Goal: Information Seeking & Learning: Learn about a topic

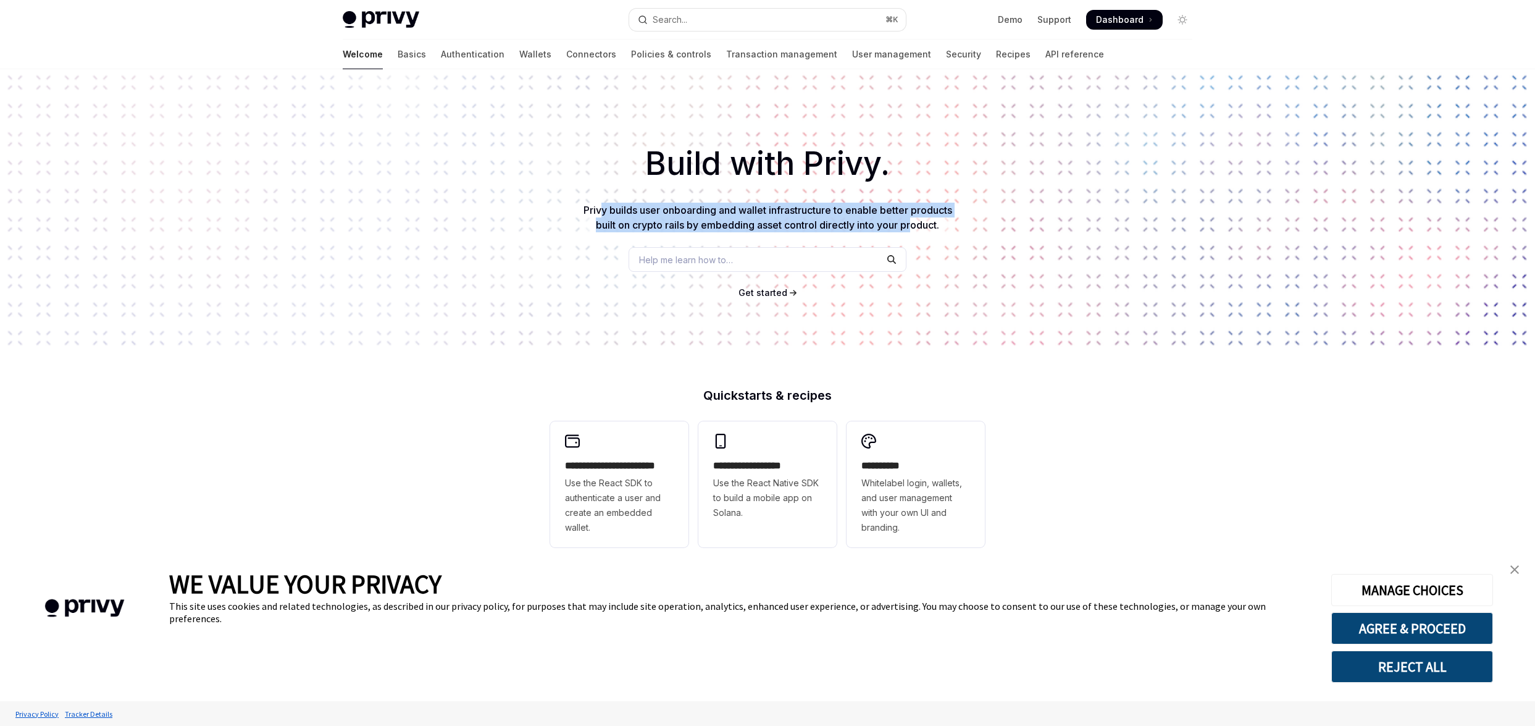
drag, startPoint x: 601, startPoint y: 211, endPoint x: 915, endPoint y: 221, distance: 313.8
click at [915, 222] on span "Privy builds user onboarding and wallet infrastructure to enable better product…" at bounding box center [768, 217] width 369 height 27
click at [1045, 52] on link "API reference" at bounding box center [1074, 55] width 59 height 30
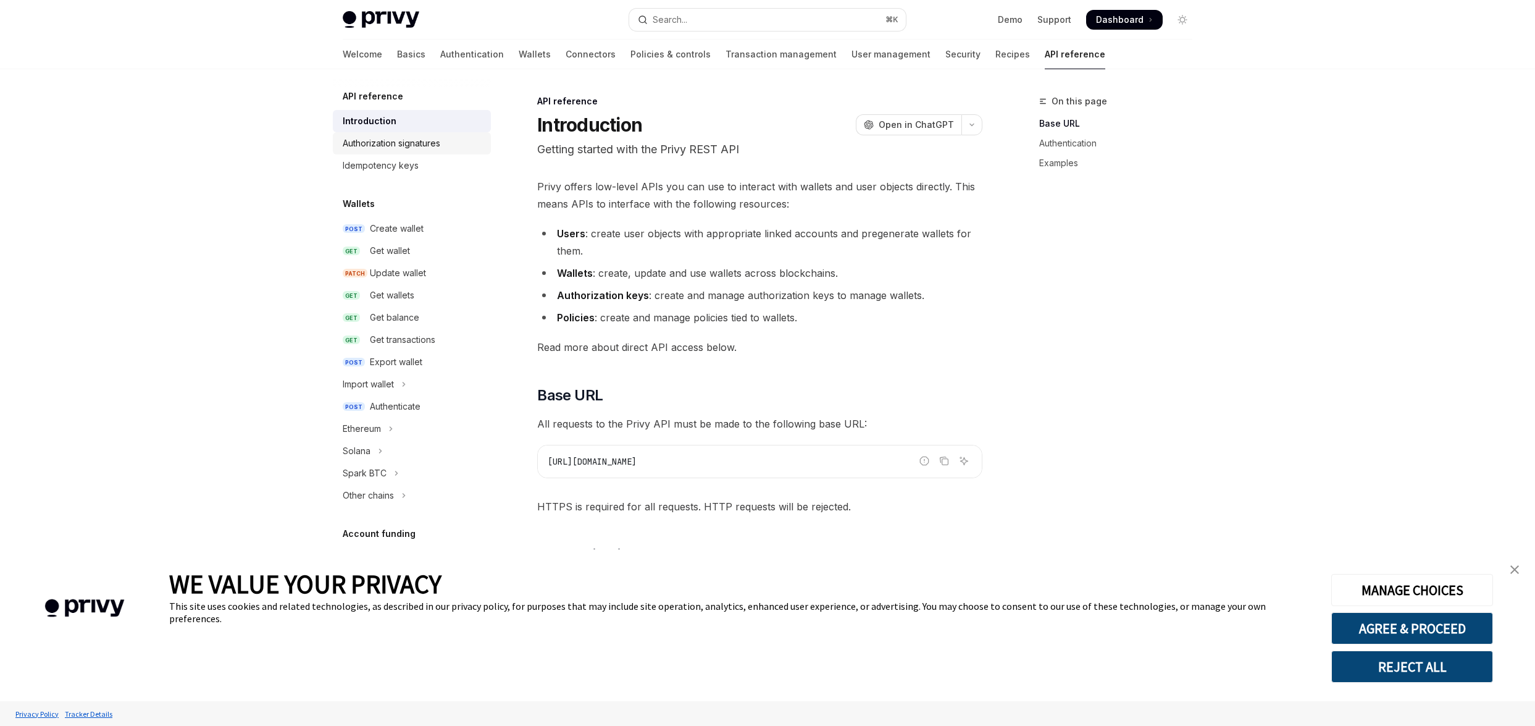
click at [390, 144] on div "Authorization signatures" at bounding box center [392, 143] width 98 height 15
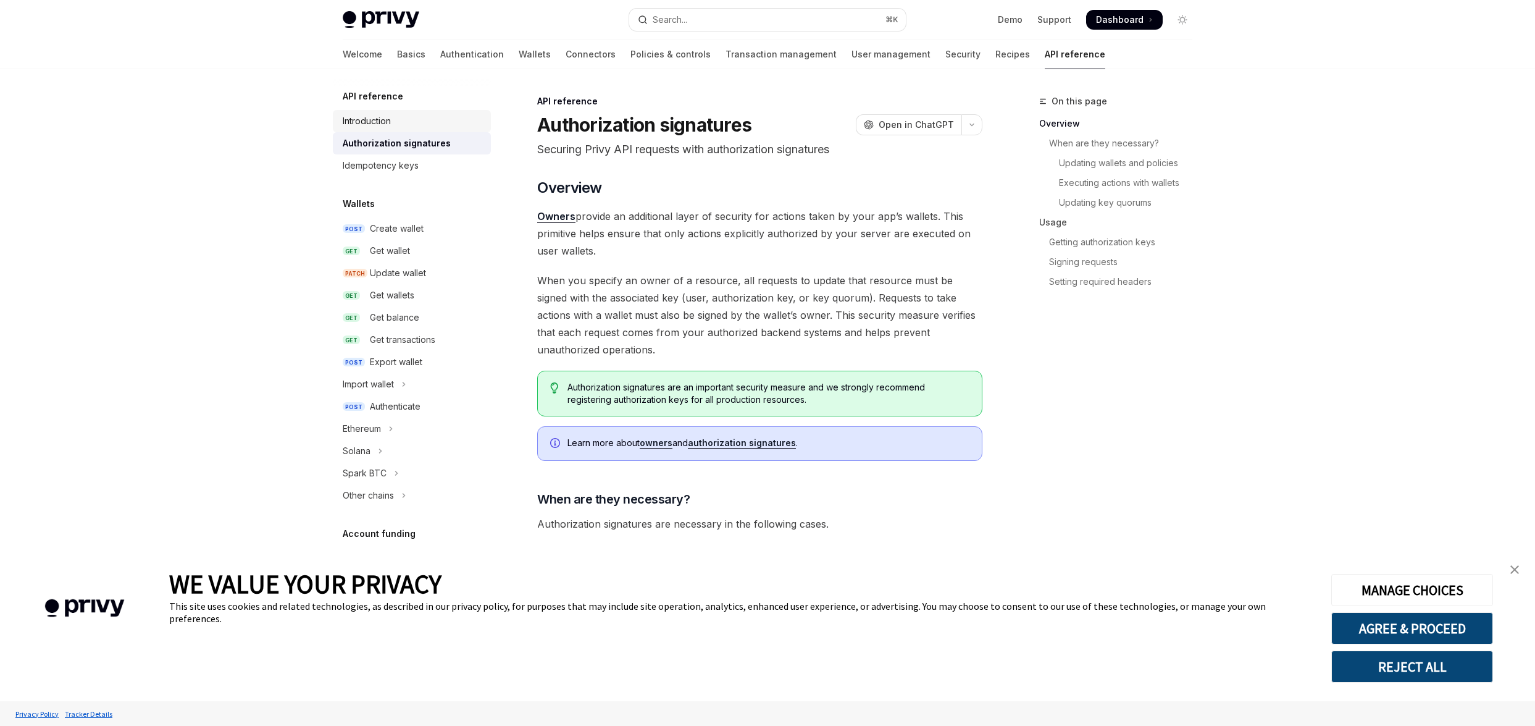
click at [383, 123] on div "Introduction" at bounding box center [367, 121] width 48 height 15
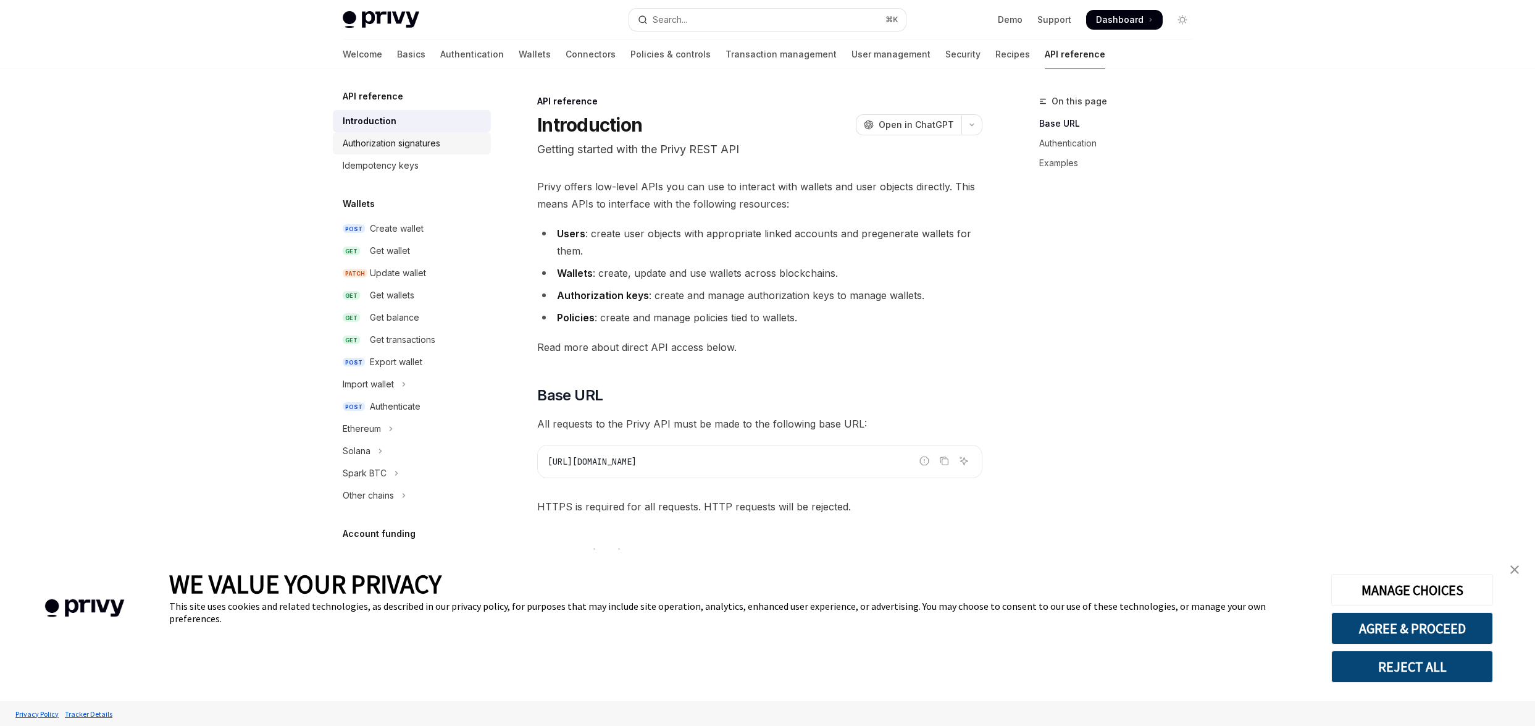
click at [383, 151] on link "Authorization signatures" at bounding box center [412, 143] width 158 height 22
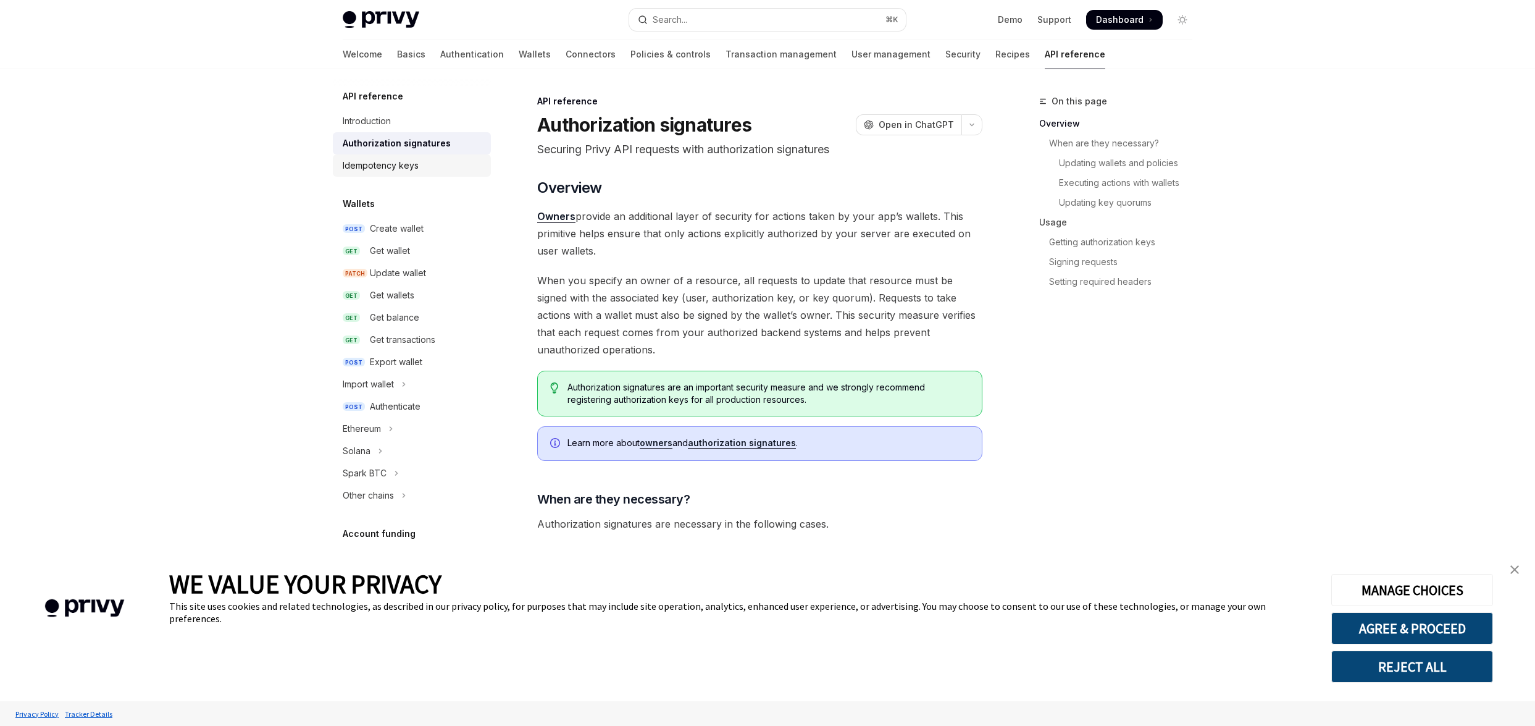
click at [381, 167] on div "Idempotency keys" at bounding box center [381, 165] width 76 height 15
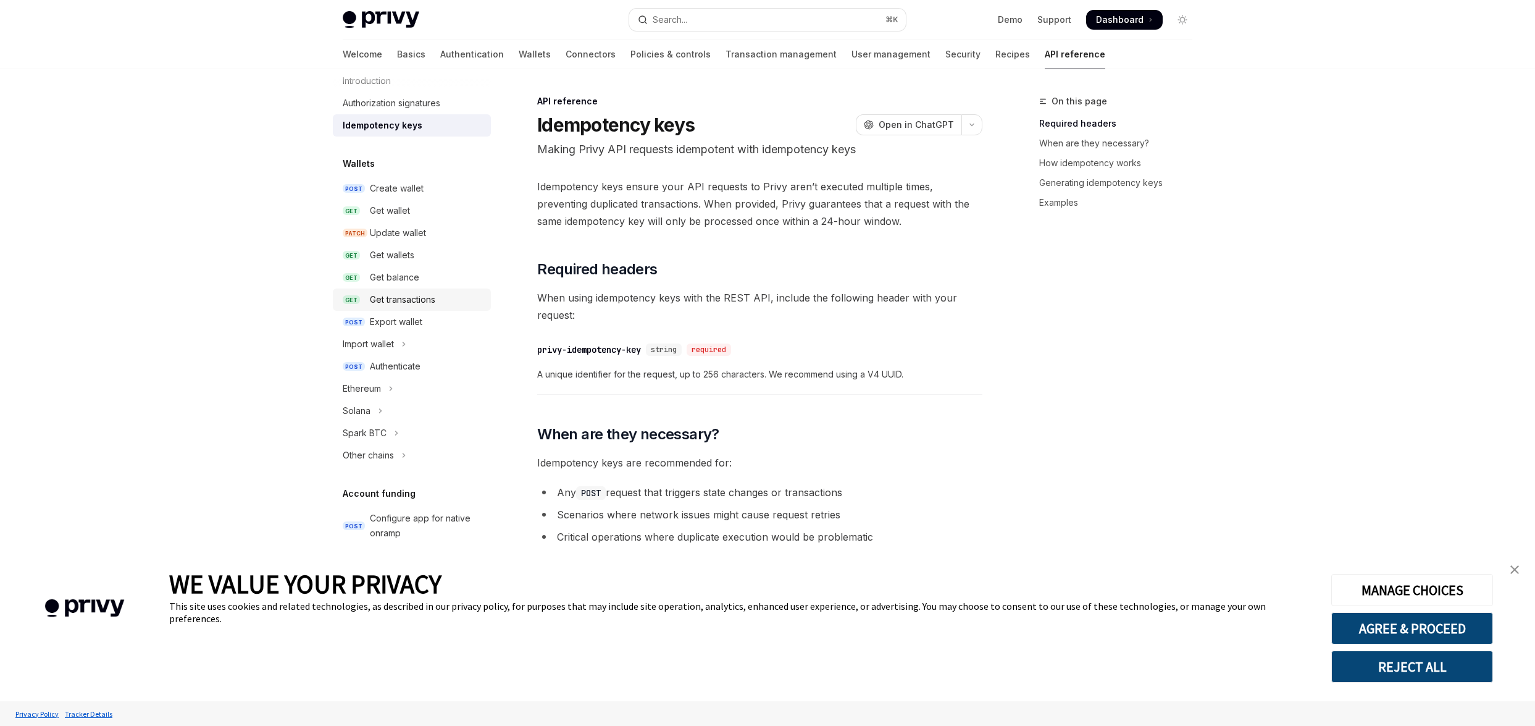
scroll to position [52, 0]
click at [400, 330] on button "Import wallet" at bounding box center [412, 332] width 158 height 22
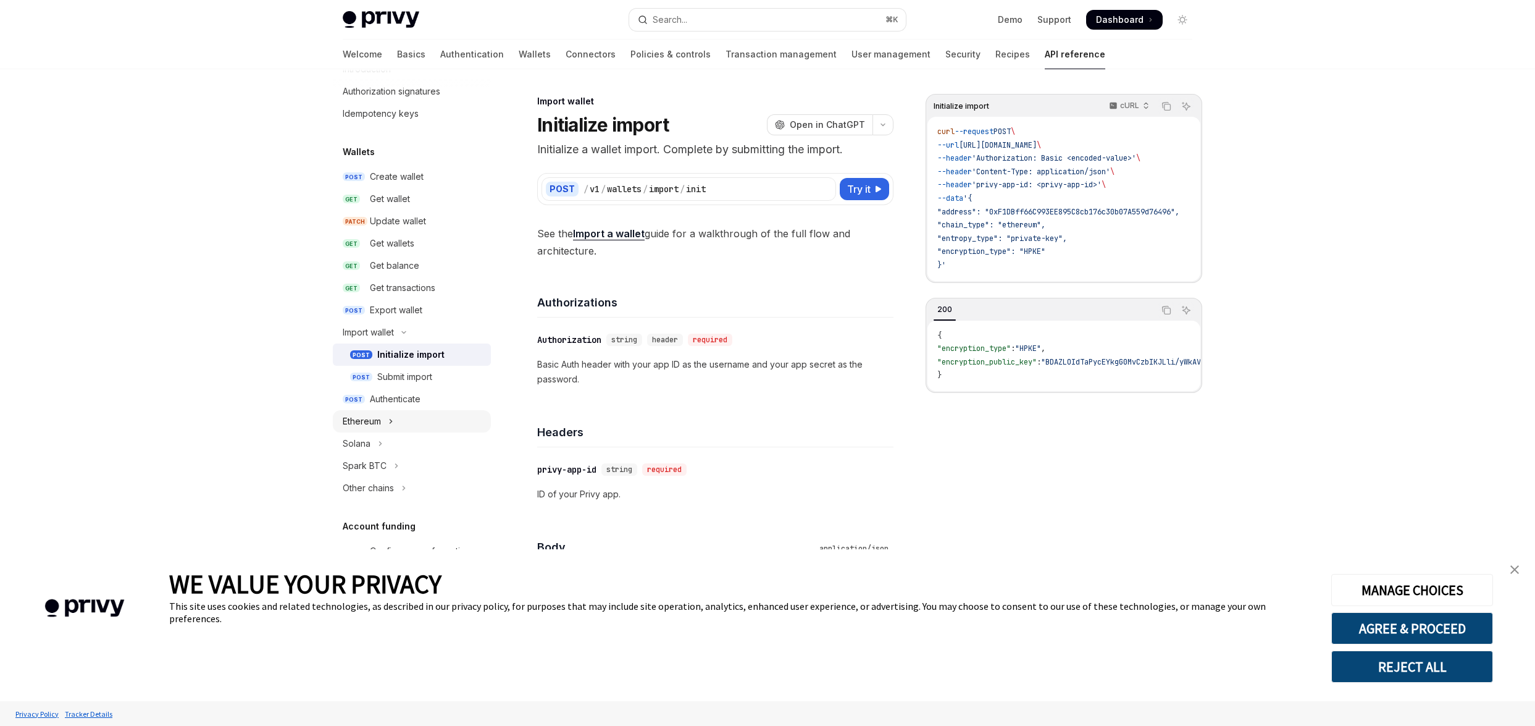
click at [391, 426] on icon "Toggle Ethereum section" at bounding box center [390, 421] width 5 height 15
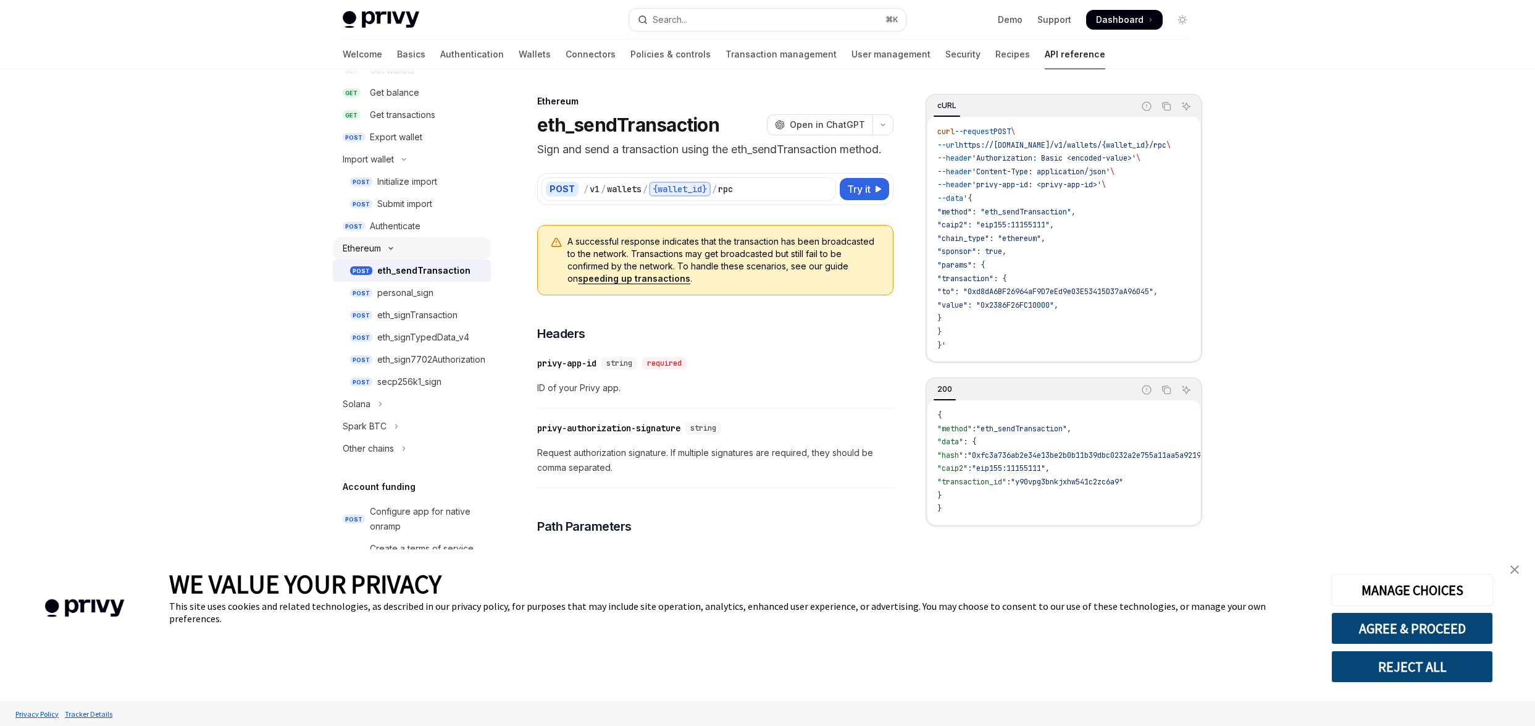
scroll to position [351, 0]
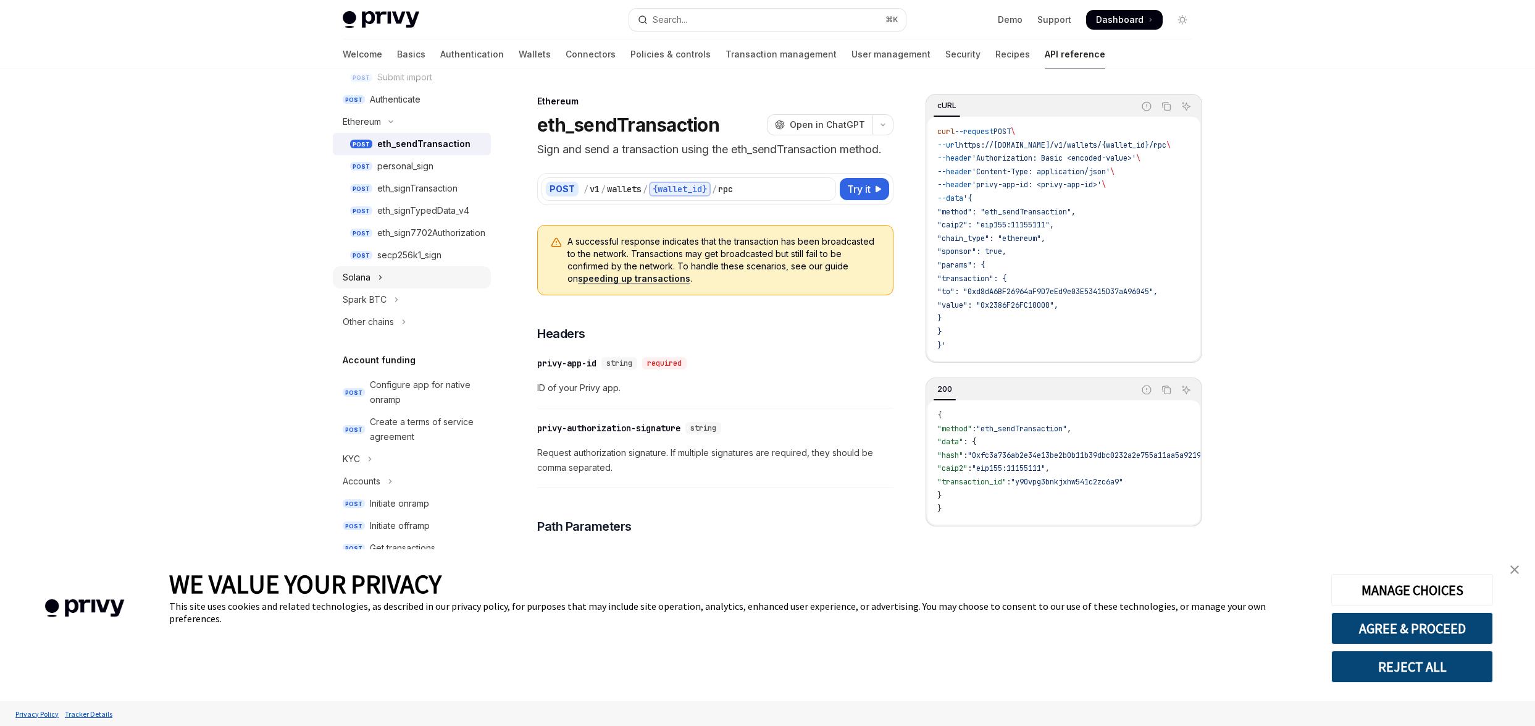
click at [381, 278] on icon "Toggle Solana section" at bounding box center [381, 277] width 2 height 4
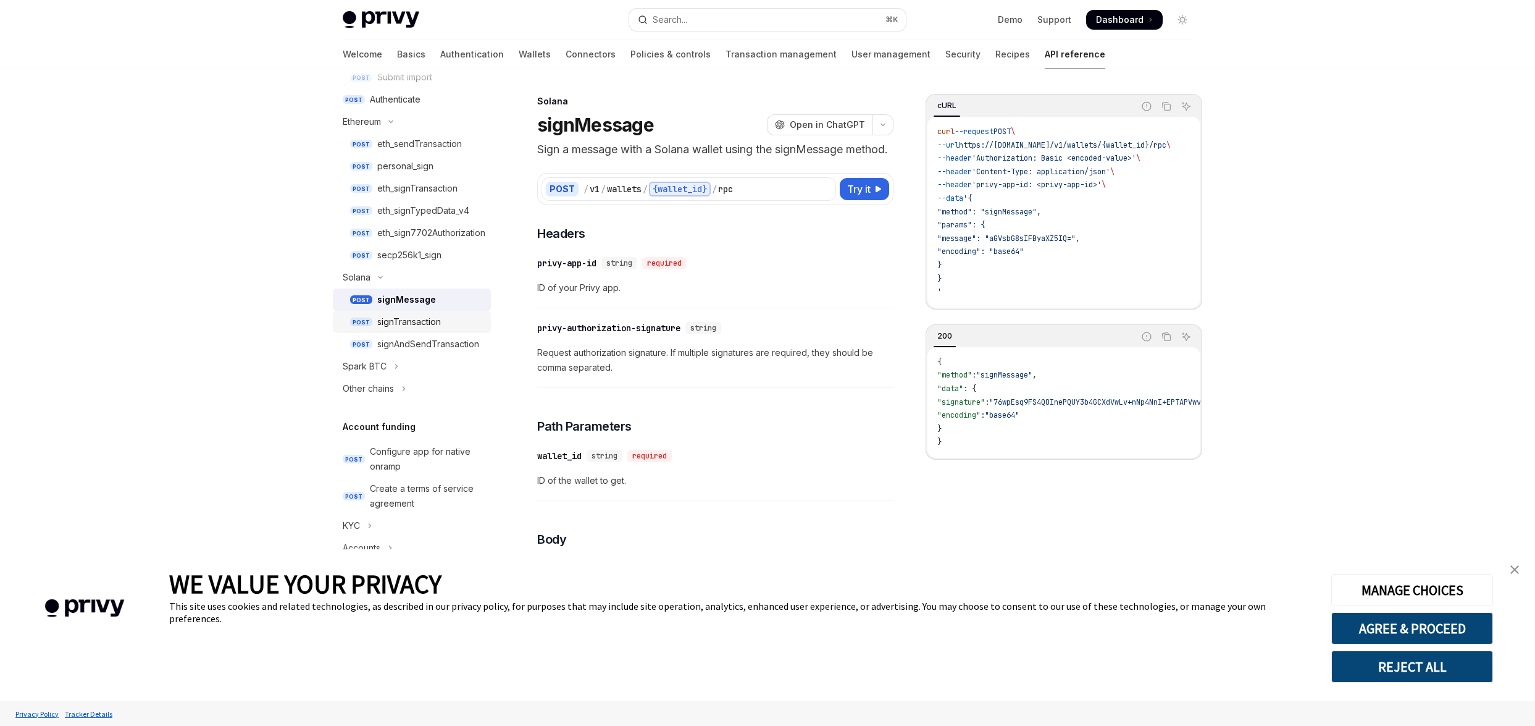
click at [405, 321] on div "signTransaction" at bounding box center [409, 321] width 64 height 15
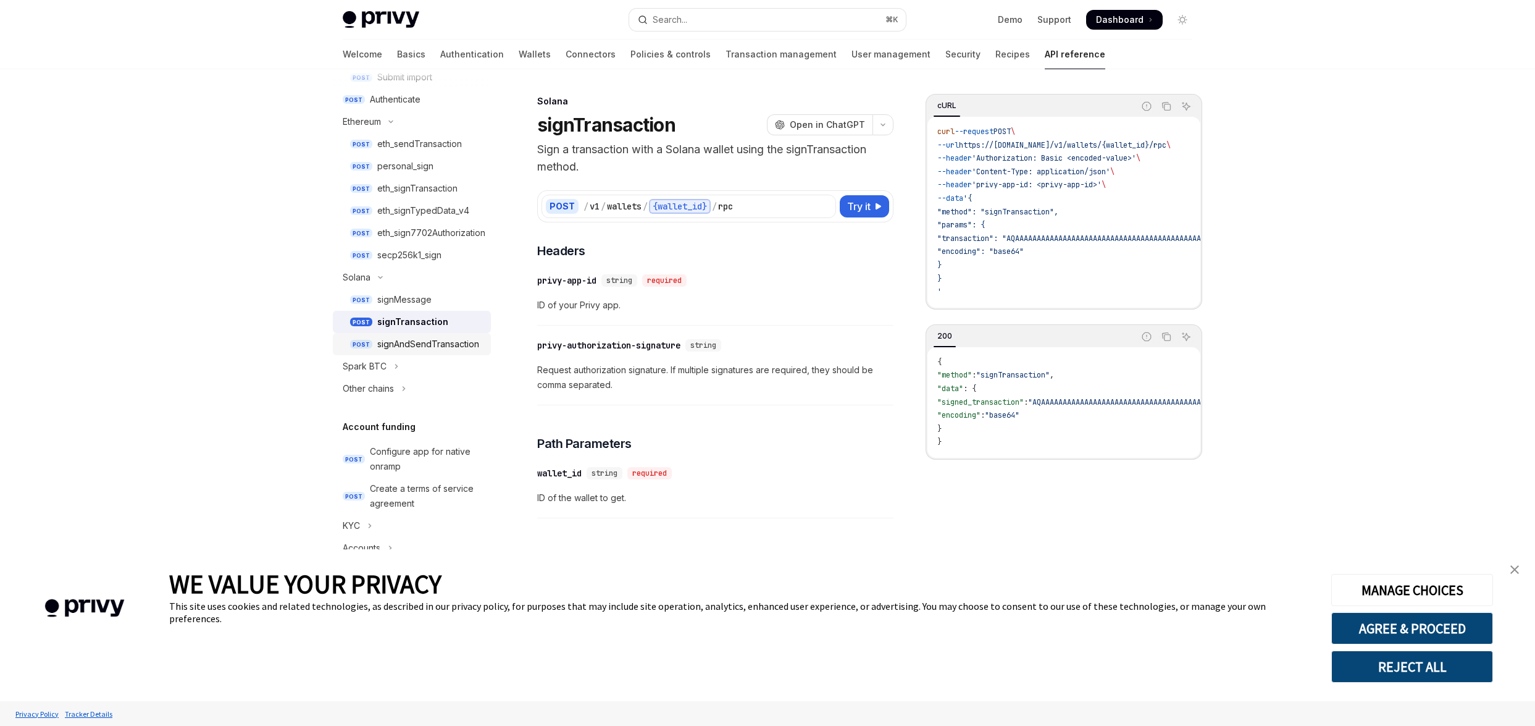
click at [403, 346] on div "signAndSendTransaction" at bounding box center [428, 344] width 102 height 15
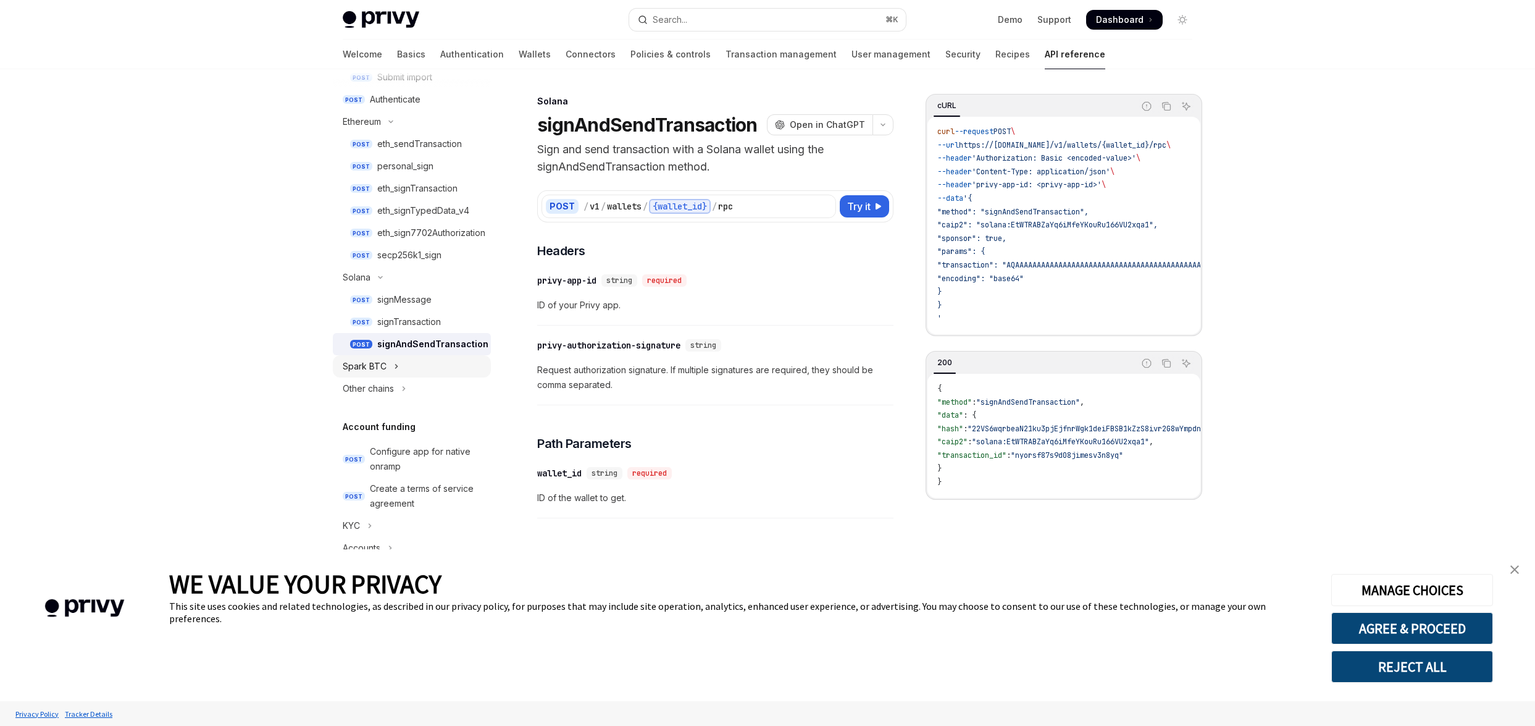
click at [389, 360] on button "Spark BTC" at bounding box center [412, 366] width 158 height 22
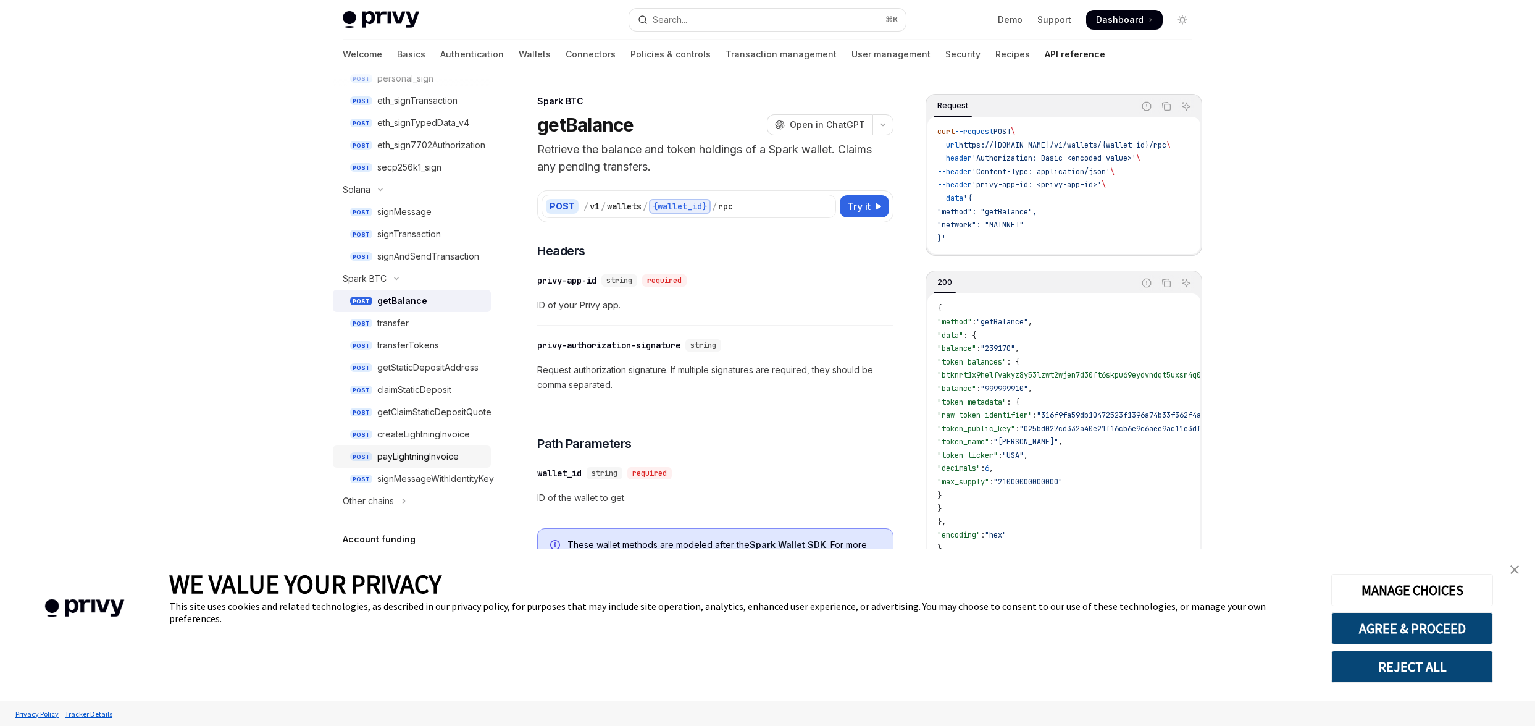
scroll to position [438, 0]
click at [395, 501] on button "Other chains" at bounding box center [412, 501] width 158 height 22
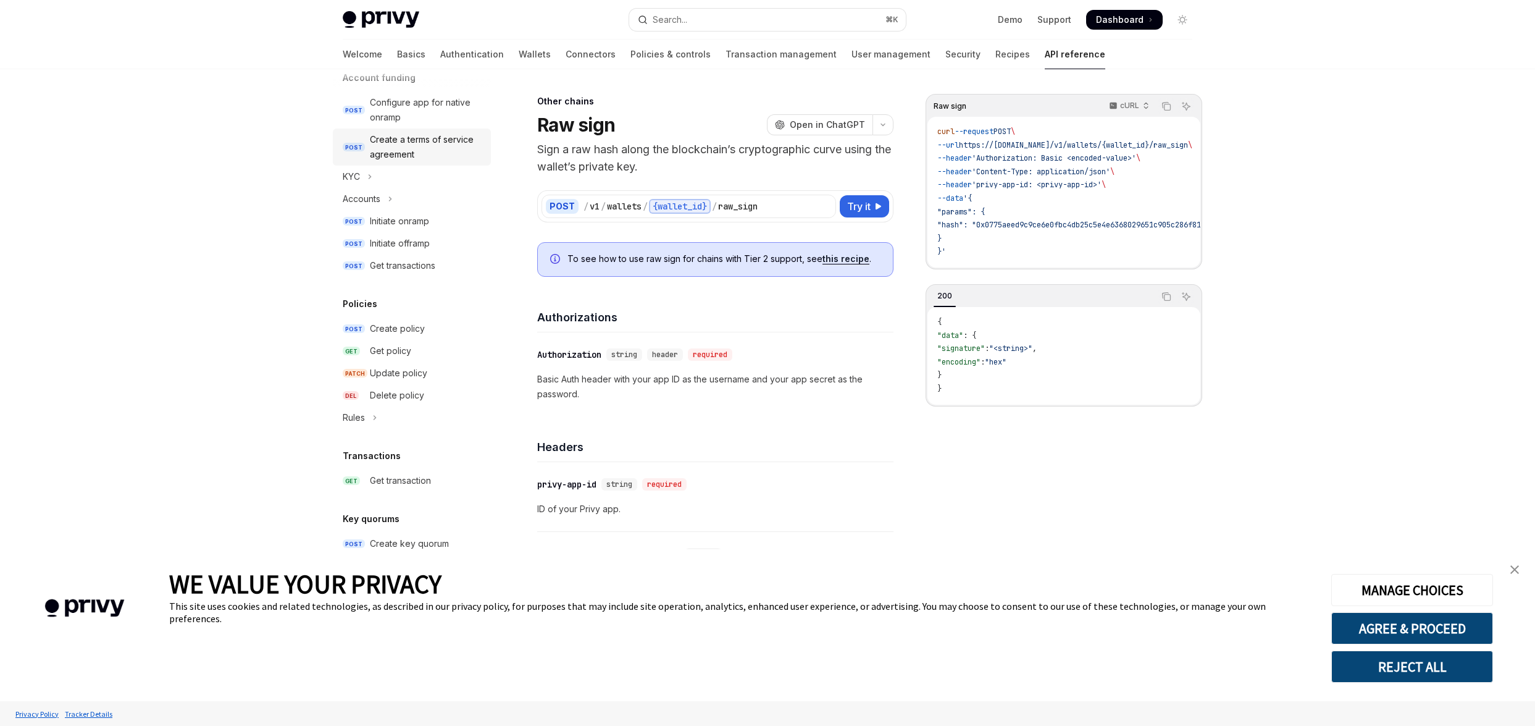
scroll to position [925, 0]
click at [373, 181] on button "KYC" at bounding box center [412, 174] width 158 height 22
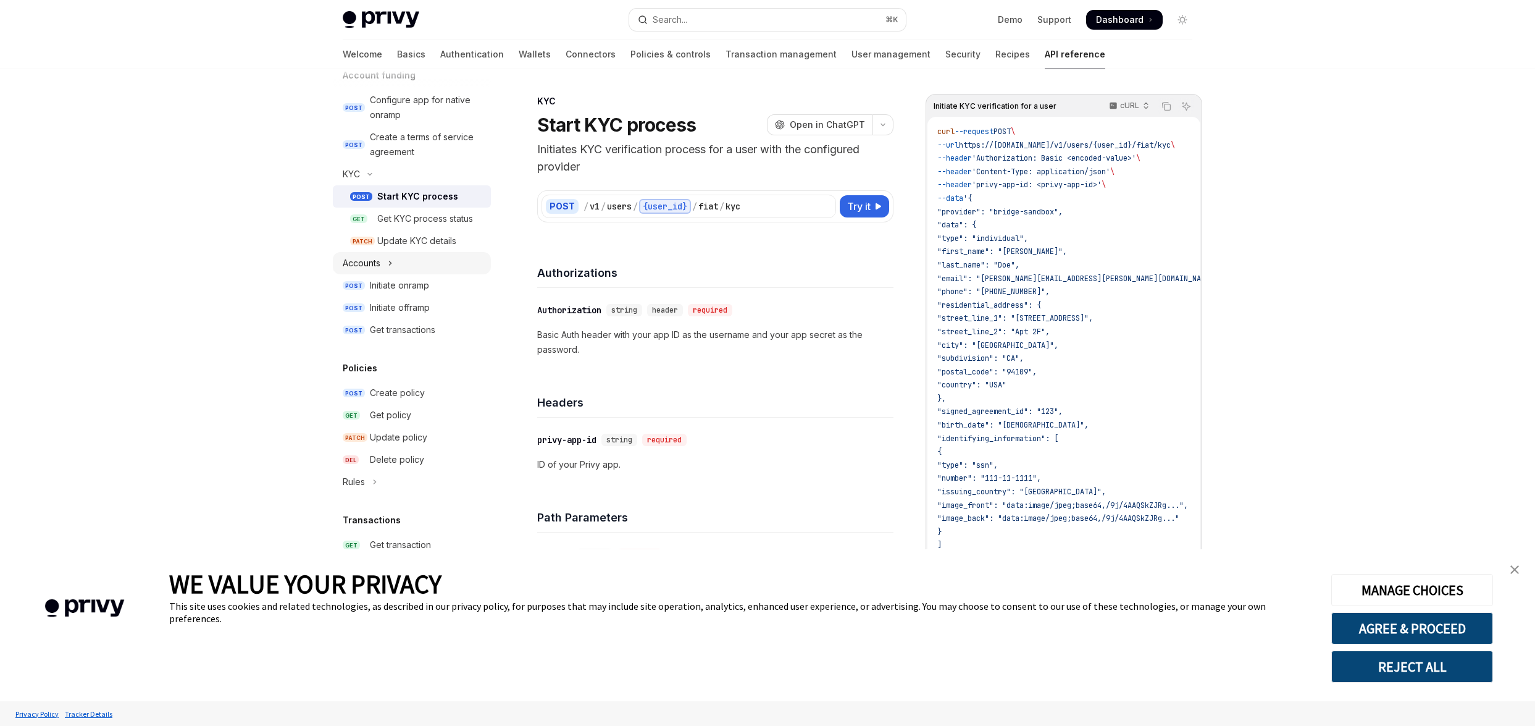
click at [390, 256] on icon "Toggle Accounts section" at bounding box center [390, 263] width 5 height 15
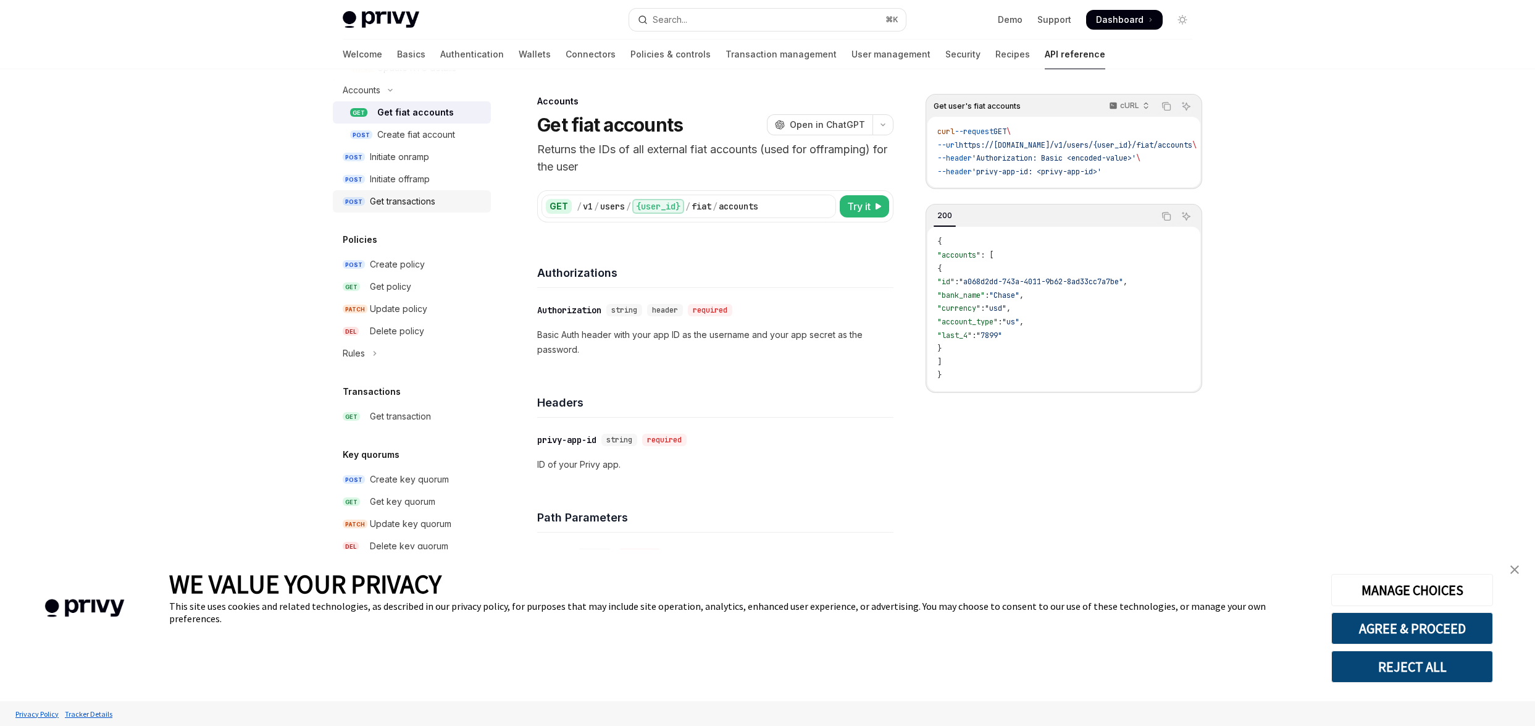
scroll to position [1150, 0]
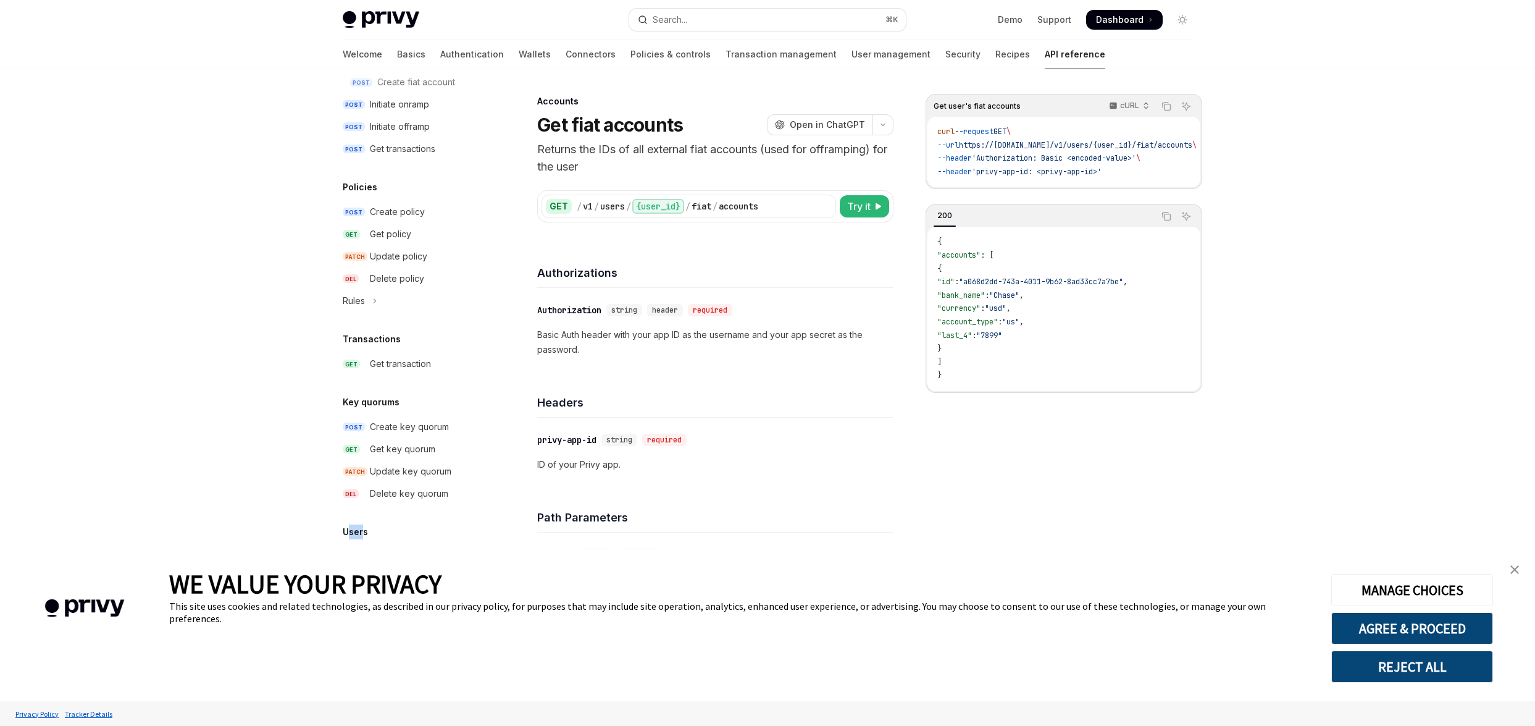
drag, startPoint x: 346, startPoint y: 532, endPoint x: 362, endPoint y: 532, distance: 16.1
click at [362, 532] on h5 "Users" at bounding box center [355, 531] width 25 height 15
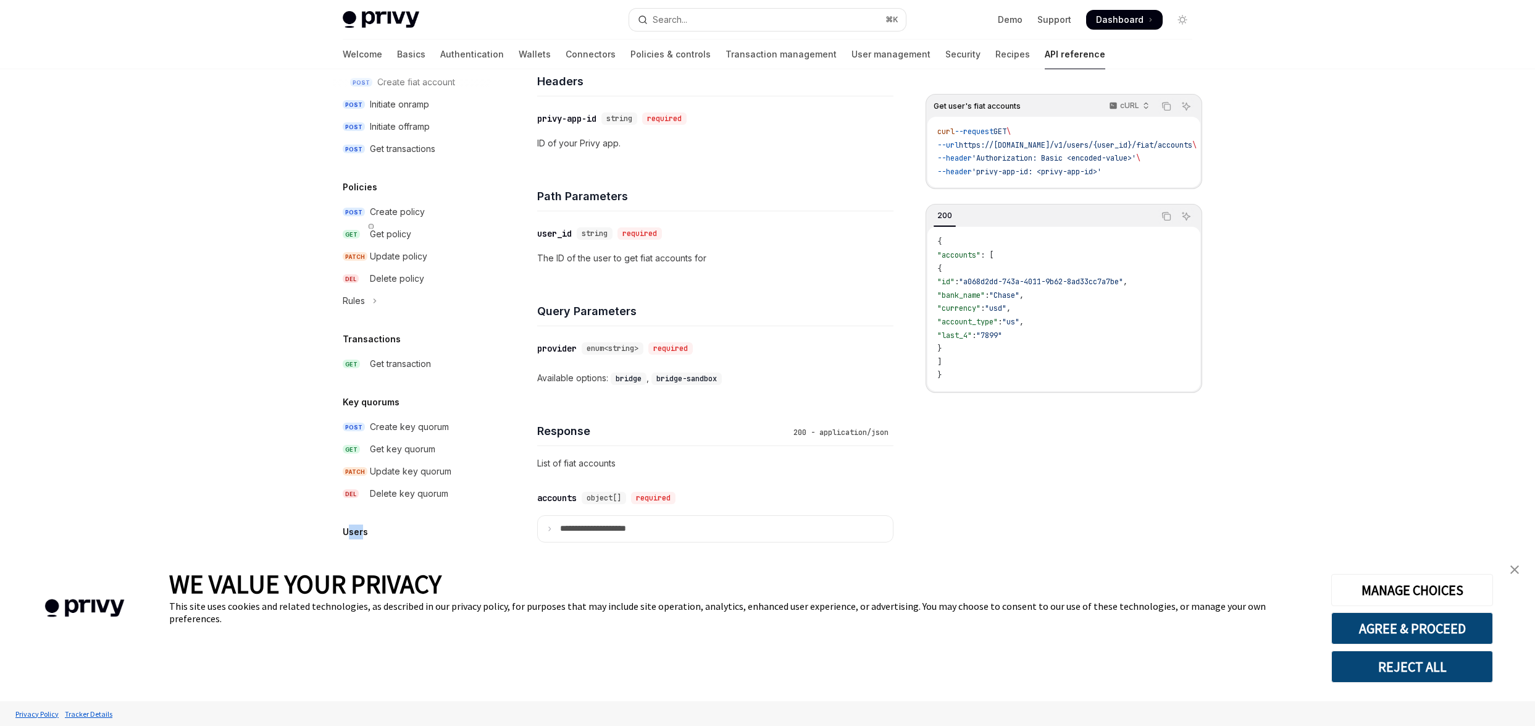
scroll to position [351, 0]
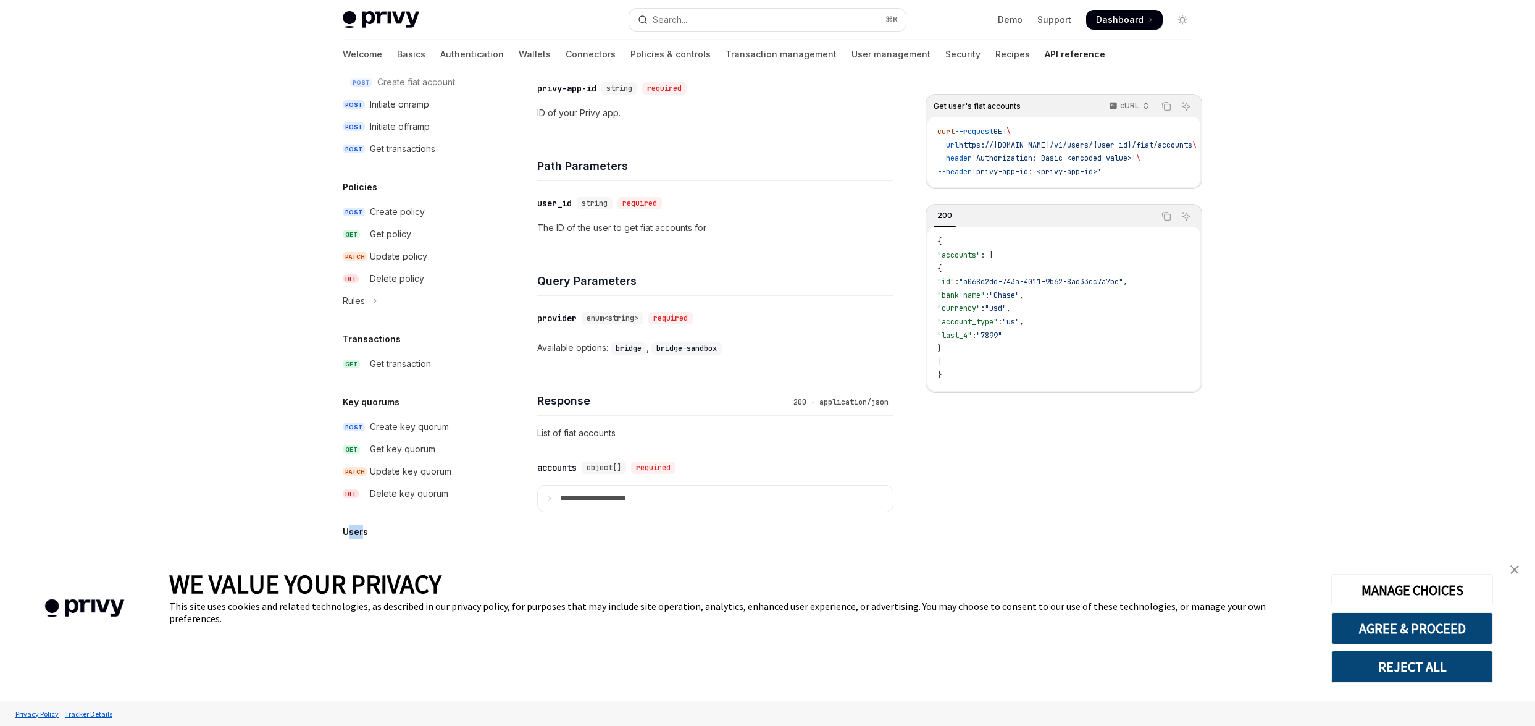
click at [349, 529] on h5 "Users" at bounding box center [355, 531] width 25 height 15
drag, startPoint x: 347, startPoint y: 529, endPoint x: 361, endPoint y: 529, distance: 14.2
click at [361, 529] on h5 "Users" at bounding box center [355, 531] width 25 height 15
click at [377, 530] on div "Users" at bounding box center [412, 531] width 158 height 15
drag, startPoint x: 367, startPoint y: 530, endPoint x: 351, endPoint y: 530, distance: 16.1
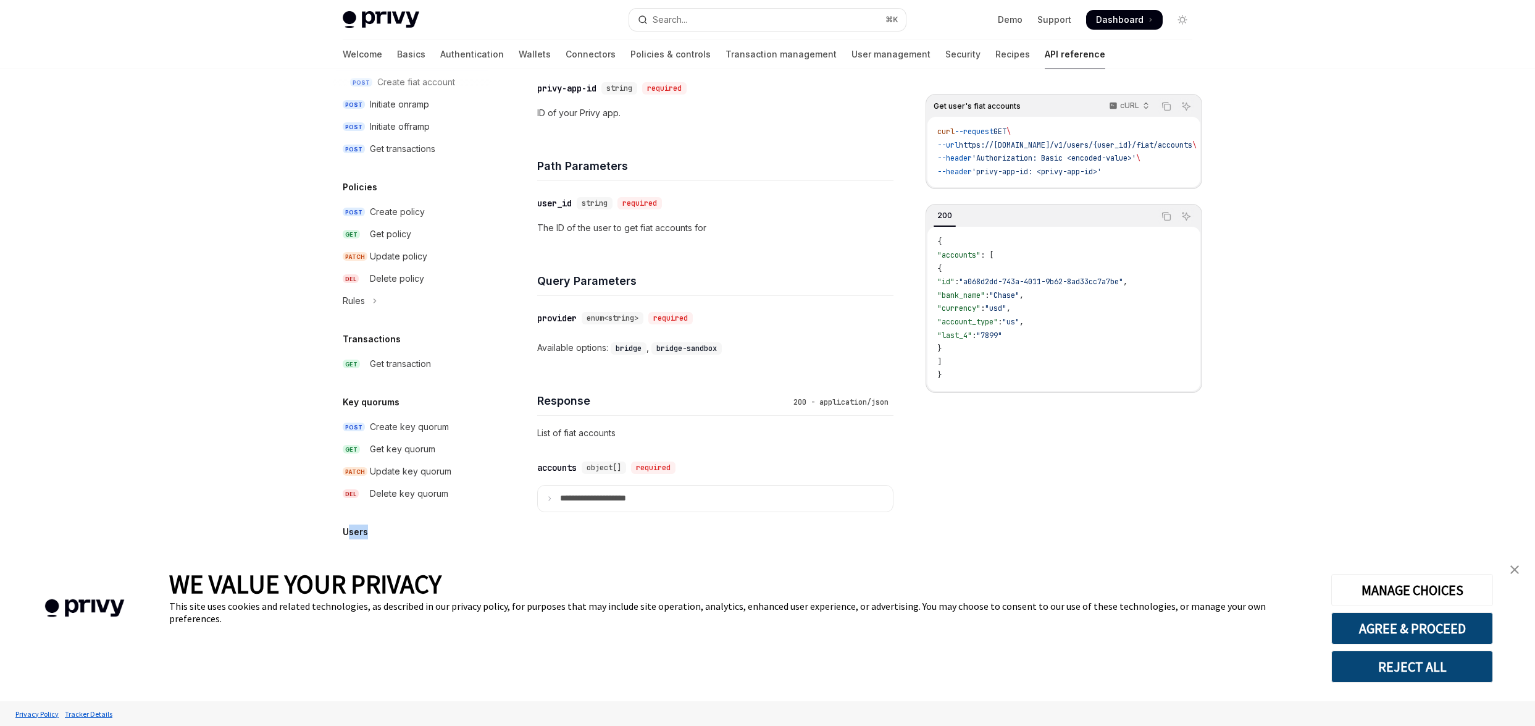
click at [351, 530] on h5 "Users" at bounding box center [355, 531] width 25 height 15
drag, startPoint x: 341, startPoint y: 530, endPoint x: 361, endPoint y: 530, distance: 19.1
click at [359, 530] on div "Users" at bounding box center [412, 531] width 158 height 15
click at [379, 530] on div "Users" at bounding box center [412, 531] width 158 height 15
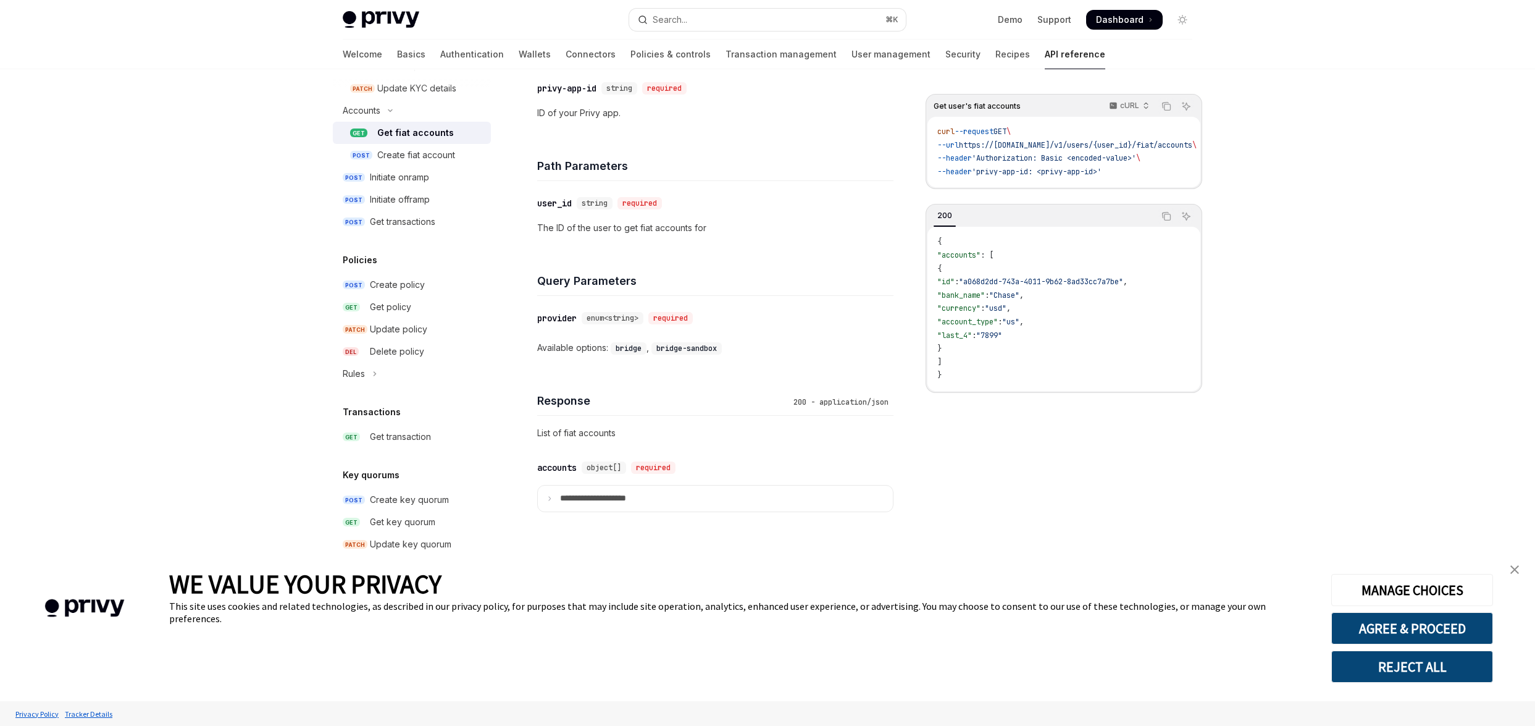
scroll to position [1150, 0]
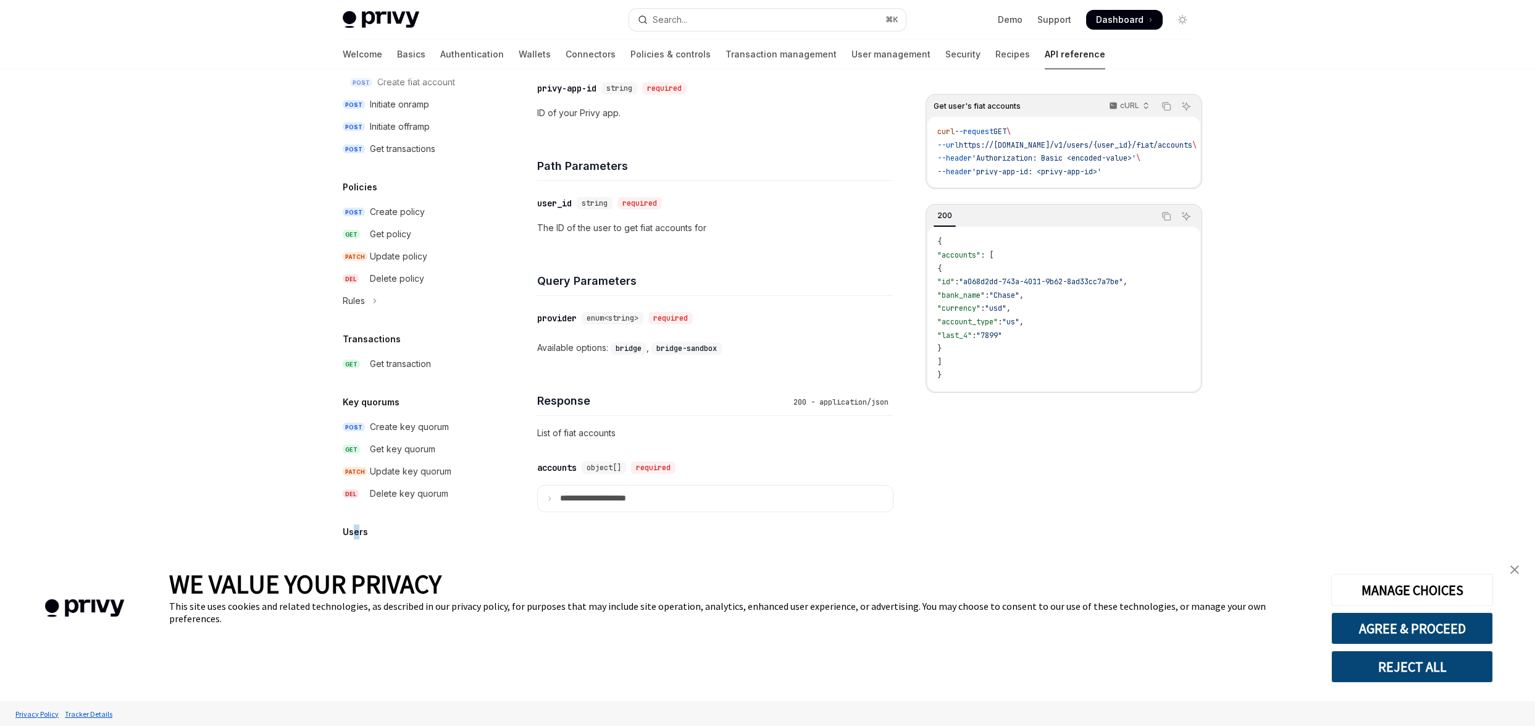
click at [354, 534] on h5 "Users" at bounding box center [355, 531] width 25 height 15
drag, startPoint x: 348, startPoint y: 534, endPoint x: 370, endPoint y: 534, distance: 22.2
click at [370, 534] on div "Users" at bounding box center [412, 531] width 158 height 15
click at [385, 529] on div "Users" at bounding box center [412, 531] width 158 height 15
drag, startPoint x: 346, startPoint y: 534, endPoint x: 367, endPoint y: 533, distance: 21.0
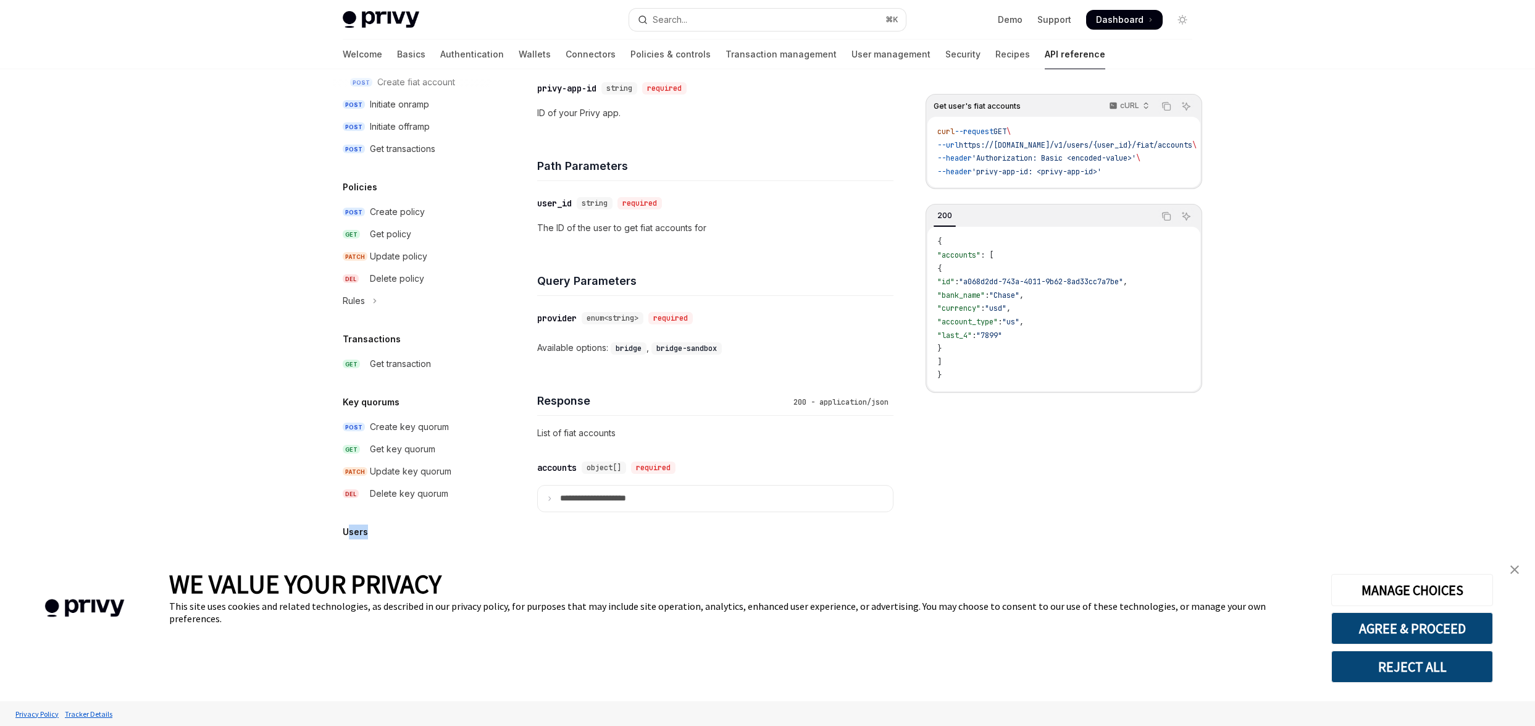
click at [366, 533] on h5 "Users" at bounding box center [355, 531] width 25 height 15
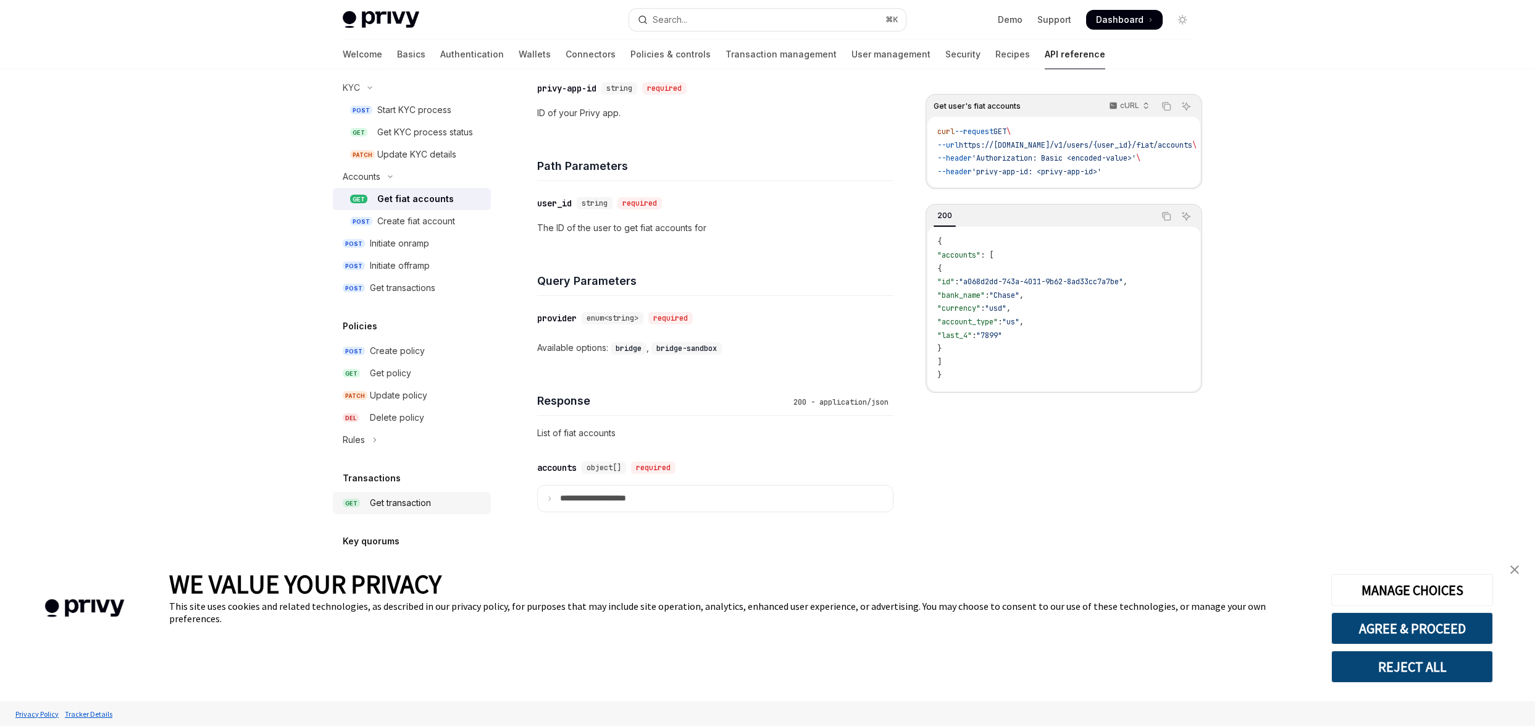
scroll to position [994, 0]
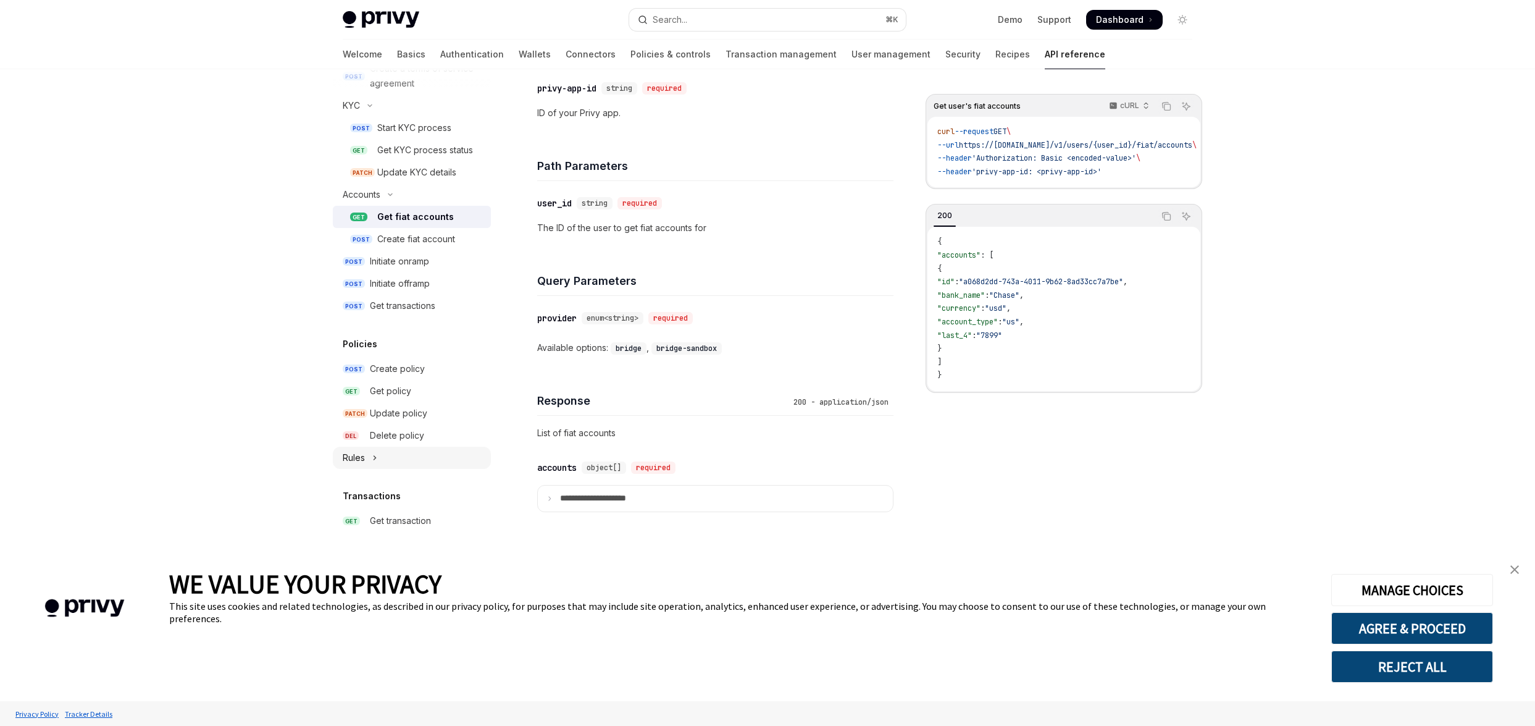
click at [377, 459] on icon "Toggle Rules section" at bounding box center [374, 457] width 5 height 15
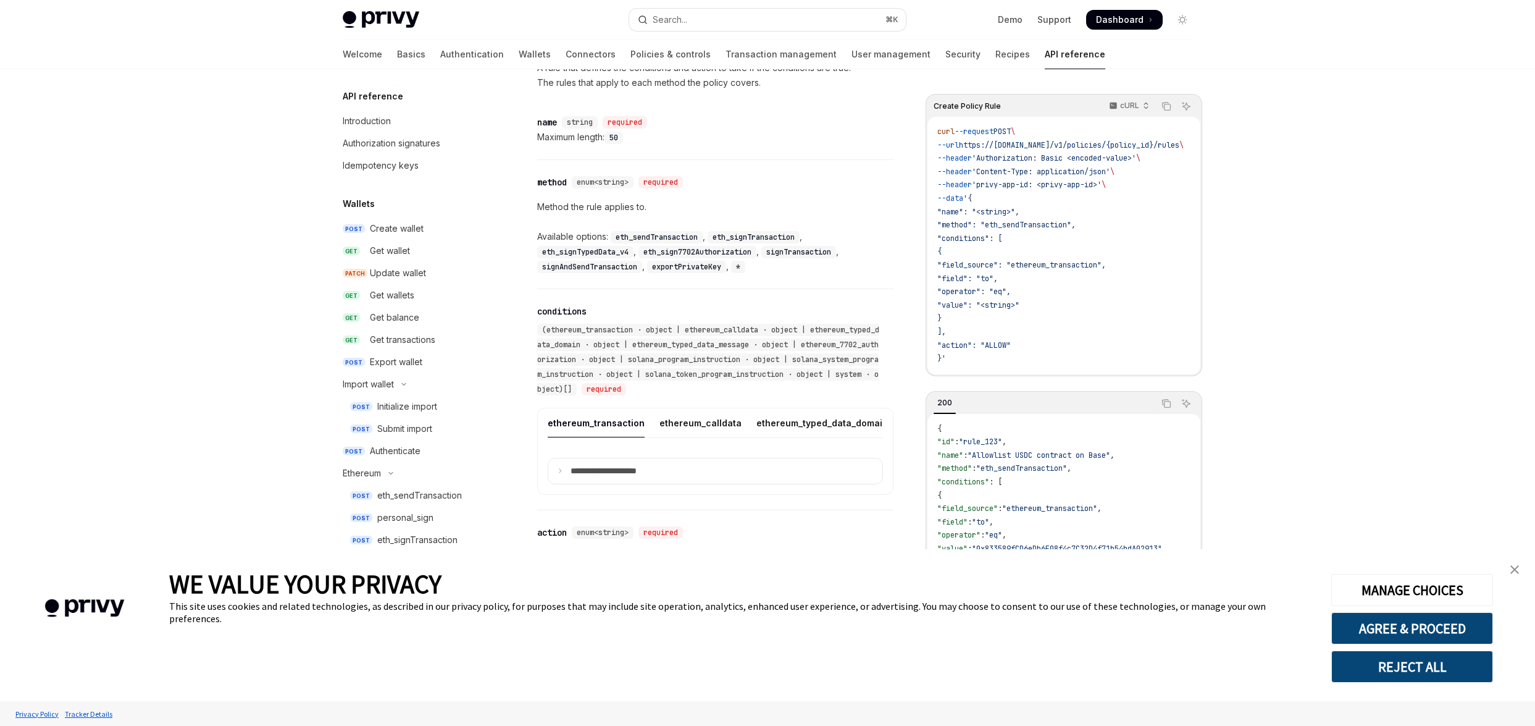
scroll to position [1411, 0]
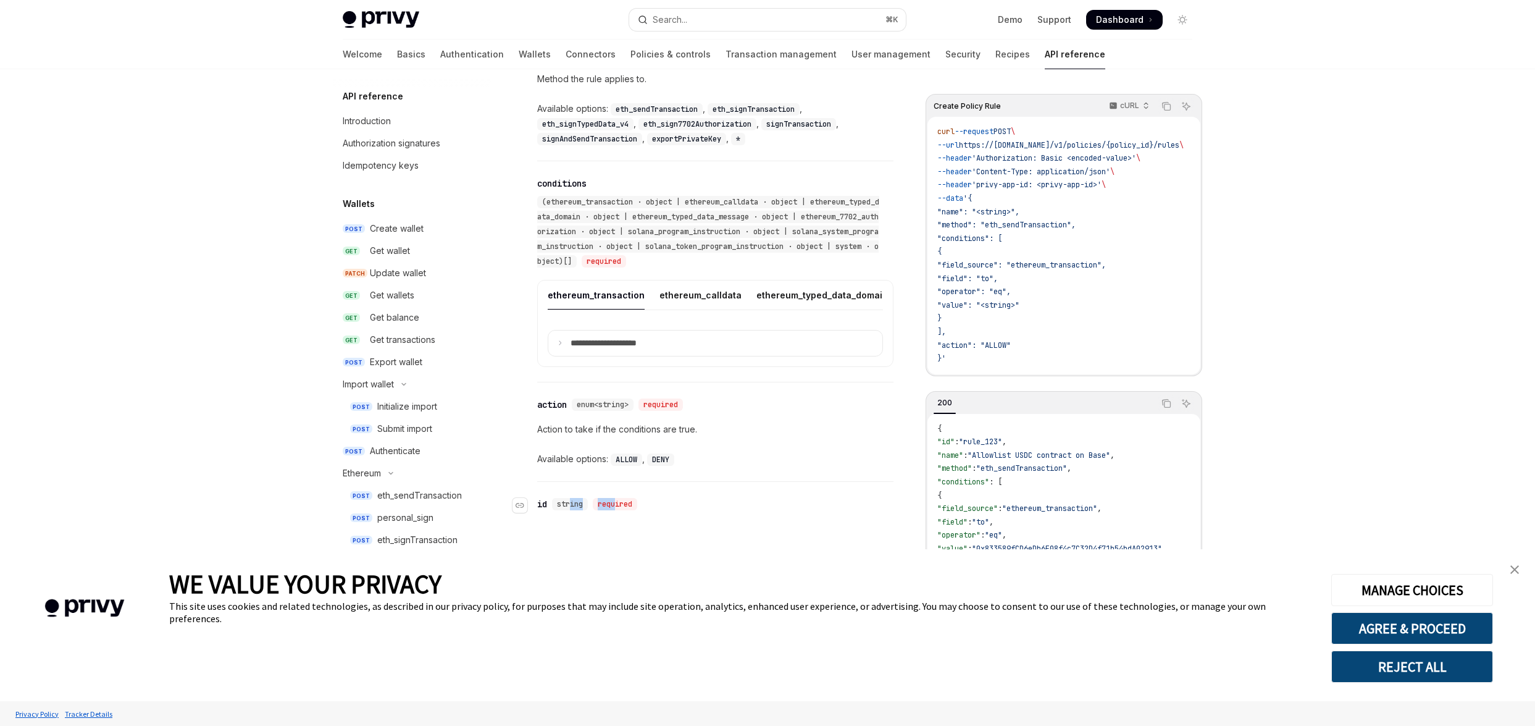
drag, startPoint x: 617, startPoint y: 507, endPoint x: 569, endPoint y: 507, distance: 48.8
click at [569, 507] on div "string required" at bounding box center [597, 504] width 90 height 12
drag, startPoint x: 546, startPoint y: 508, endPoint x: 609, endPoint y: 503, distance: 62.6
click at [609, 503] on div "​ id string required" at bounding box center [589, 504] width 105 height 12
drag, startPoint x: 628, startPoint y: 503, endPoint x: 550, endPoint y: 503, distance: 77.8
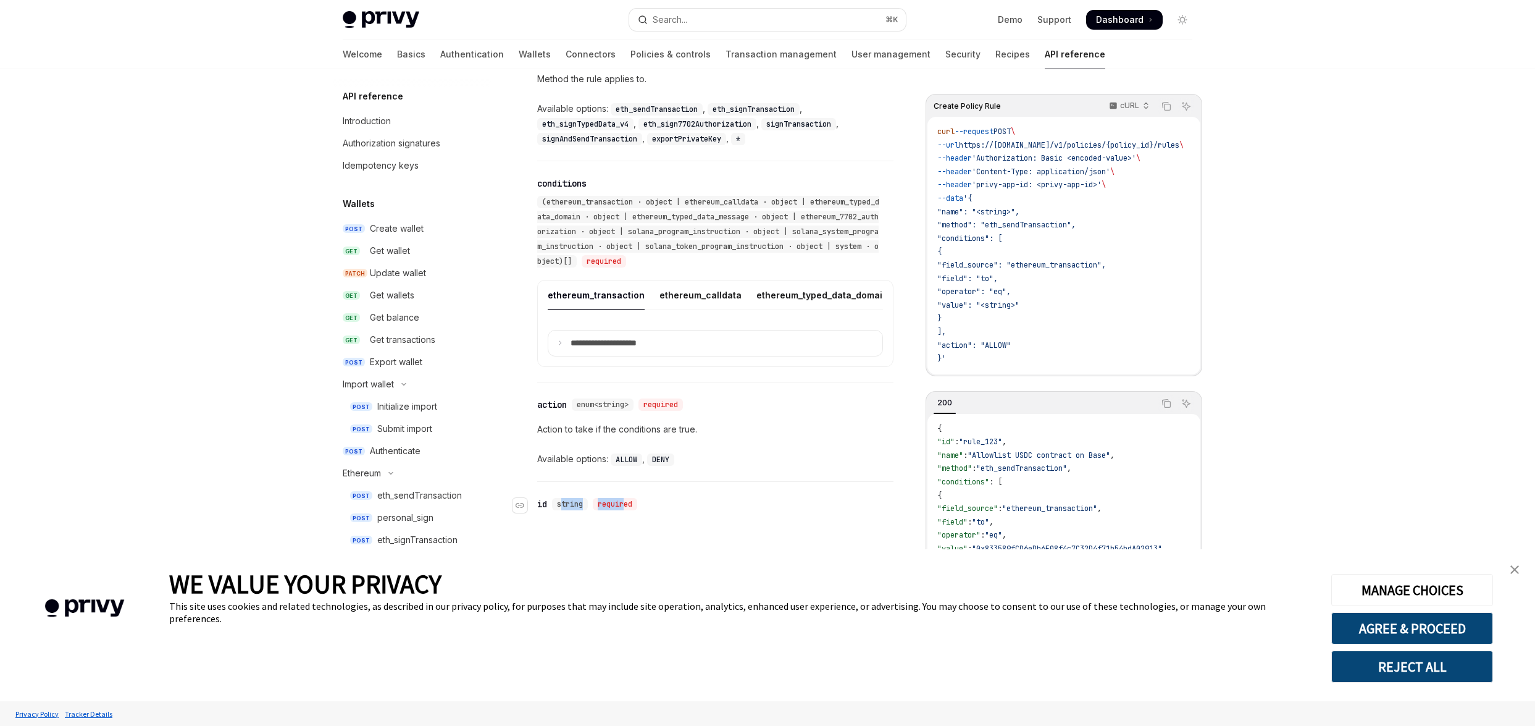
click at [551, 503] on div "​ id string required" at bounding box center [589, 504] width 105 height 12
click at [708, 495] on div "​ id string required" at bounding box center [715, 504] width 356 height 44
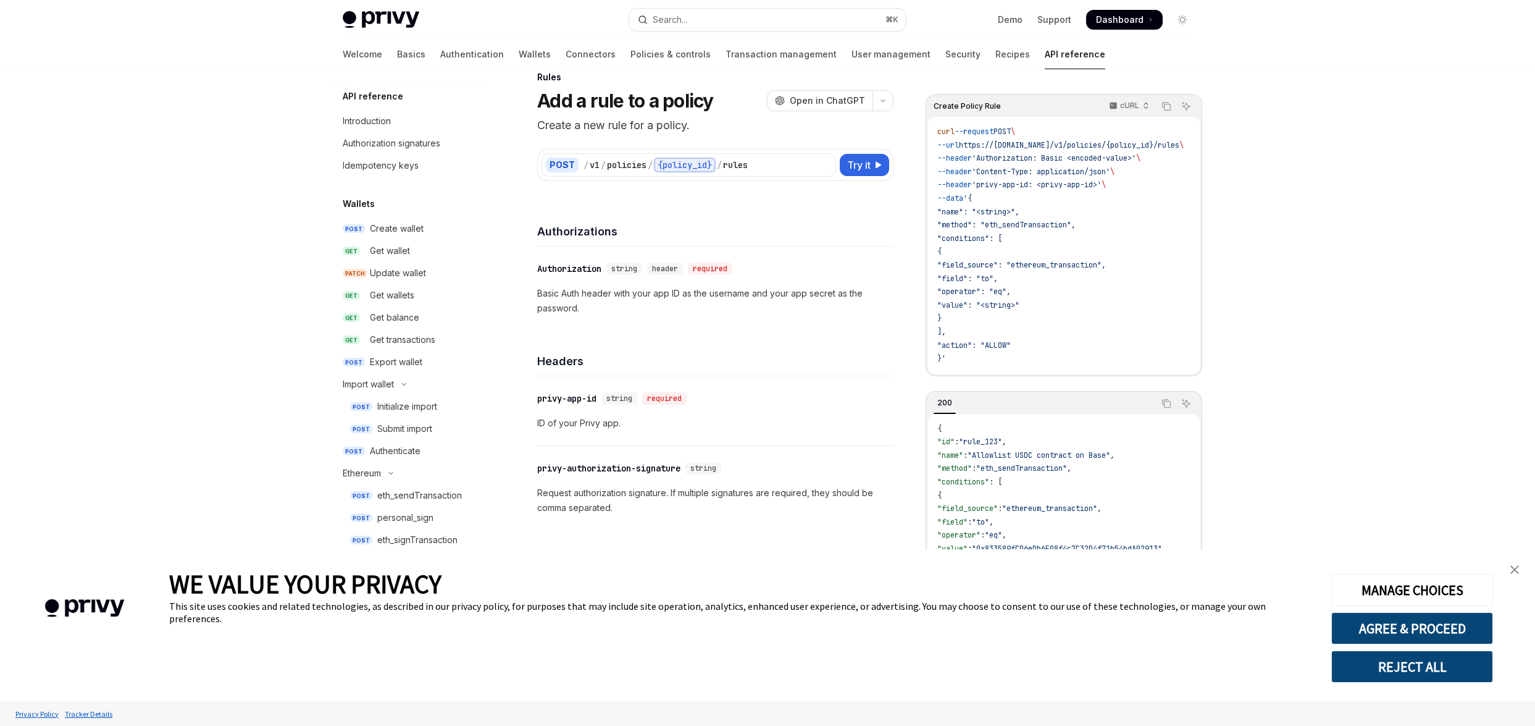
scroll to position [0, 0]
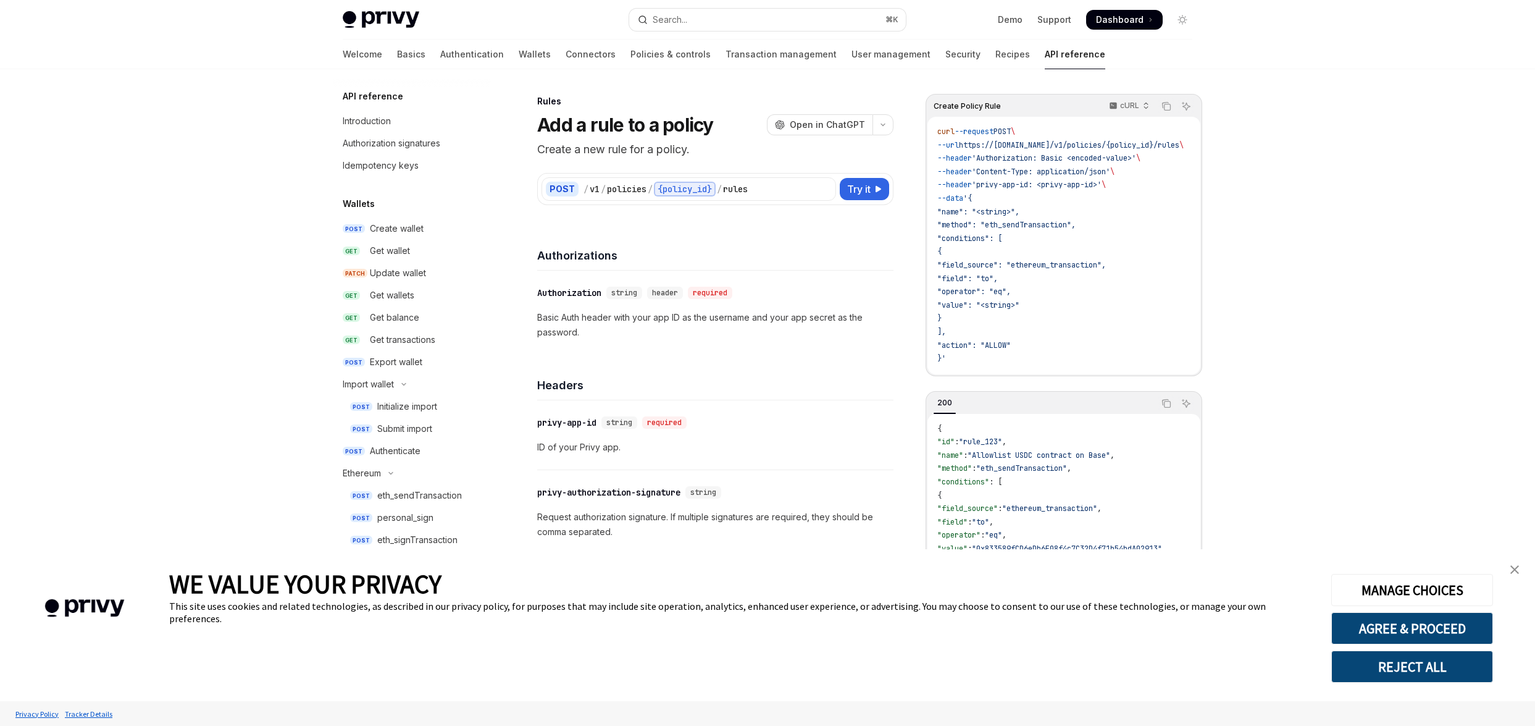
click at [977, 385] on div "Create Policy Rule cURL Copy Ask AI curl --request POST \ --url https://[DOMAIN…" at bounding box center [1064, 356] width 277 height 525
click at [995, 59] on link "Recipes" at bounding box center [1012, 55] width 35 height 30
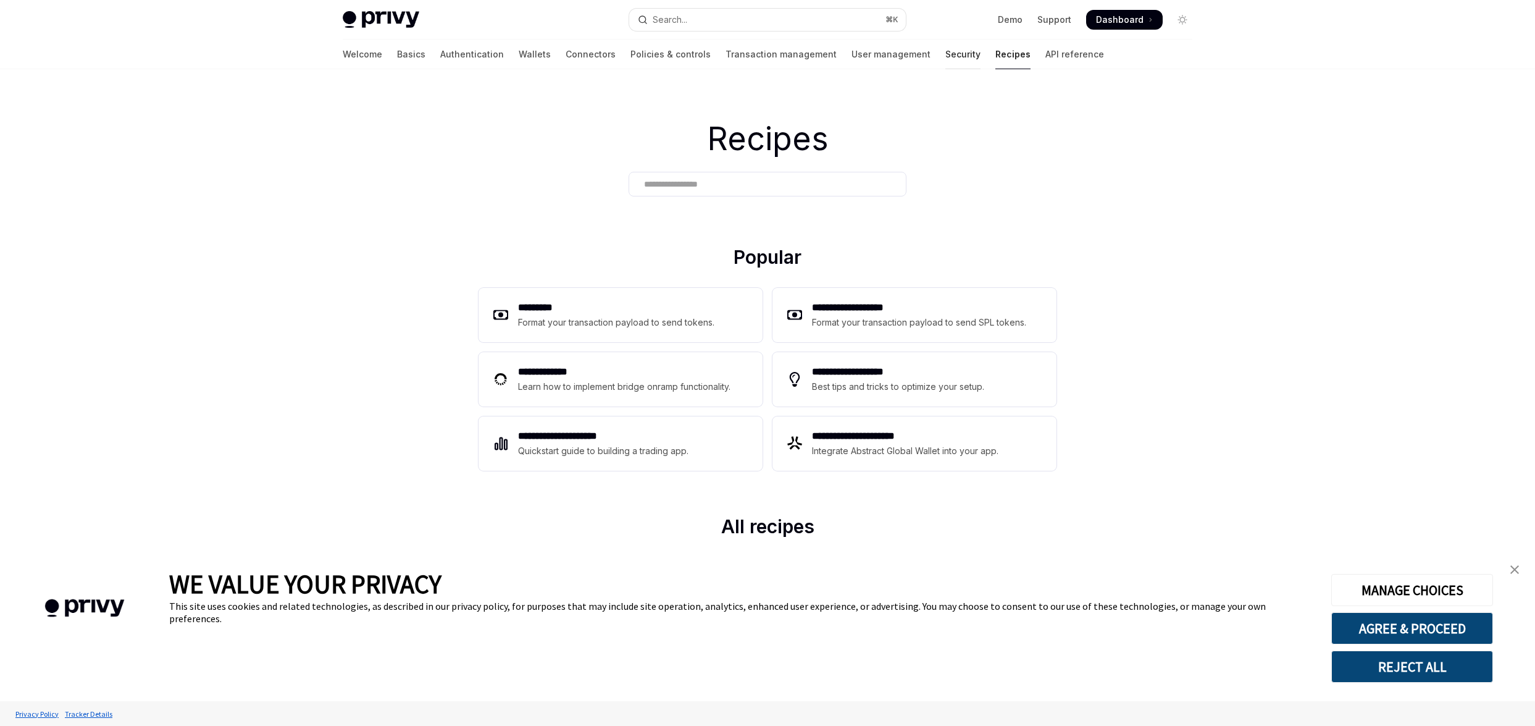
click at [945, 57] on link "Security" at bounding box center [962, 55] width 35 height 30
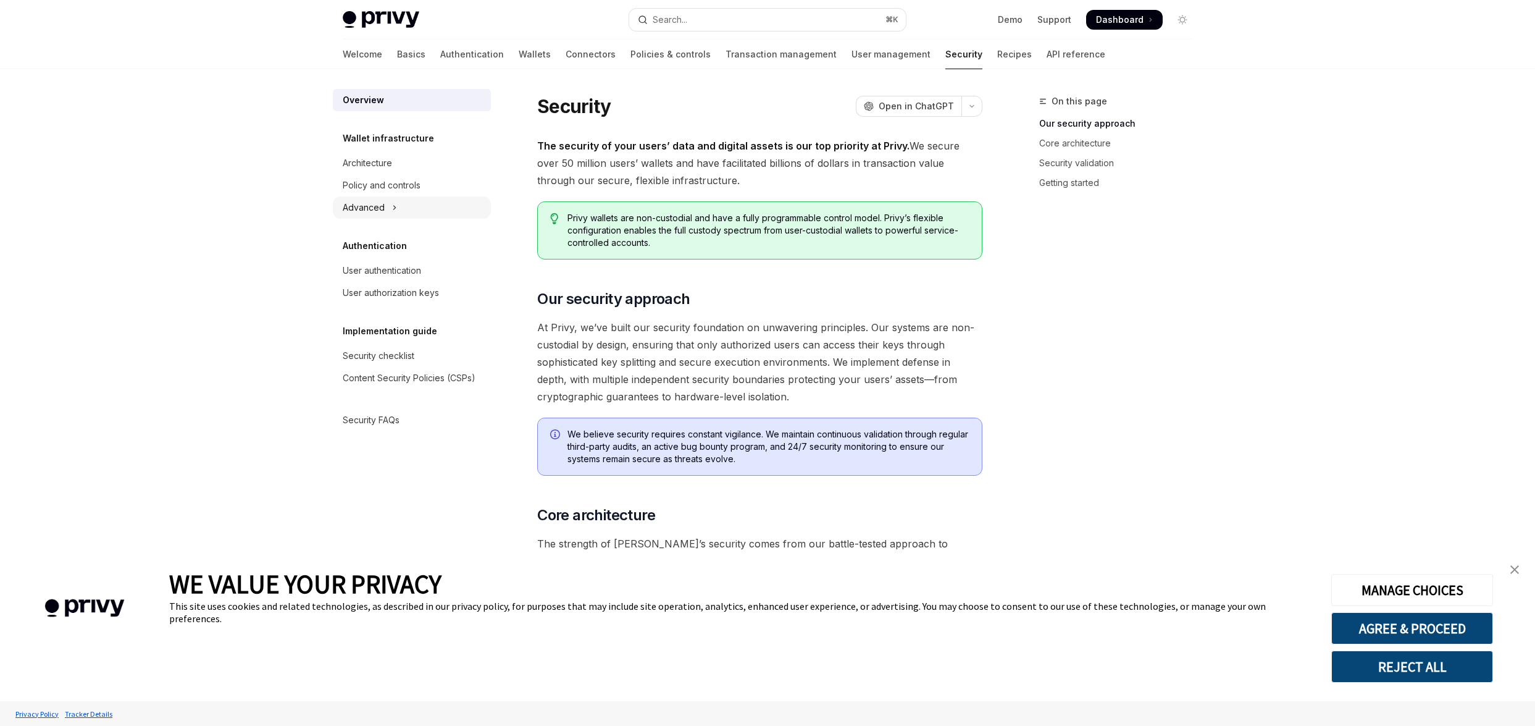
click at [388, 198] on button "Advanced" at bounding box center [412, 207] width 158 height 22
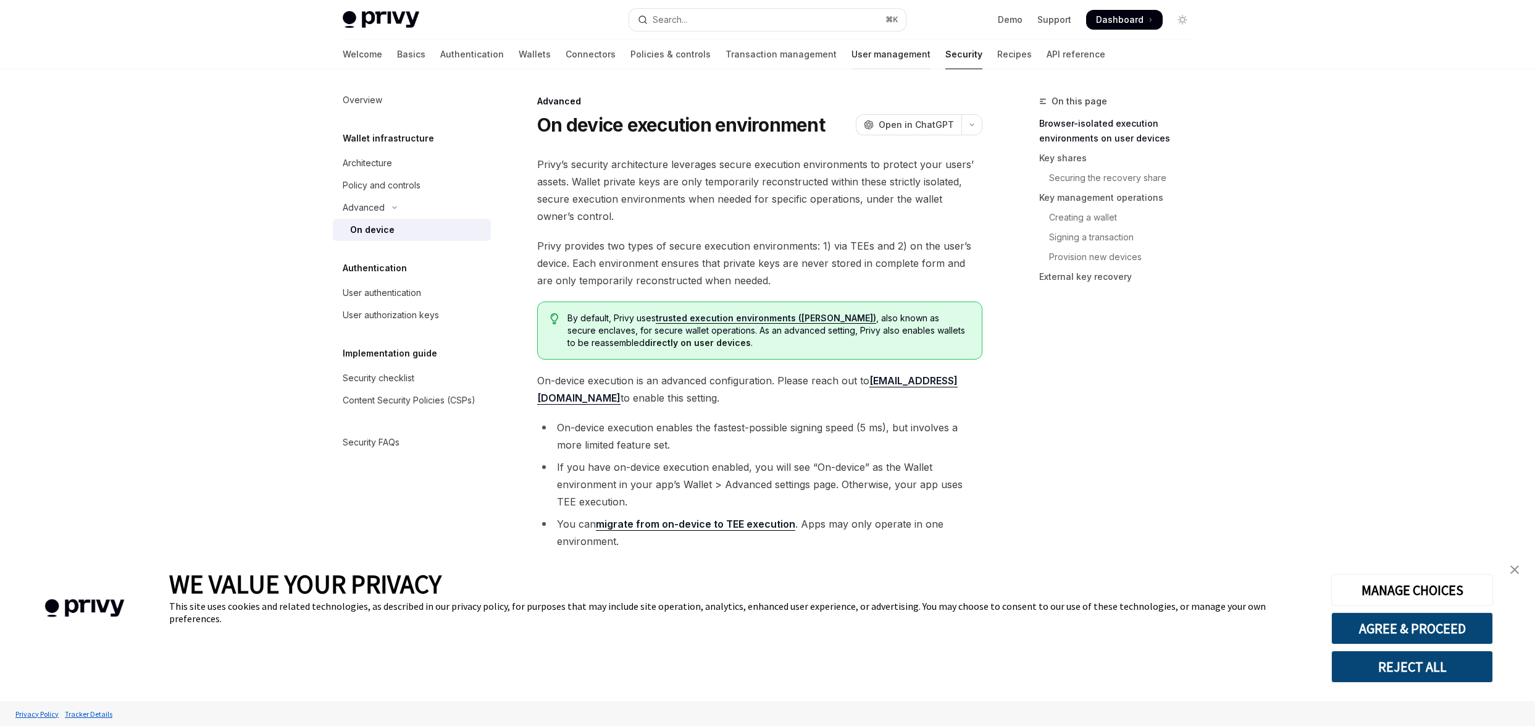
click at [852, 54] on link "User management" at bounding box center [891, 55] width 79 height 30
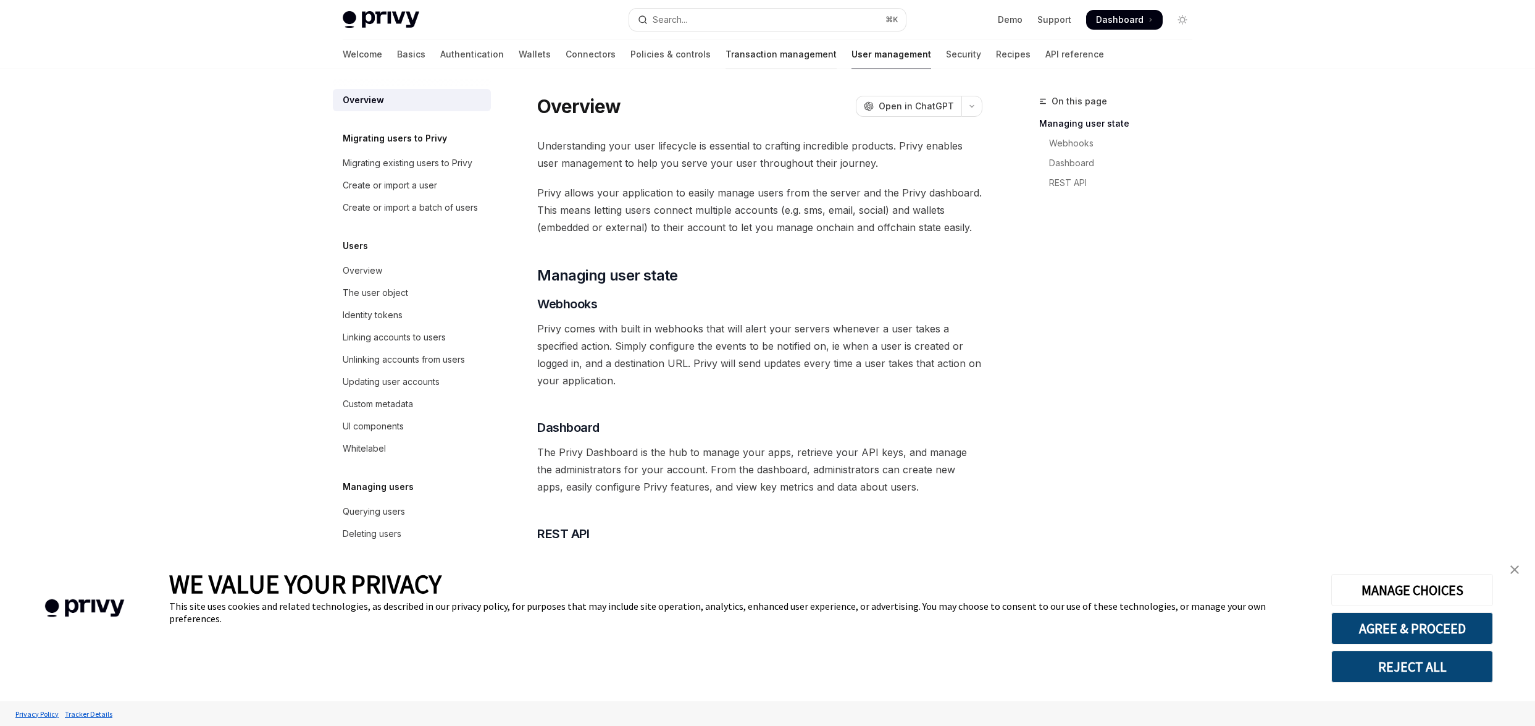
click at [726, 59] on link "Transaction management" at bounding box center [781, 55] width 111 height 30
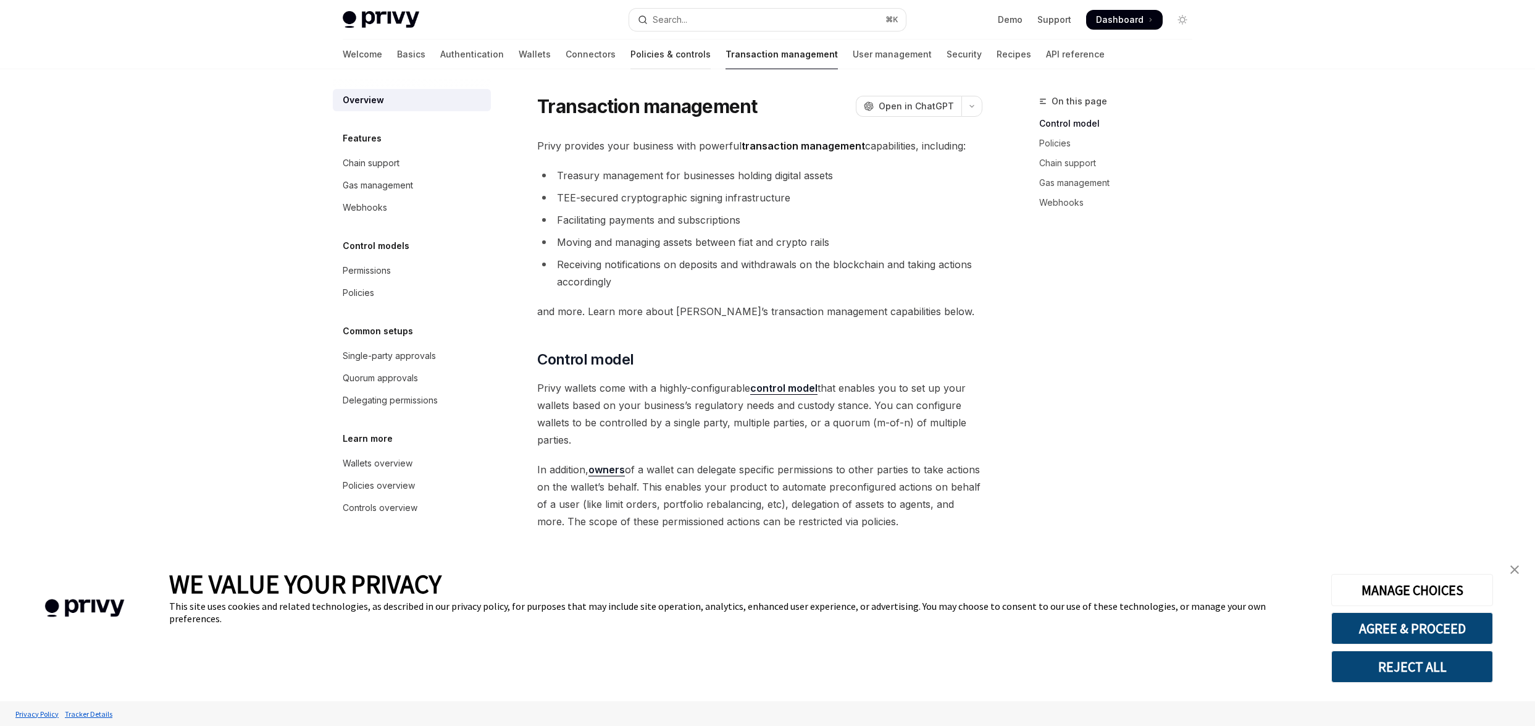
click at [630, 53] on link "Policies & controls" at bounding box center [670, 55] width 80 height 30
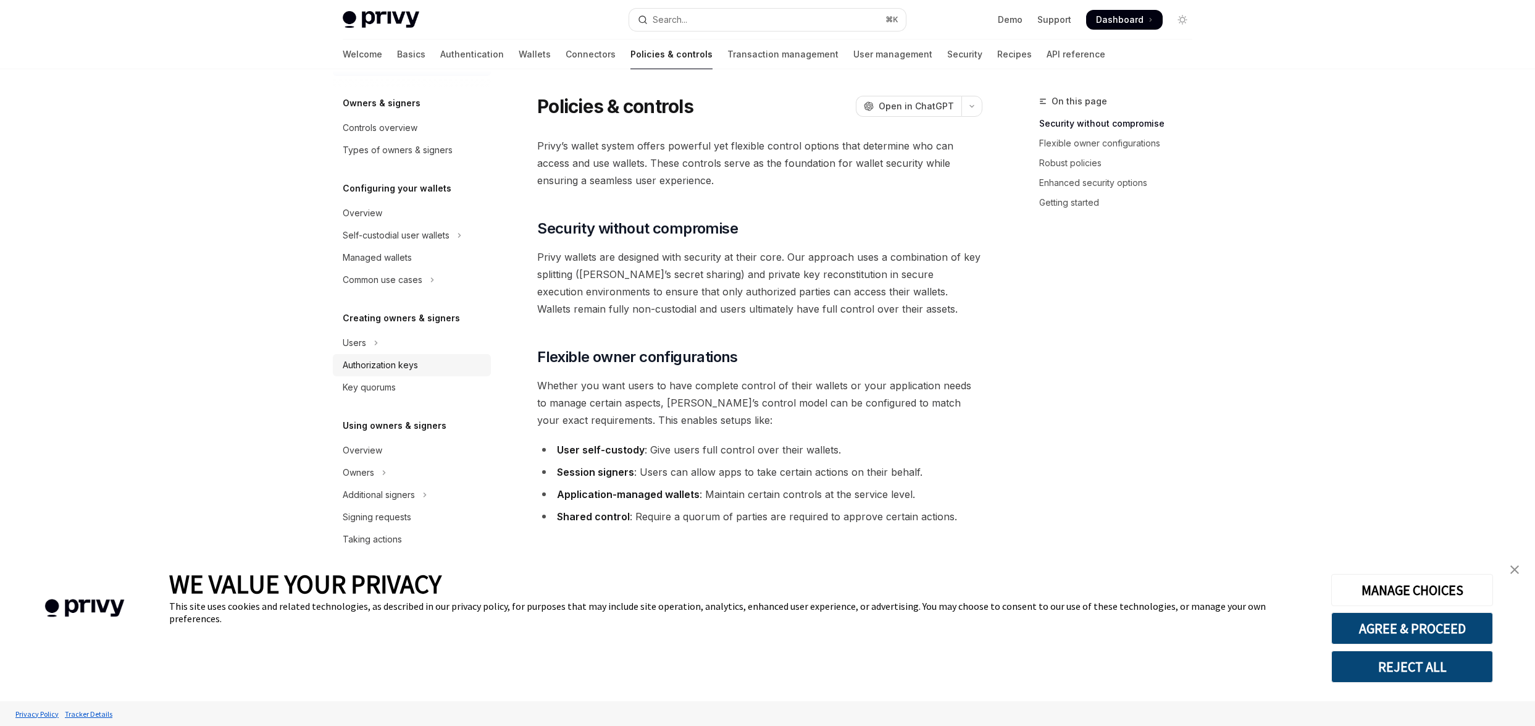
scroll to position [45, 0]
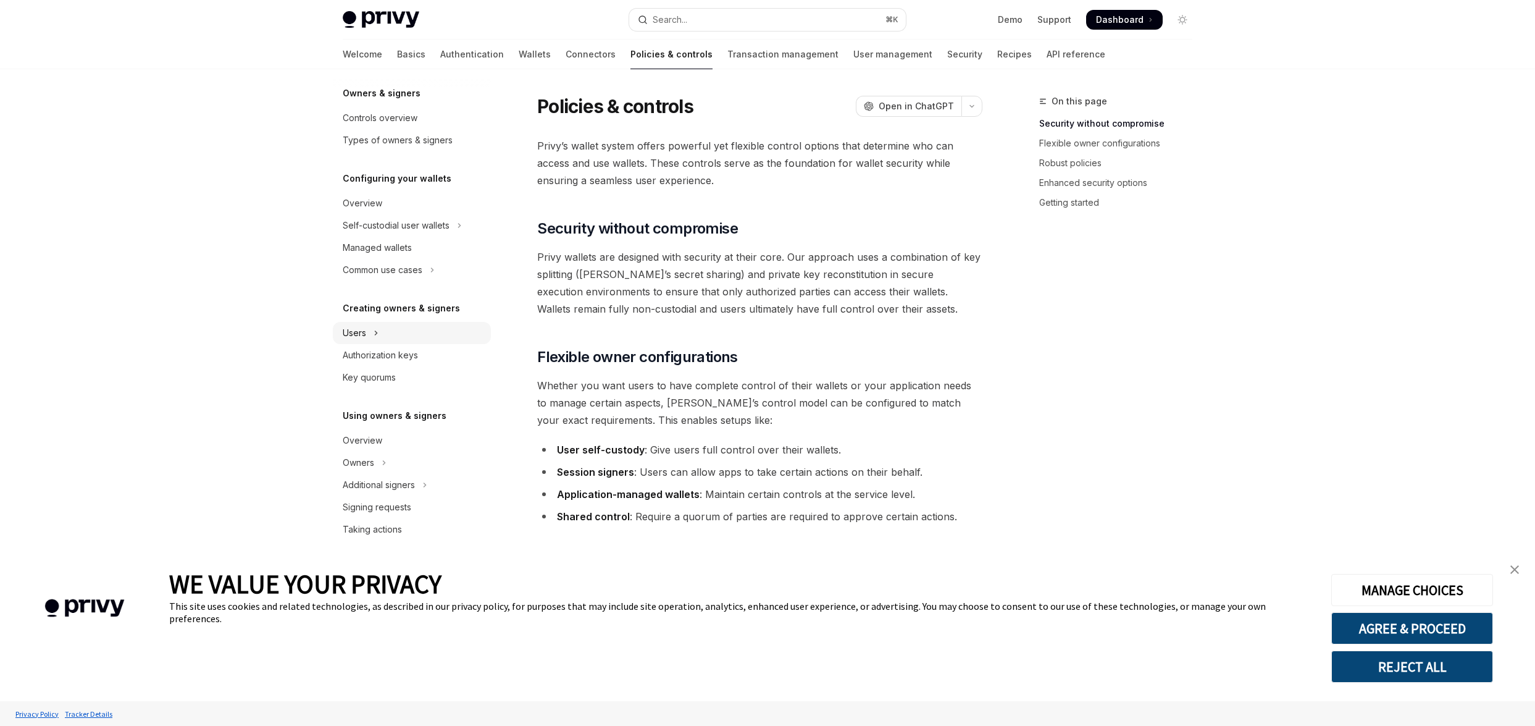
click at [368, 327] on button "Users" at bounding box center [412, 333] width 158 height 22
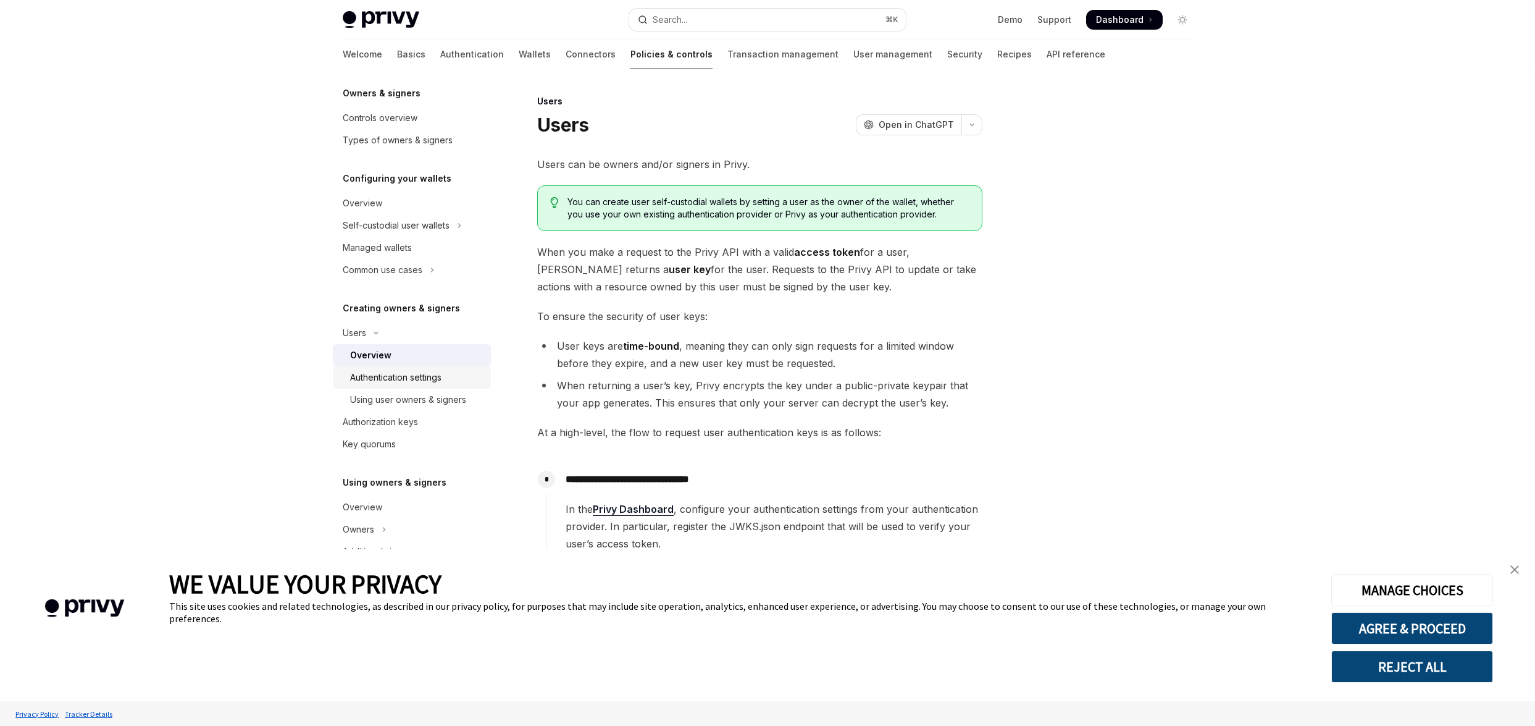
click at [412, 382] on div "Authentication settings" at bounding box center [395, 377] width 91 height 15
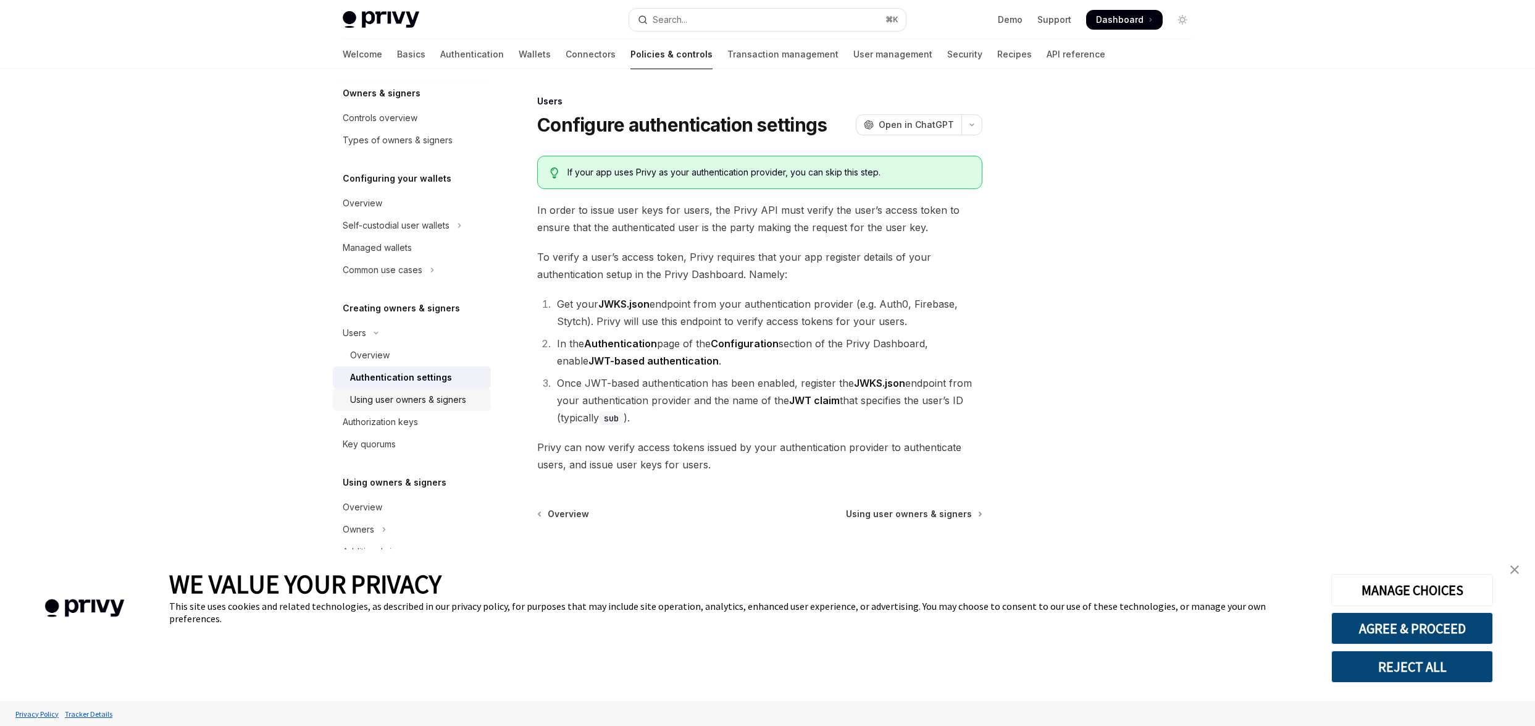
click at [404, 403] on div "Using user owners & signers" at bounding box center [408, 399] width 116 height 15
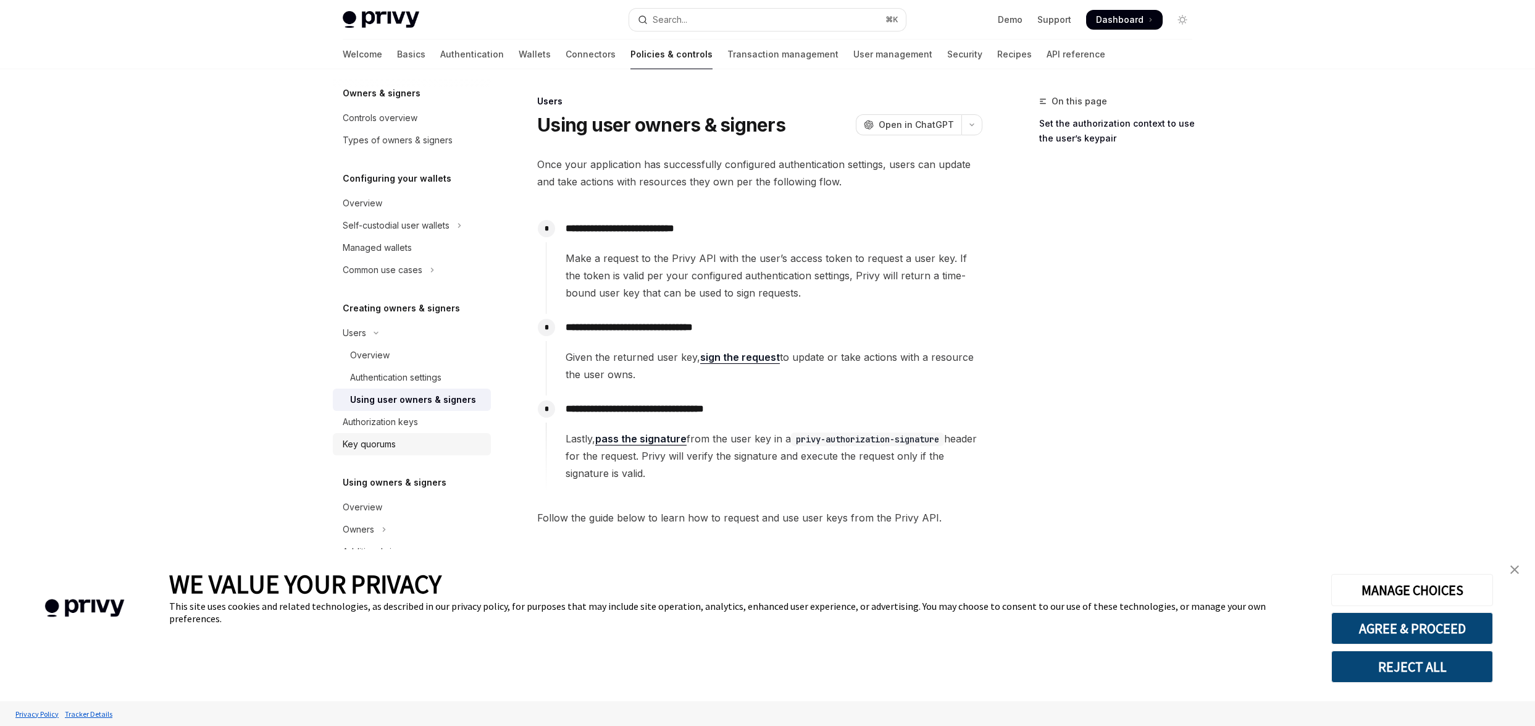
click at [376, 435] on link "Key quorums" at bounding box center [412, 444] width 158 height 22
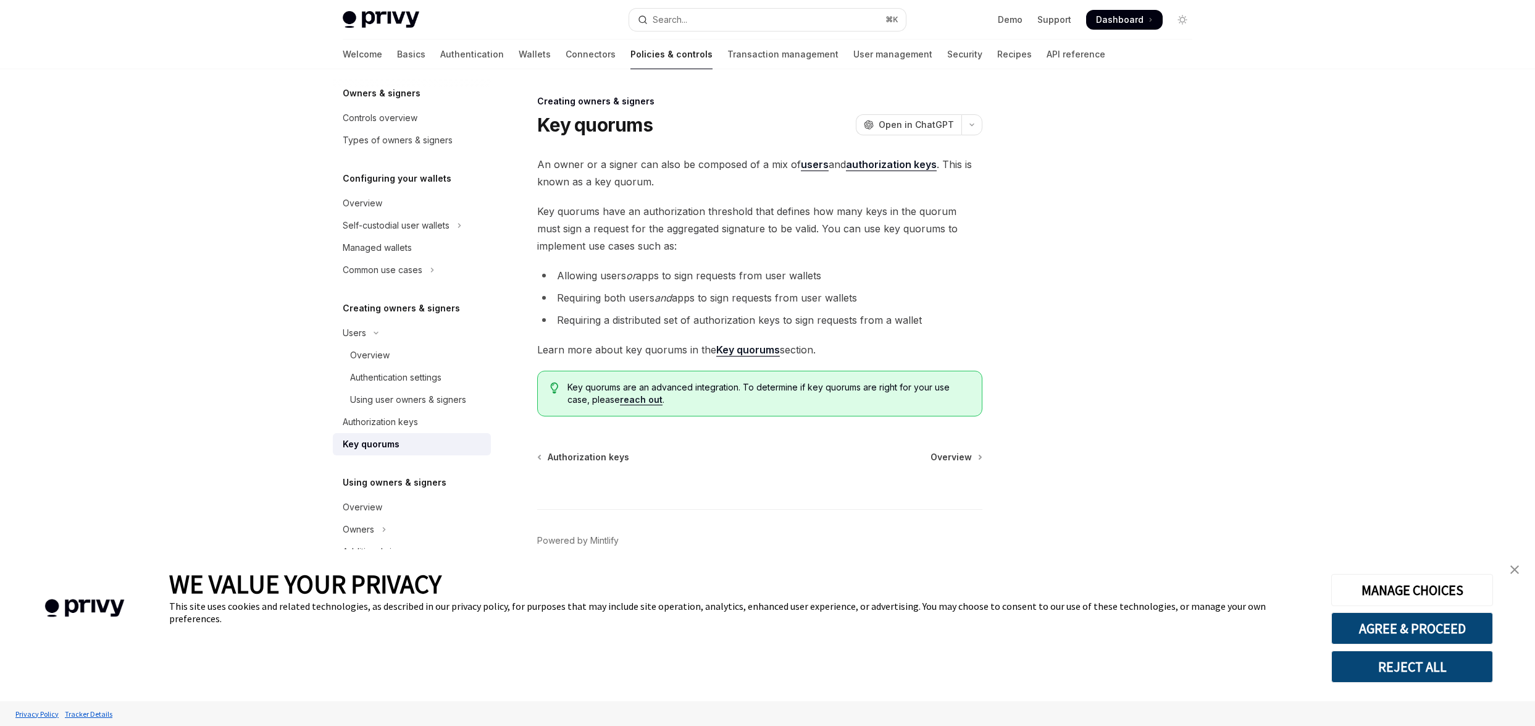
click at [375, 433] on link "Key quorums" at bounding box center [412, 444] width 158 height 22
click at [377, 417] on div "Authorization keys" at bounding box center [380, 421] width 75 height 15
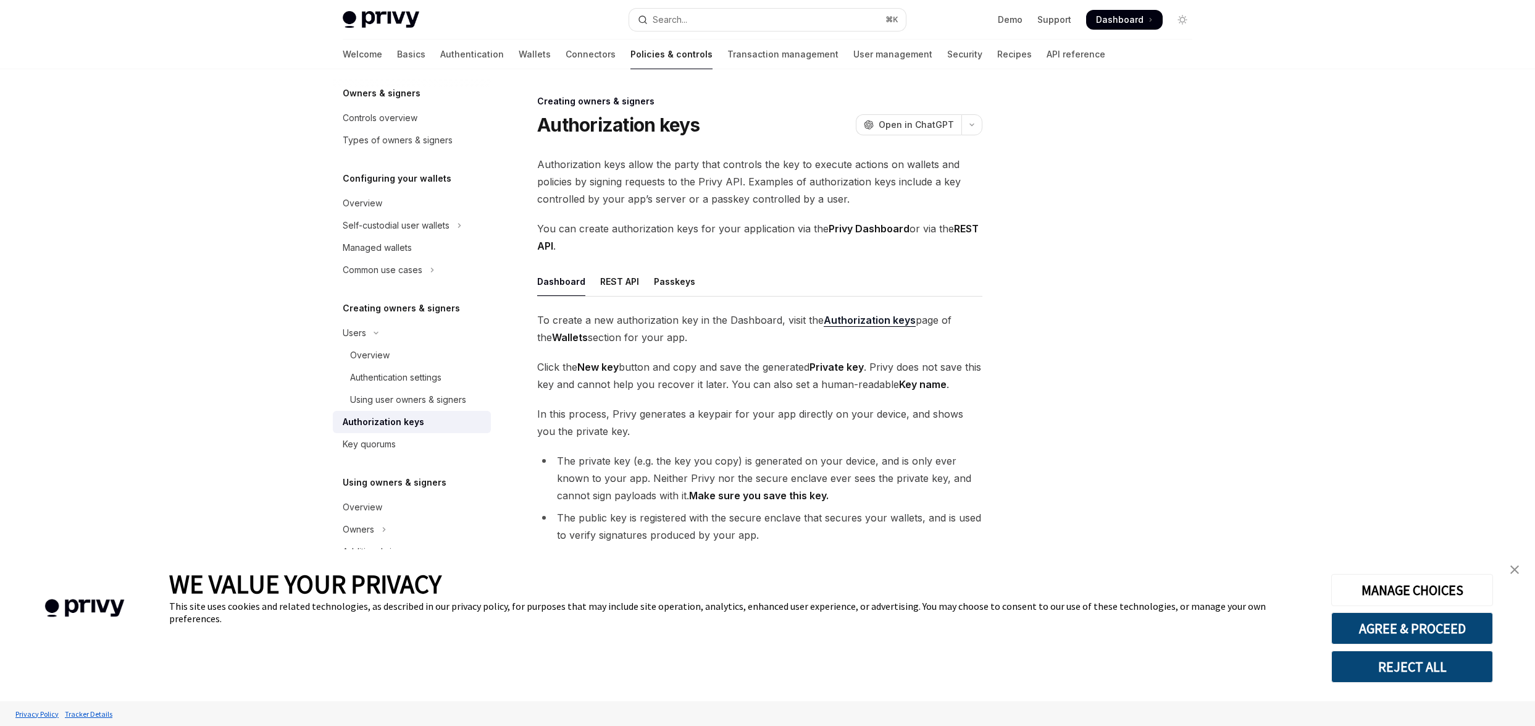
scroll to position [211, 0]
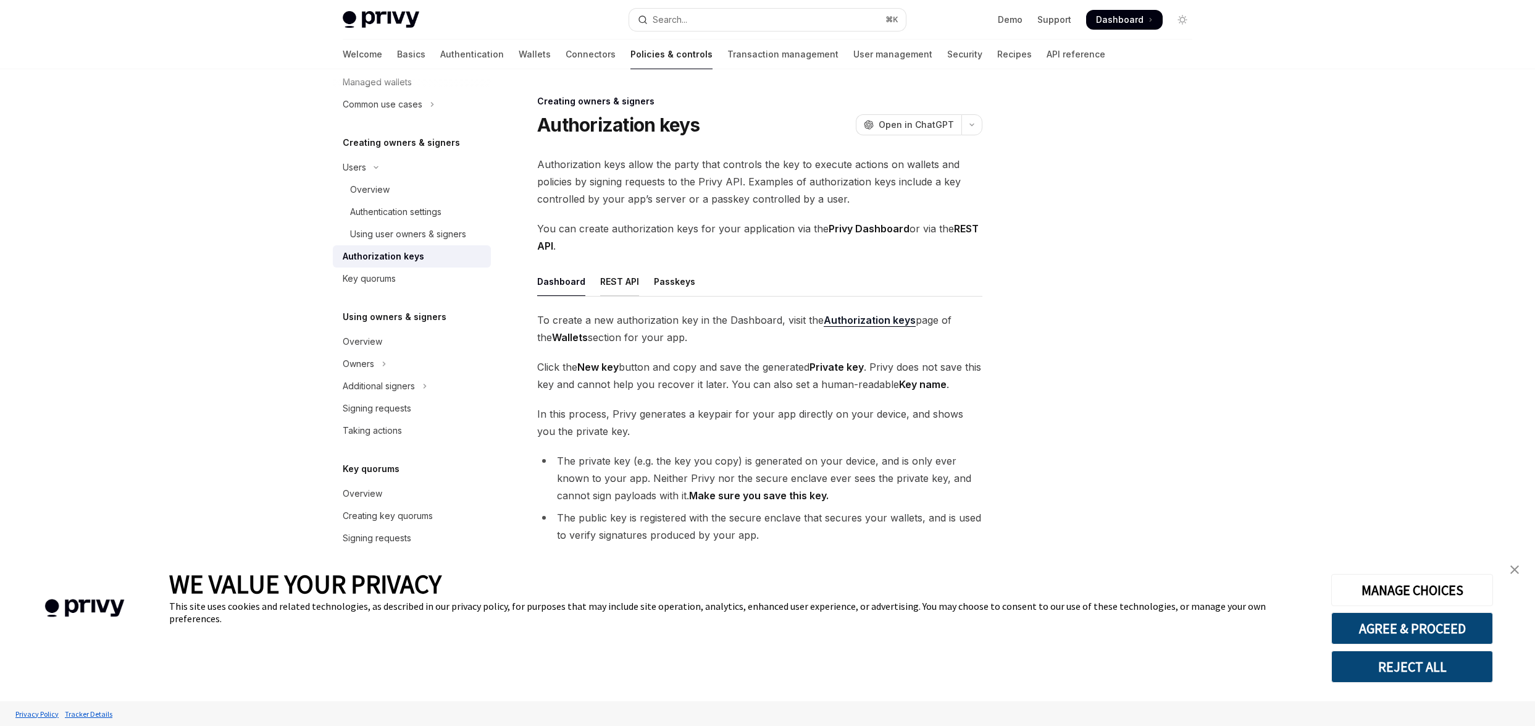
click at [629, 288] on div "REST API" at bounding box center [619, 281] width 39 height 29
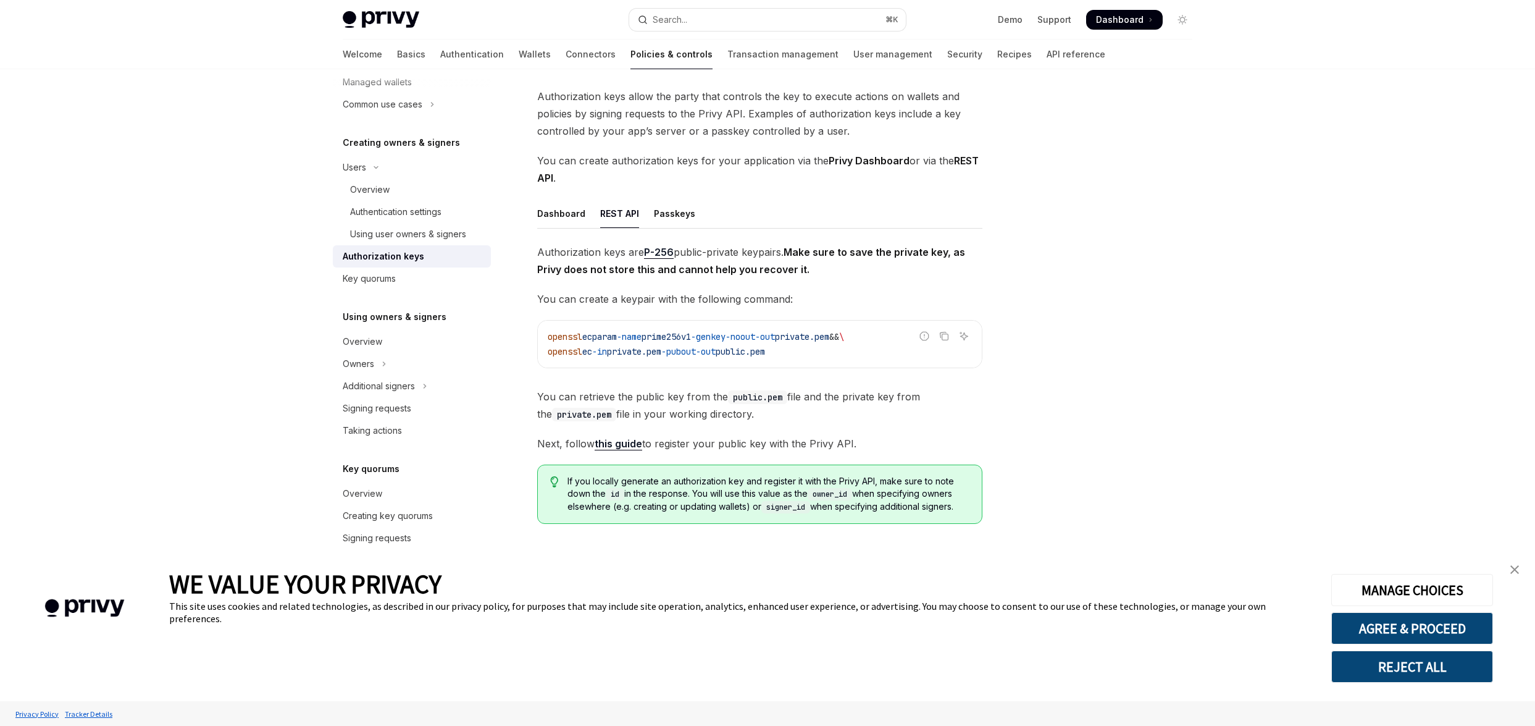
scroll to position [75, 0]
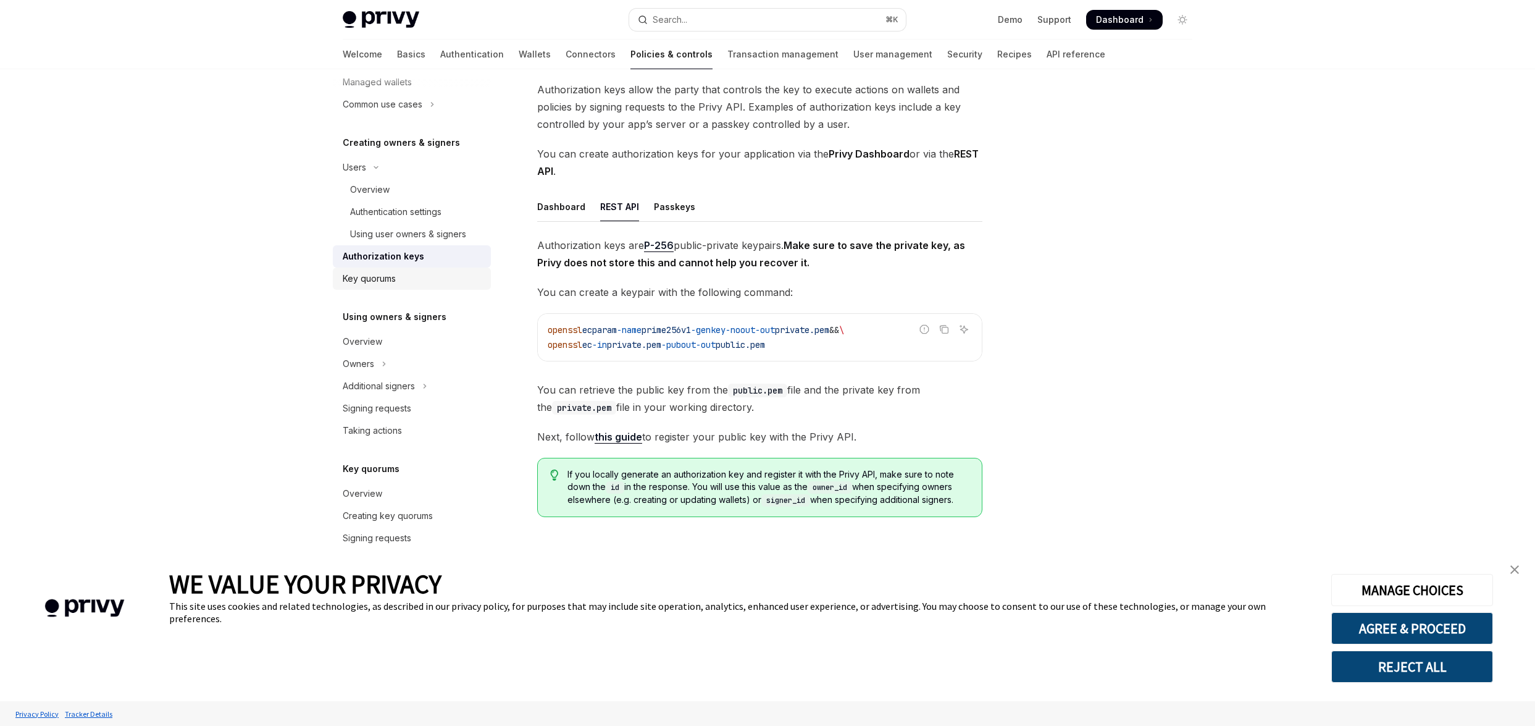
click at [369, 271] on div "Key quorums" at bounding box center [369, 278] width 53 height 15
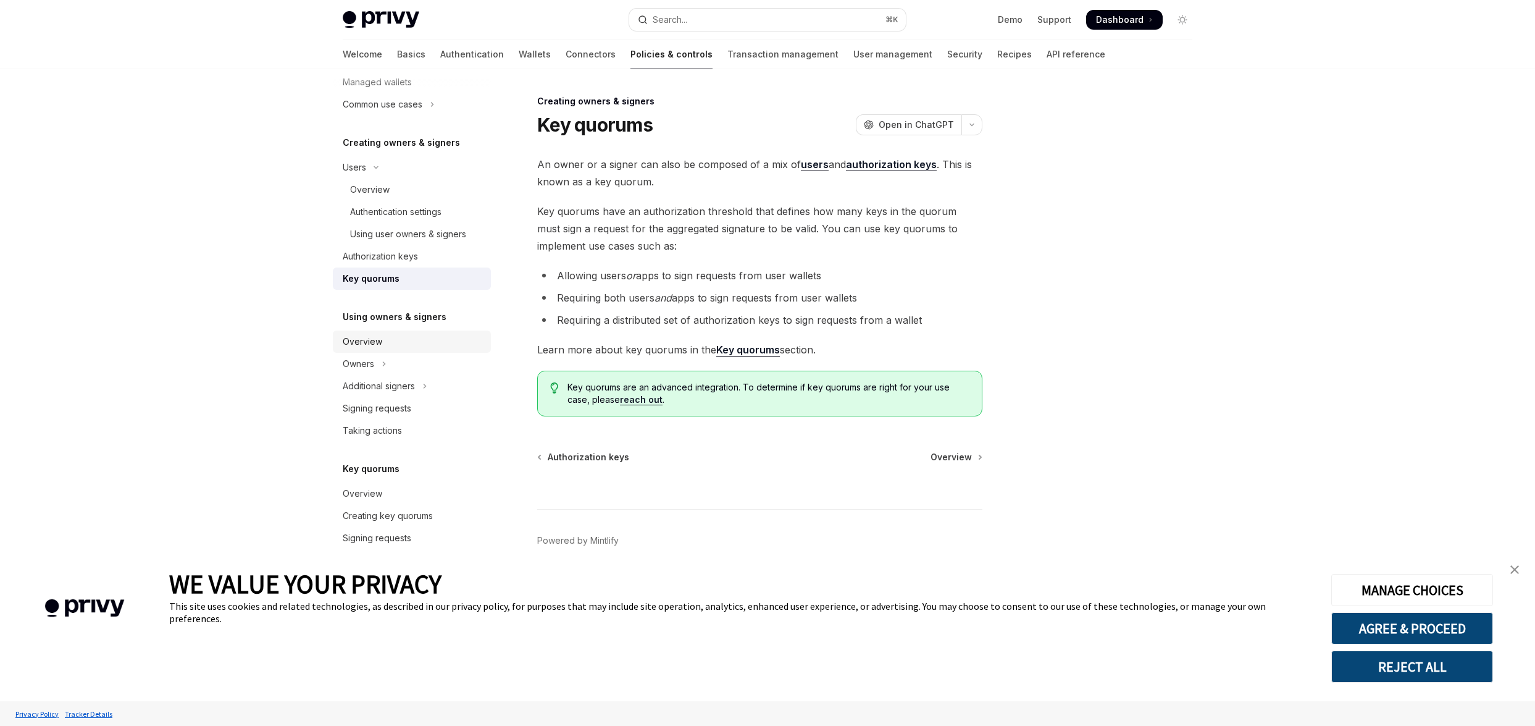
click at [372, 346] on div "Overview" at bounding box center [363, 341] width 40 height 15
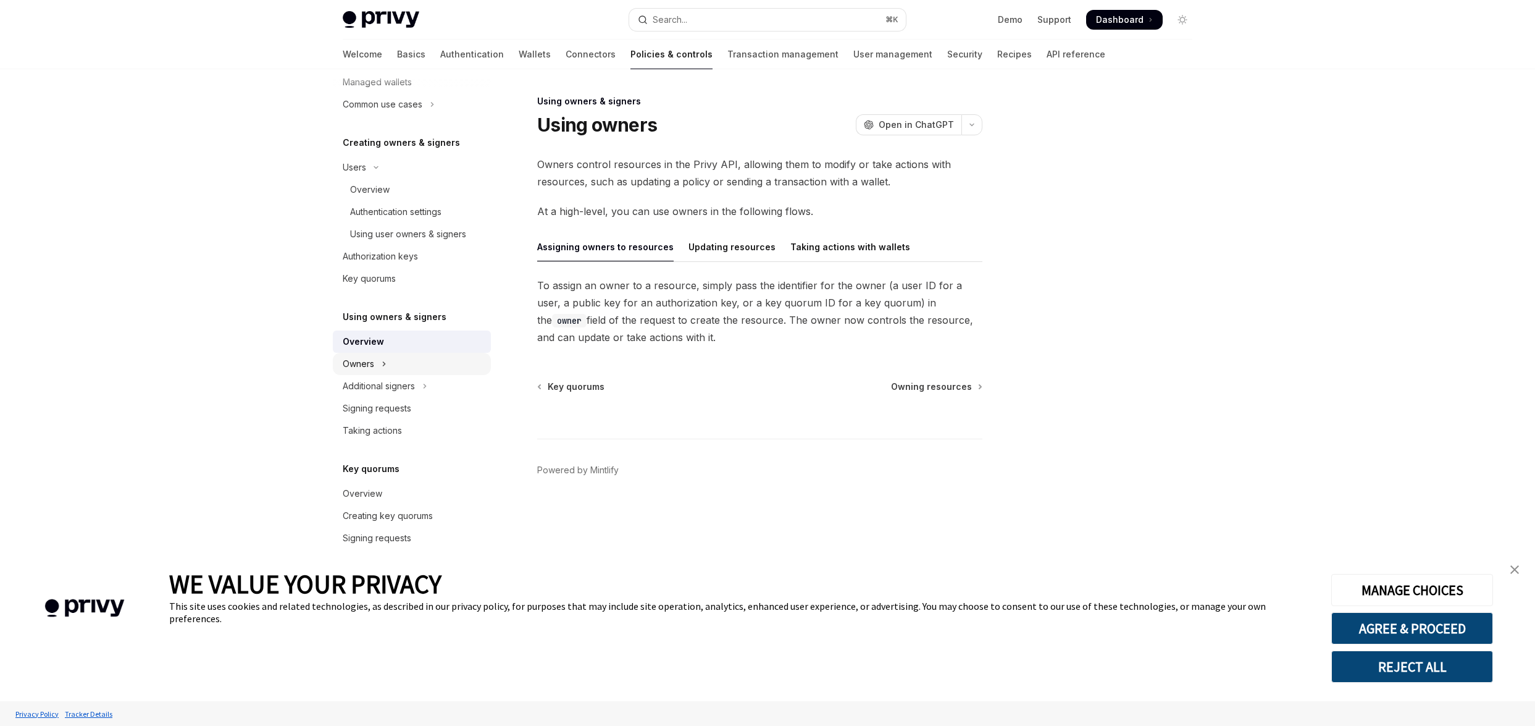
click at [372, 364] on div "Owners" at bounding box center [358, 363] width 31 height 15
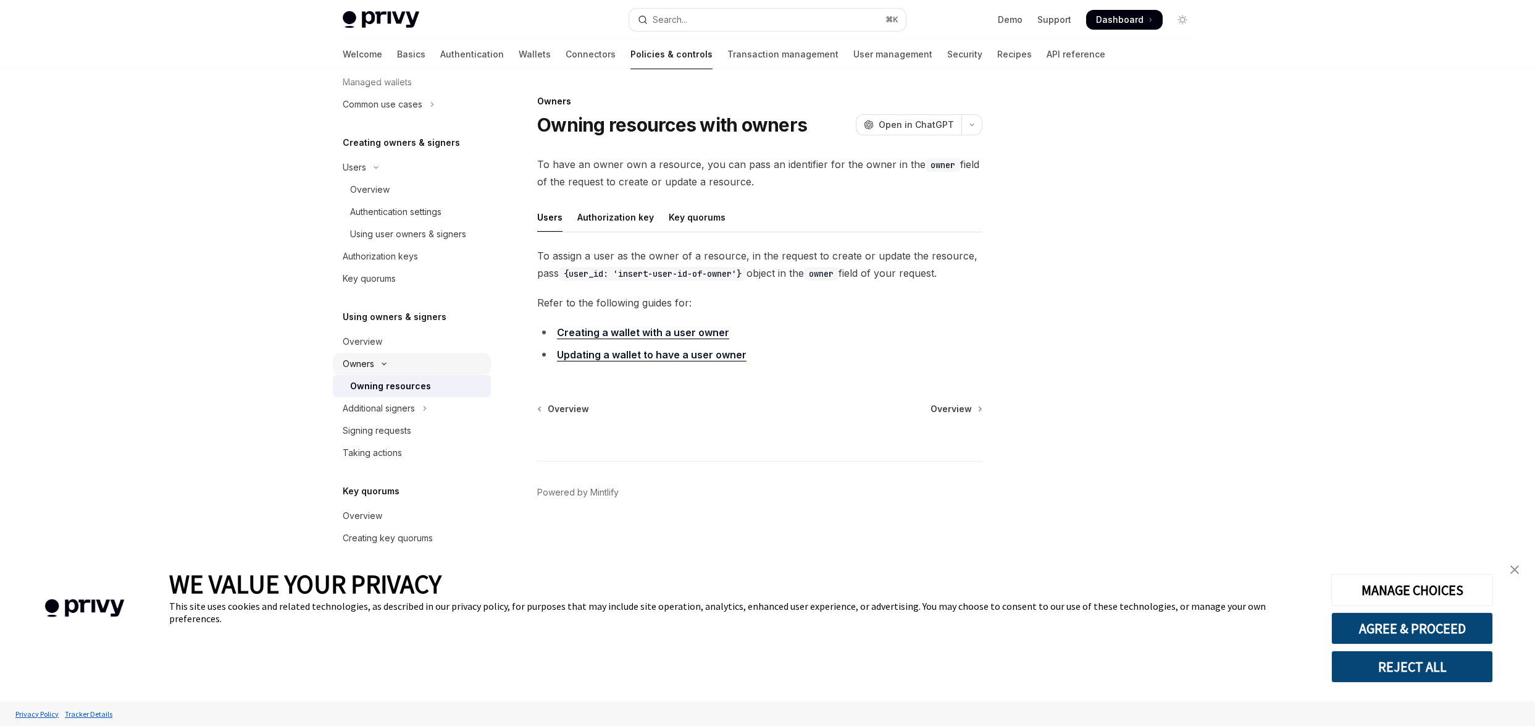
scroll to position [233, 0]
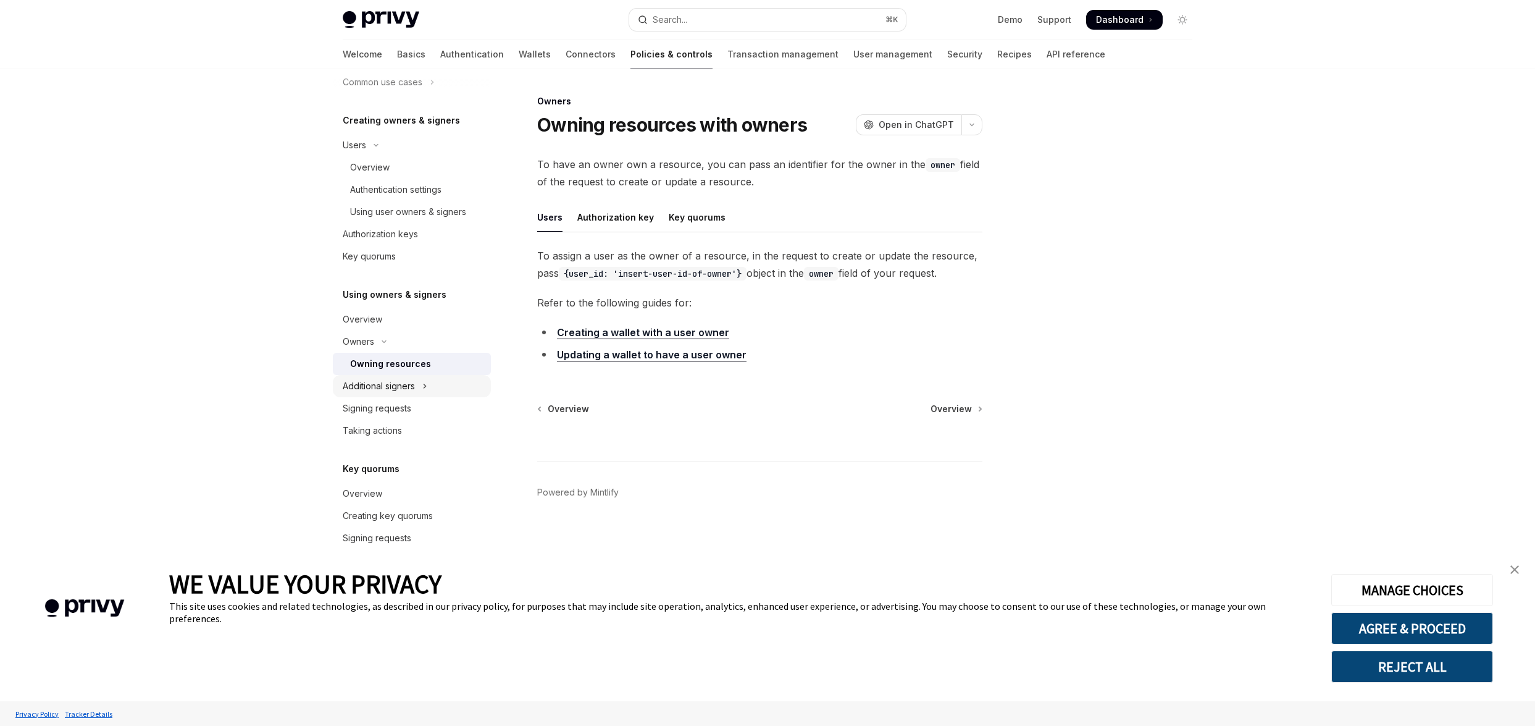
click at [395, 380] on div "Additional signers" at bounding box center [379, 386] width 72 height 15
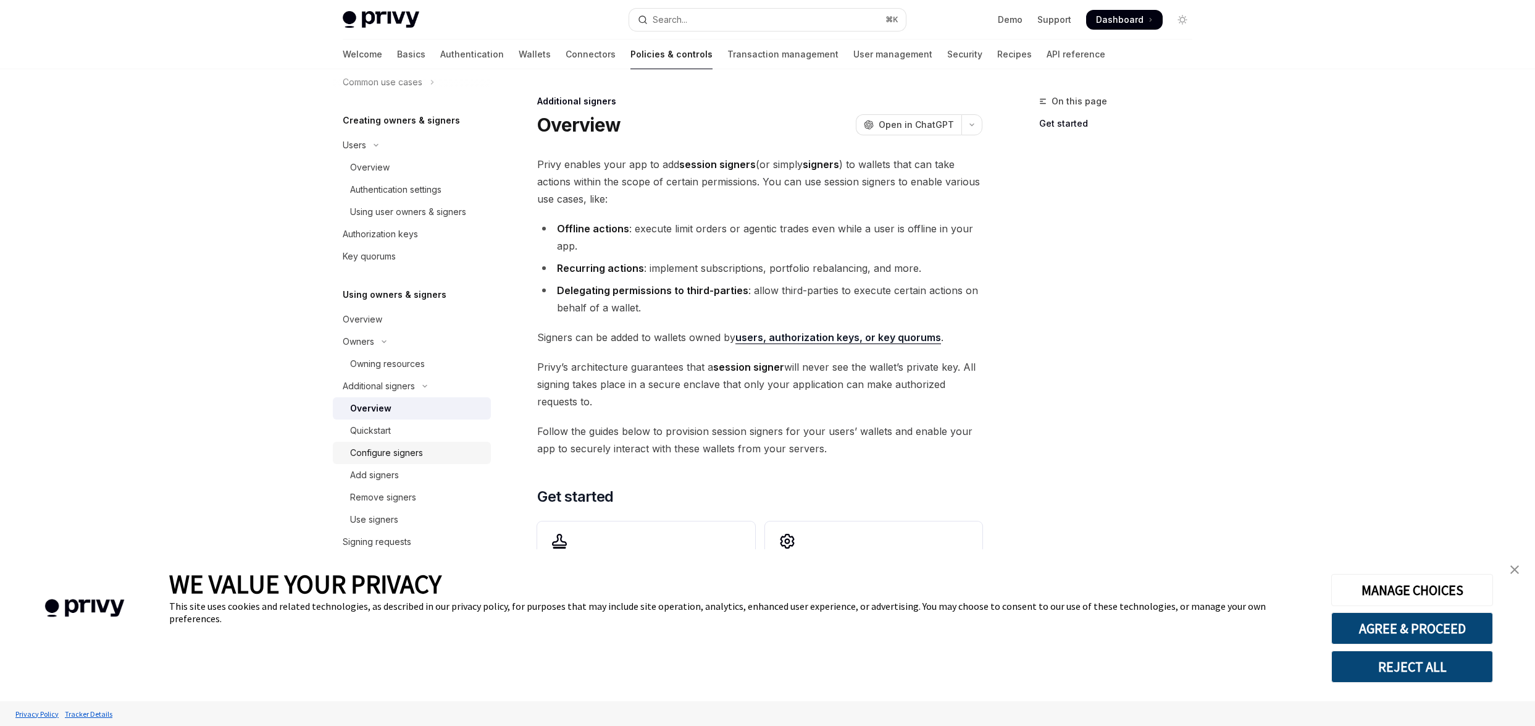
scroll to position [366, 0]
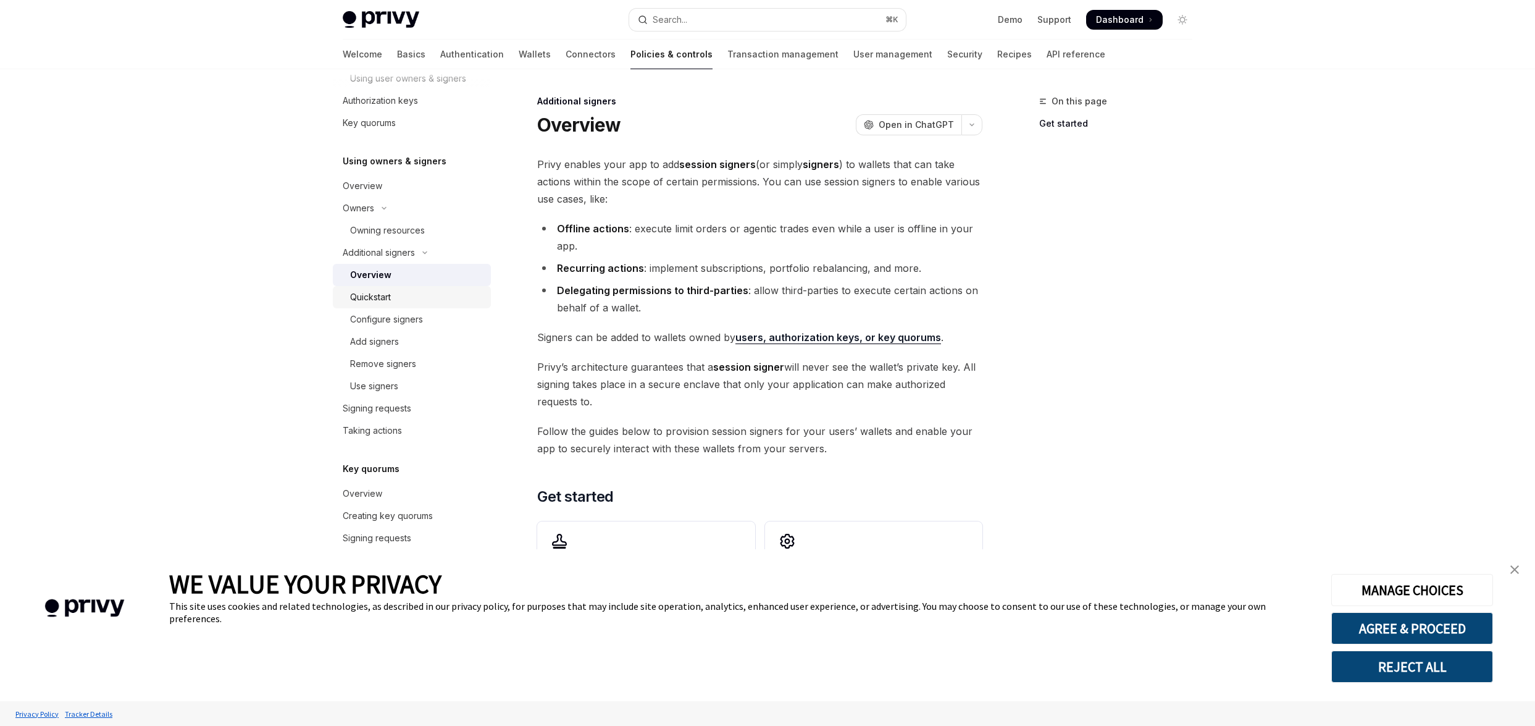
click at [409, 302] on div "Quickstart" at bounding box center [416, 297] width 133 height 15
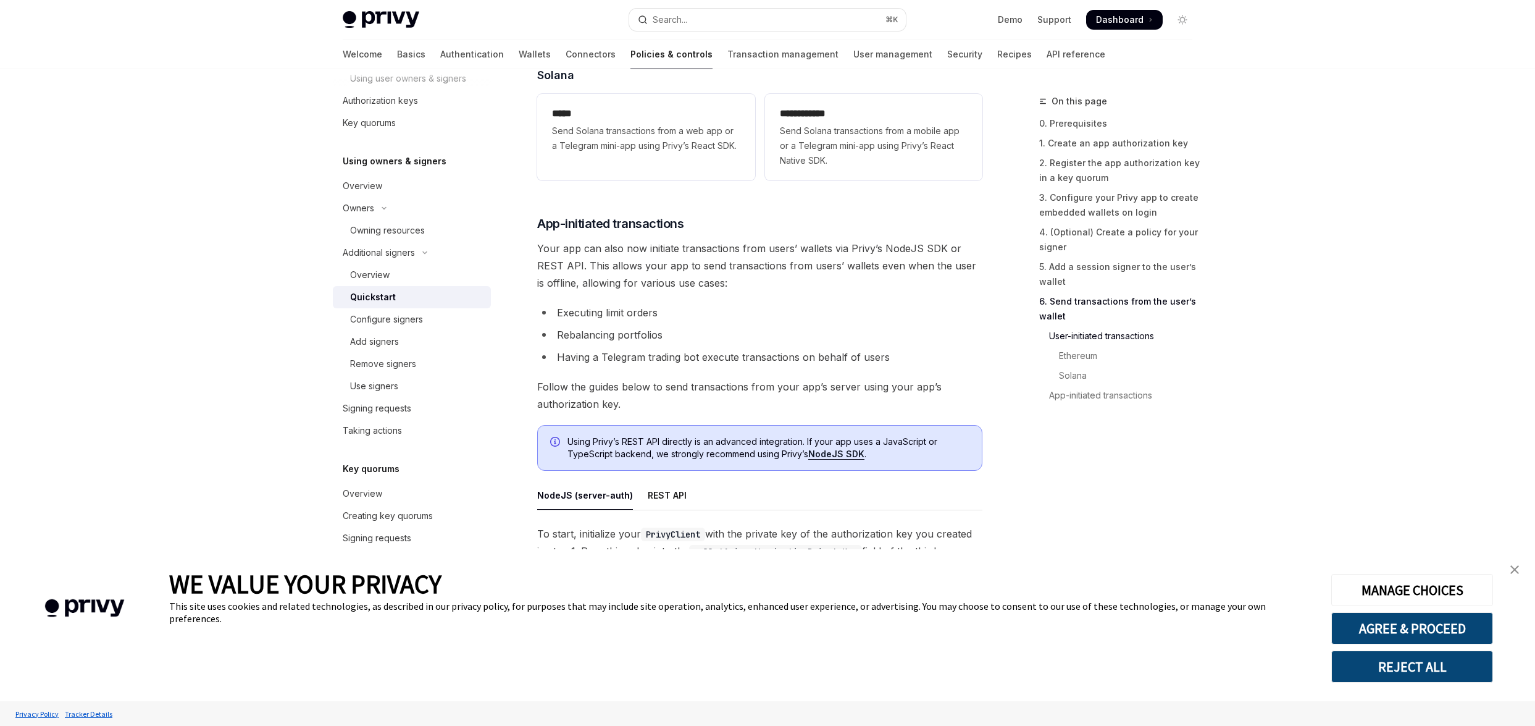
scroll to position [3084, 0]
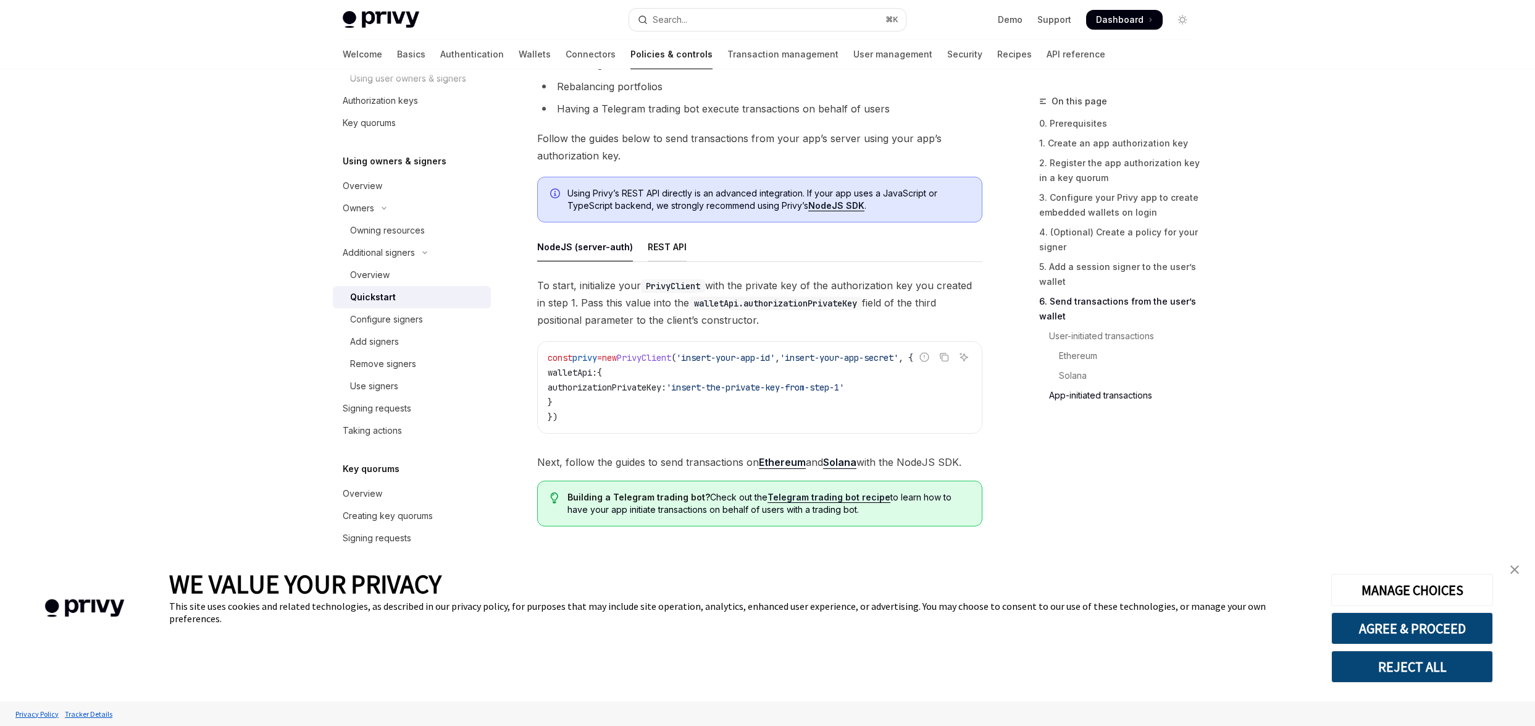
click at [656, 245] on div "REST API" at bounding box center [667, 246] width 39 height 29
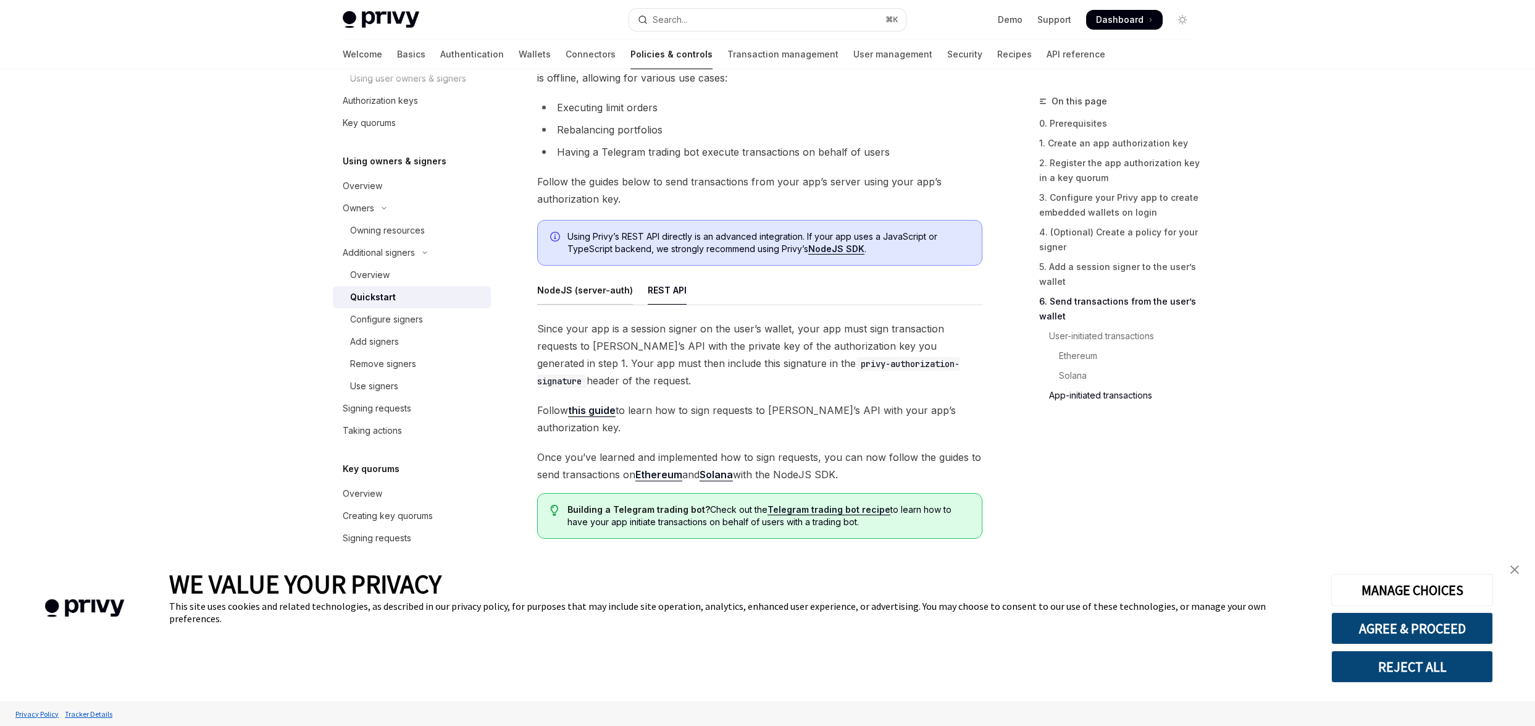
click at [581, 291] on div "NodeJS (server-auth)" at bounding box center [585, 289] width 96 height 29
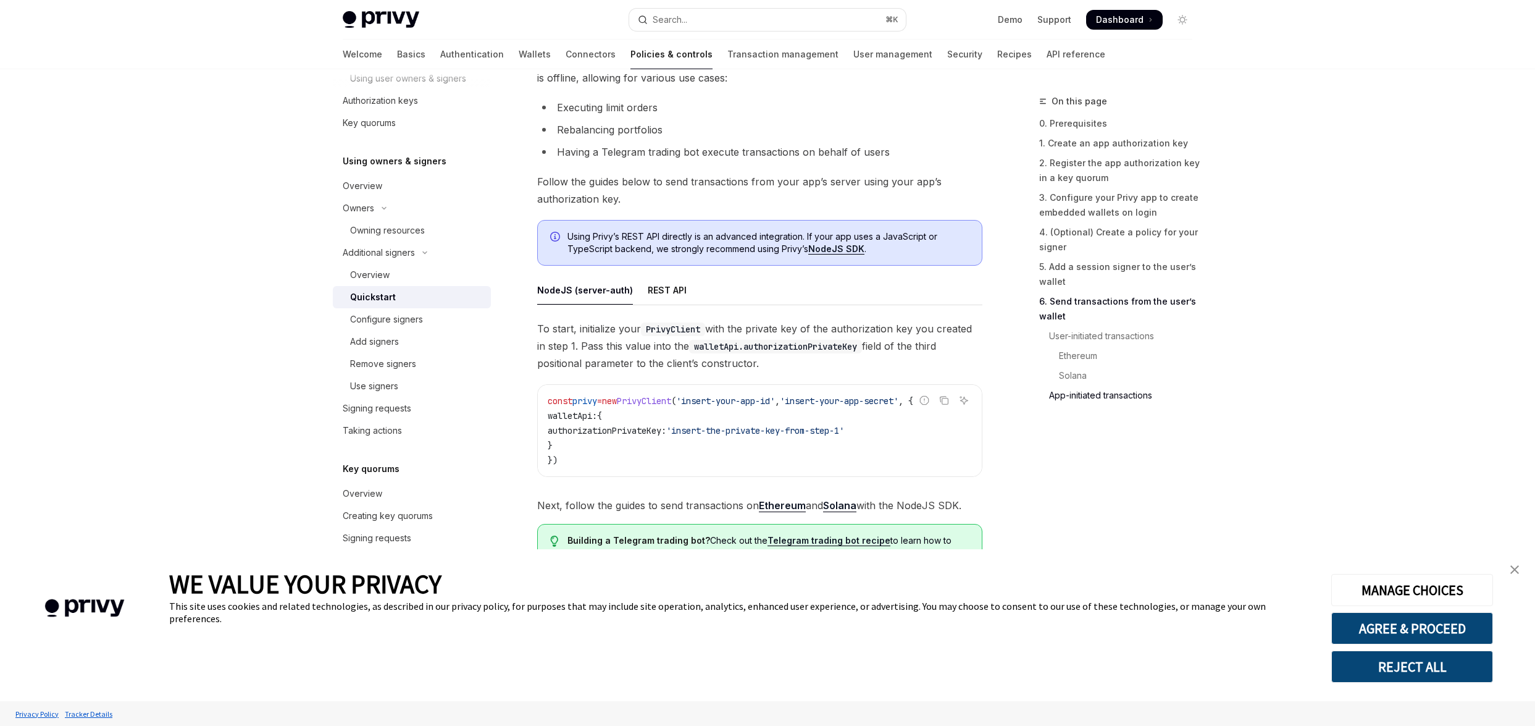
scroll to position [3084, 0]
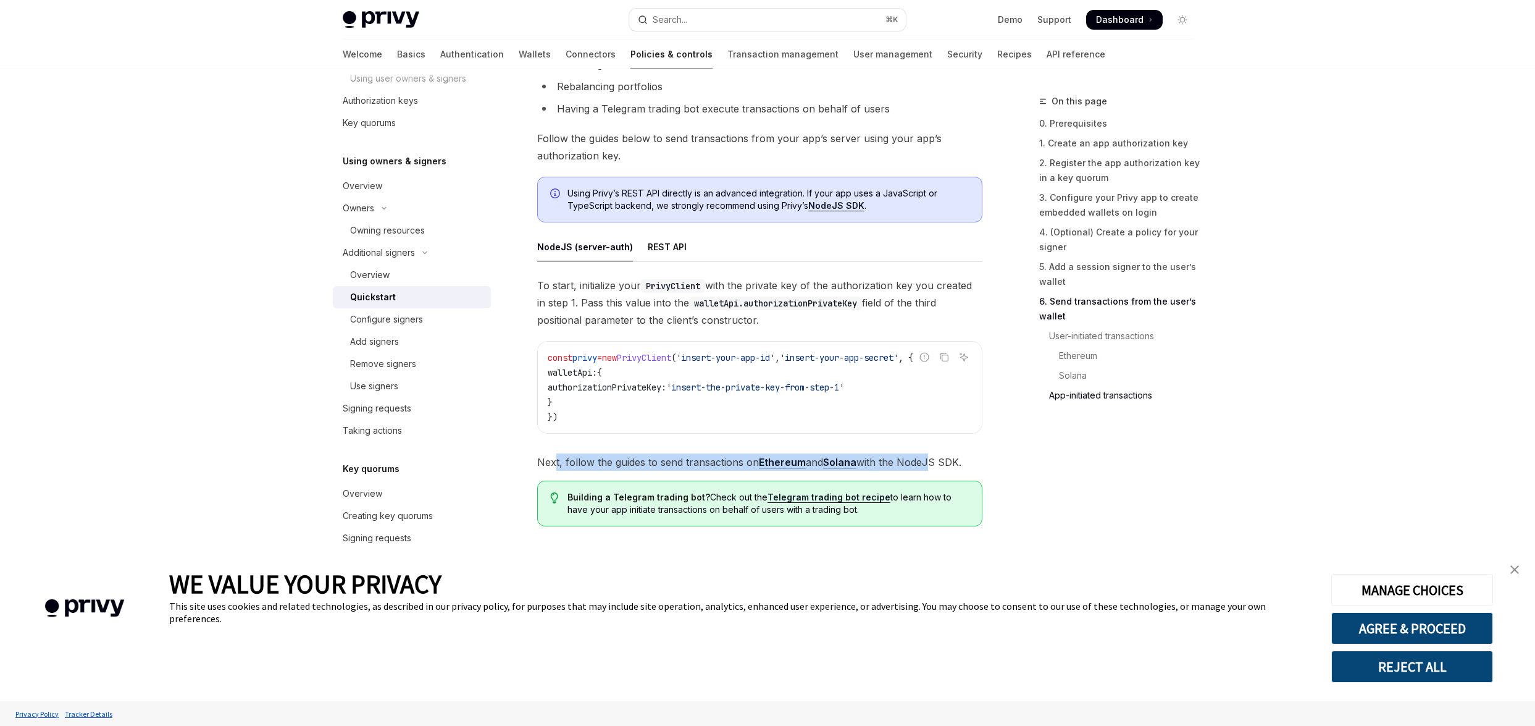
drag, startPoint x: 554, startPoint y: 462, endPoint x: 931, endPoint y: 465, distance: 377.3
click at [931, 465] on span "Next, follow the guides to send transactions on Ethereum and [PERSON_NAME] with…" at bounding box center [759, 461] width 445 height 17
drag, startPoint x: 960, startPoint y: 463, endPoint x: 604, endPoint y: 454, distance: 355.8
click at [606, 454] on span "Next, follow the guides to send transactions on Ethereum and [PERSON_NAME] with…" at bounding box center [759, 461] width 445 height 17
drag, startPoint x: 564, startPoint y: 456, endPoint x: 682, endPoint y: 459, distance: 118.0
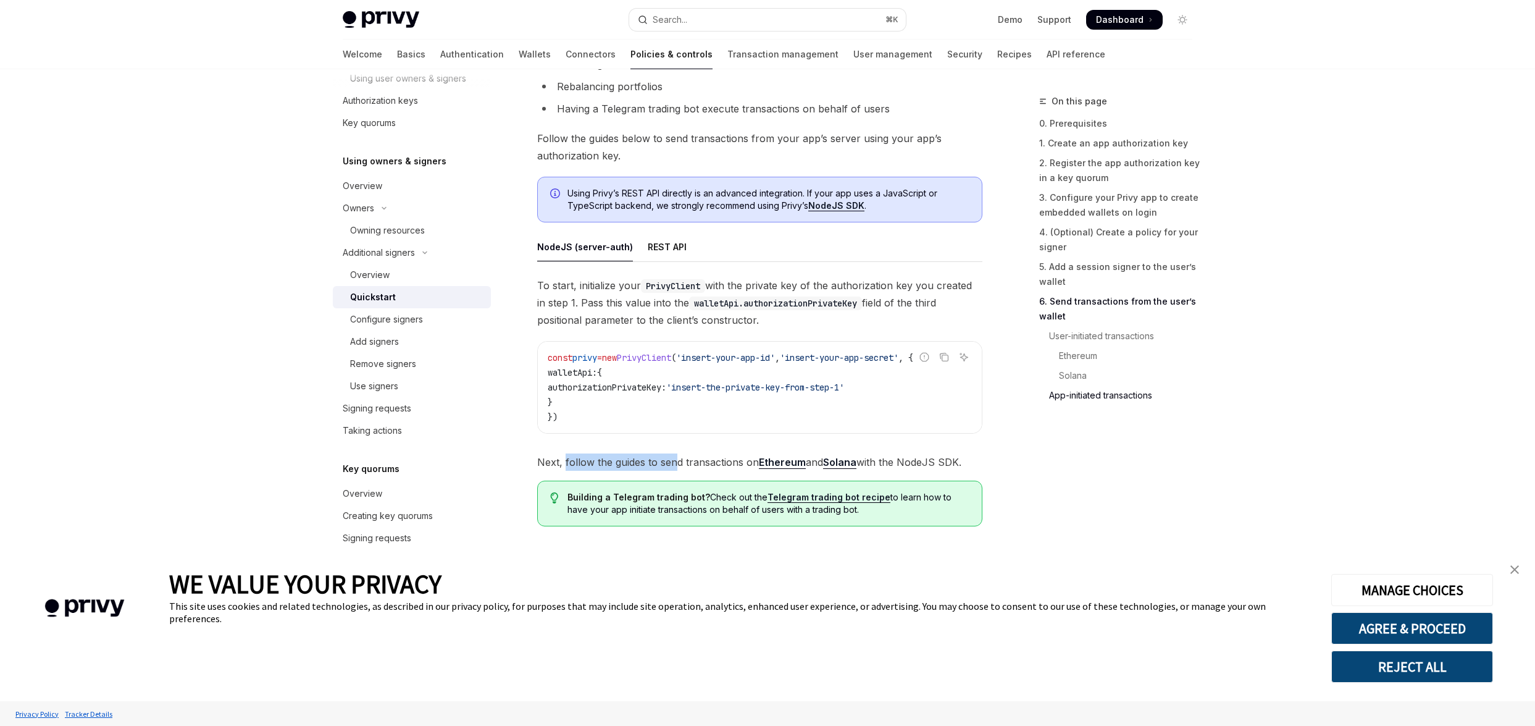
click at [681, 459] on span "Next, follow the guides to send transactions on Ethereum and [PERSON_NAME] with…" at bounding box center [759, 461] width 445 height 17
drag, startPoint x: 701, startPoint y: 460, endPoint x: 889, endPoint y: 458, distance: 187.7
click at [877, 460] on span "Next, follow the guides to send transactions on Ethereum and [PERSON_NAME] with…" at bounding box center [759, 461] width 445 height 17
drag, startPoint x: 940, startPoint y: 459, endPoint x: 650, endPoint y: 456, distance: 290.9
click at [655, 457] on span "Next, follow the guides to send transactions on Ethereum and [PERSON_NAME] with…" at bounding box center [759, 461] width 445 height 17
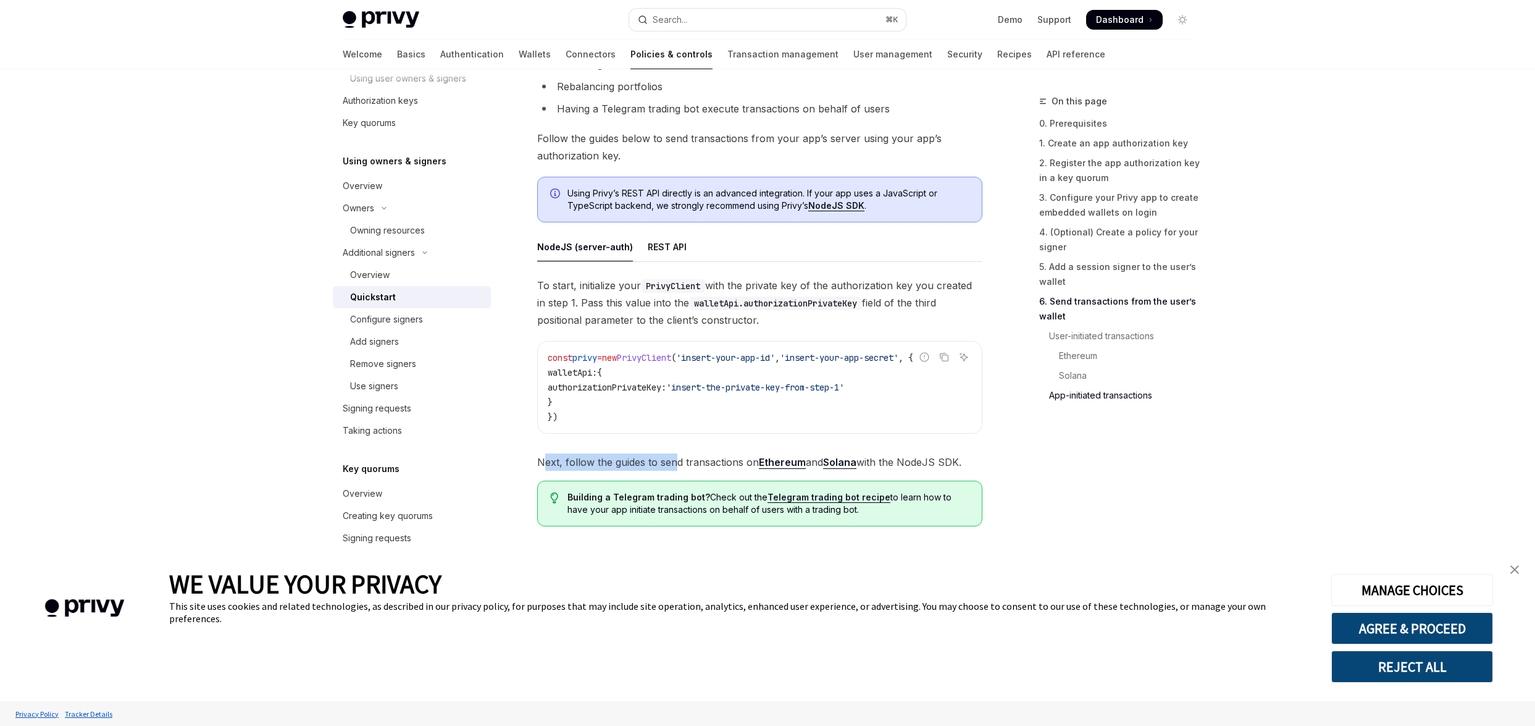
drag, startPoint x: 545, startPoint y: 458, endPoint x: 700, endPoint y: 458, distance: 155.0
click at [697, 458] on span "Next, follow the guides to send transactions on Ethereum and [PERSON_NAME] with…" at bounding box center [759, 461] width 445 height 17
drag, startPoint x: 726, startPoint y: 458, endPoint x: 870, endPoint y: 458, distance: 144.5
click at [863, 458] on span "Next, follow the guides to send transactions on Ethereum and [PERSON_NAME] with…" at bounding box center [759, 461] width 445 height 17
drag, startPoint x: 930, startPoint y: 459, endPoint x: 601, endPoint y: 460, distance: 329.1
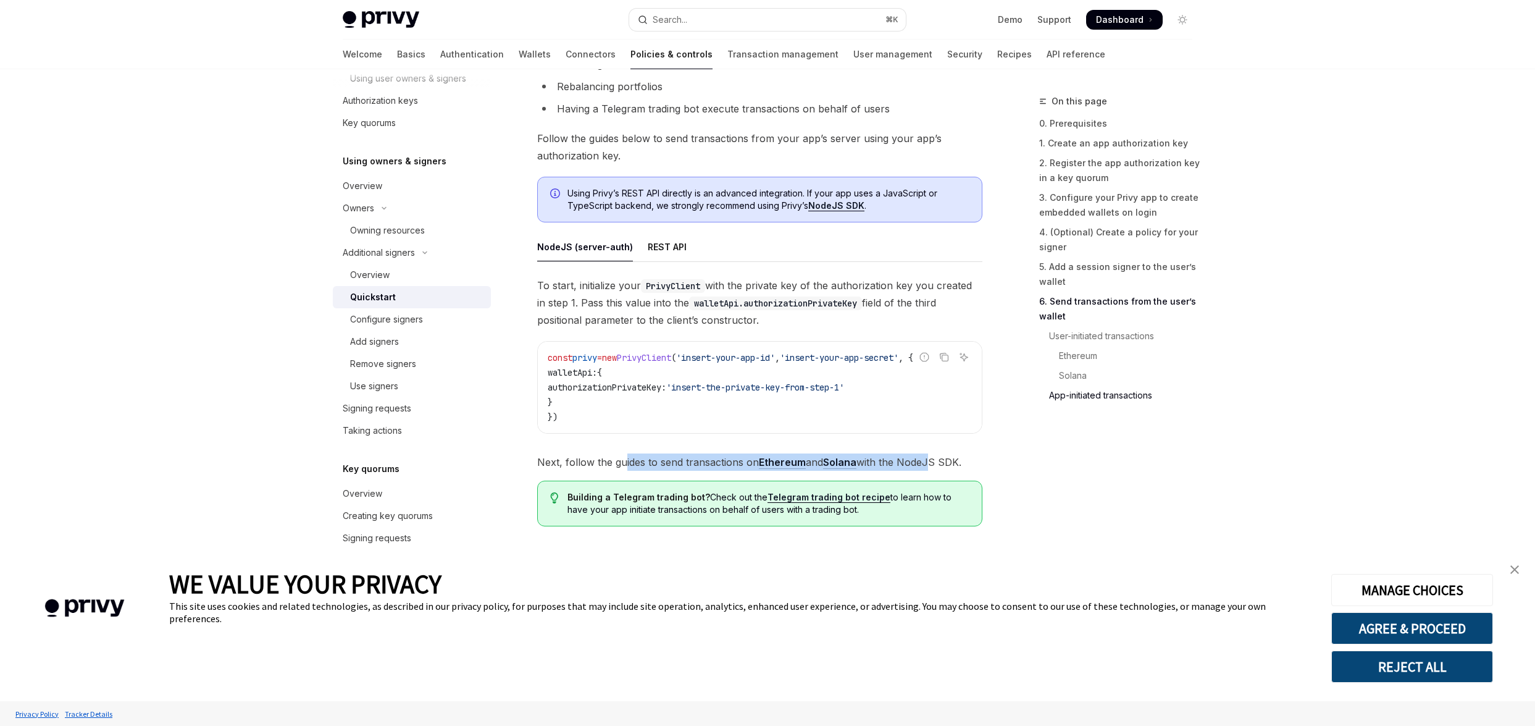
click at [611, 460] on span "Next, follow the guides to send transactions on Ethereum and [PERSON_NAME] with…" at bounding box center [759, 461] width 445 height 17
drag, startPoint x: 548, startPoint y: 463, endPoint x: 920, endPoint y: 459, distance: 372.4
click at [915, 460] on span "Next, follow the guides to send transactions on Ethereum and [PERSON_NAME] with…" at bounding box center [759, 461] width 445 height 17
drag, startPoint x: 941, startPoint y: 461, endPoint x: 619, endPoint y: 461, distance: 322.3
click at [627, 461] on span "Next, follow the guides to send transactions on Ethereum and [PERSON_NAME] with…" at bounding box center [759, 461] width 445 height 17
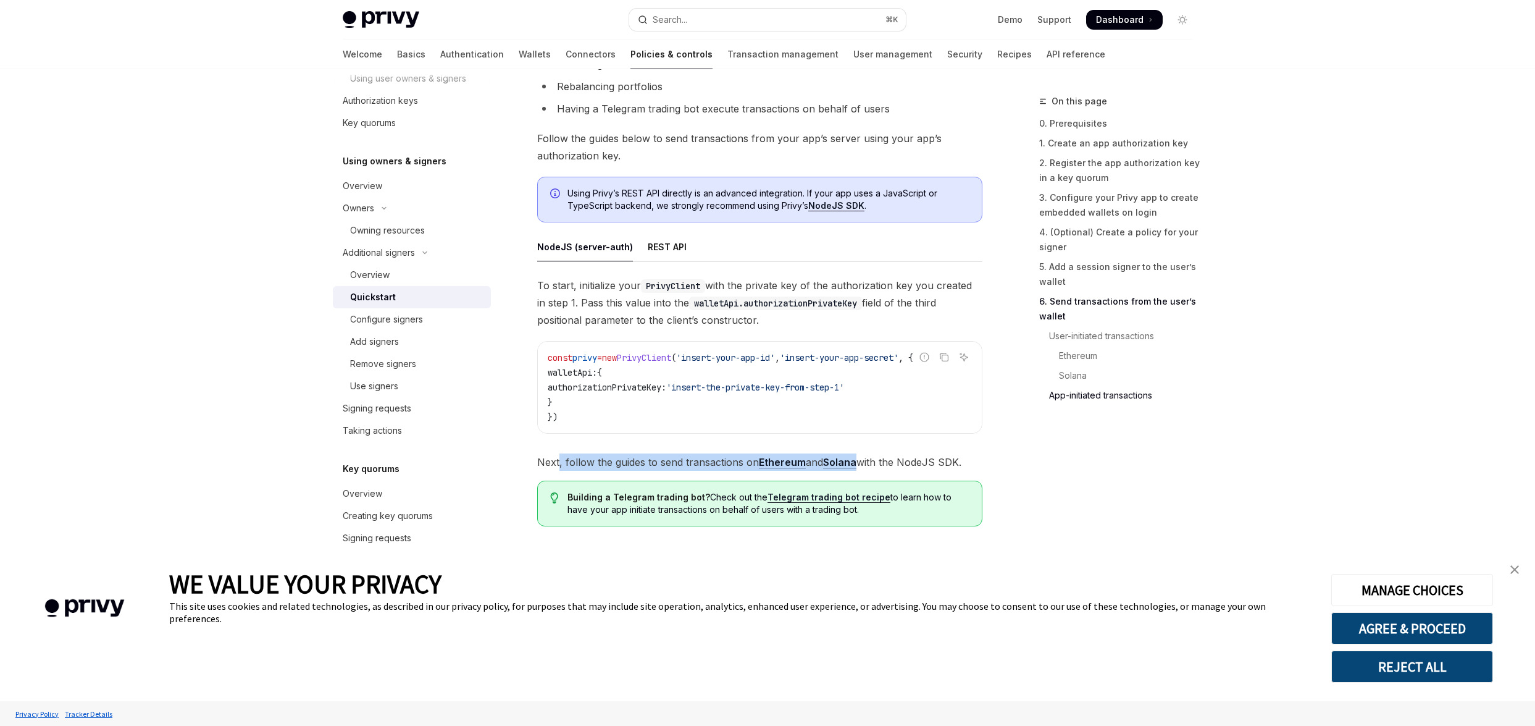
drag, startPoint x: 558, startPoint y: 466, endPoint x: 866, endPoint y: 466, distance: 308.1
click at [861, 466] on span "Next, follow the guides to send transactions on Ethereum and [PERSON_NAME] with…" at bounding box center [759, 461] width 445 height 17
drag, startPoint x: 932, startPoint y: 462, endPoint x: 648, endPoint y: 461, distance: 284.0
click at [649, 461] on span "Next, follow the guides to send transactions on Ethereum and [PERSON_NAME] with…" at bounding box center [759, 461] width 445 height 17
drag, startPoint x: 552, startPoint y: 464, endPoint x: 702, endPoint y: 464, distance: 150.1
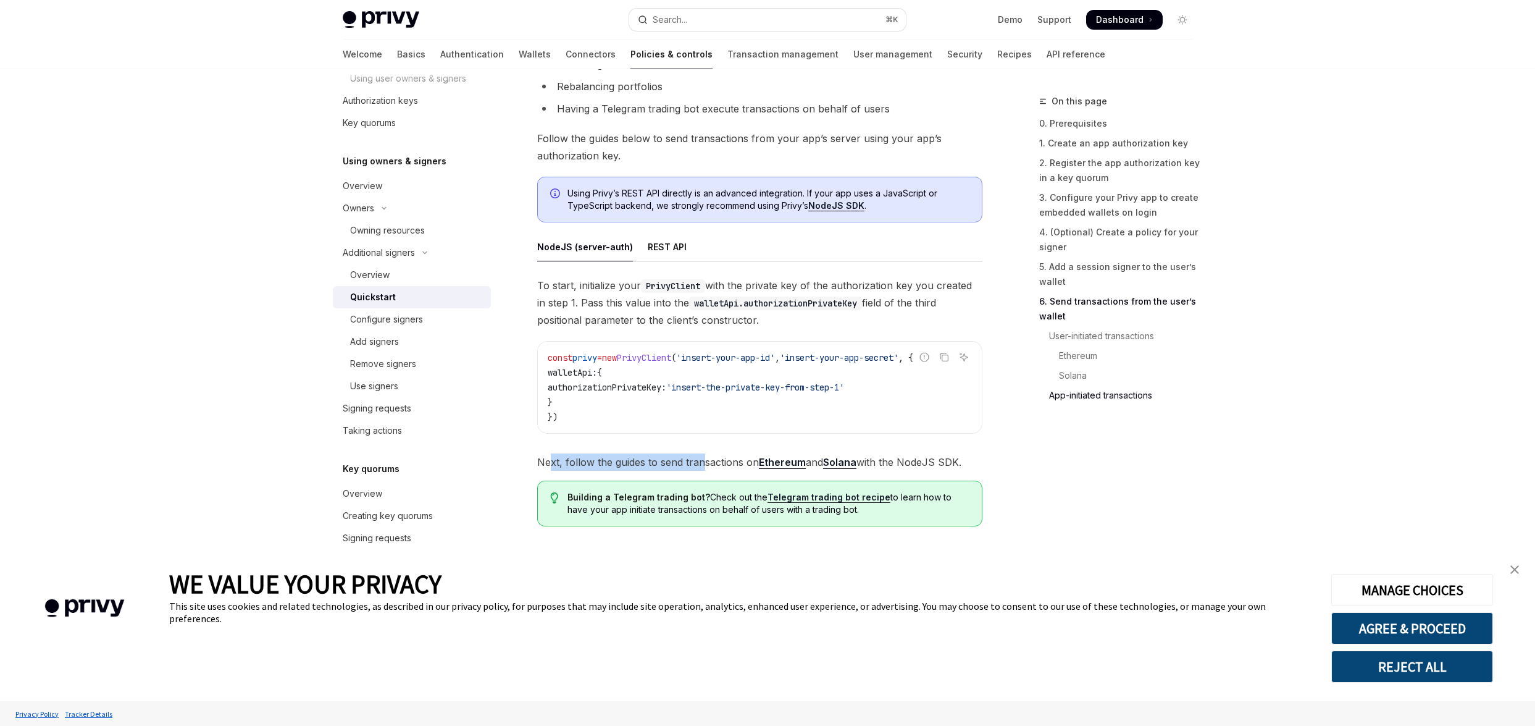
click at [702, 464] on span "Next, follow the guides to send transactions on Ethereum and [PERSON_NAME] with…" at bounding box center [759, 461] width 445 height 17
drag, startPoint x: 716, startPoint y: 462, endPoint x: 929, endPoint y: 457, distance: 213.1
click at [926, 458] on span "Next, follow the guides to send transactions on Ethereum and [PERSON_NAME] with…" at bounding box center [759, 461] width 445 height 17
click at [931, 457] on span "Next, follow the guides to send transactions on Ethereum and [PERSON_NAME] with…" at bounding box center [759, 461] width 445 height 17
drag, startPoint x: 545, startPoint y: 463, endPoint x: 716, endPoint y: 457, distance: 171.1
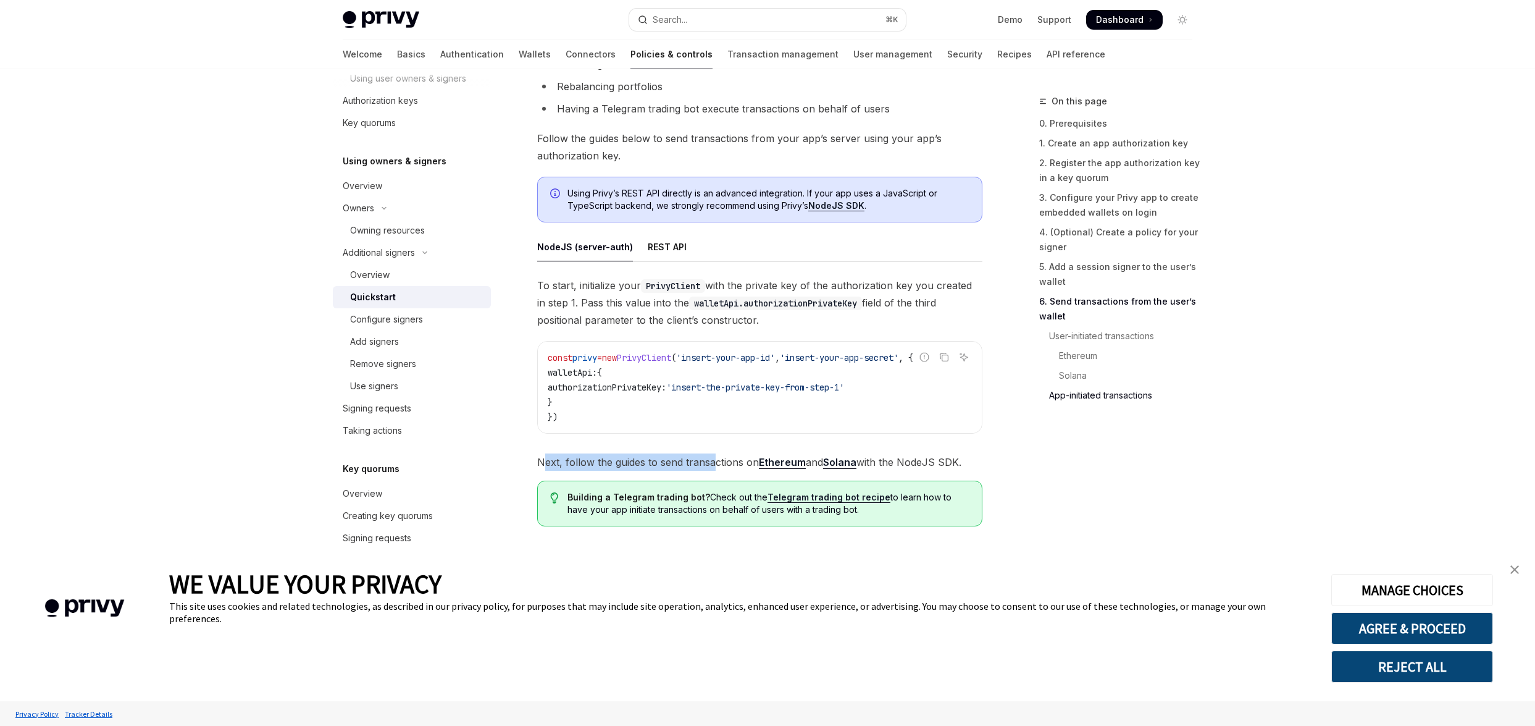
click at [715, 457] on span "Next, follow the guides to send transactions on Ethereum and [PERSON_NAME] with…" at bounding box center [759, 461] width 445 height 17
drag, startPoint x: 733, startPoint y: 458, endPoint x: 912, endPoint y: 458, distance: 179.1
click at [907, 458] on span "Next, follow the guides to send transactions on Ethereum and [PERSON_NAME] with…" at bounding box center [759, 461] width 445 height 17
drag, startPoint x: 929, startPoint y: 458, endPoint x: 606, endPoint y: 452, distance: 323.0
click at [608, 452] on div "To start, initialize your PrivyClient with the private key of the authorization…" at bounding box center [759, 374] width 445 height 194
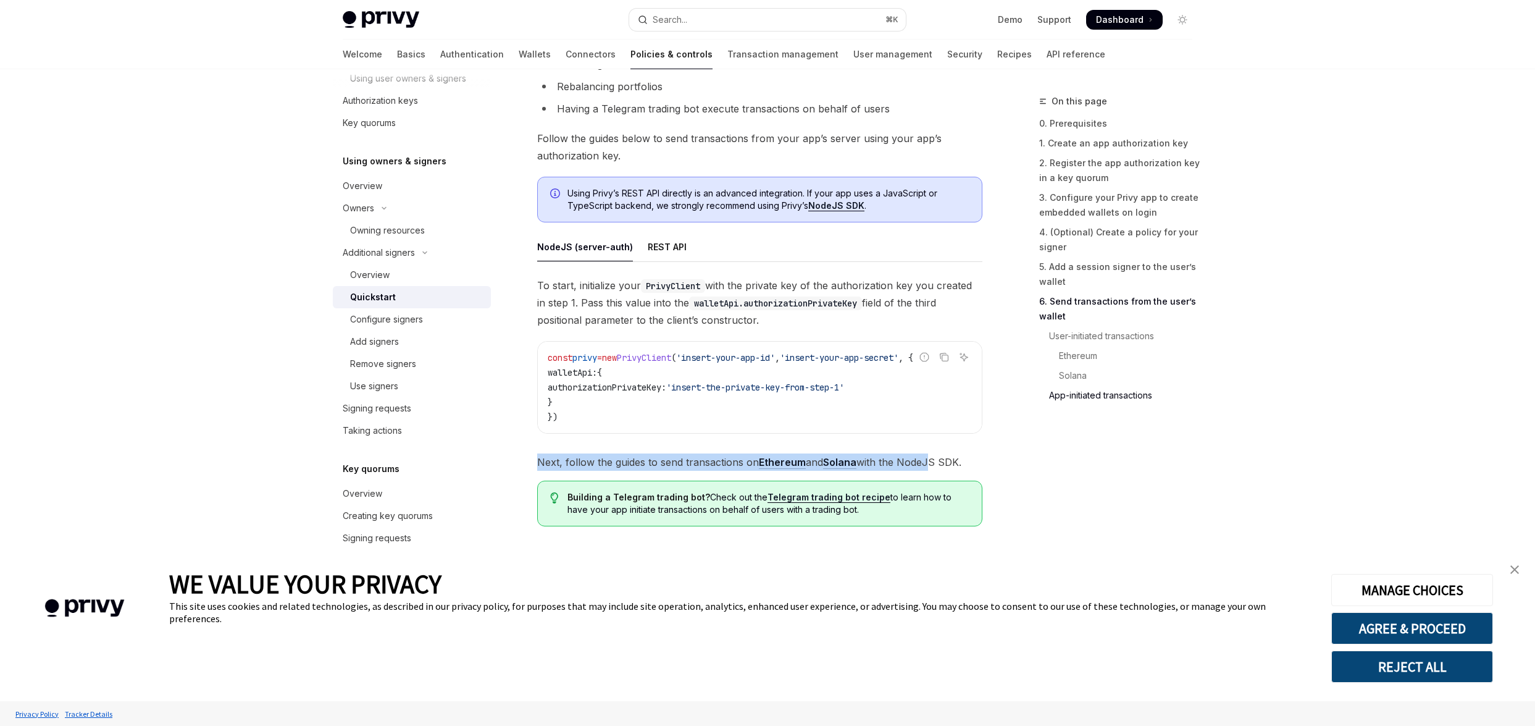
click at [560, 459] on span "Next, follow the guides to send transactions on Ethereum and [PERSON_NAME] with…" at bounding box center [759, 461] width 445 height 17
drag, startPoint x: 550, startPoint y: 459, endPoint x: 912, endPoint y: 458, distance: 361.9
click at [912, 458] on span "Next, follow the guides to send transactions on Ethereum and [PERSON_NAME] with…" at bounding box center [759, 461] width 445 height 17
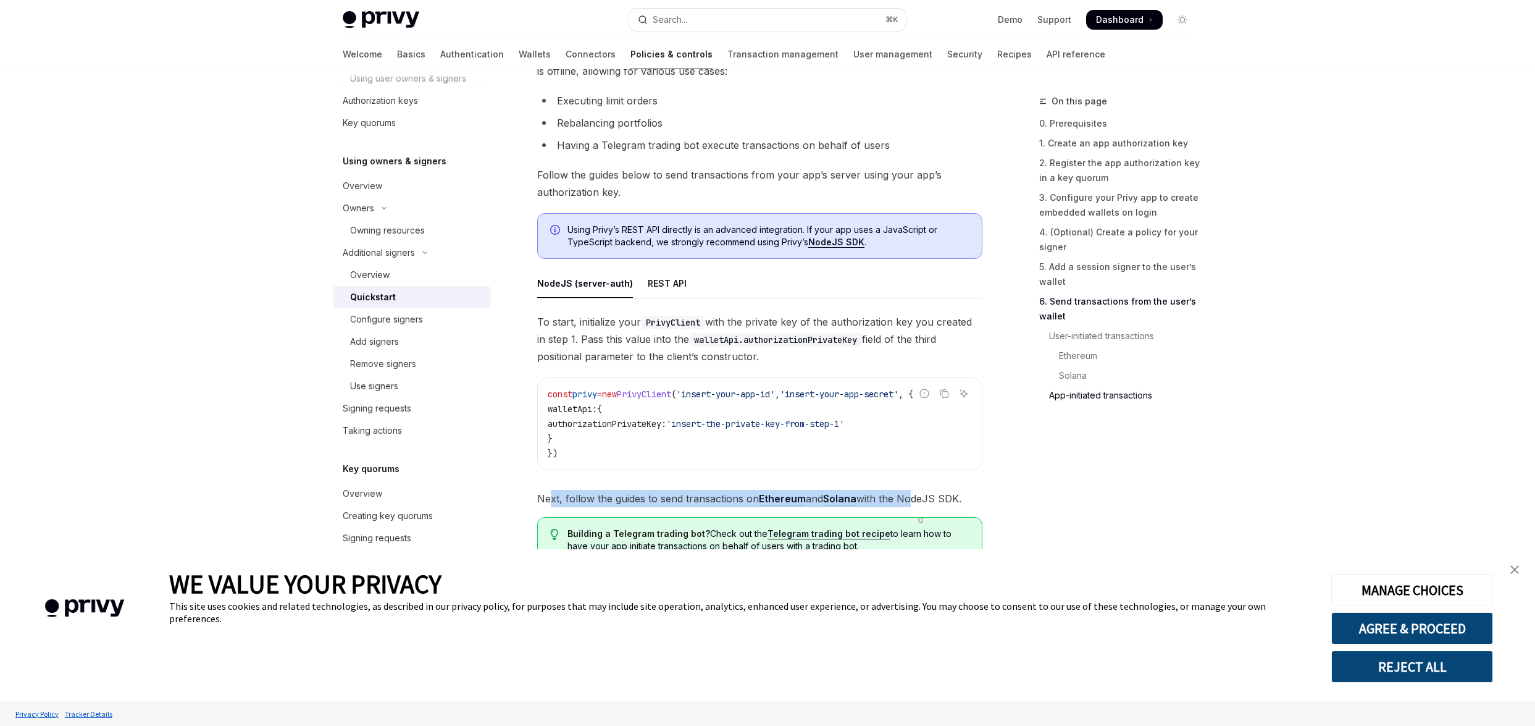
scroll to position [3028, 0]
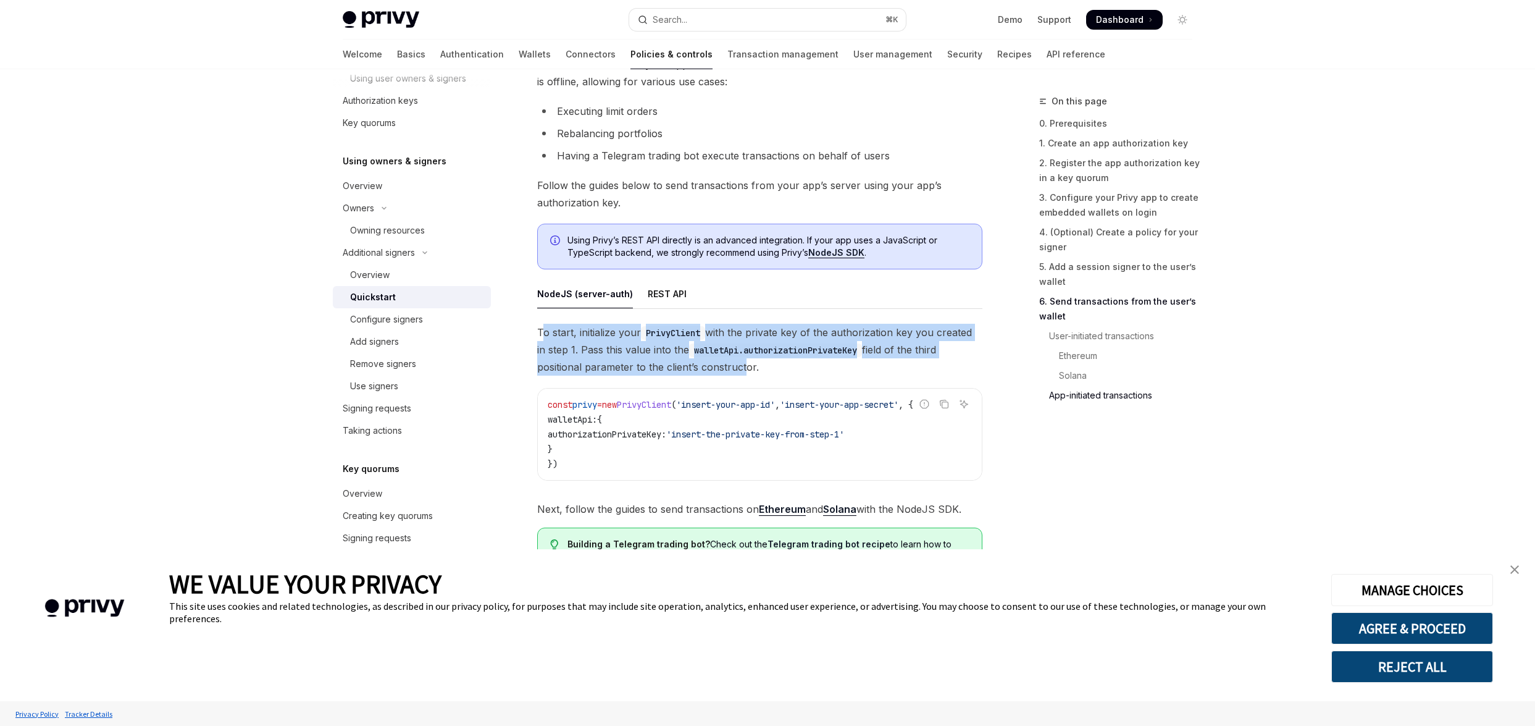
drag, startPoint x: 545, startPoint y: 333, endPoint x: 741, endPoint y: 371, distance: 199.5
click at [741, 371] on span "To start, initialize your PrivyClient with the private key of the authorization…" at bounding box center [759, 350] width 445 height 52
drag, startPoint x: 721, startPoint y: 376, endPoint x: 555, endPoint y: 340, distance: 169.3
click at [555, 340] on span "To start, initialize your PrivyClient with the private key of the authorization…" at bounding box center [759, 350] width 445 height 52
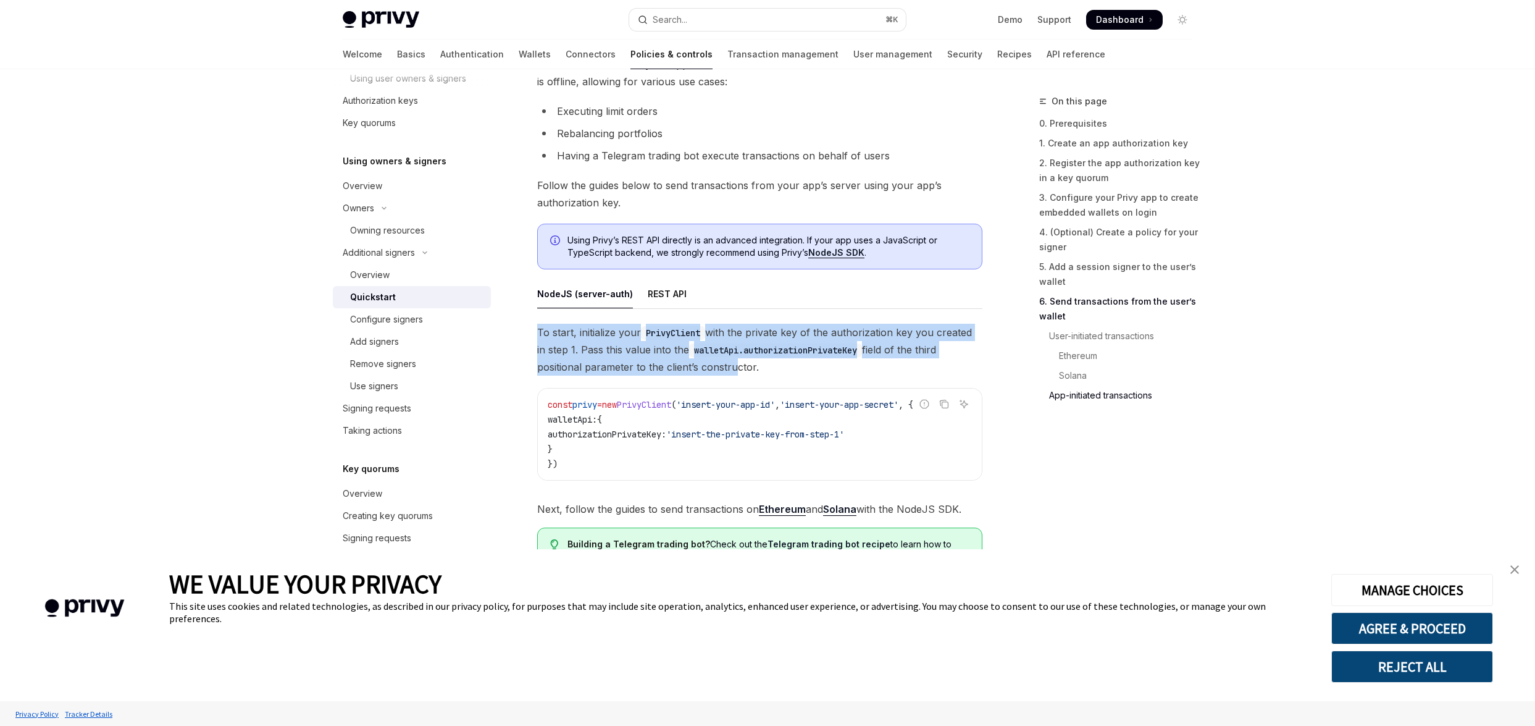
drag, startPoint x: 540, startPoint y: 339, endPoint x: 732, endPoint y: 367, distance: 194.1
click at [732, 367] on span "To start, initialize your PrivyClient with the private key of the authorization…" at bounding box center [759, 350] width 445 height 52
click at [730, 375] on span "To start, initialize your PrivyClient with the private key of the authorization…" at bounding box center [759, 350] width 445 height 52
drag, startPoint x: 735, startPoint y: 375, endPoint x: 556, endPoint y: 335, distance: 183.4
click at [559, 337] on span "To start, initialize your PrivyClient with the private key of the authorization…" at bounding box center [759, 350] width 445 height 52
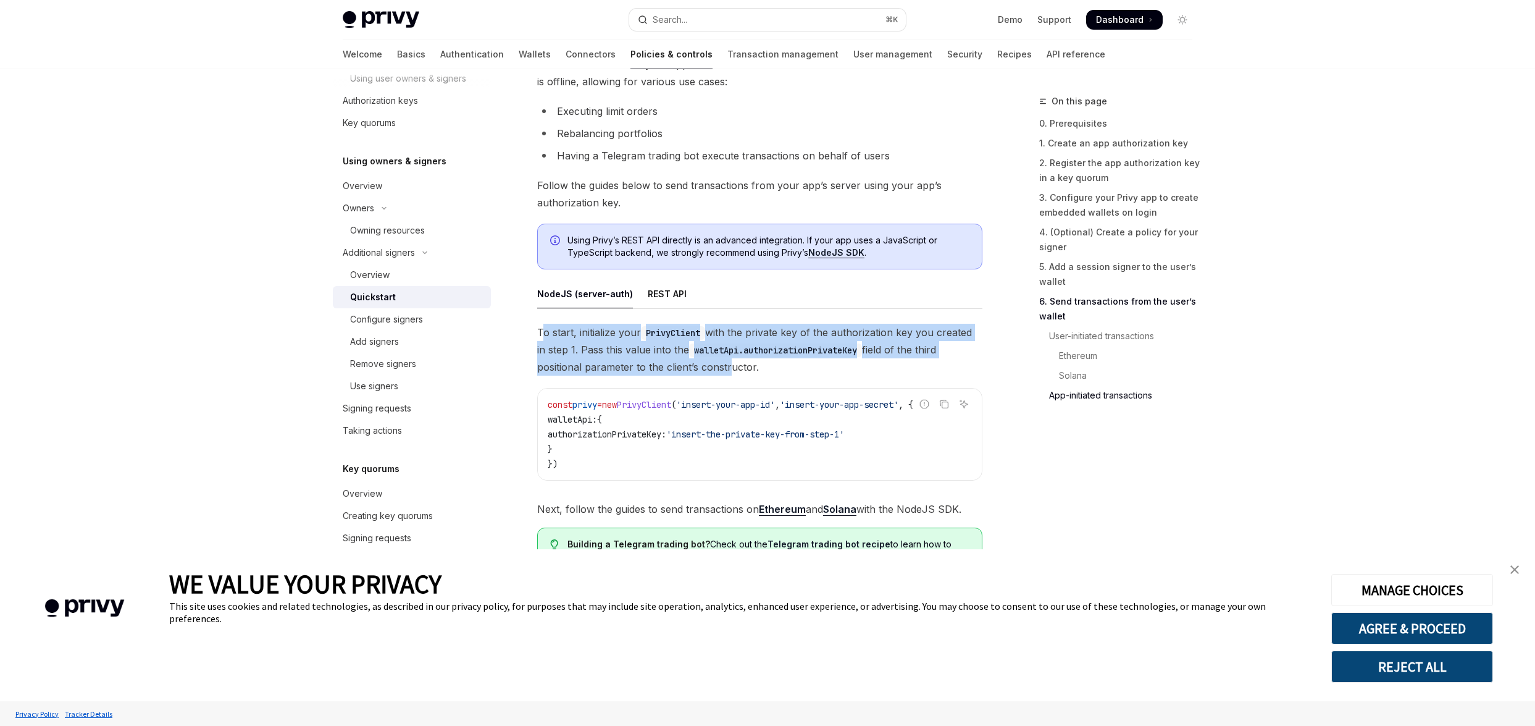
drag, startPoint x: 545, startPoint y: 334, endPoint x: 728, endPoint y: 366, distance: 186.2
click at [727, 366] on span "To start, initialize your PrivyClient with the private key of the authorization…" at bounding box center [759, 350] width 445 height 52
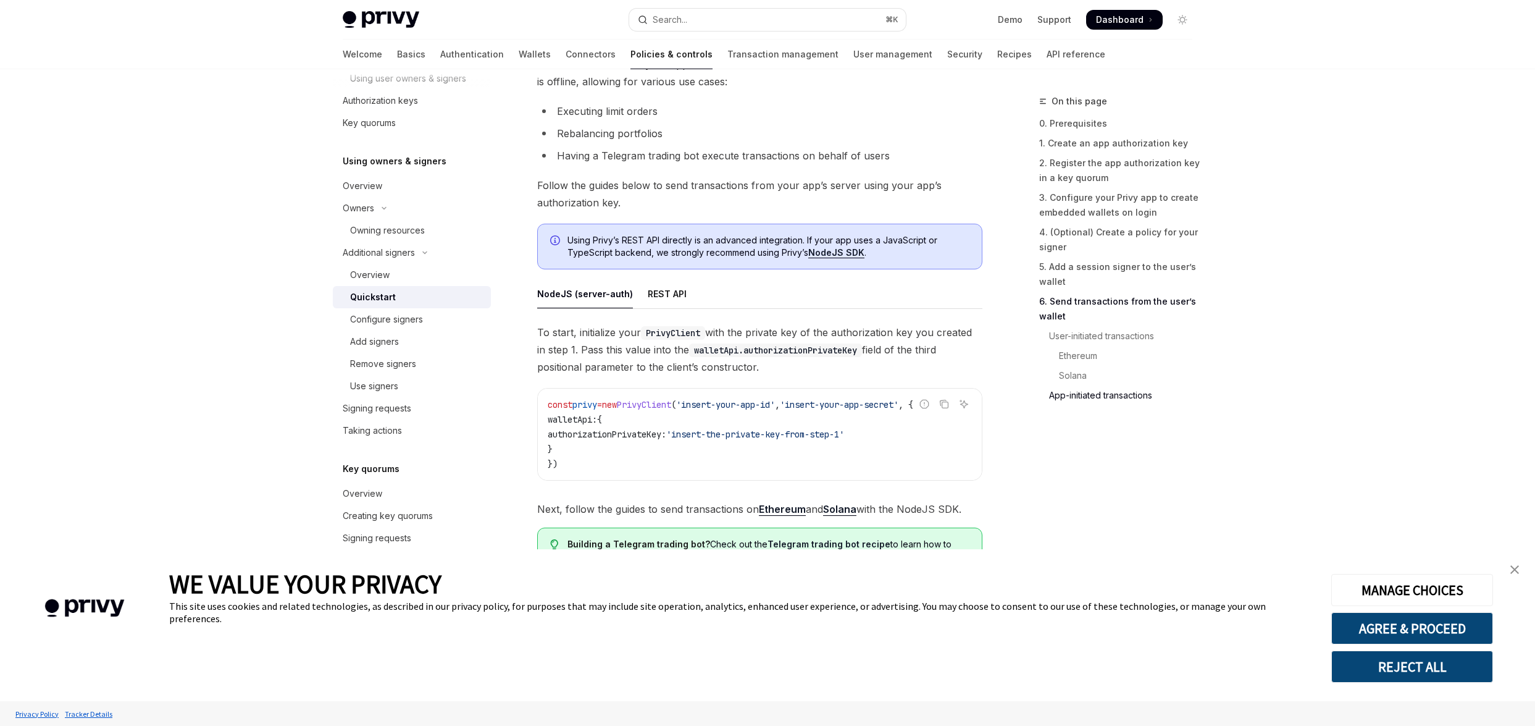
click at [745, 366] on span "To start, initialize your PrivyClient with the private key of the authorization…" at bounding box center [759, 350] width 445 height 52
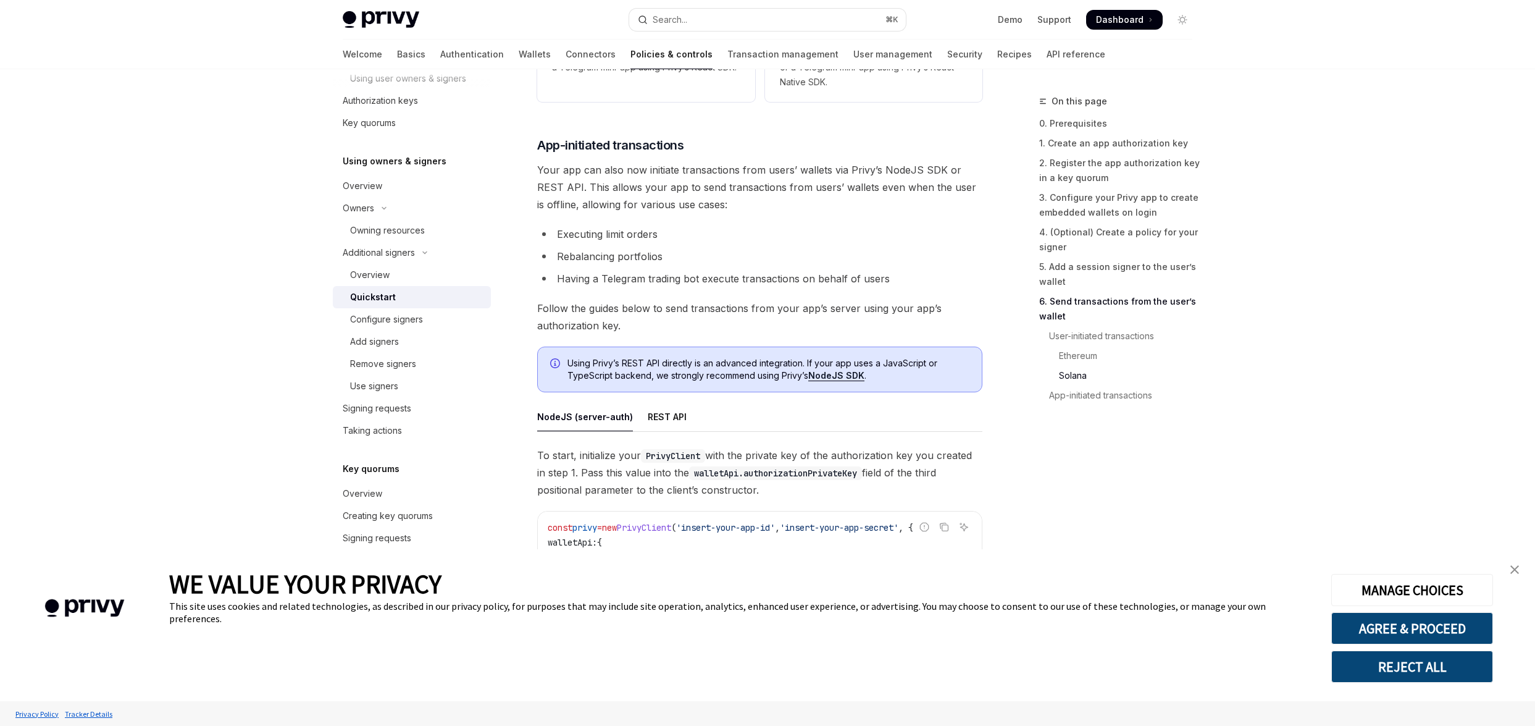
scroll to position [2858, 0]
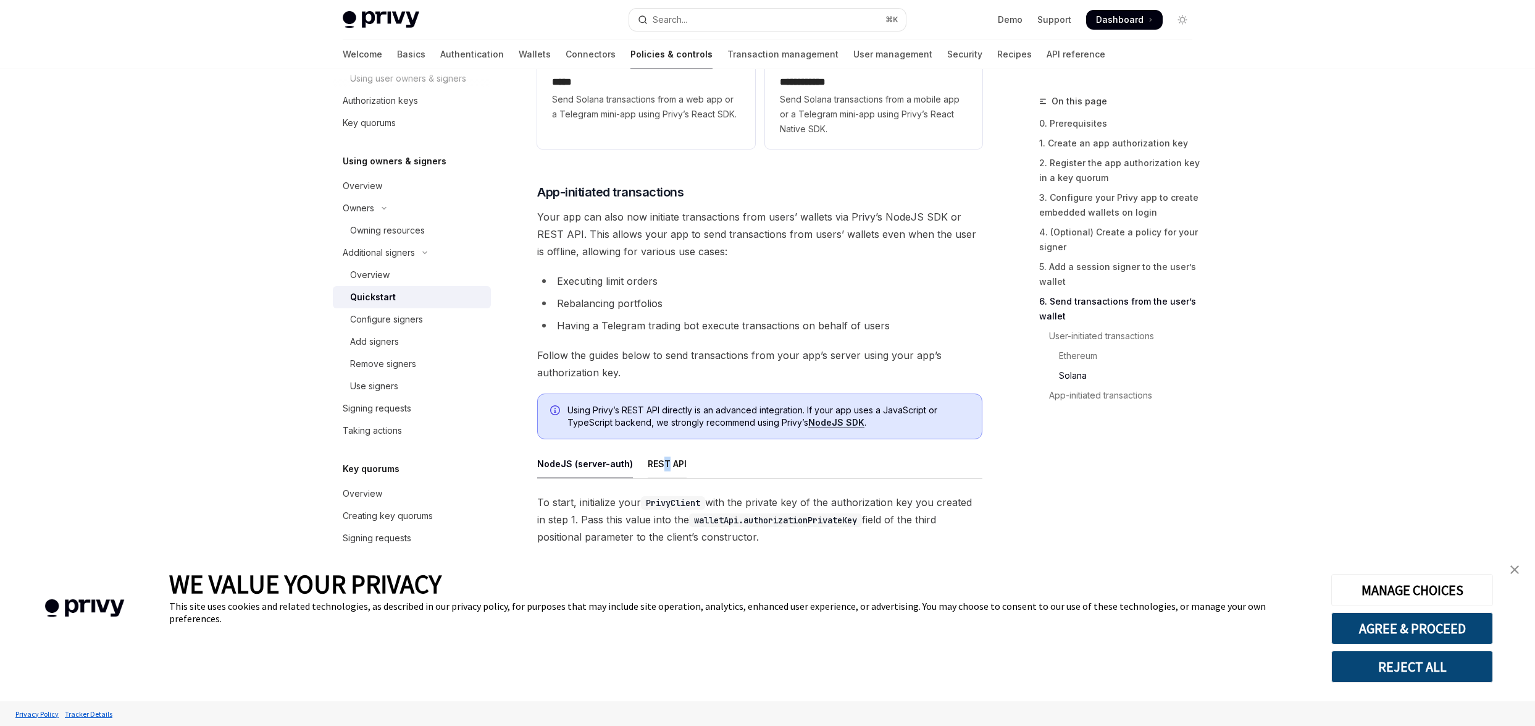
click at [662, 463] on div "REST API" at bounding box center [667, 463] width 39 height 29
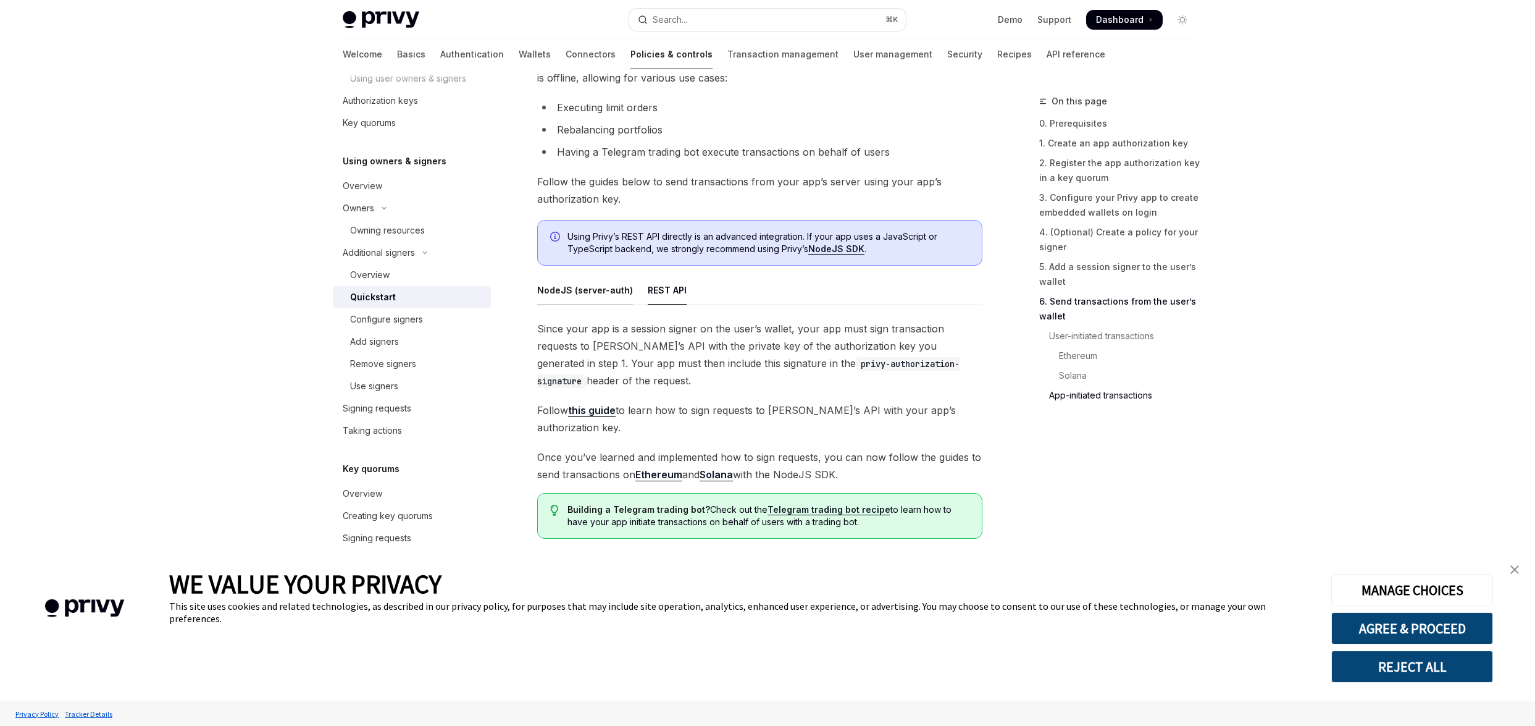
click at [576, 299] on div "NodeJS (server-auth)" at bounding box center [585, 289] width 96 height 29
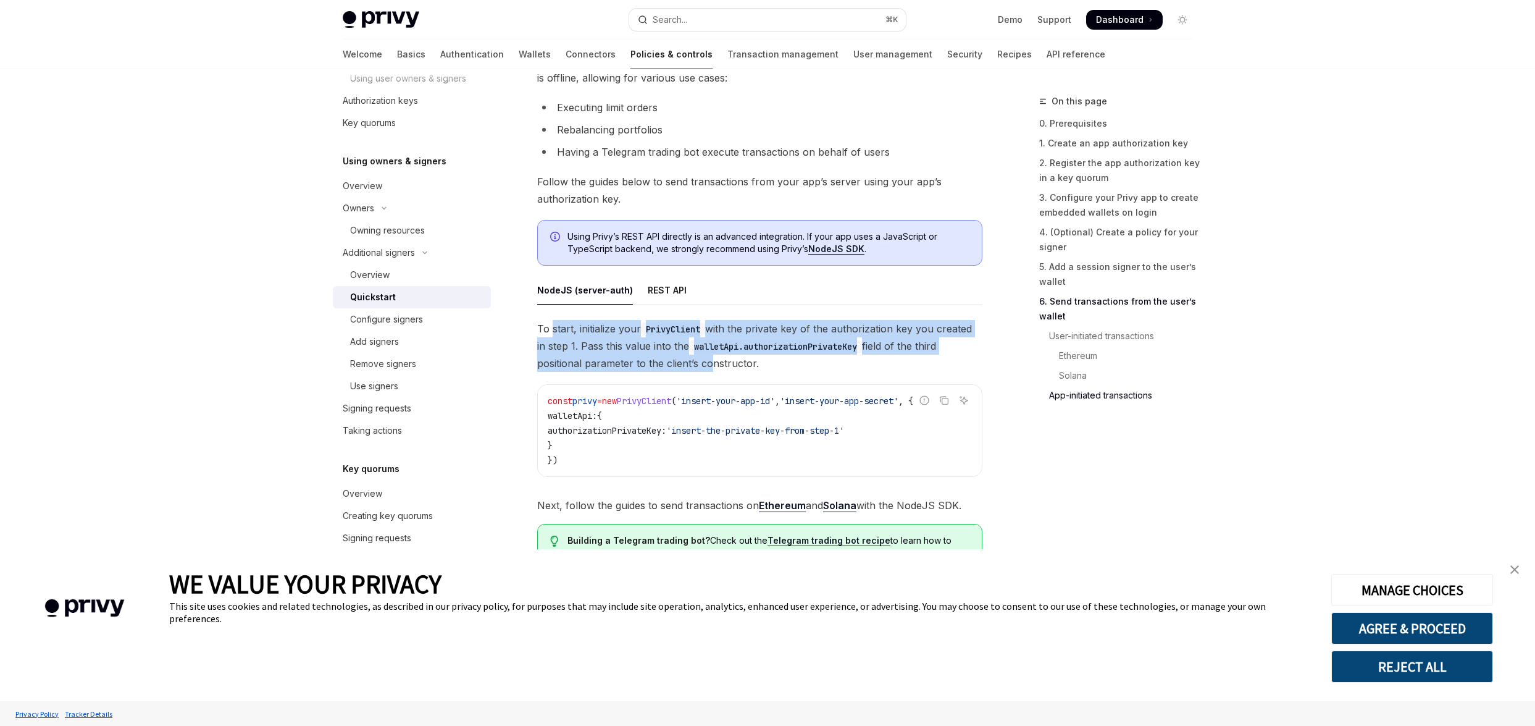
drag, startPoint x: 553, startPoint y: 337, endPoint x: 709, endPoint y: 362, distance: 157.8
click at [708, 364] on span "To start, initialize your PrivyClient with the private key of the authorization…" at bounding box center [759, 346] width 445 height 52
drag, startPoint x: 731, startPoint y: 366, endPoint x: 576, endPoint y: 332, distance: 158.5
click at [577, 333] on span "To start, initialize your PrivyClient with the private key of the authorization…" at bounding box center [759, 346] width 445 height 52
drag, startPoint x: 548, startPoint y: 333, endPoint x: 690, endPoint y: 359, distance: 143.8
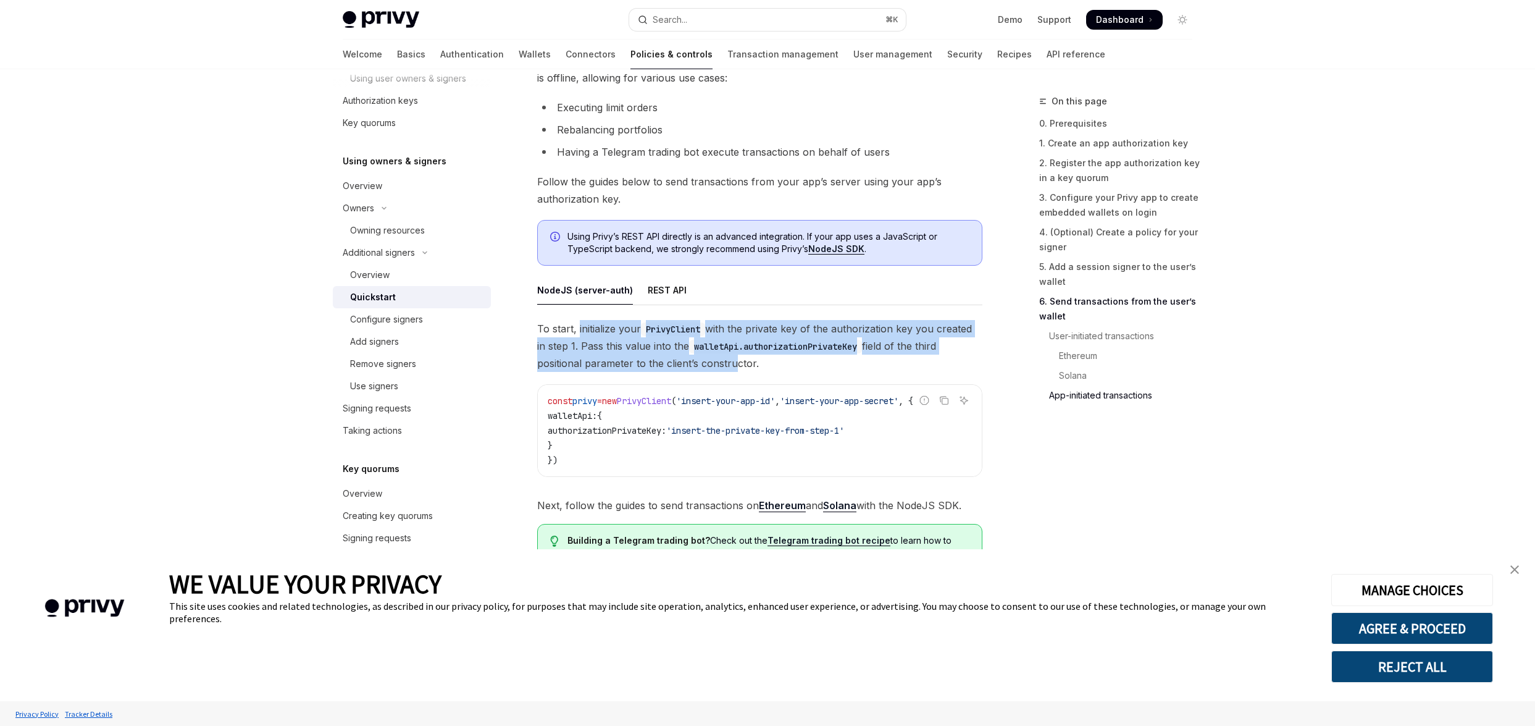
click at [689, 359] on span "To start, initialize your PrivyClient with the private key of the authorization…" at bounding box center [759, 346] width 445 height 52
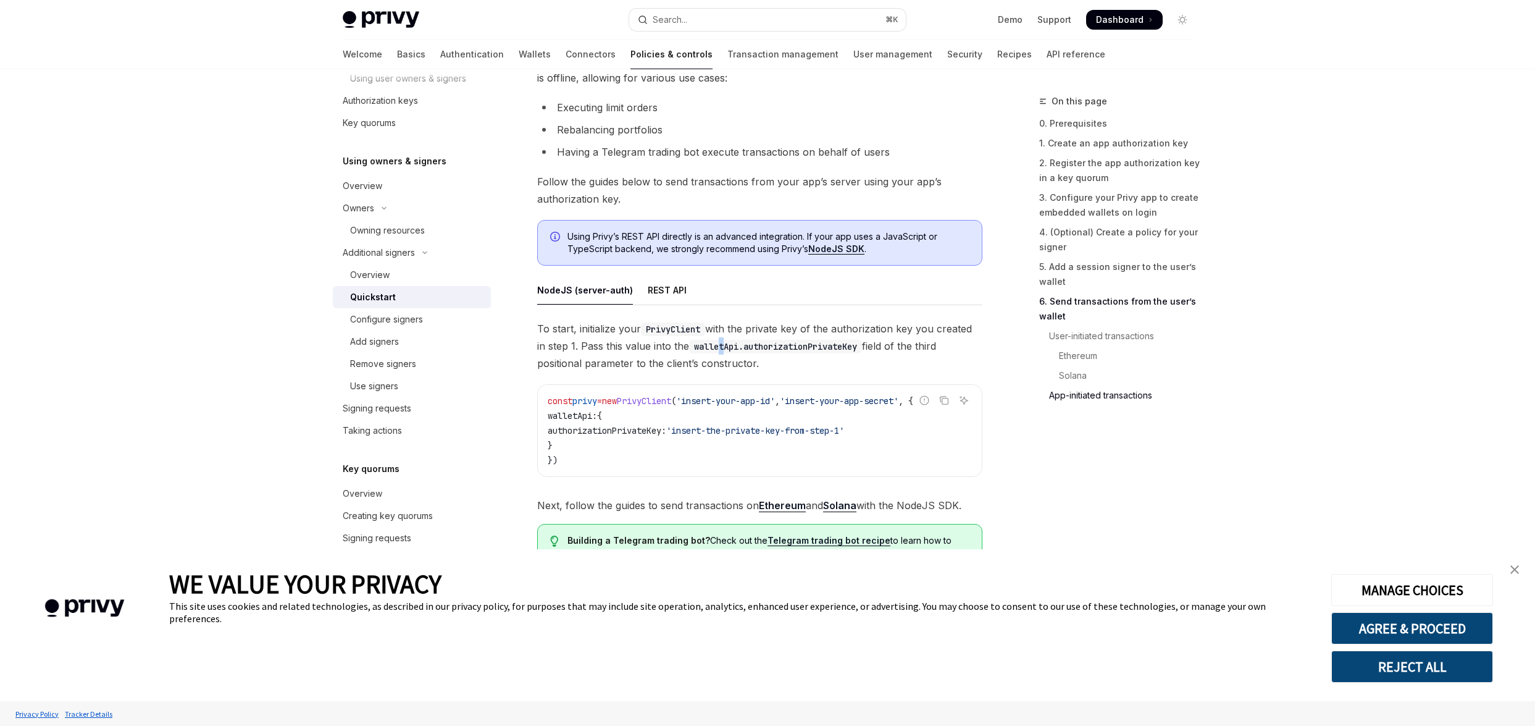
click at [724, 359] on span "To start, initialize your PrivyClient with the private key of the authorization…" at bounding box center [759, 346] width 445 height 52
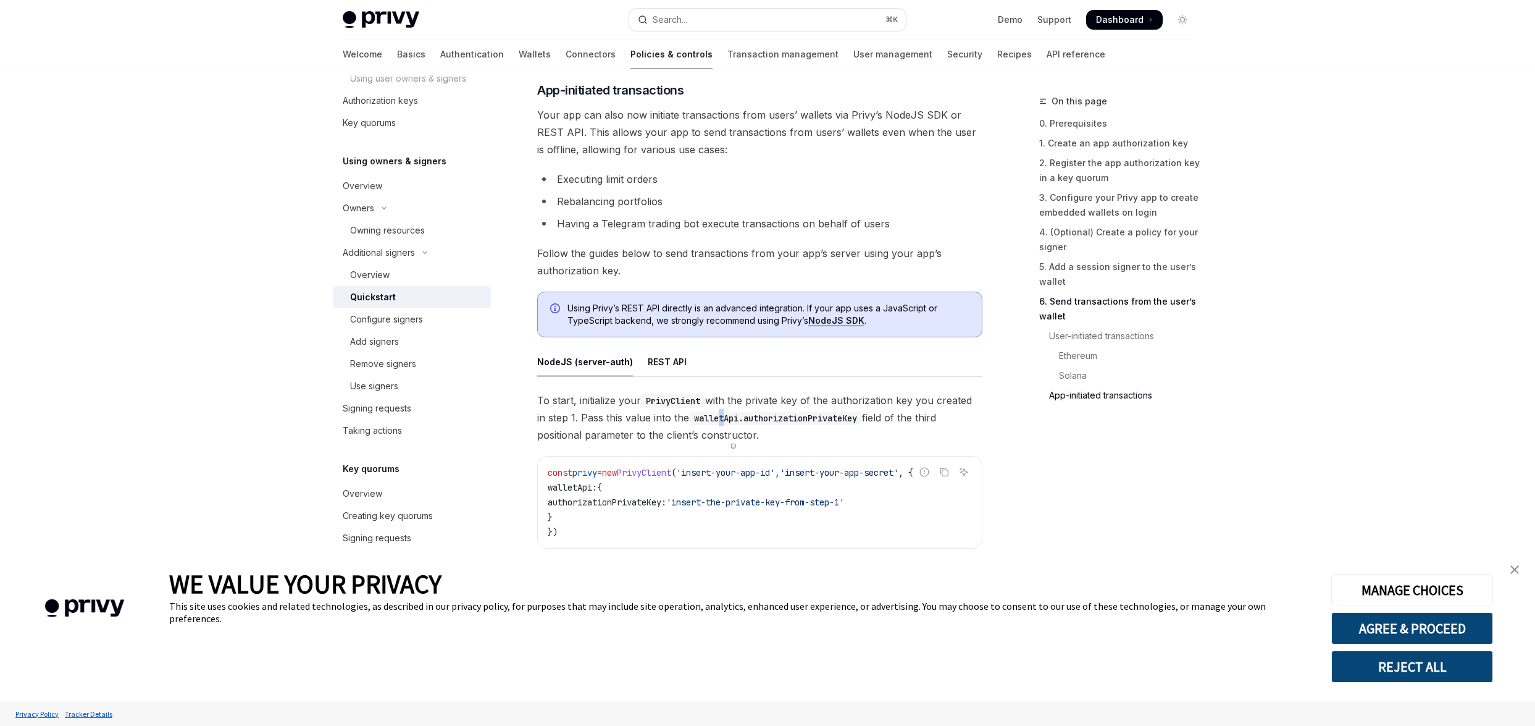
scroll to position [3084, 0]
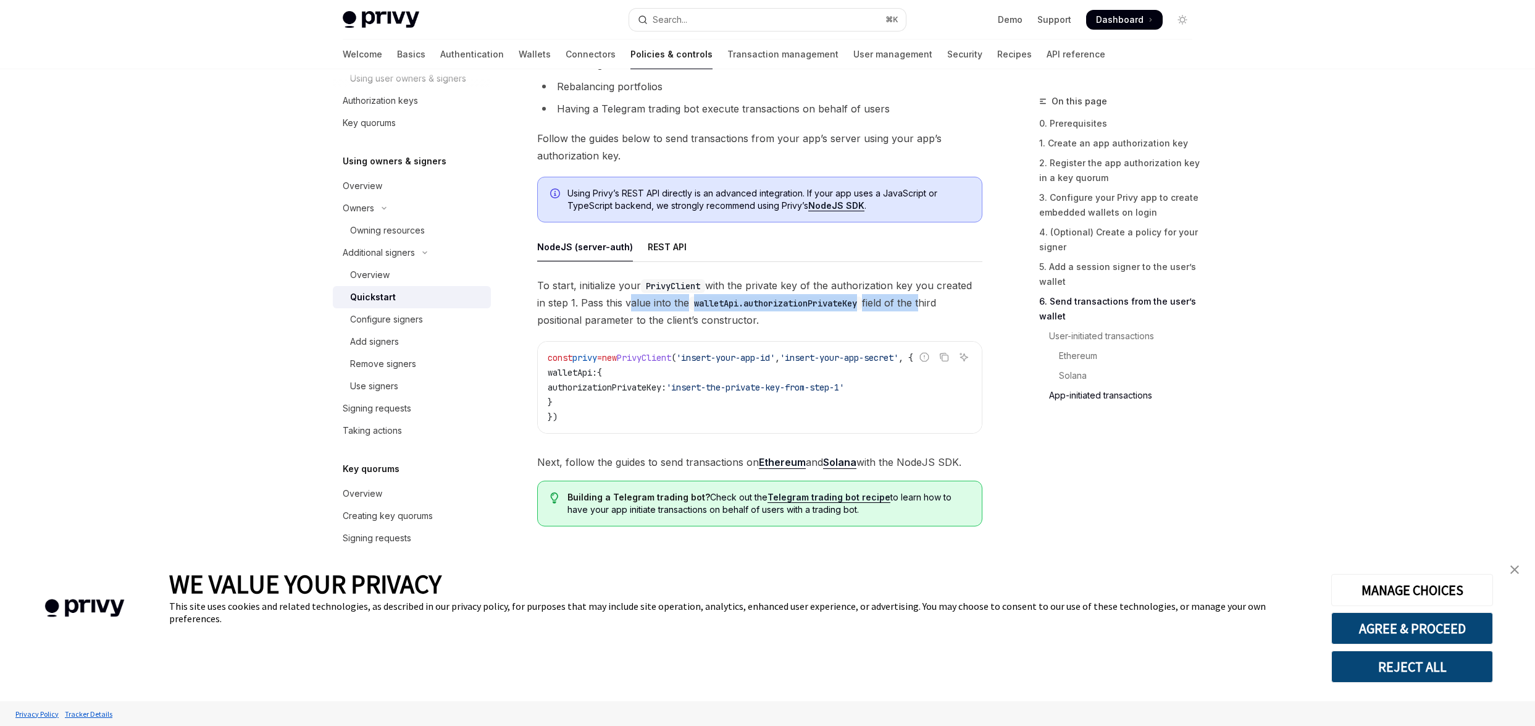
drag, startPoint x: 929, startPoint y: 300, endPoint x: 621, endPoint y: 299, distance: 308.1
click at [628, 299] on span "To start, initialize your PrivyClient with the private key of the authorization…" at bounding box center [759, 303] width 445 height 52
drag, startPoint x: 554, startPoint y: 303, endPoint x: 763, endPoint y: 301, distance: 208.7
click at [759, 301] on span "To start, initialize your PrivyClient with the private key of the authorization…" at bounding box center [759, 303] width 445 height 52
drag, startPoint x: 770, startPoint y: 300, endPoint x: 921, endPoint y: 299, distance: 150.7
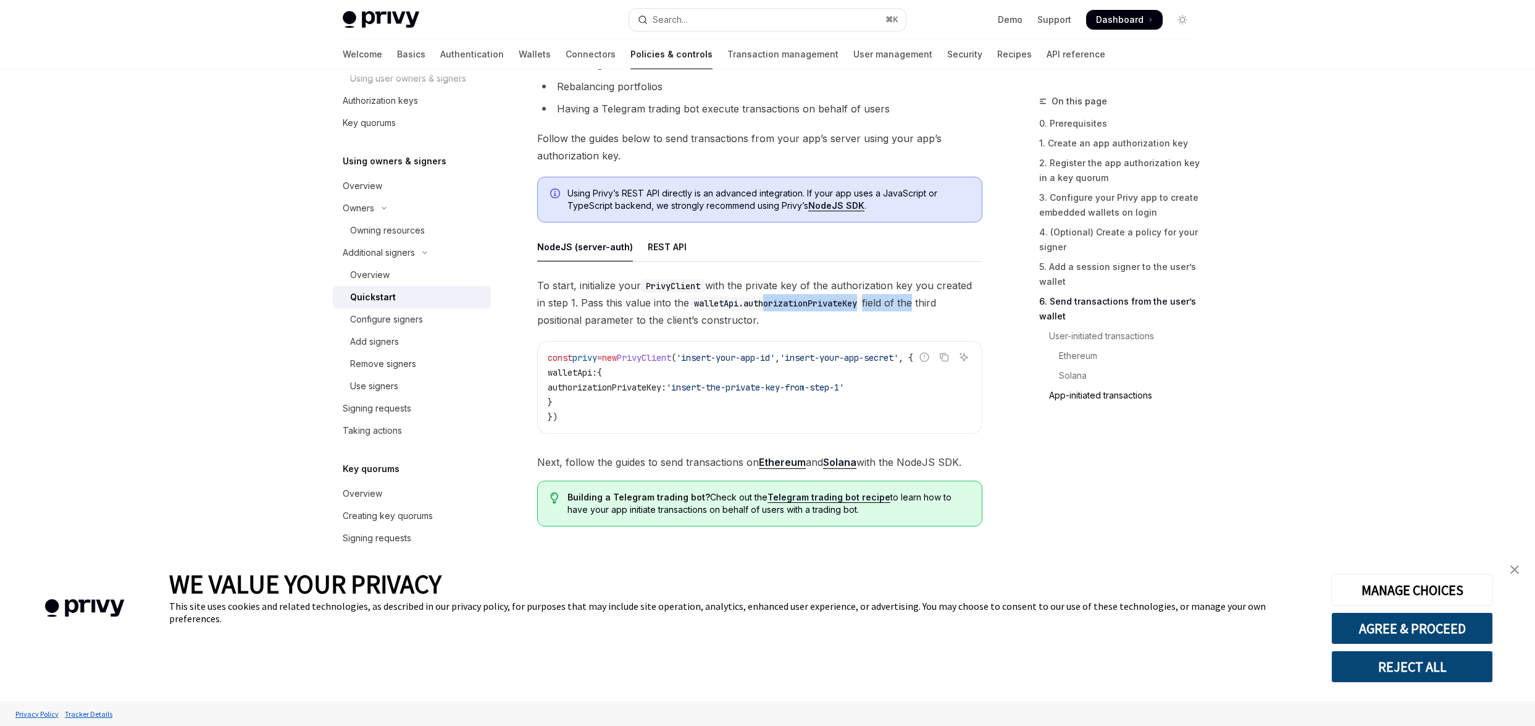
click at [918, 299] on span "To start, initialize your PrivyClient with the private key of the authorization…" at bounding box center [759, 303] width 445 height 52
drag, startPoint x: 543, startPoint y: 275, endPoint x: 879, endPoint y: 276, distance: 335.9
click at [877, 277] on span "To start, initialize your PrivyClient with the private key of the authorization…" at bounding box center [759, 303] width 445 height 52
drag
click at [938, 296] on span "To start, initialize your PrivyClient with the private key of the authorization…" at bounding box center [759, 303] width 445 height 52
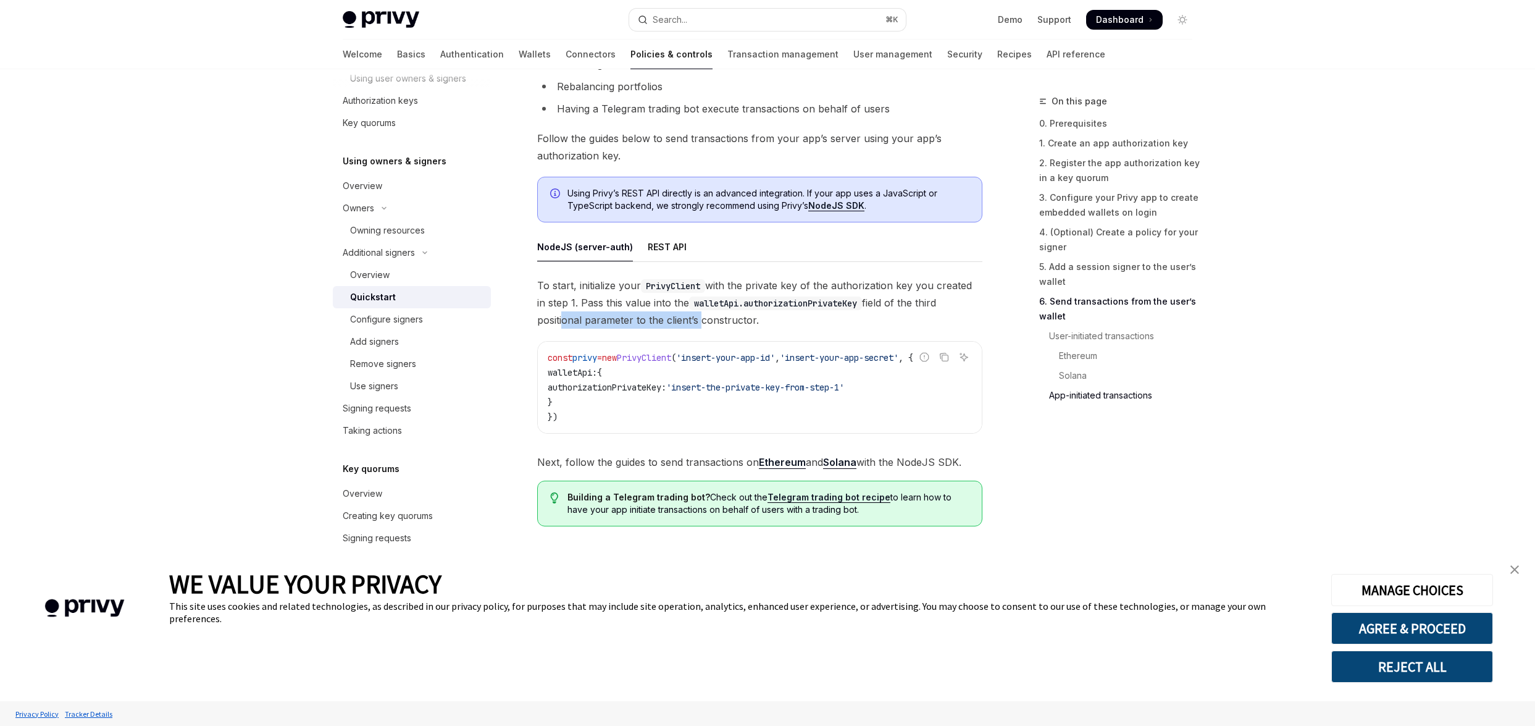
click at [700, 312] on span "To start, initialize your PrivyClient with the private key of the authorization…" at bounding box center [759, 303] width 445 height 52
click at [978, 440] on div "To start, initialize your PrivyClient with the private key of the authorization…" at bounding box center [759, 374] width 445 height 194
click at [941, 459] on span "Next, follow the guides to send transactions on Ethereum and [PERSON_NAME] with…" at bounding box center [759, 461] width 445 height 17
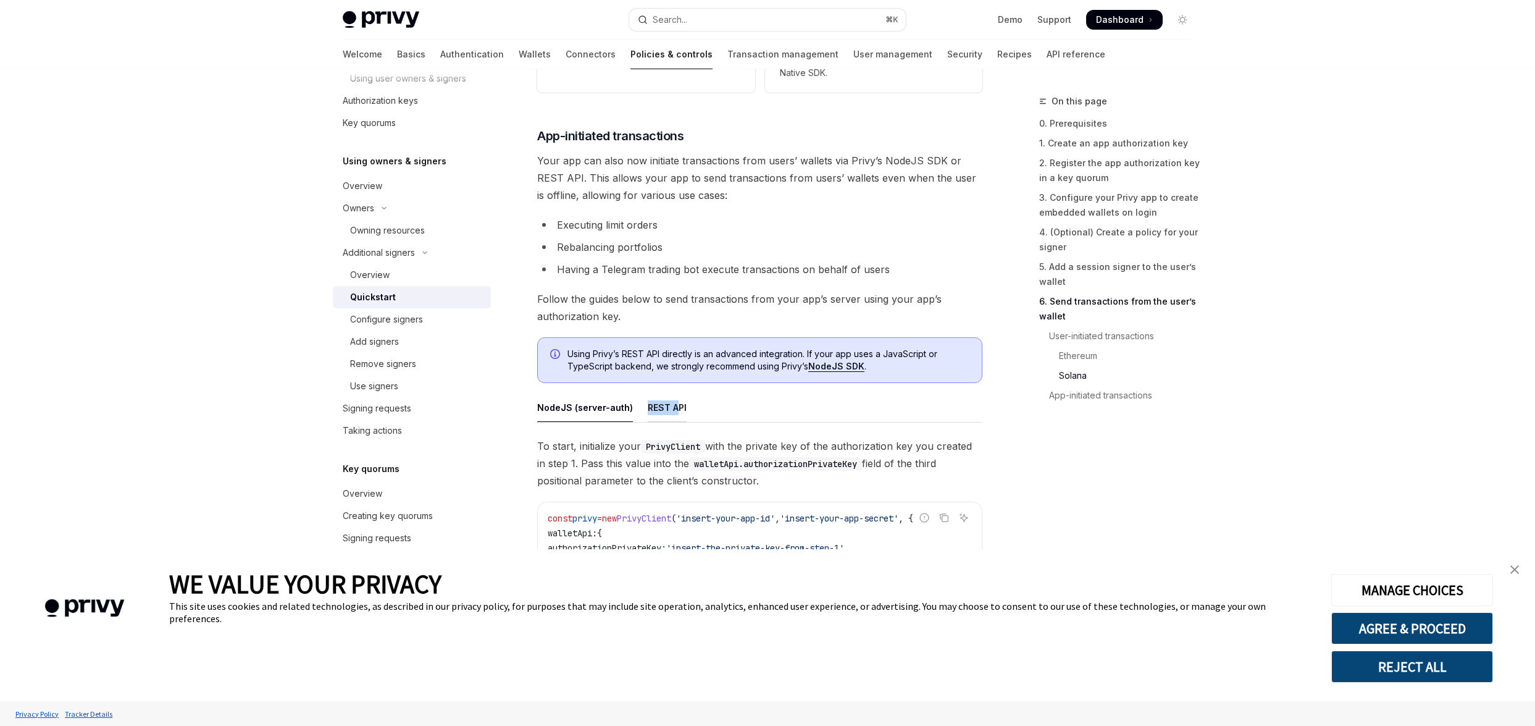
click at [675, 405] on div "REST API" at bounding box center [667, 407] width 39 height 29
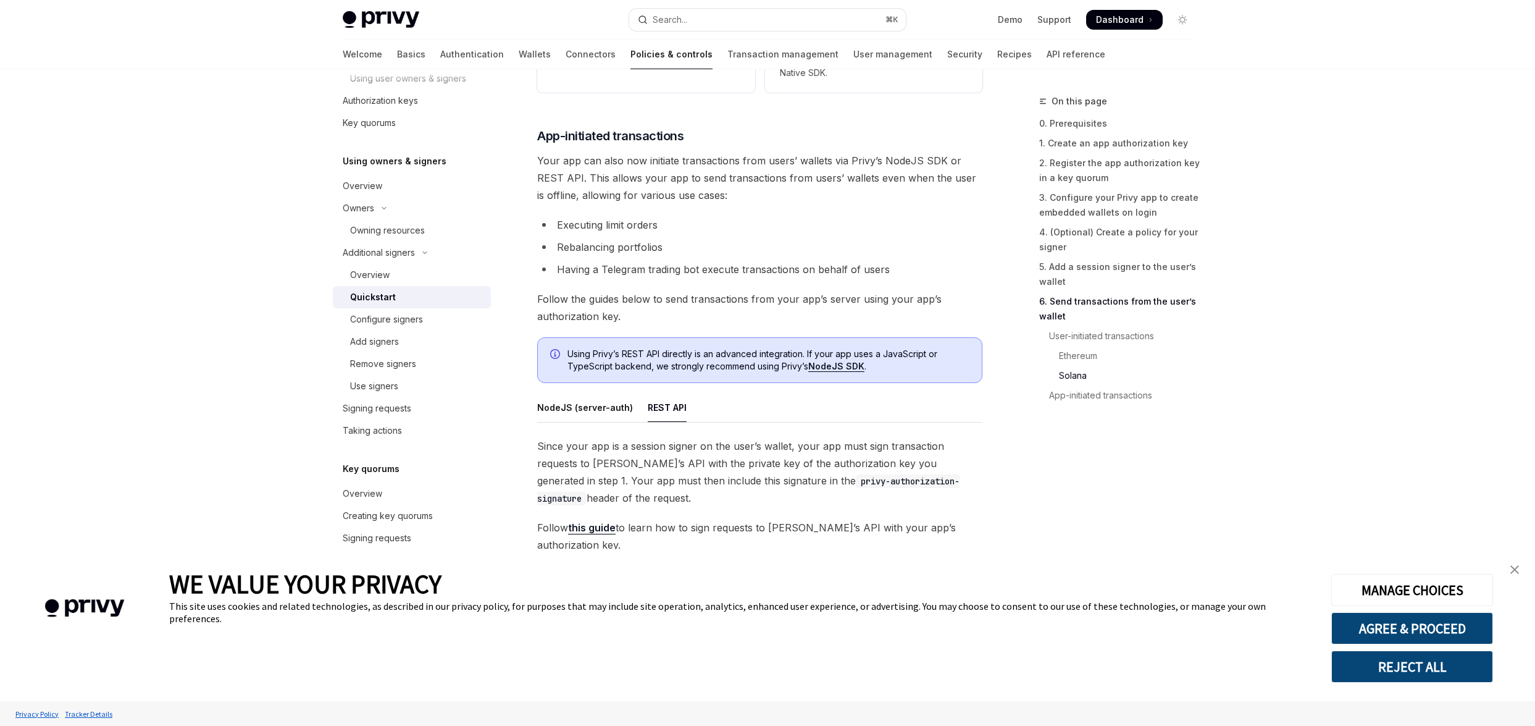
scroll to position [3031, 0]
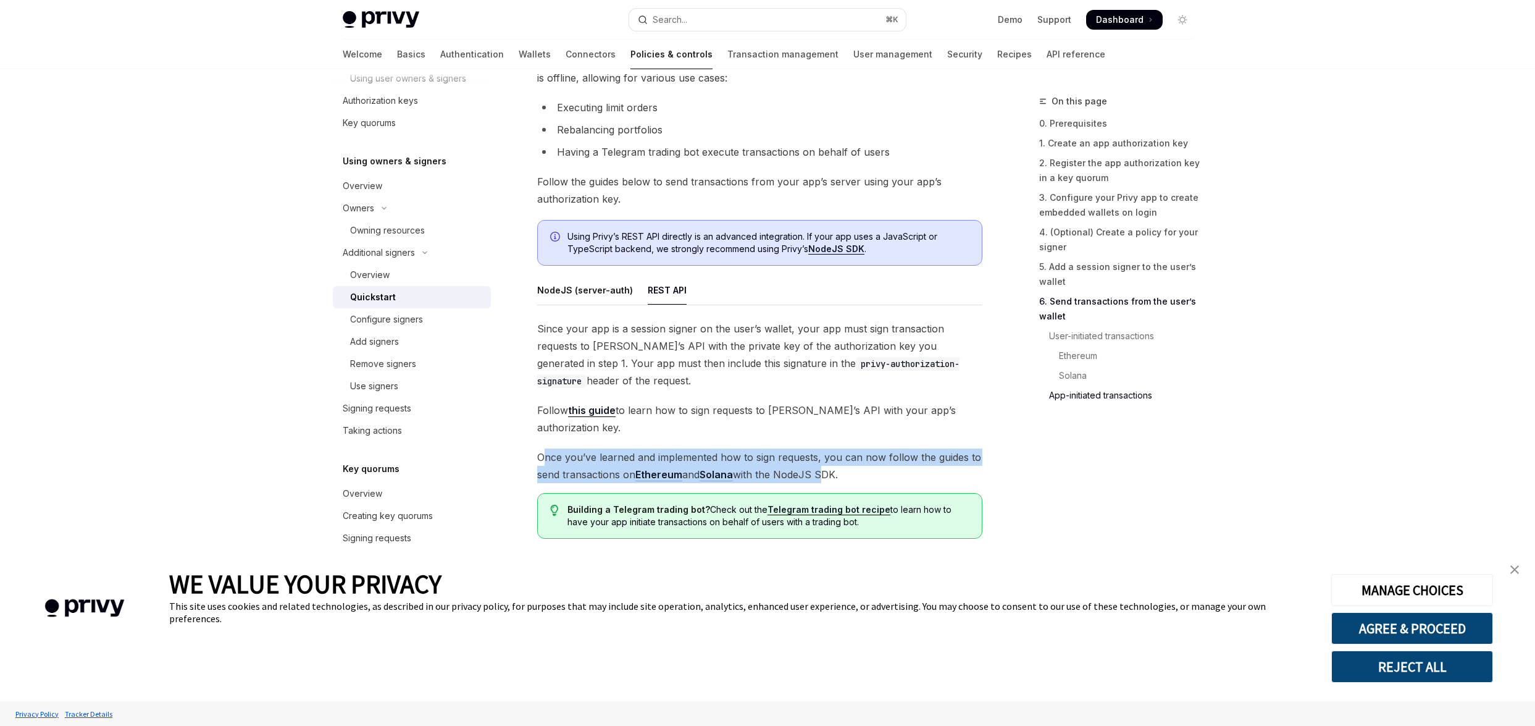
click at [826, 461] on span "Once you’ve learned and implemented how to sign requests, you can now follow th…" at bounding box center [759, 465] width 445 height 35
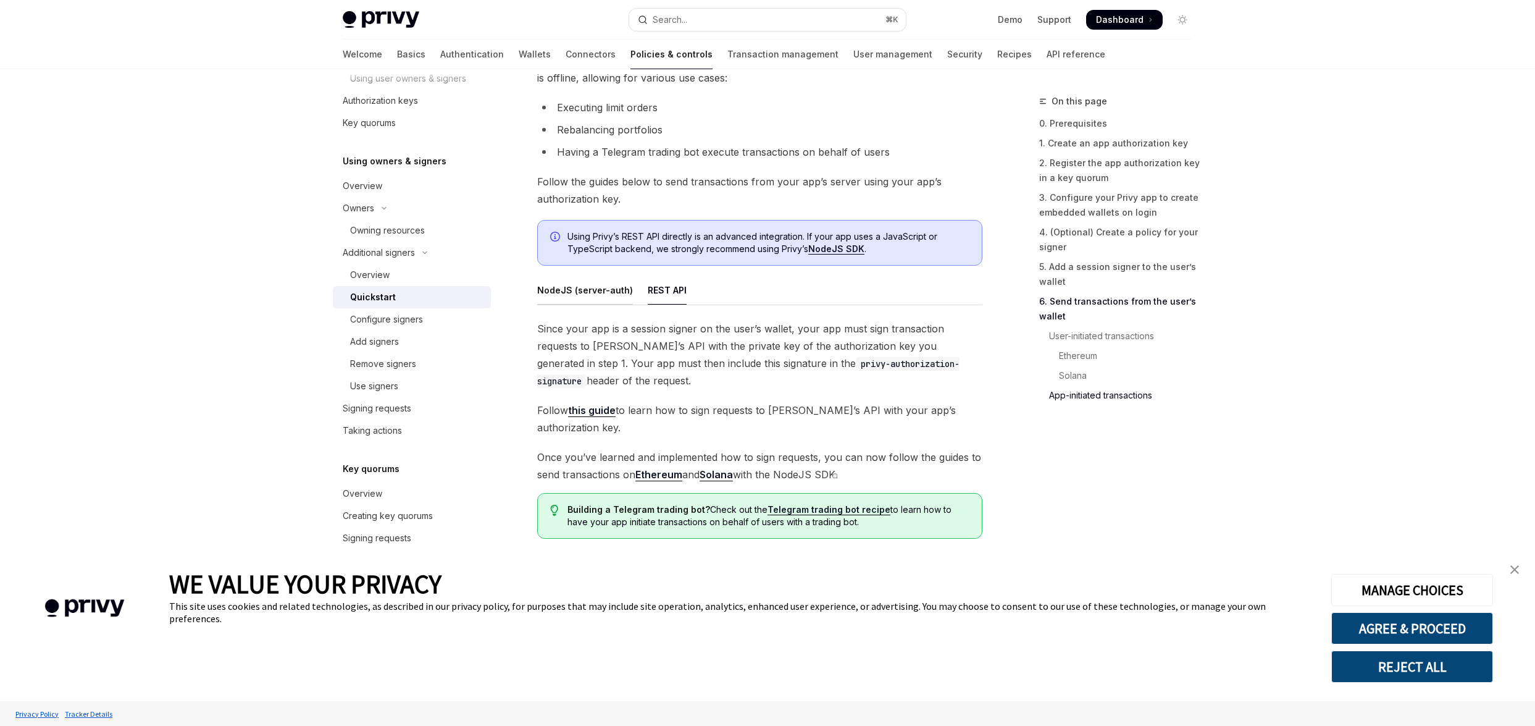
click at [605, 294] on div "NodeJS (server-auth)" at bounding box center [585, 289] width 96 height 29
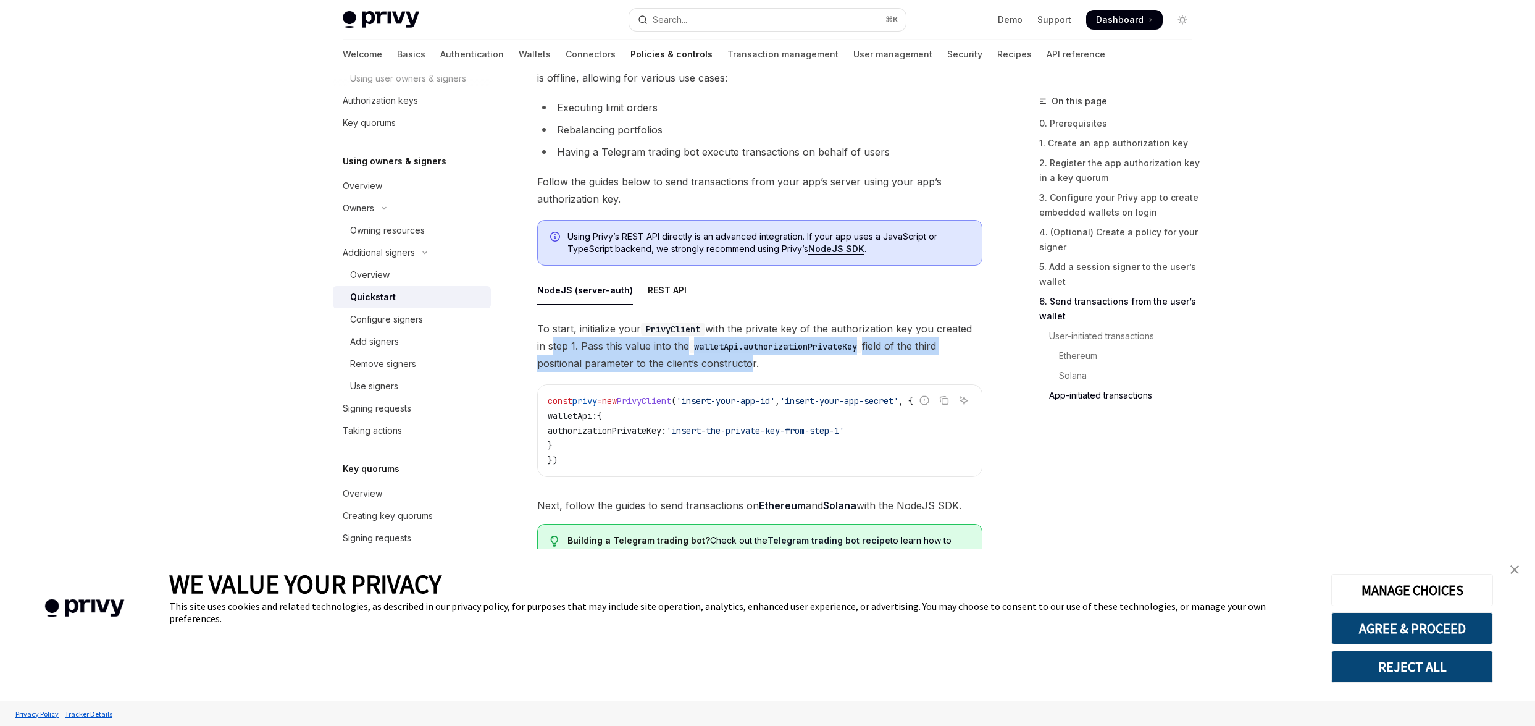
click at [743, 360] on span "To start, initialize your PrivyClient with the private key of the authorization…" at bounding box center [759, 346] width 445 height 52
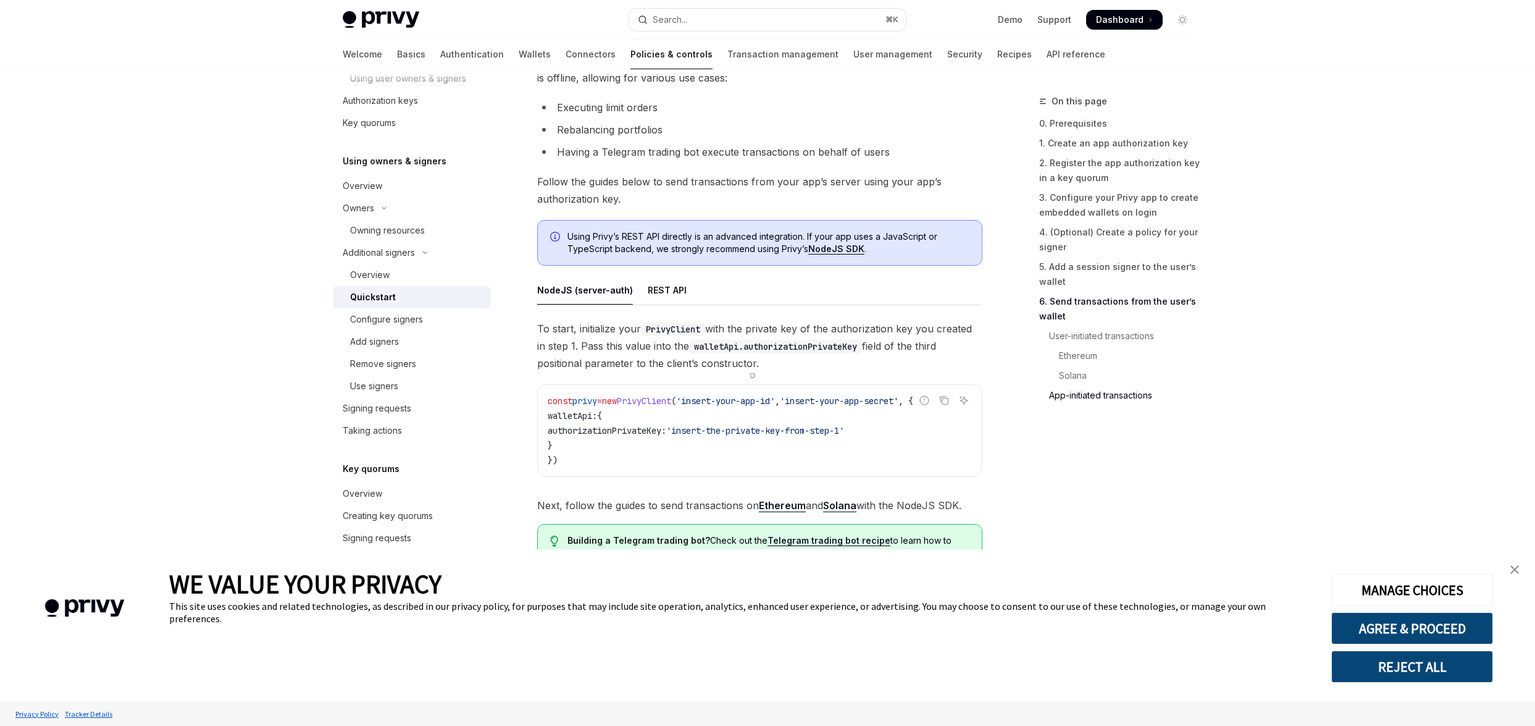
click at [698, 382] on div "To start, initialize your PrivyClient with the private key of the authorization…" at bounding box center [759, 417] width 445 height 194
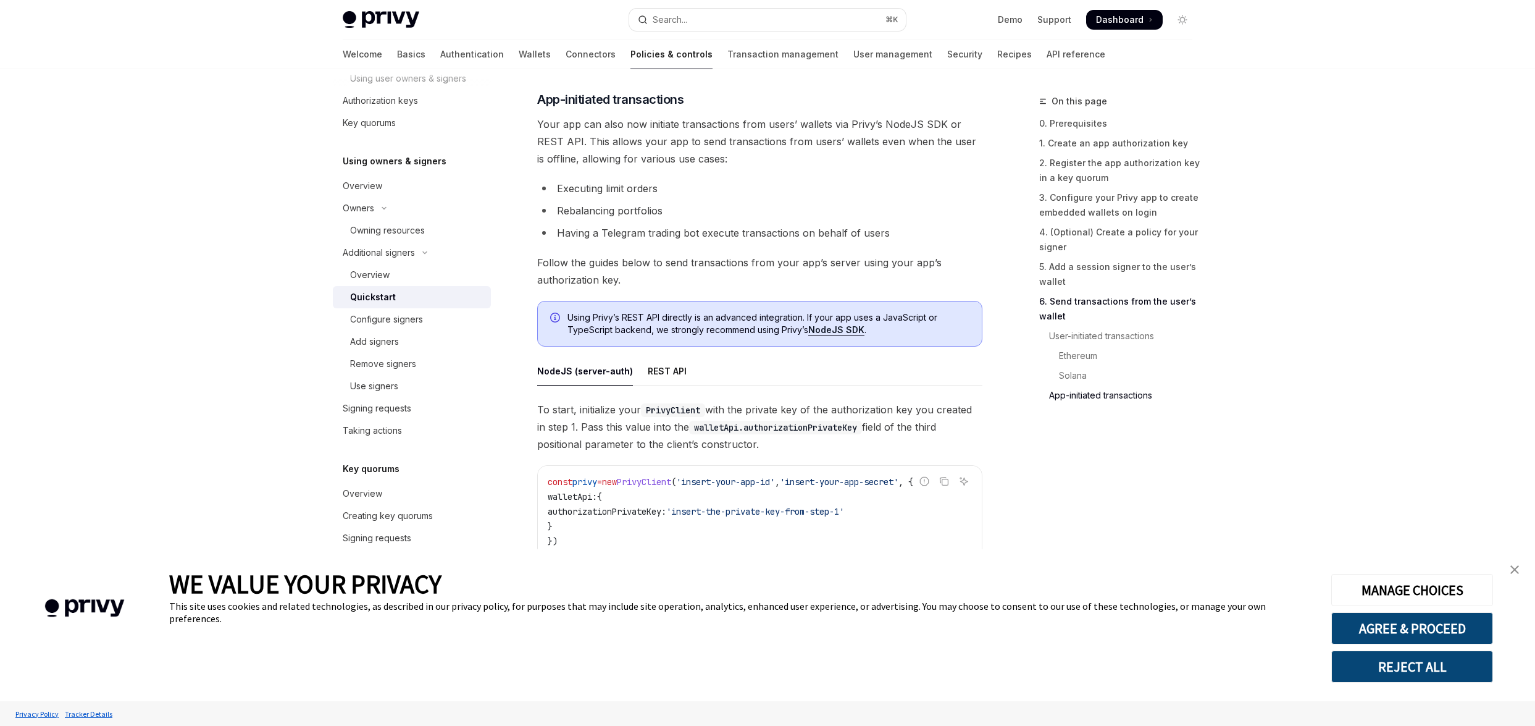
scroll to position [2910, 0]
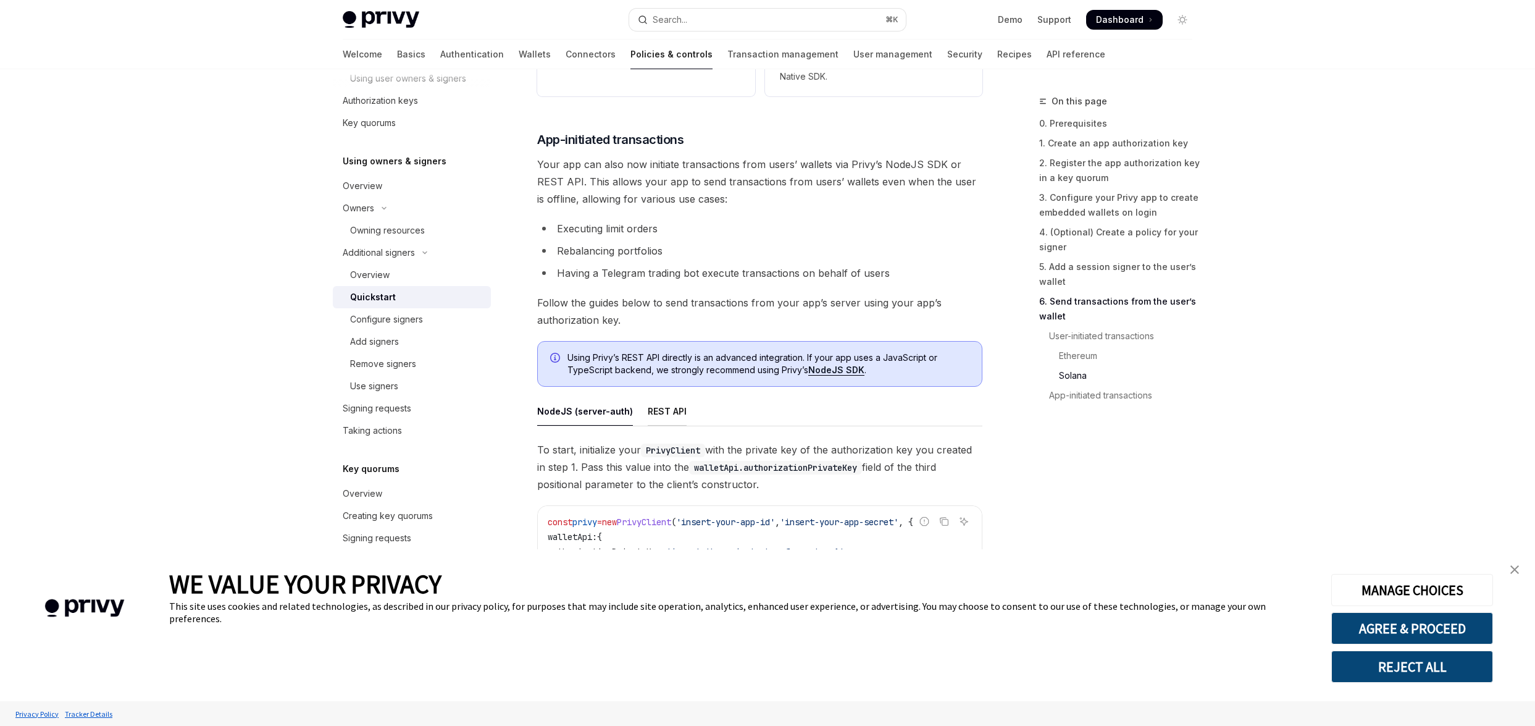
click at [670, 413] on div "REST API" at bounding box center [667, 410] width 39 height 29
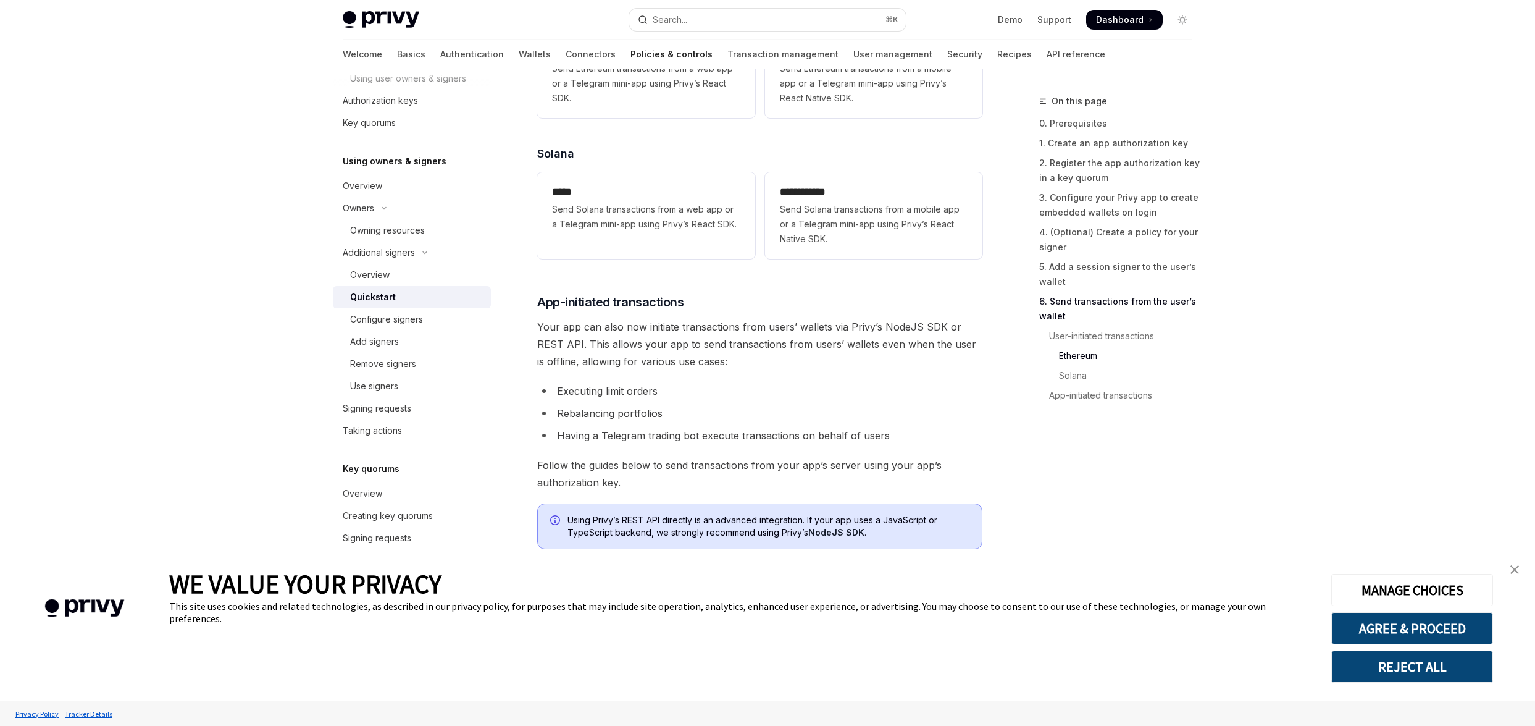
scroll to position [2762, 0]
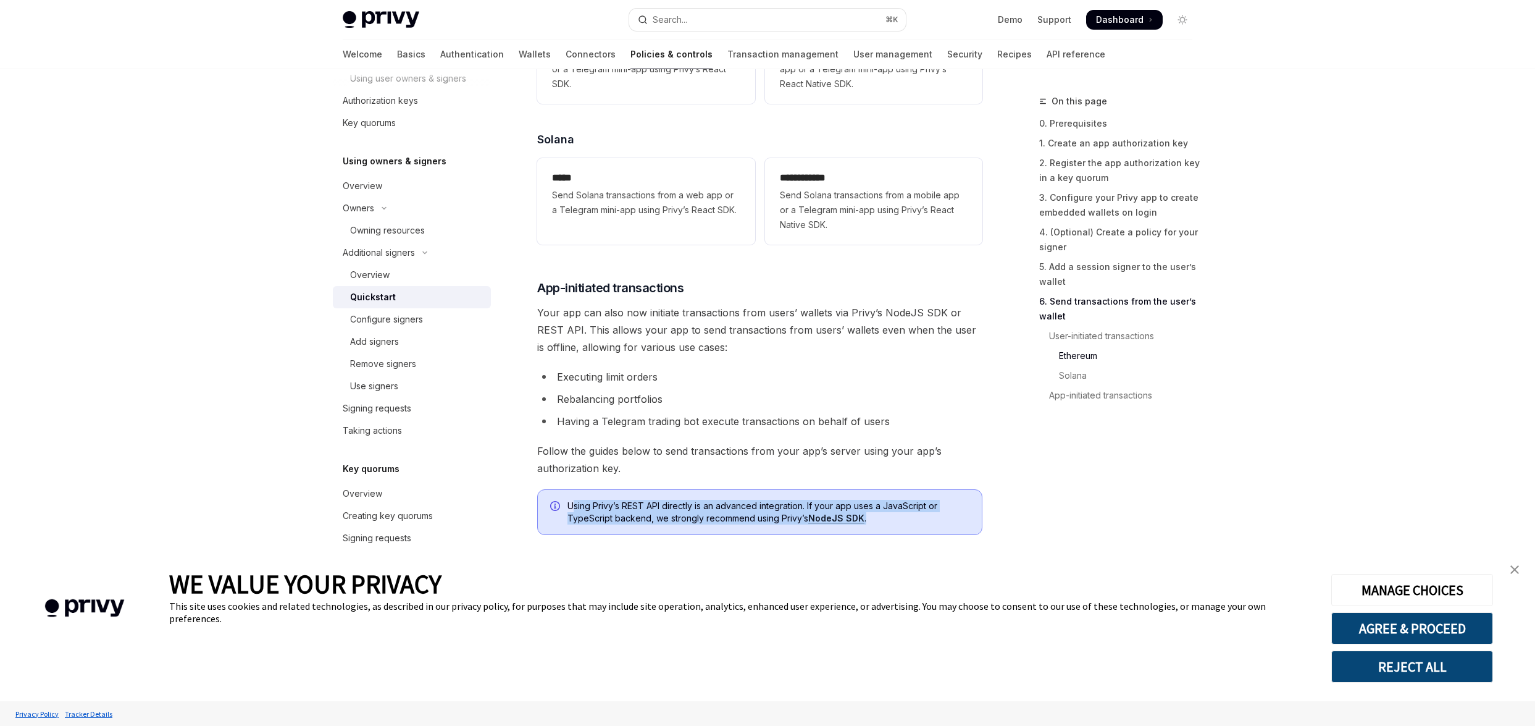
drag, startPoint x: 574, startPoint y: 510, endPoint x: 873, endPoint y: 530, distance: 299.6
click at [873, 532] on div "Using Privy’s REST API directly is an advanced integration. If your app uses a …" at bounding box center [759, 512] width 445 height 46
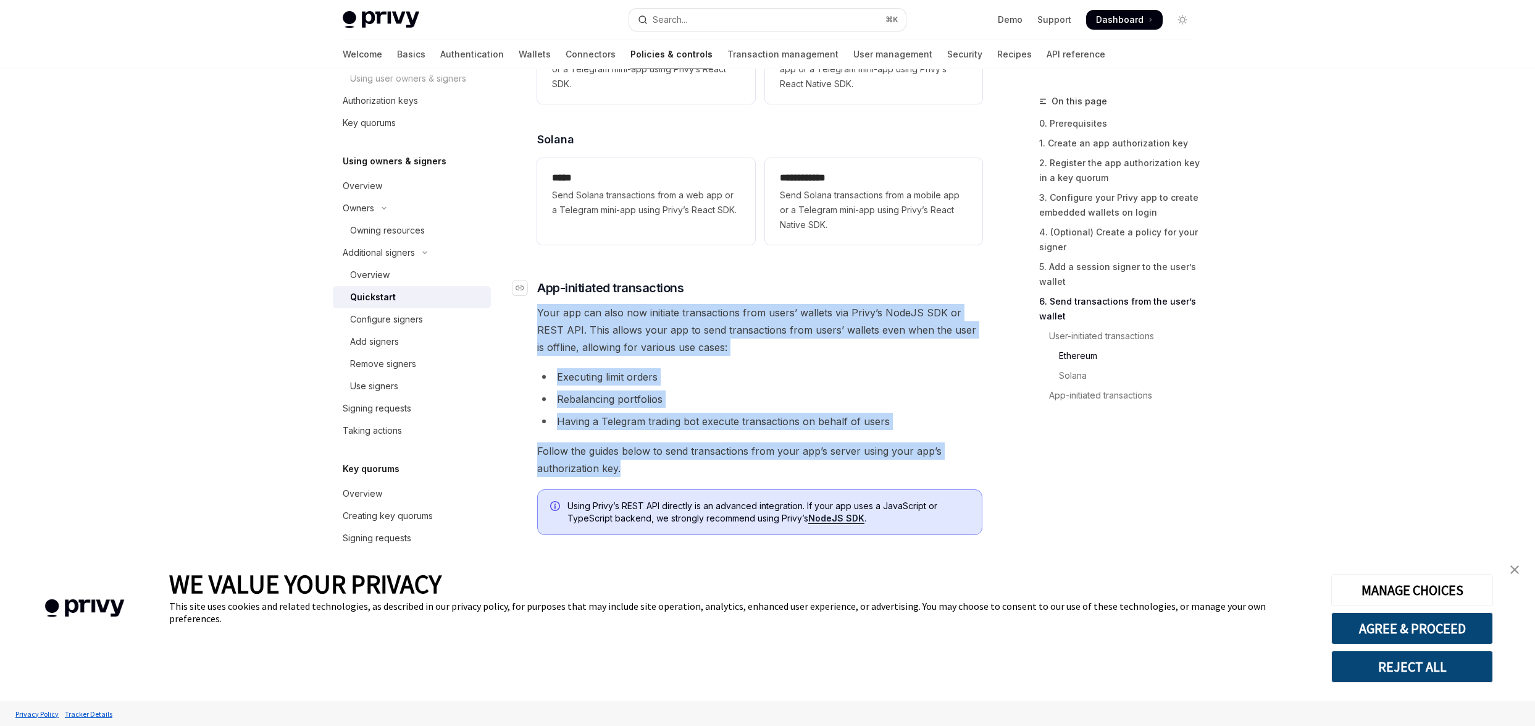
drag, startPoint x: 647, startPoint y: 480, endPoint x: 529, endPoint y: 295, distance: 219.6
click at [753, 356] on span "Your app can also now initiate transactions from users’ wallets via Privy’s Nod…" at bounding box center [759, 330] width 445 height 52
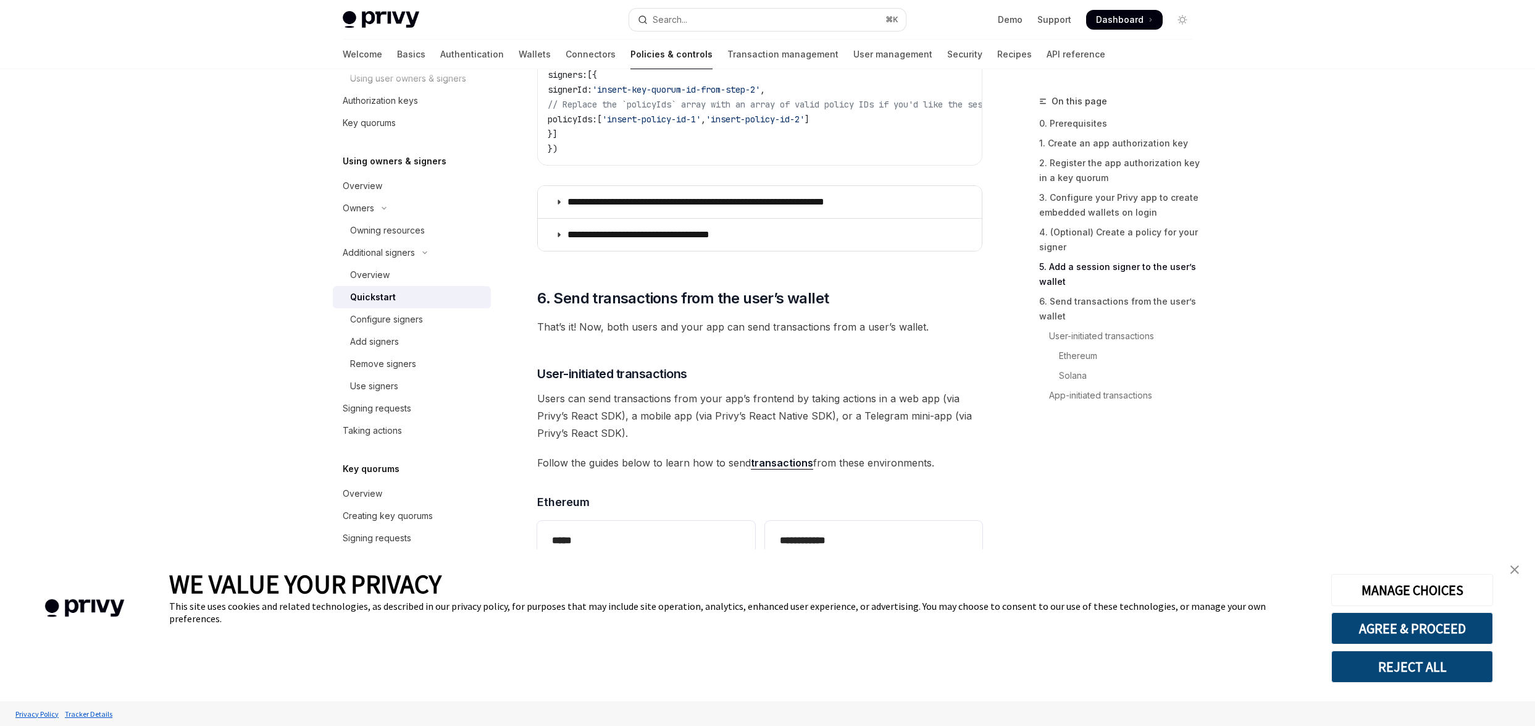
scroll to position [2248, 0]
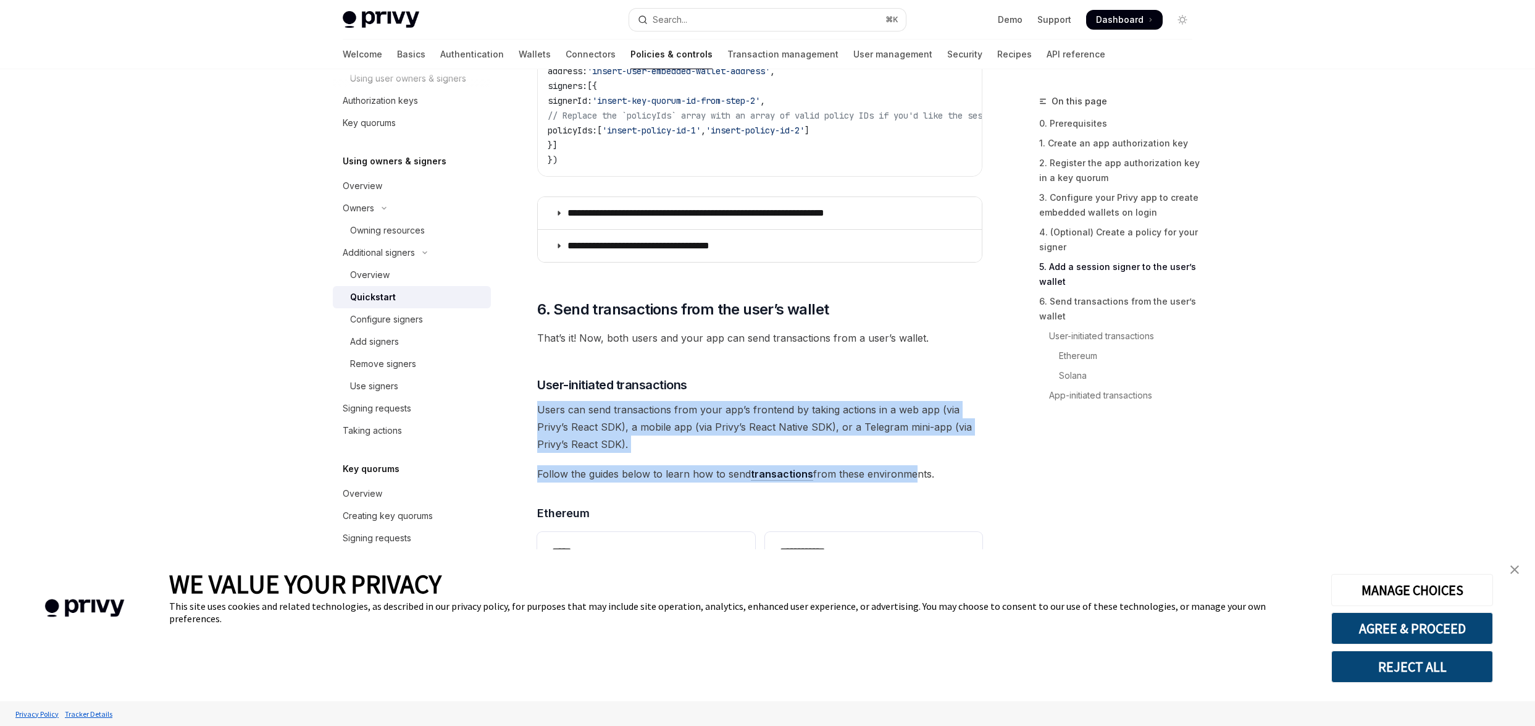
drag, startPoint x: 536, startPoint y: 418, endPoint x: 910, endPoint y: 486, distance: 380.3
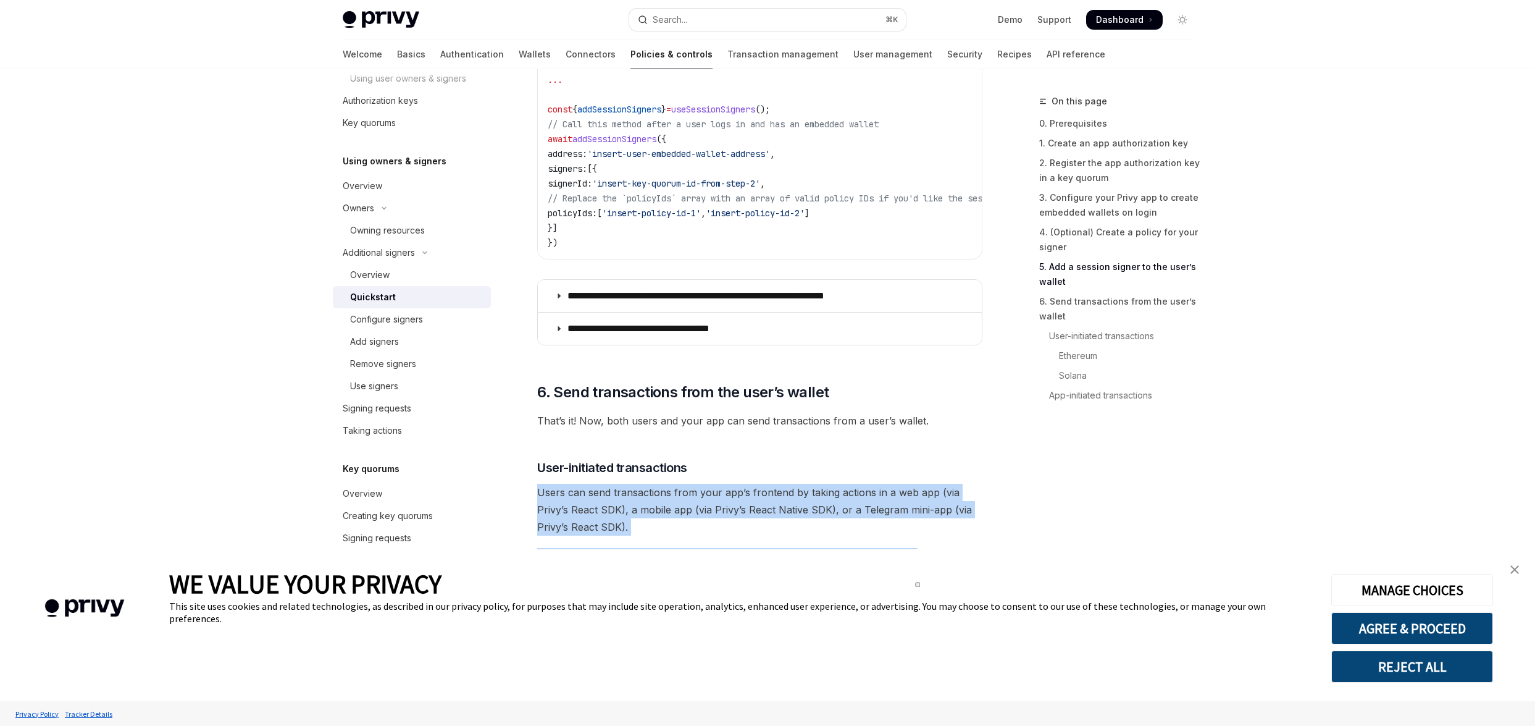
scroll to position [2114, 0]
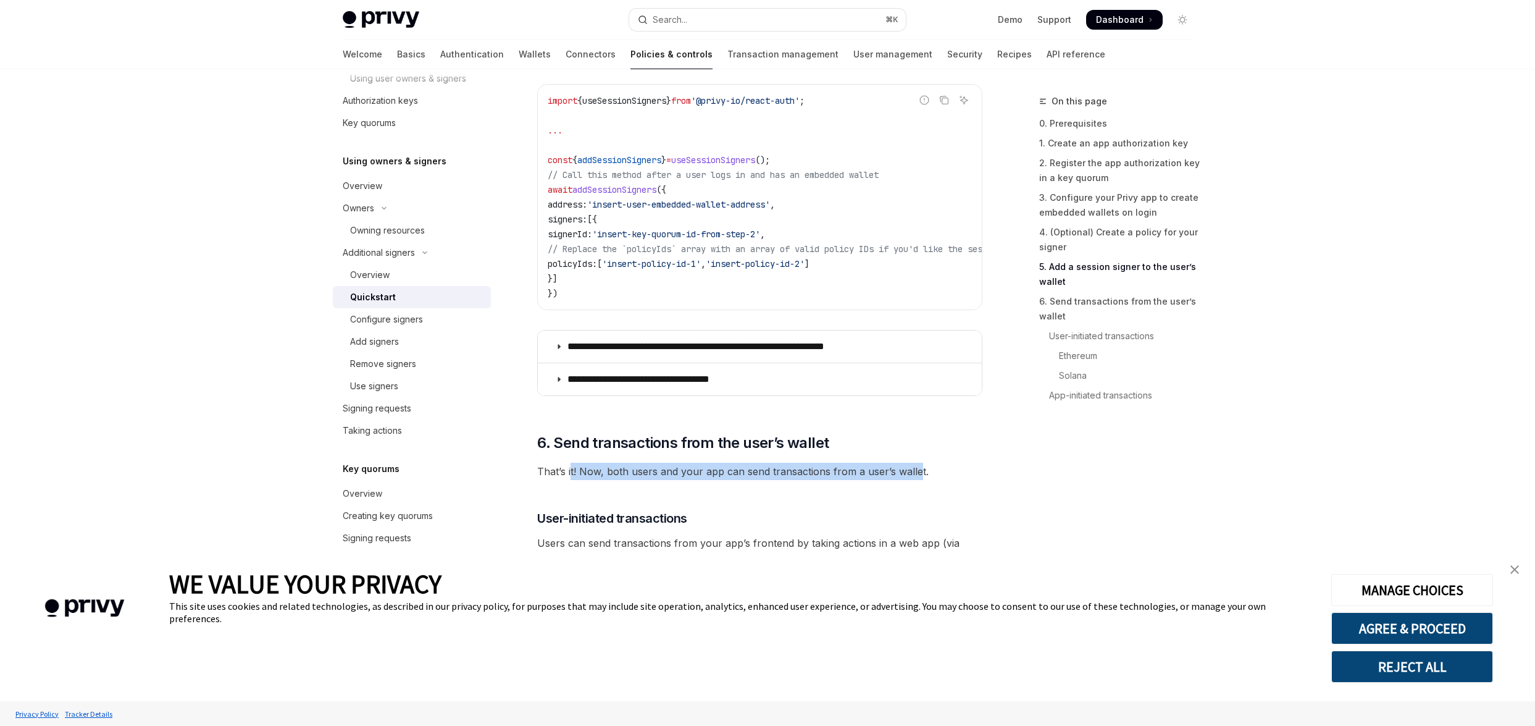
drag, startPoint x: 913, startPoint y: 478, endPoint x: 563, endPoint y: 471, distance: 349.6
click at [566, 471] on span "That’s it! Now, both users and your app can send transactions from a user’s wal…" at bounding box center [759, 471] width 445 height 17
drag, startPoint x: 545, startPoint y: 472, endPoint x: 878, endPoint y: 468, distance: 333.5
click at [878, 468] on span "That’s it! Now, both users and your app can send transactions from a user’s wal…" at bounding box center [759, 471] width 445 height 17
click at [896, 469] on span "That’s it! Now, both users and your app can send transactions from a user’s wal…" at bounding box center [759, 471] width 445 height 17
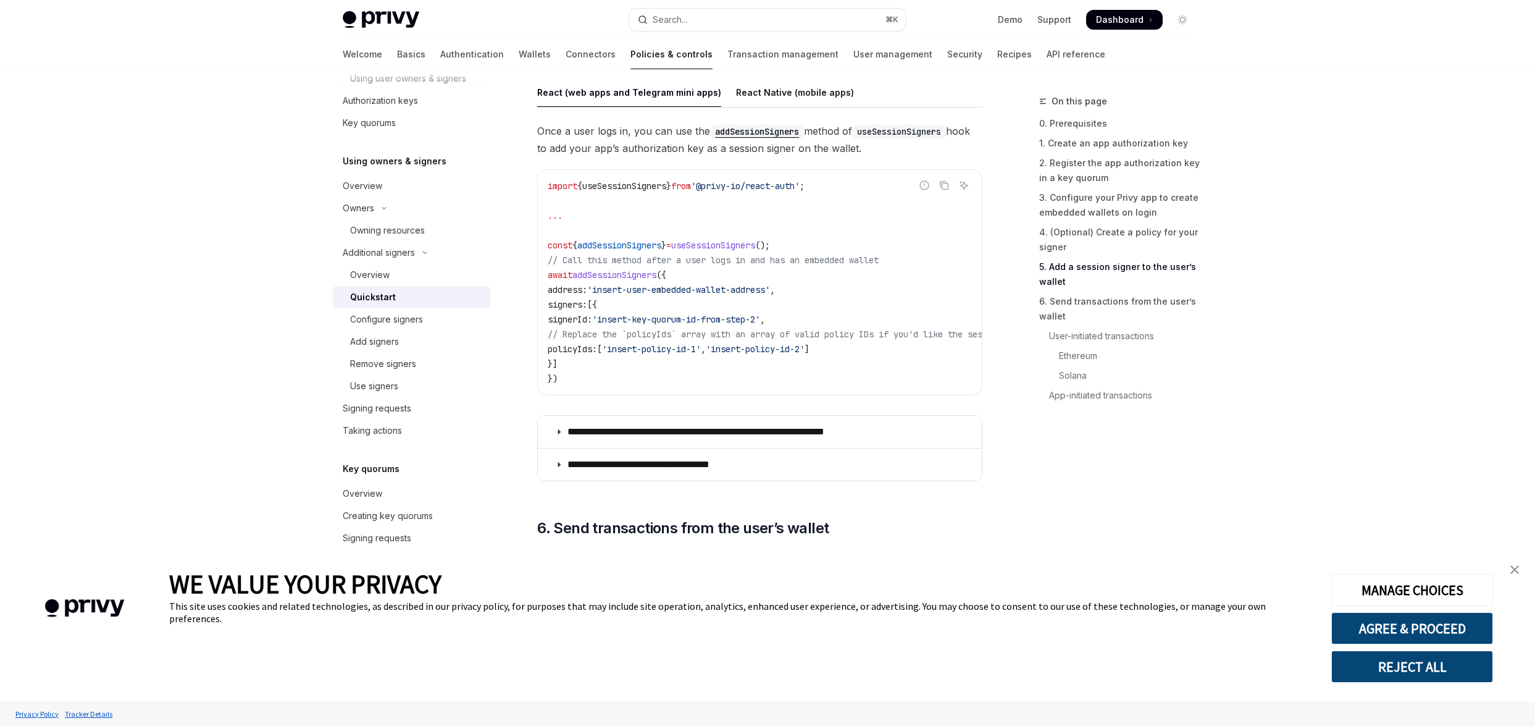
scroll to position [2028, 0]
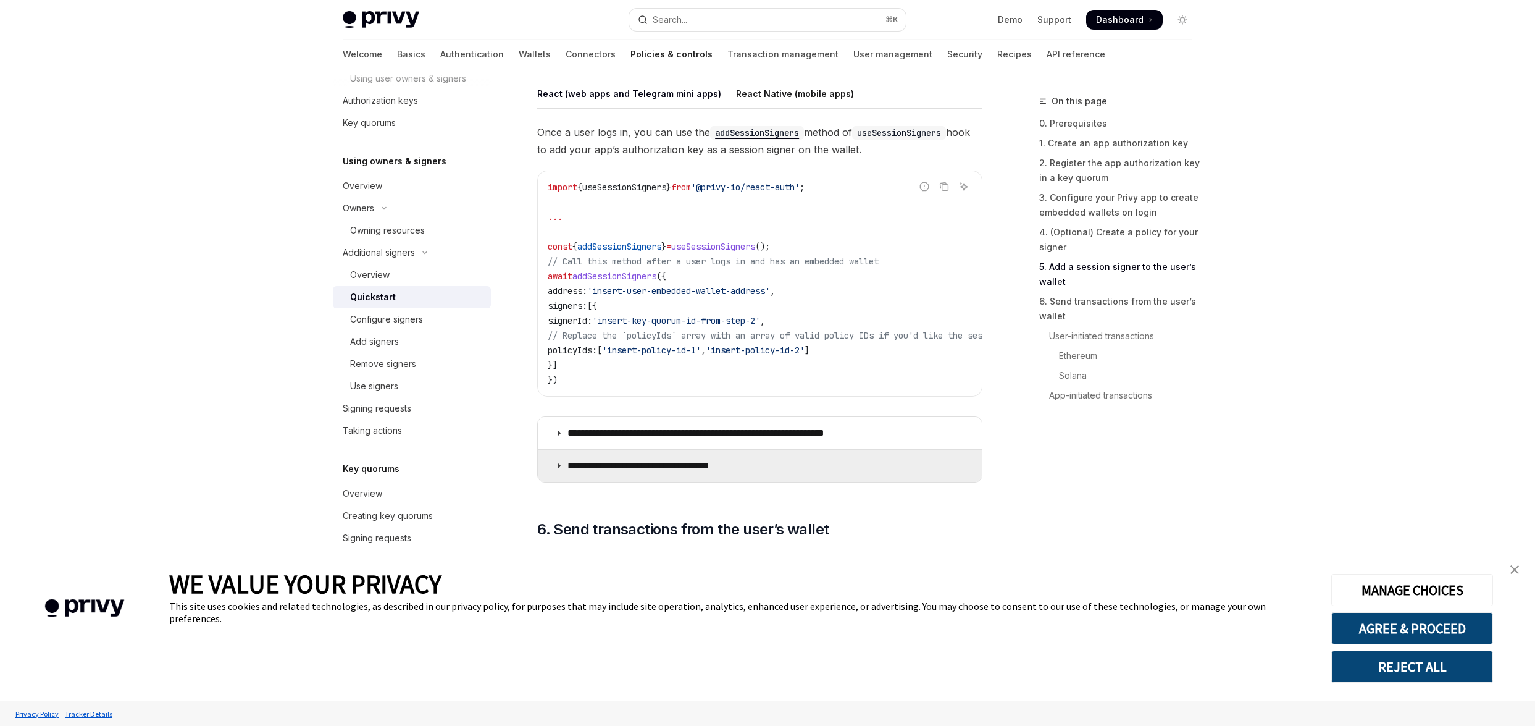
click at [553, 474] on summary "**********" at bounding box center [760, 466] width 444 height 32
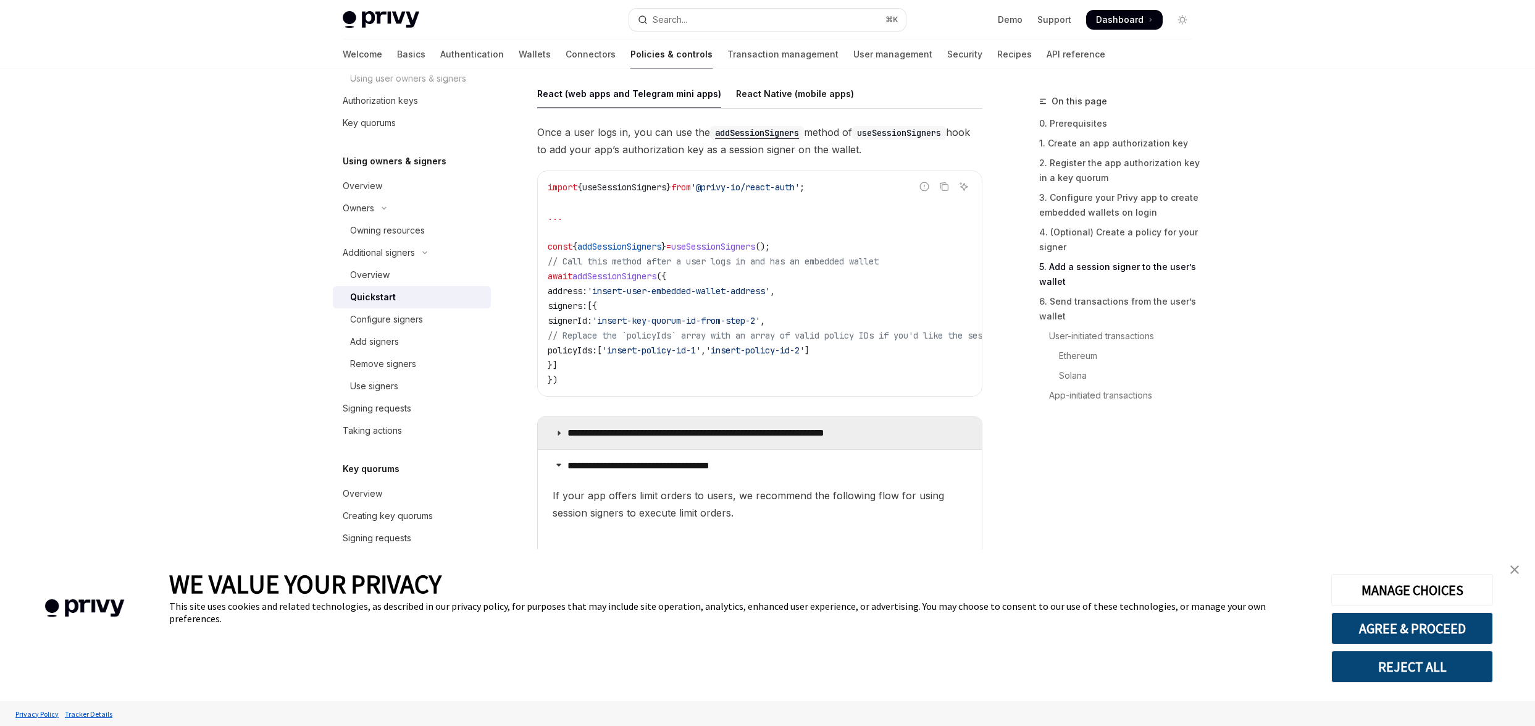
click at [562, 443] on summary "**********" at bounding box center [760, 433] width 444 height 32
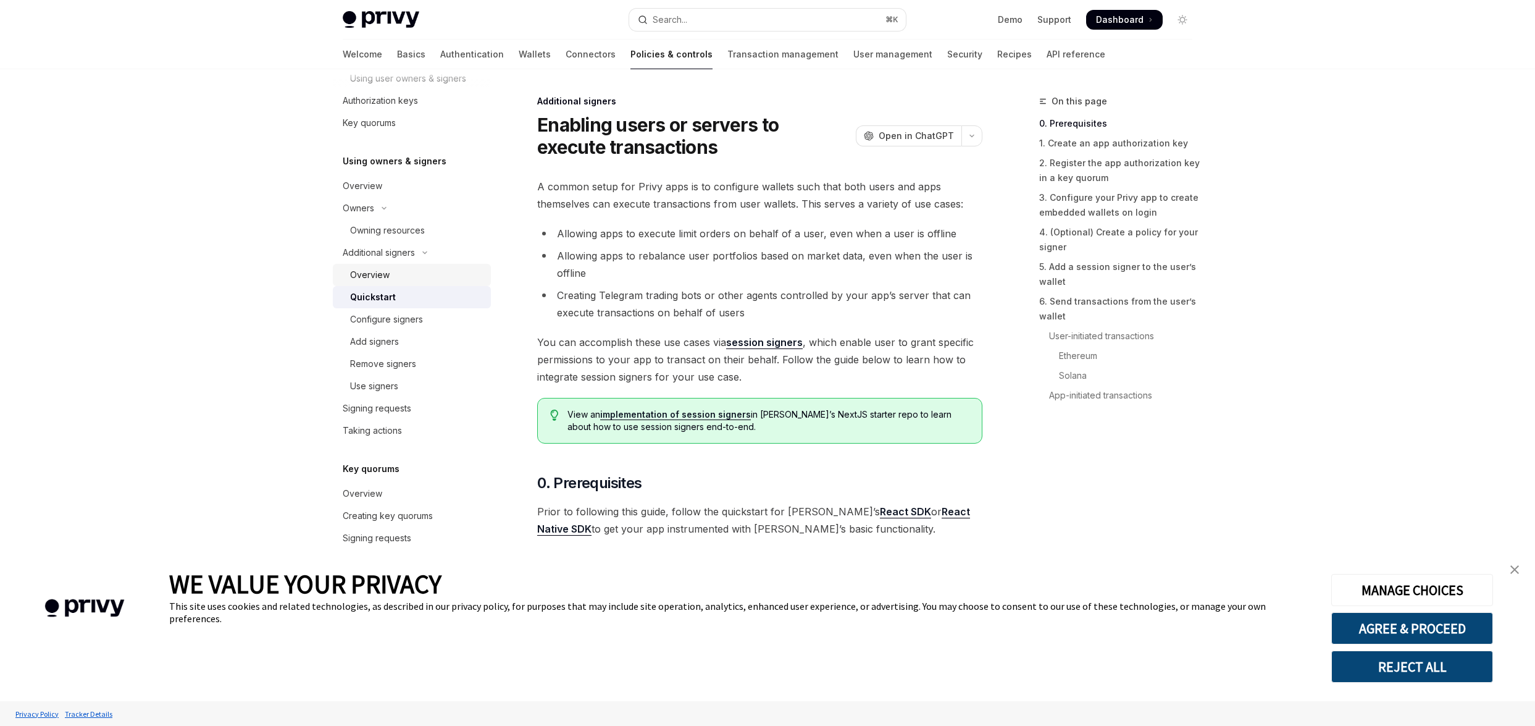
click at [366, 275] on div "Overview" at bounding box center [370, 274] width 40 height 15
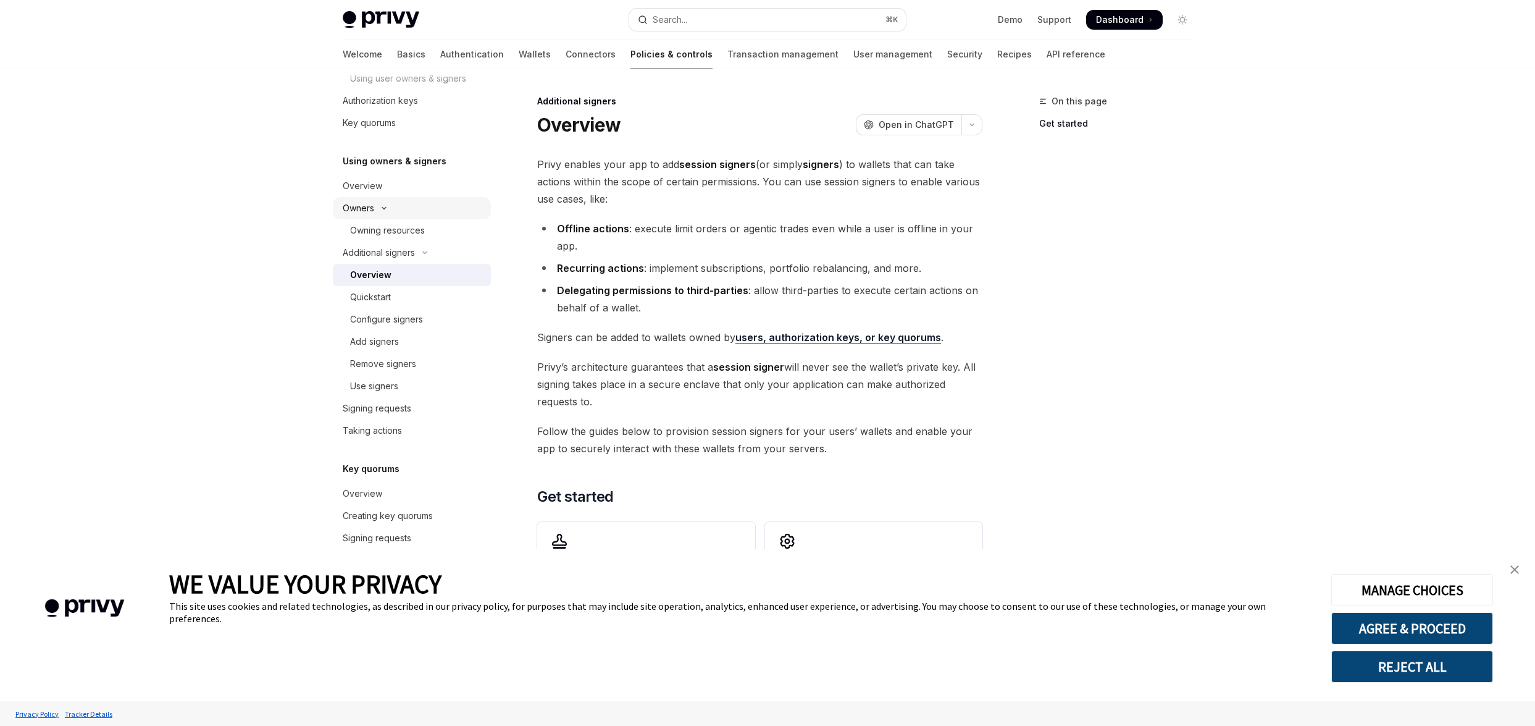
click at [378, 213] on button "Owners" at bounding box center [412, 208] width 158 height 22
click at [378, 213] on div "Overview" at bounding box center [363, 208] width 40 height 15
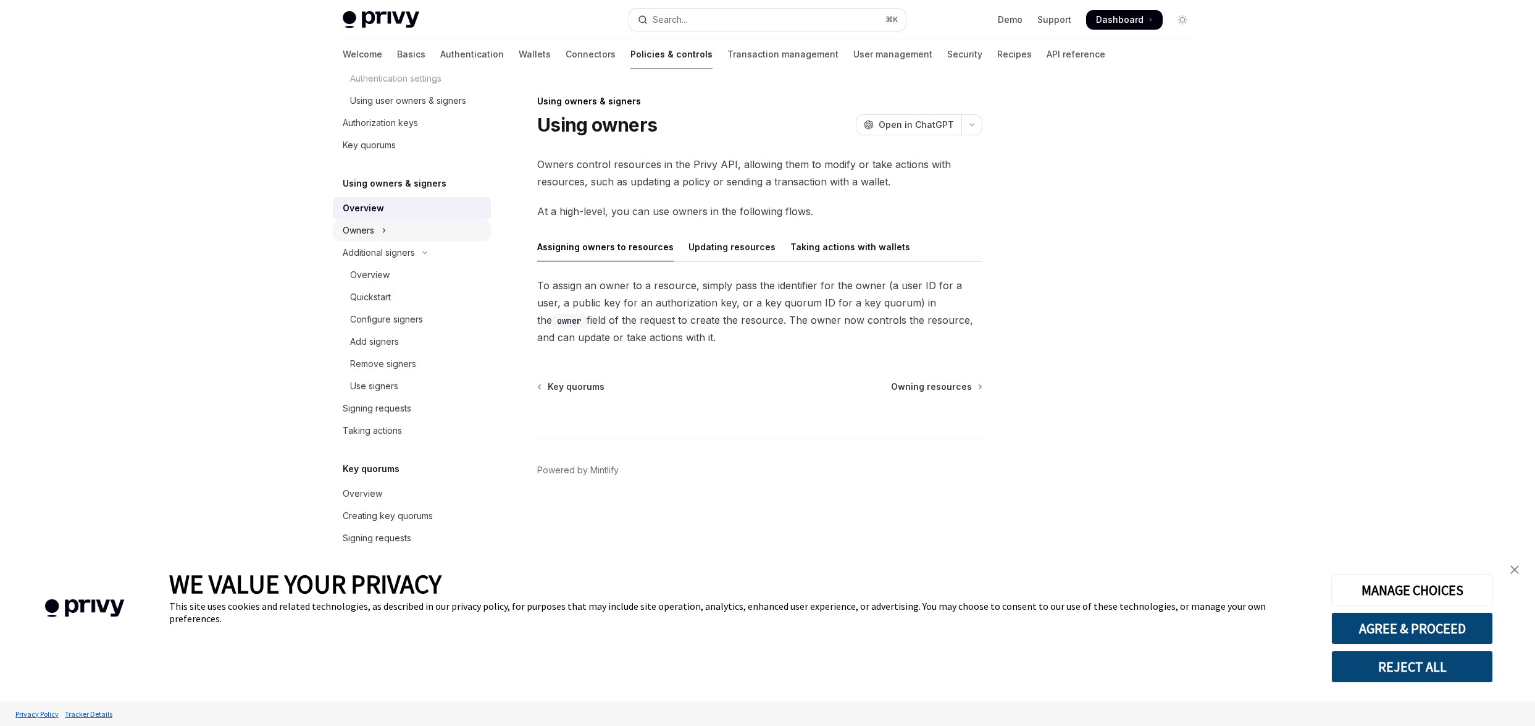
click at [375, 228] on button "Owners" at bounding box center [412, 230] width 158 height 22
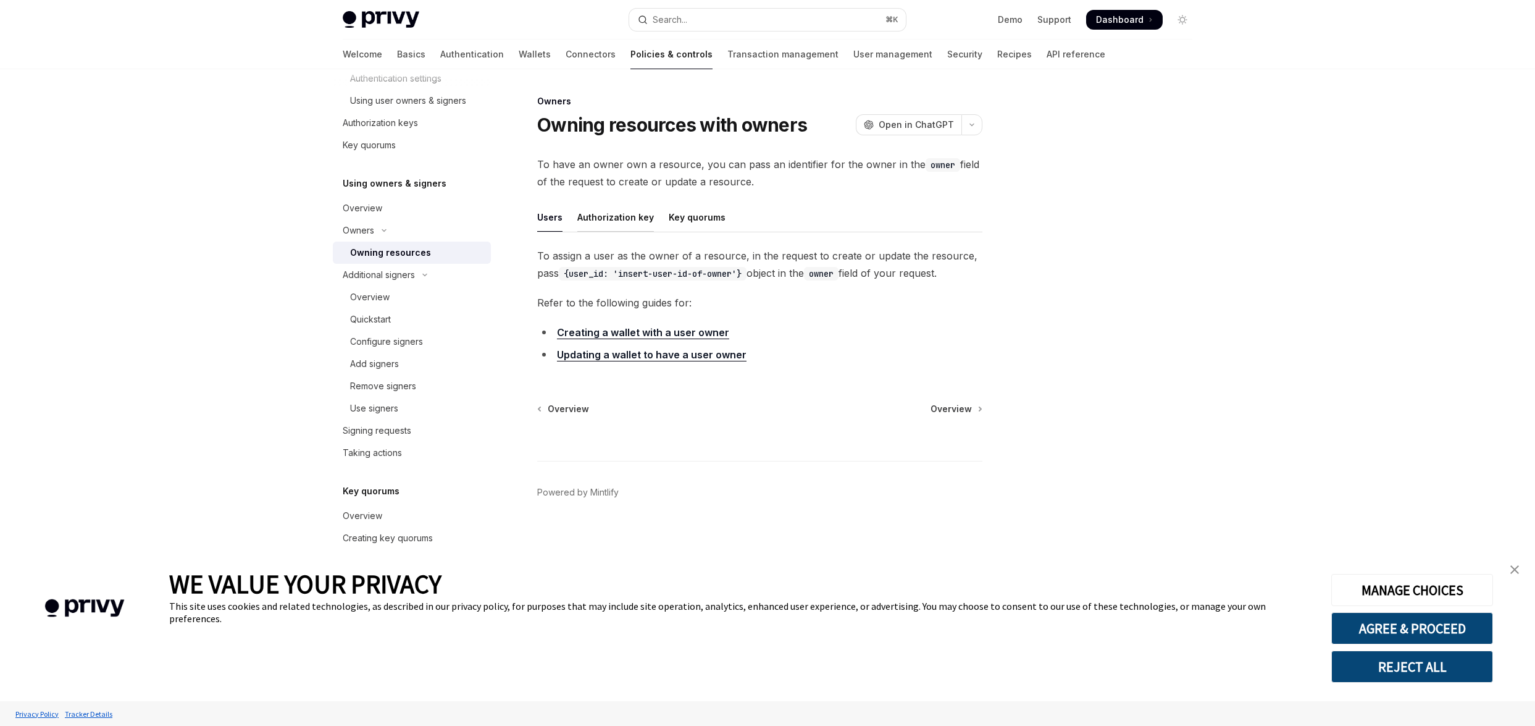
click at [613, 212] on div "Authorization key" at bounding box center [615, 217] width 77 height 29
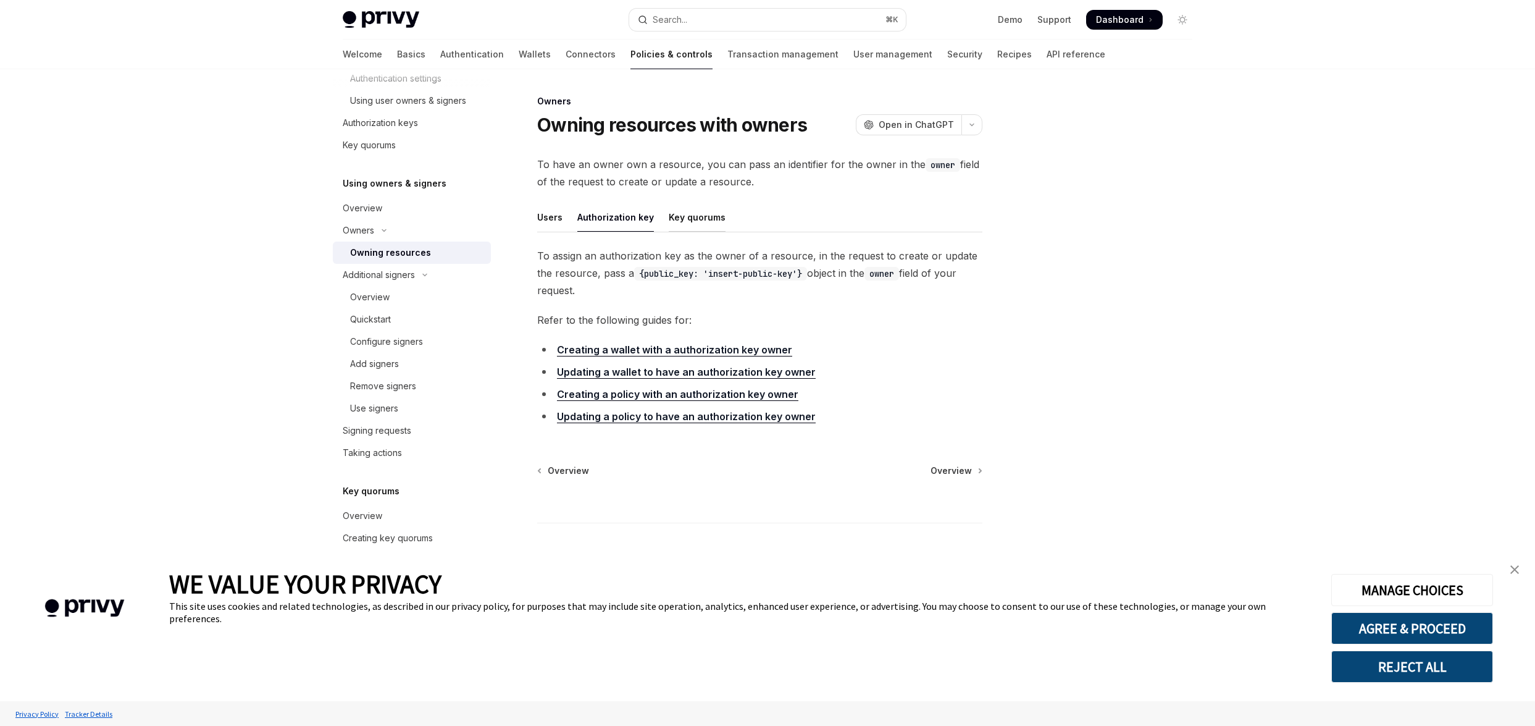
click at [684, 222] on div "Key quorums" at bounding box center [697, 217] width 57 height 29
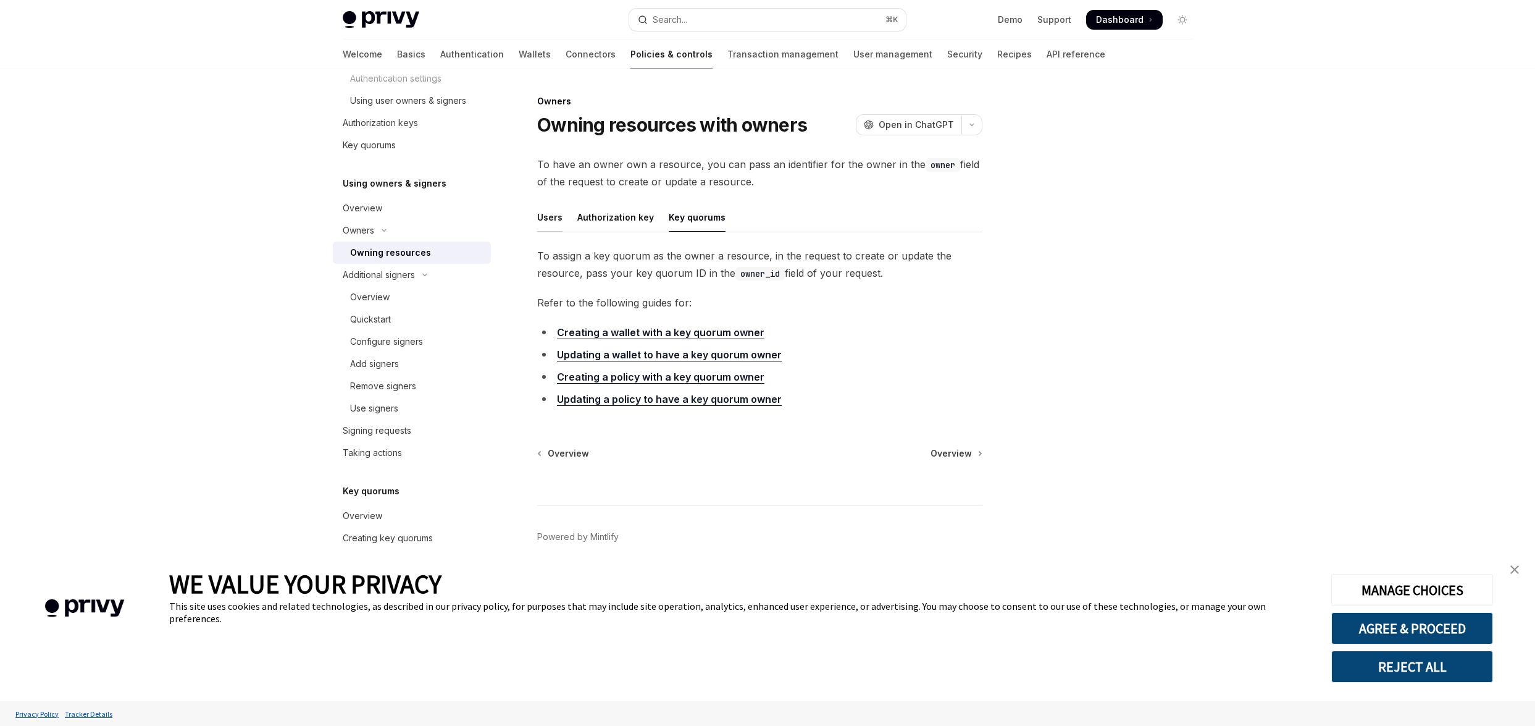
click at [552, 220] on div "Users" at bounding box center [549, 217] width 25 height 29
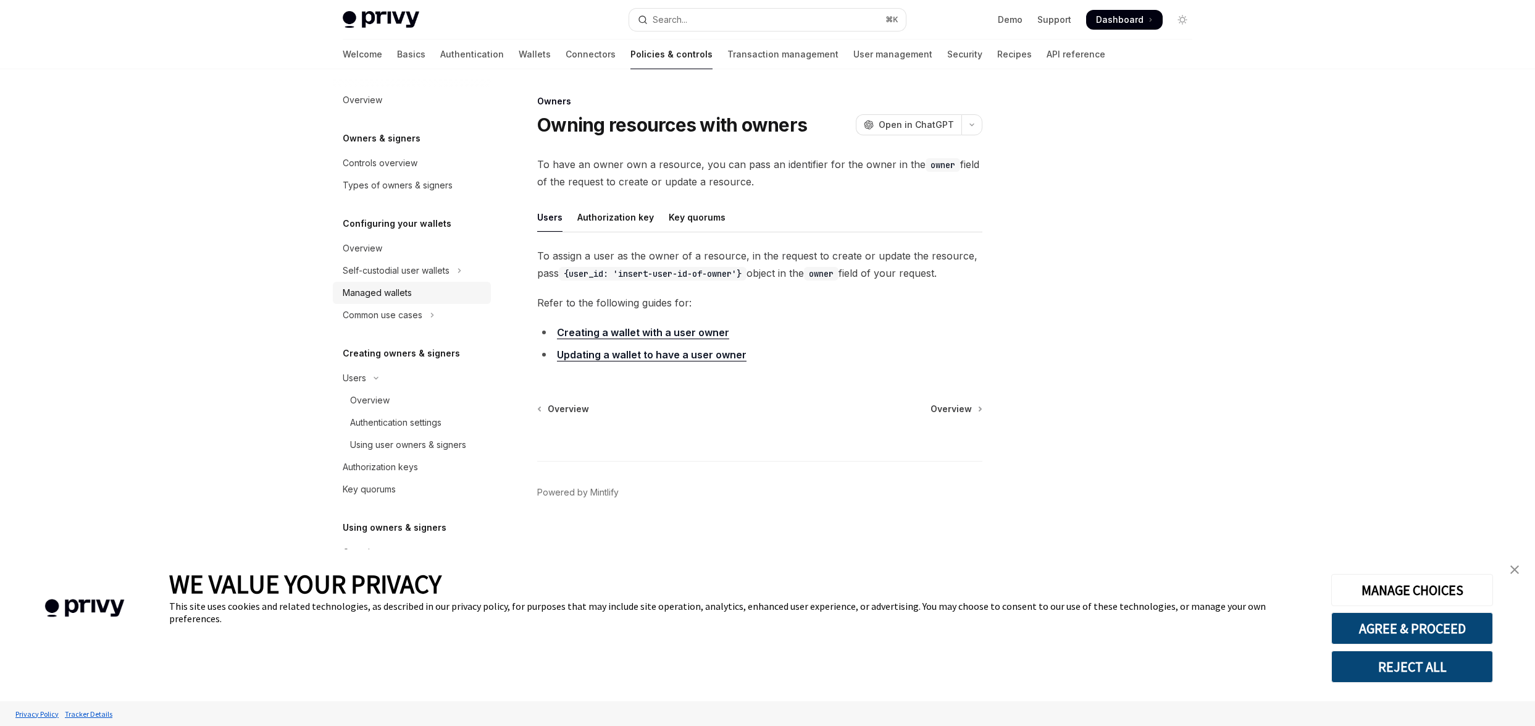
click at [368, 285] on div "Managed wallets" at bounding box center [377, 292] width 69 height 15
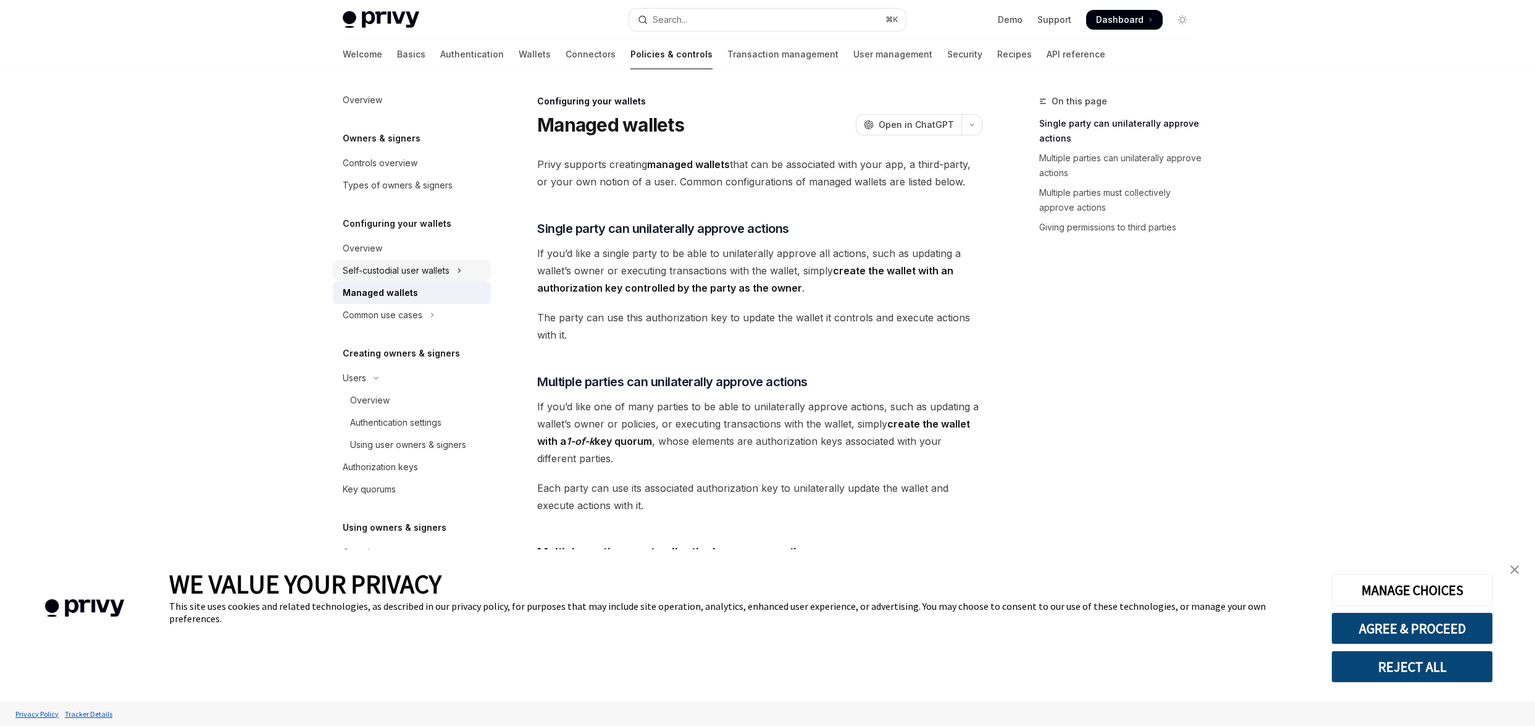
click at [379, 273] on div "Self-custodial user wallets" at bounding box center [396, 270] width 107 height 15
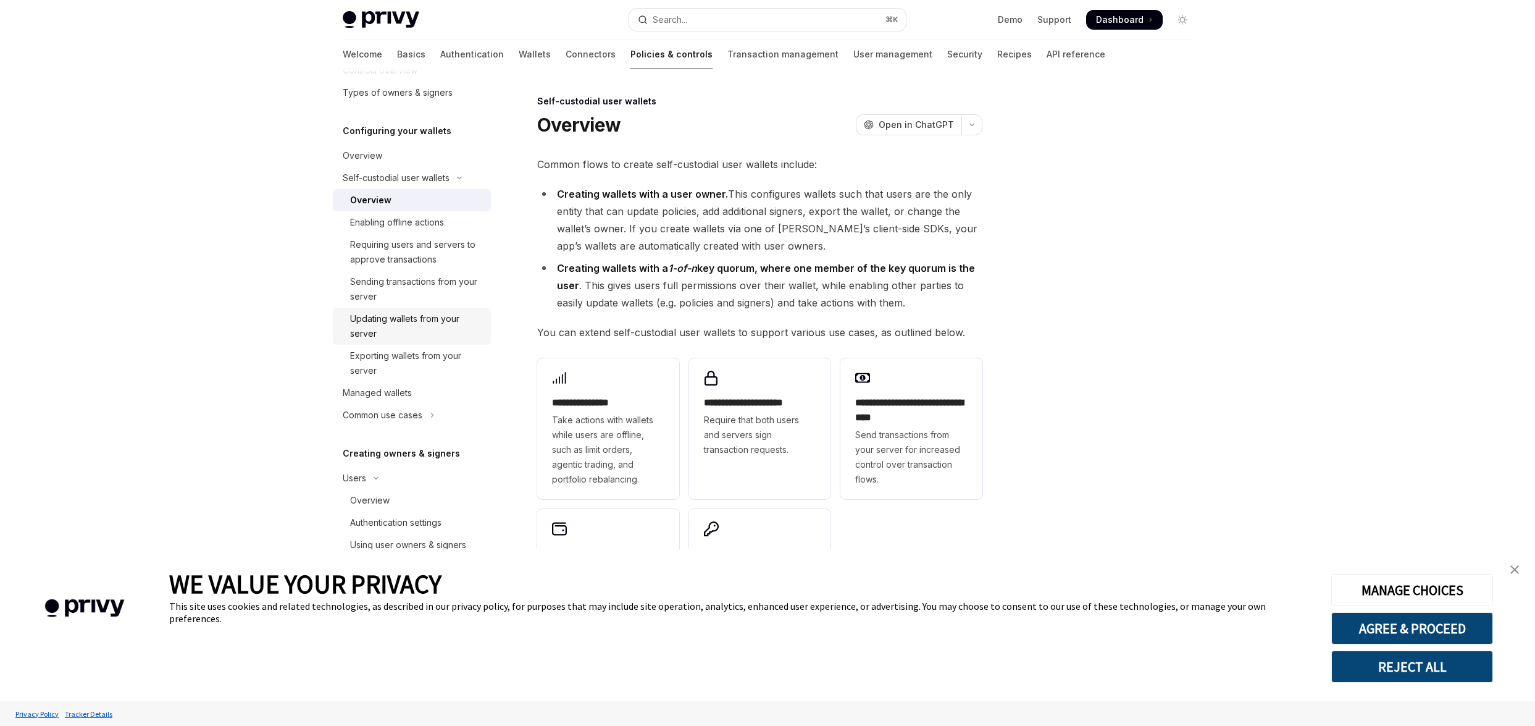
scroll to position [180, 0]
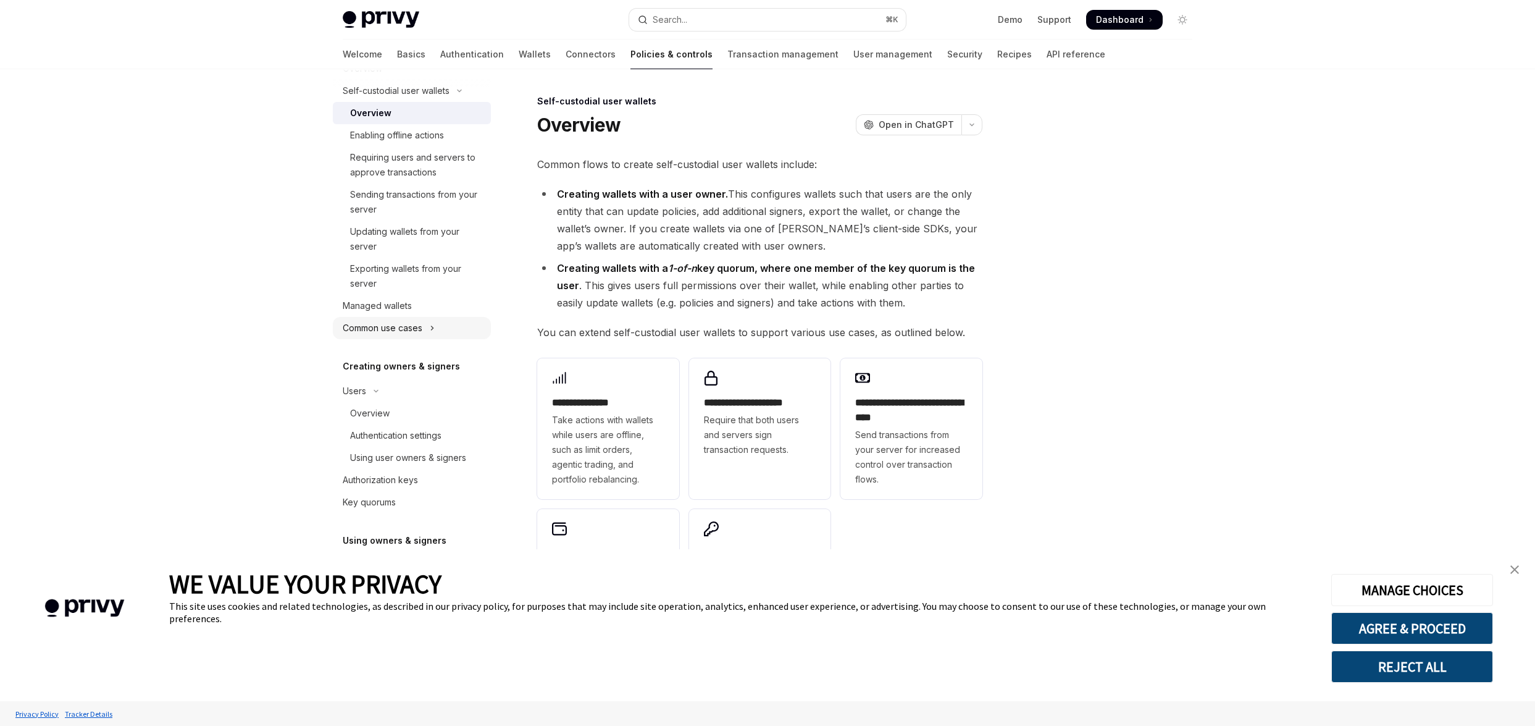
click at [393, 337] on button "Common use cases" at bounding box center [412, 328] width 158 height 22
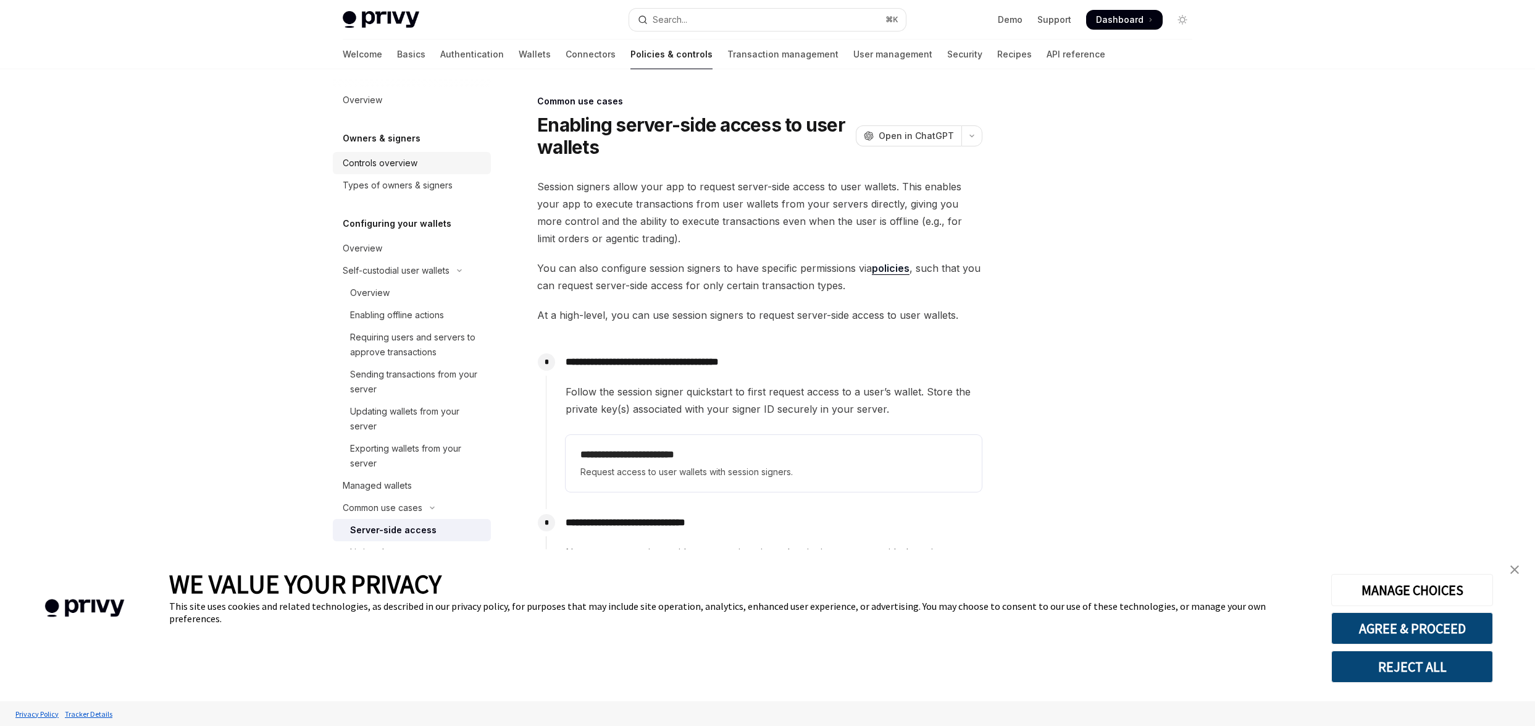
click at [409, 163] on div "Controls overview" at bounding box center [380, 163] width 75 height 15
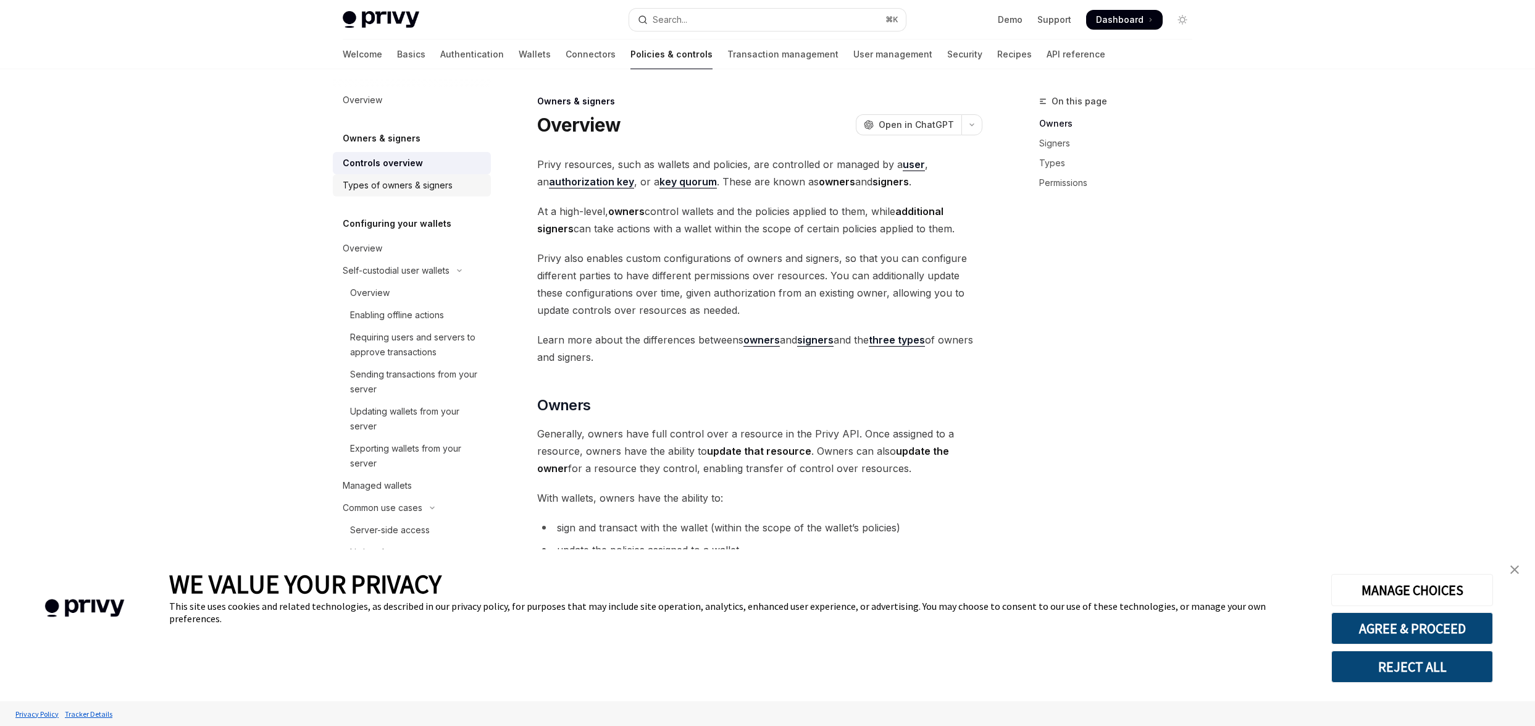
click at [411, 177] on link "Types of owners & signers" at bounding box center [412, 185] width 158 height 22
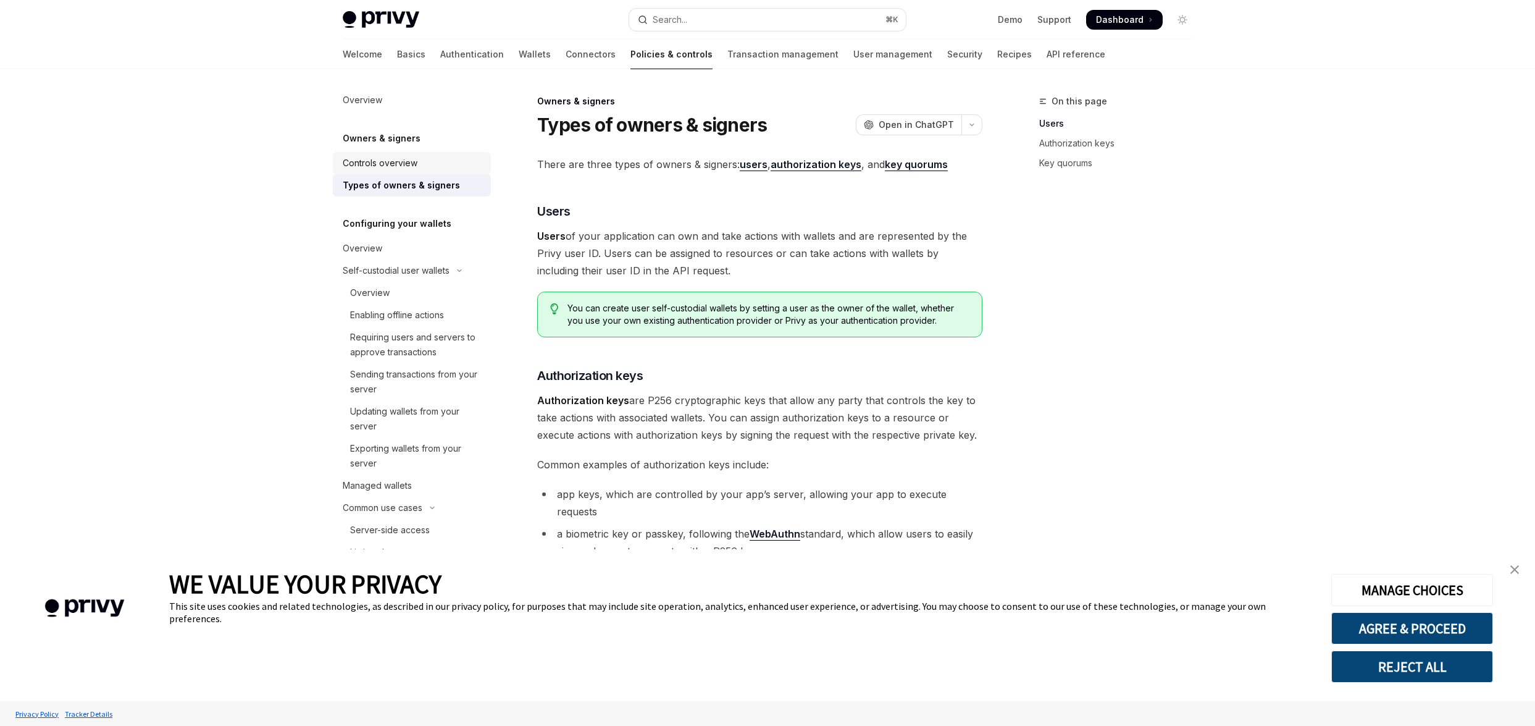
click at [381, 162] on div "Controls overview" at bounding box center [380, 163] width 75 height 15
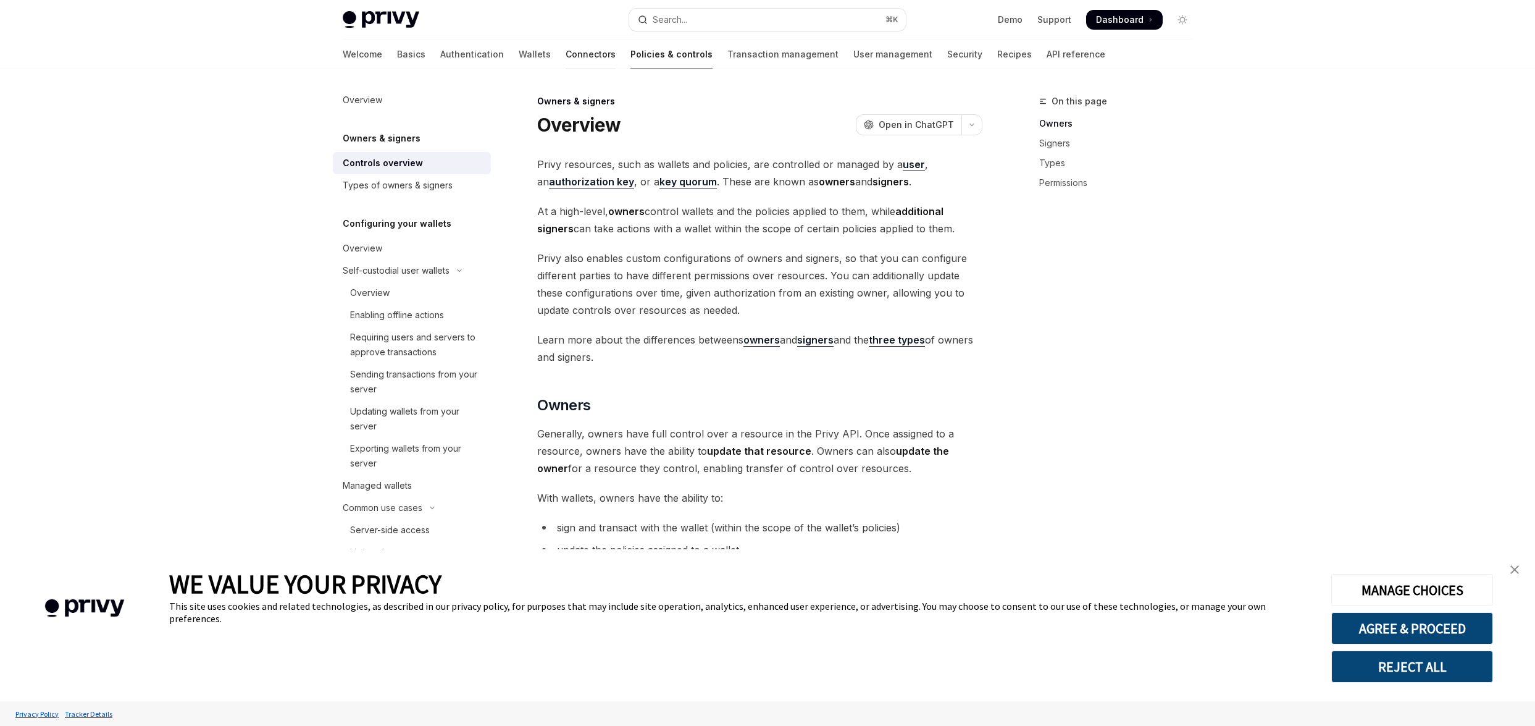
click at [566, 58] on link "Connectors" at bounding box center [591, 55] width 50 height 30
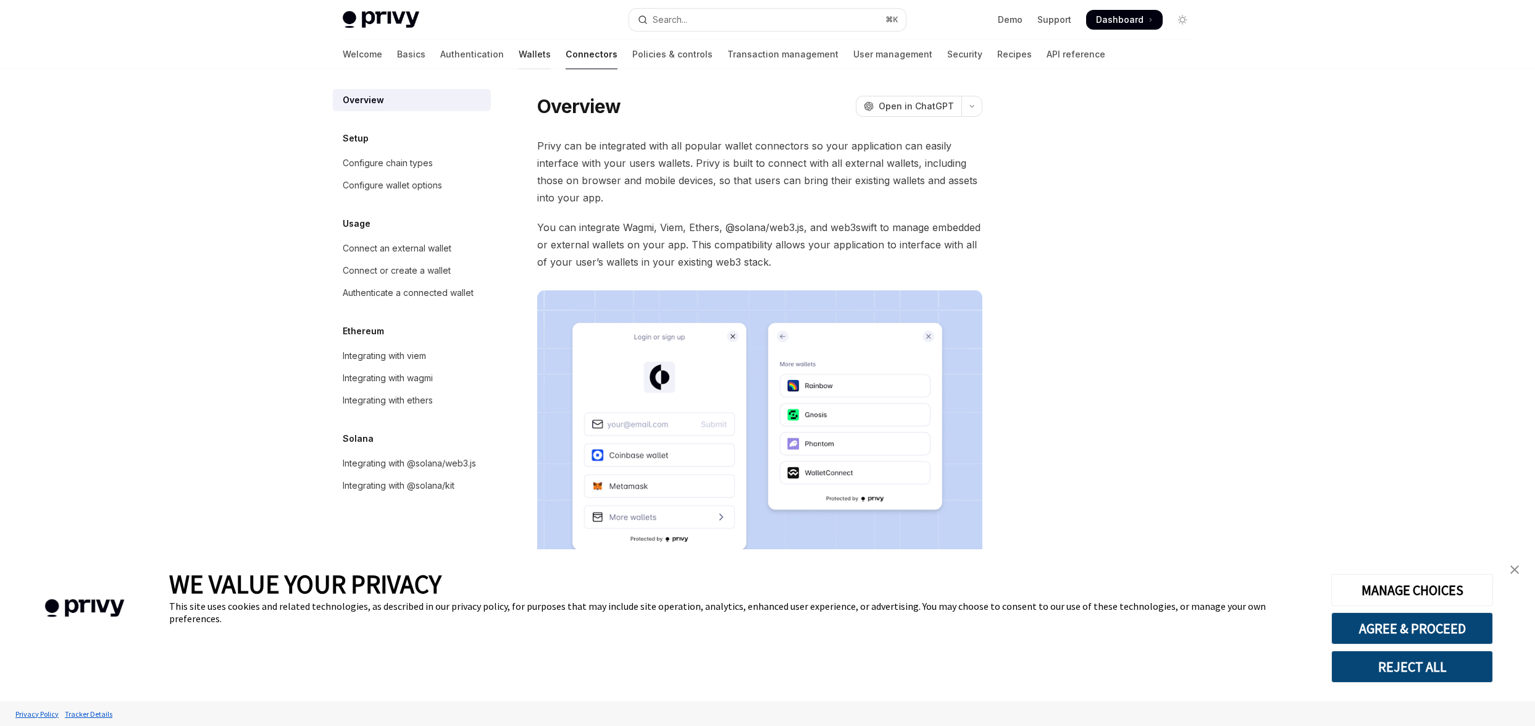
click at [519, 59] on link "Wallets" at bounding box center [535, 55] width 32 height 30
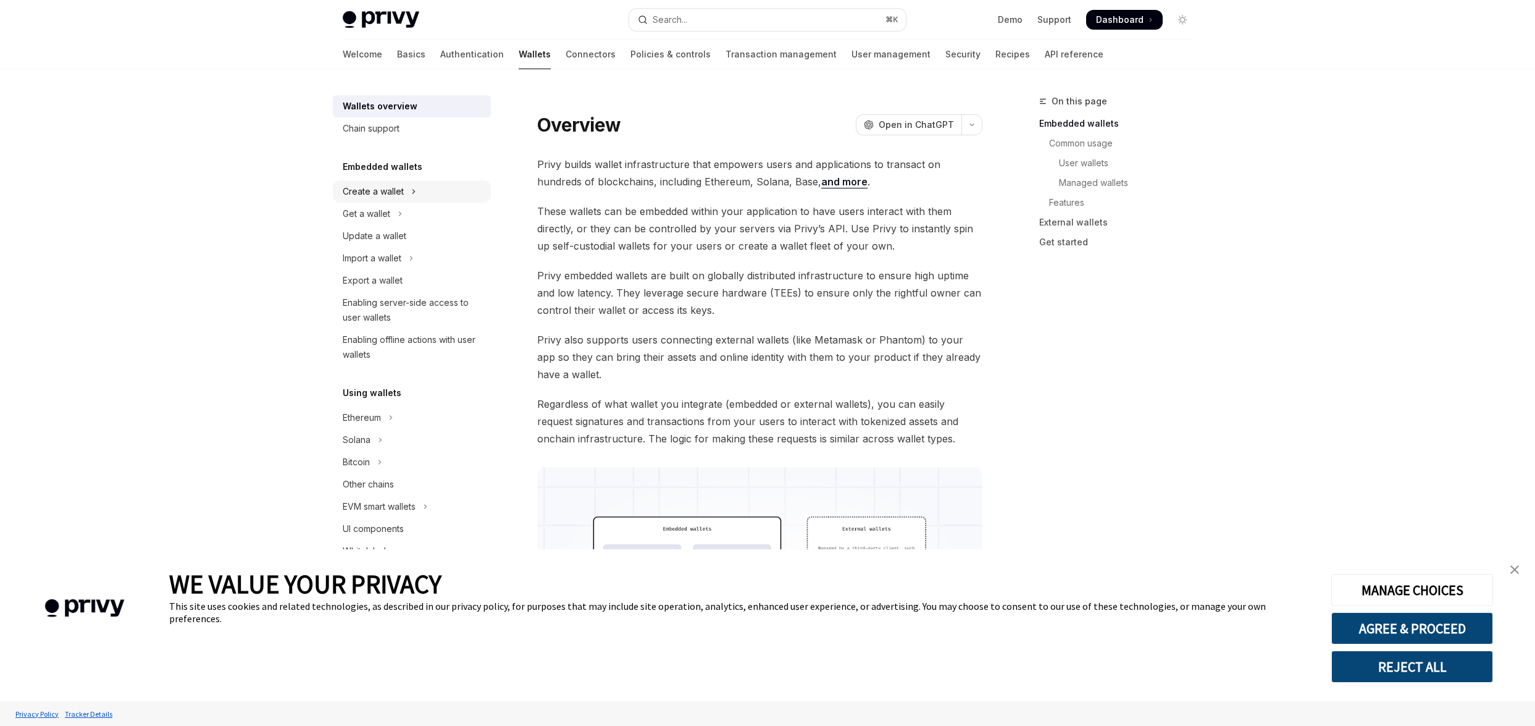
click at [394, 193] on div "Create a wallet" at bounding box center [373, 191] width 61 height 15
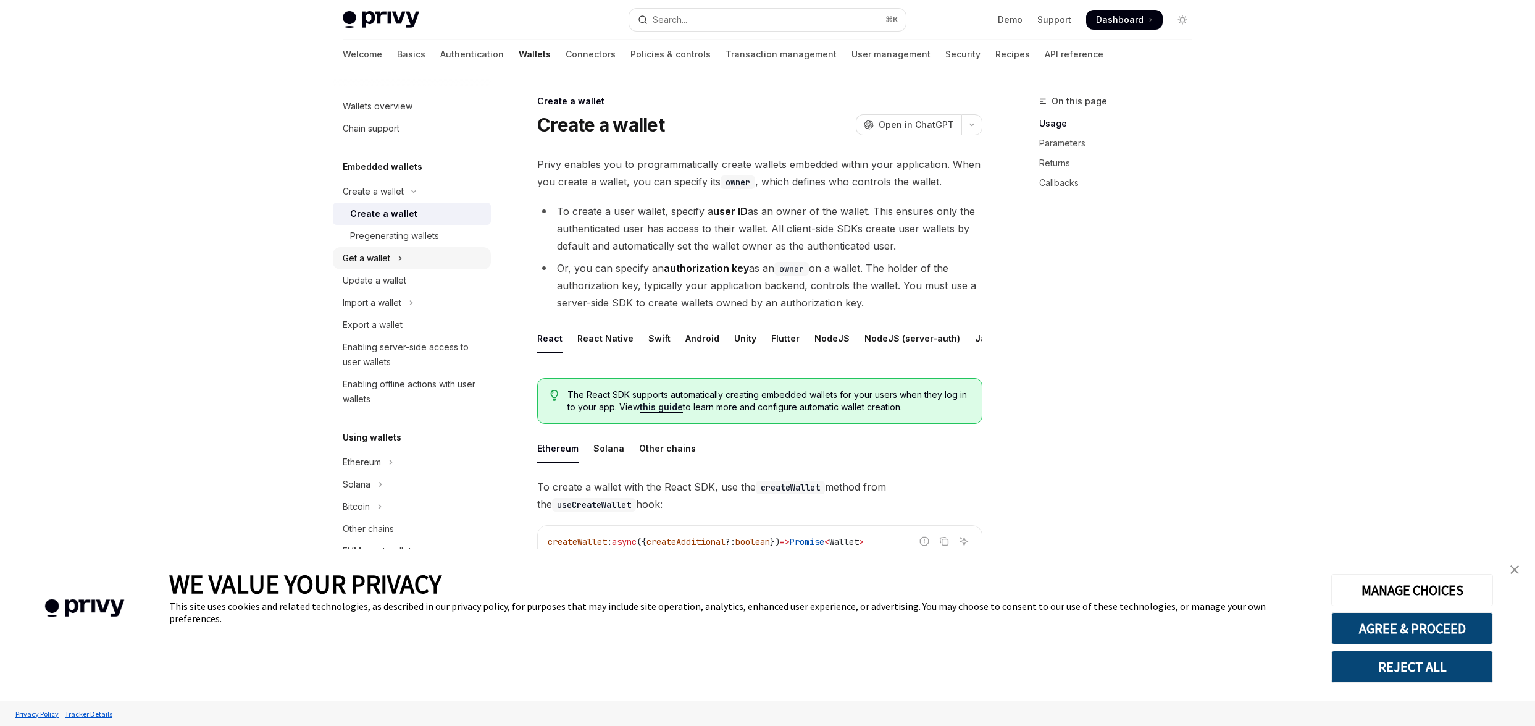
click at [380, 257] on div "Get a wallet" at bounding box center [367, 258] width 48 height 15
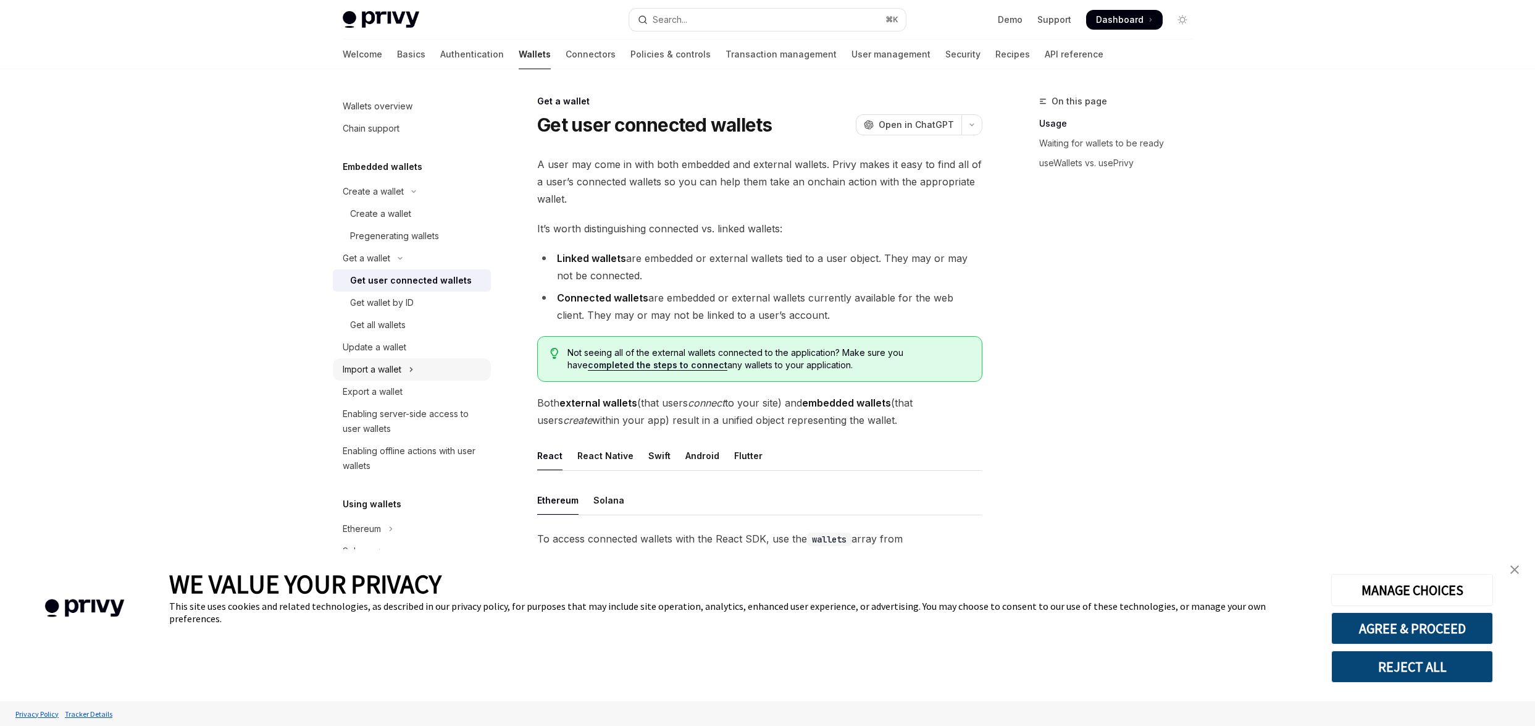
click at [390, 374] on div "Import a wallet" at bounding box center [372, 369] width 59 height 15
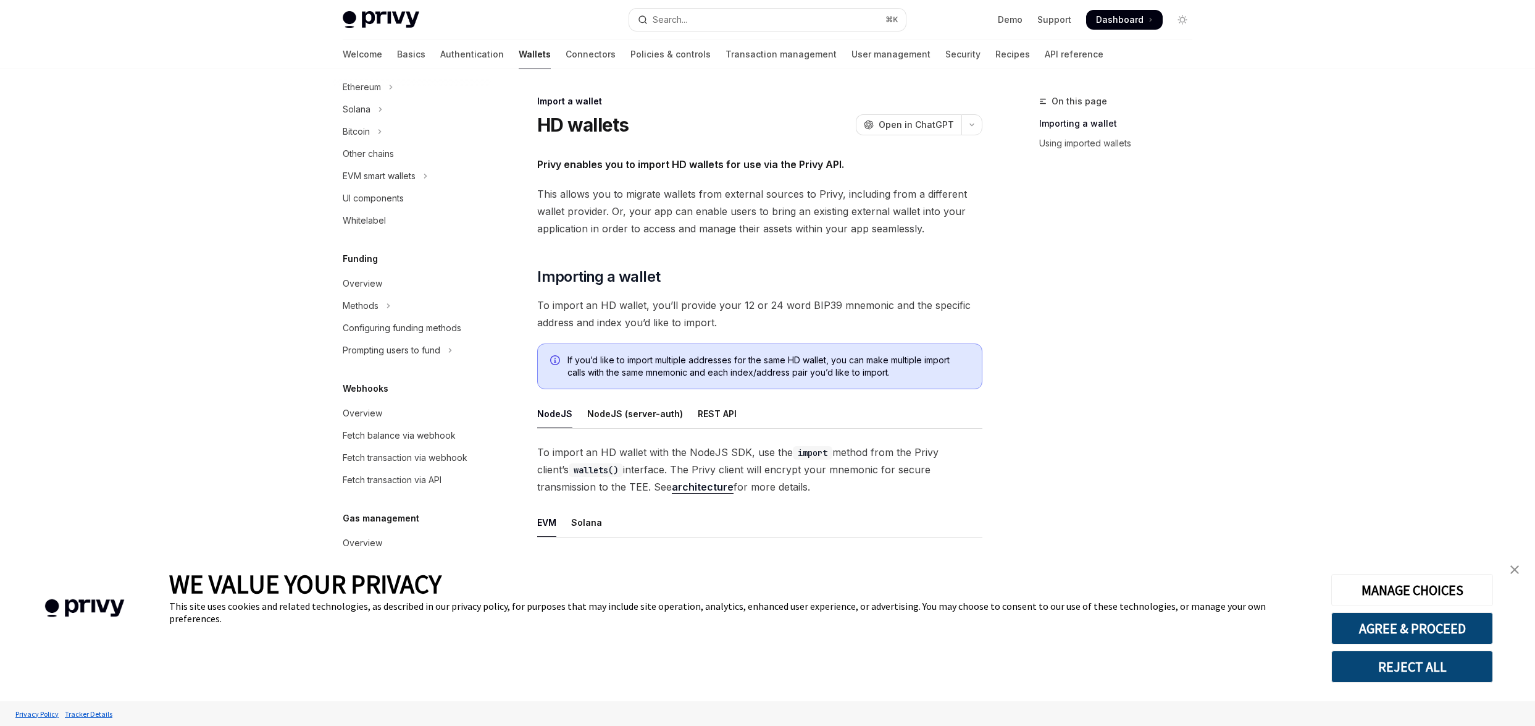
scroll to position [513, 0]
click at [408, 349] on div "Prompting users to fund" at bounding box center [392, 345] width 98 height 15
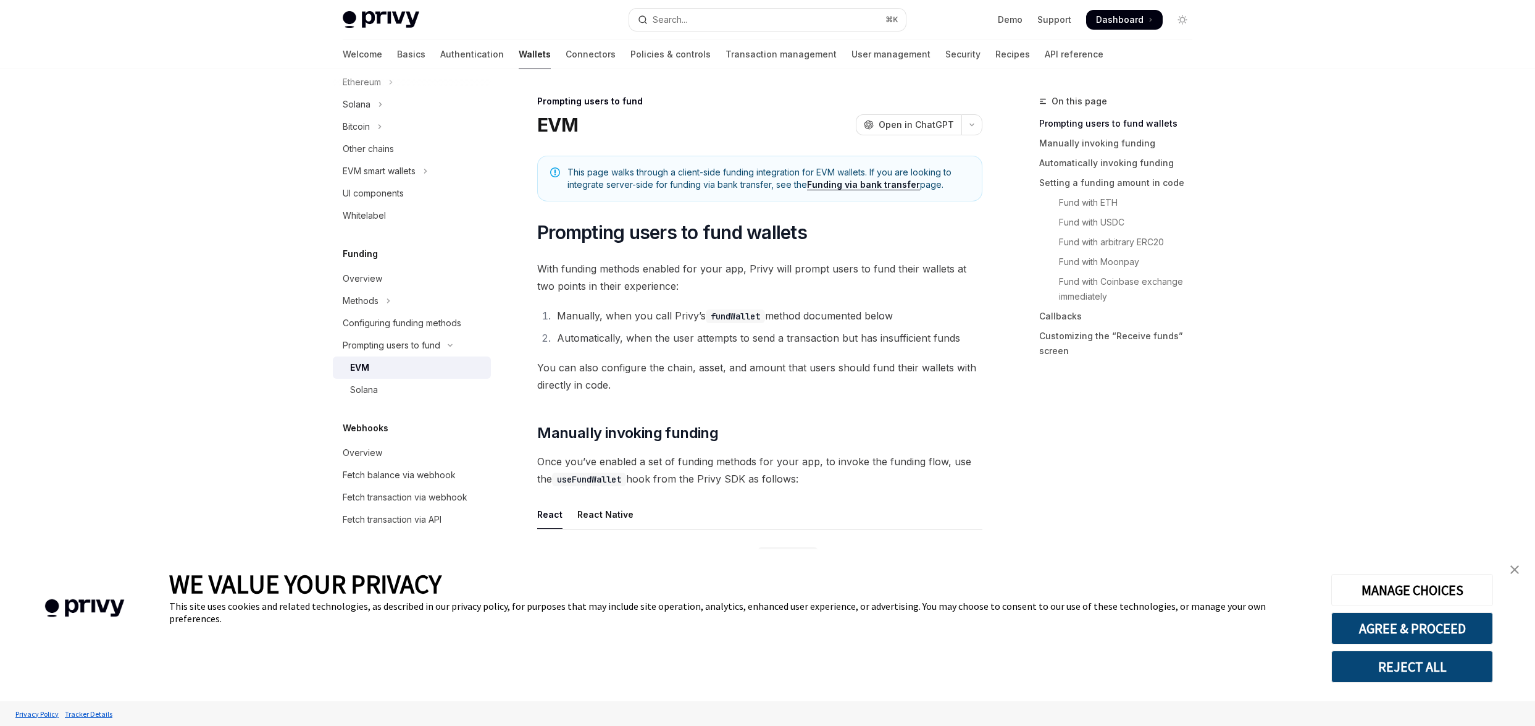
scroll to position [440, 0]
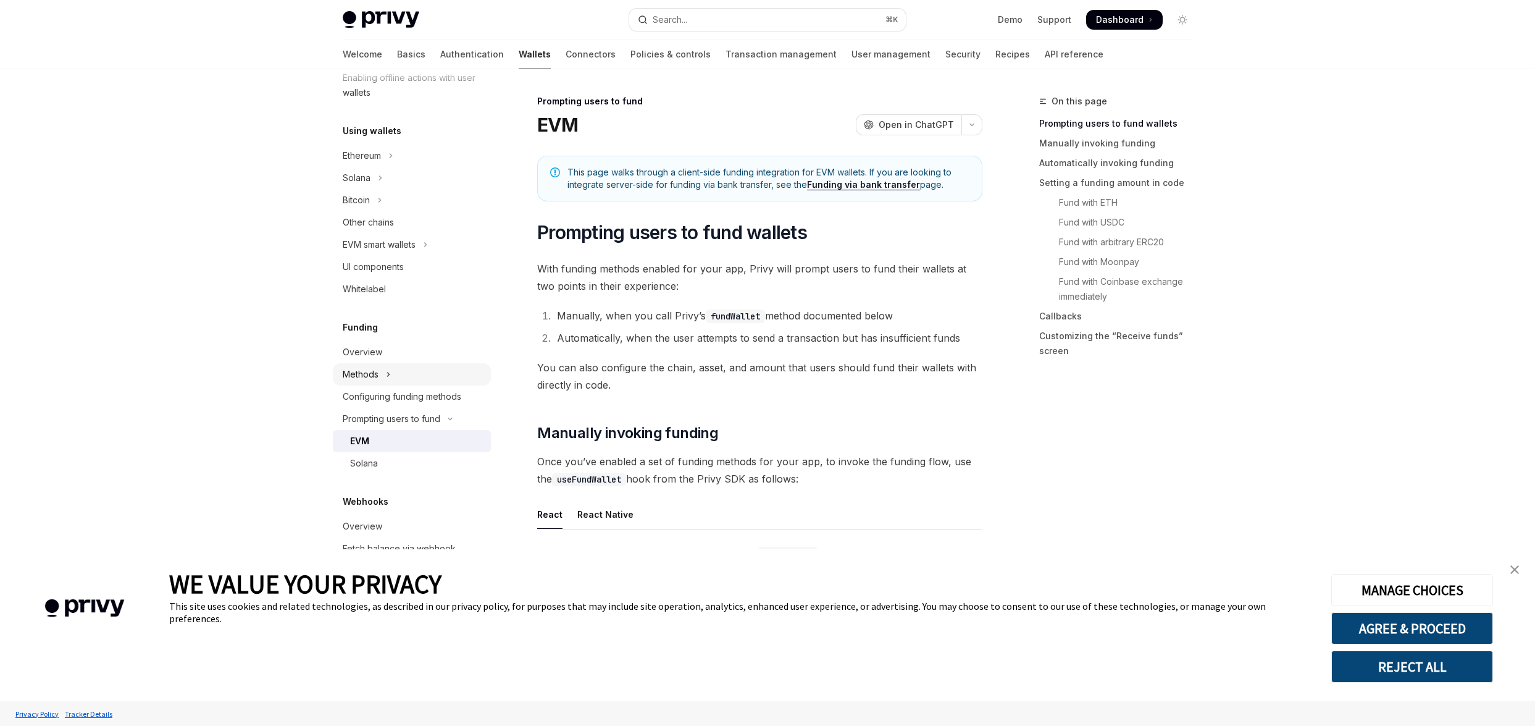
click at [390, 376] on icon "Toggle Methods section" at bounding box center [388, 374] width 5 height 15
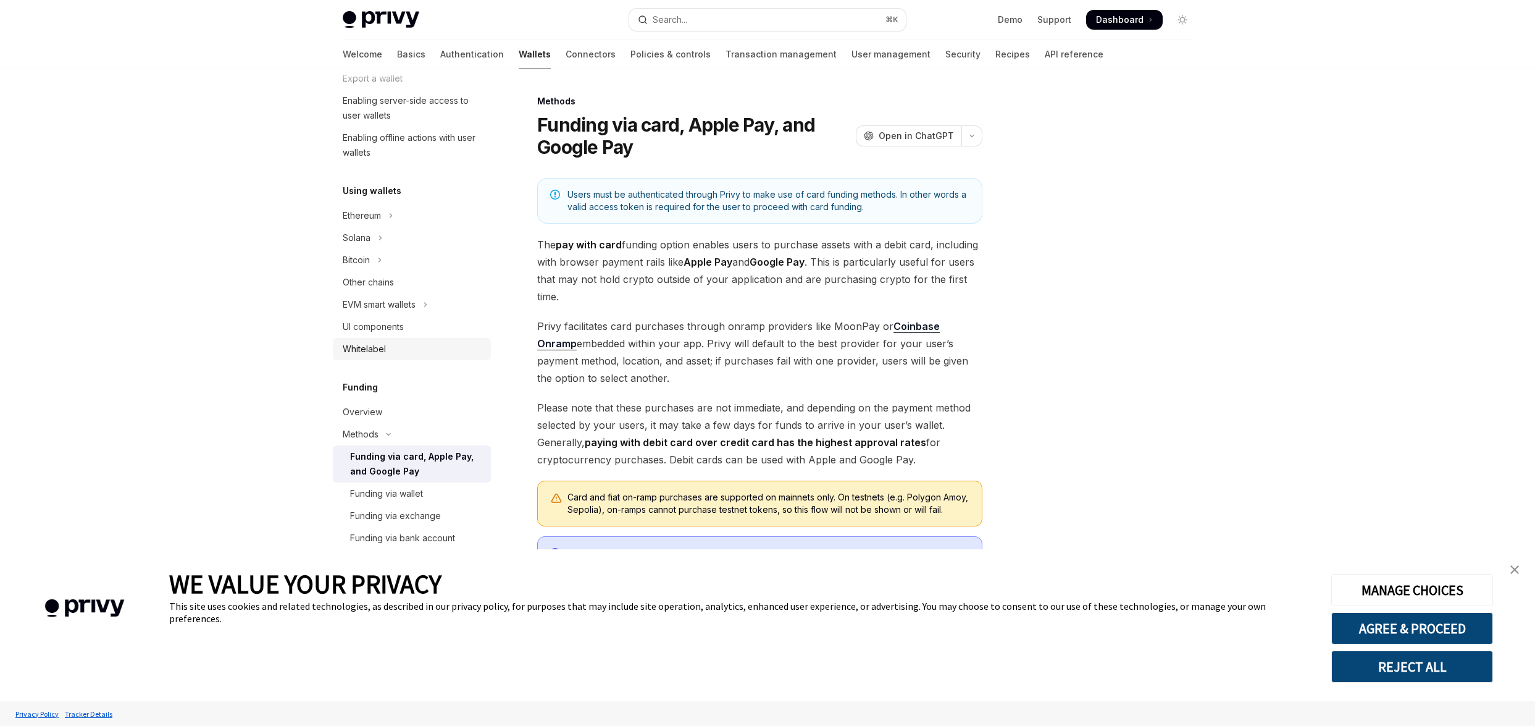
scroll to position [267, 0]
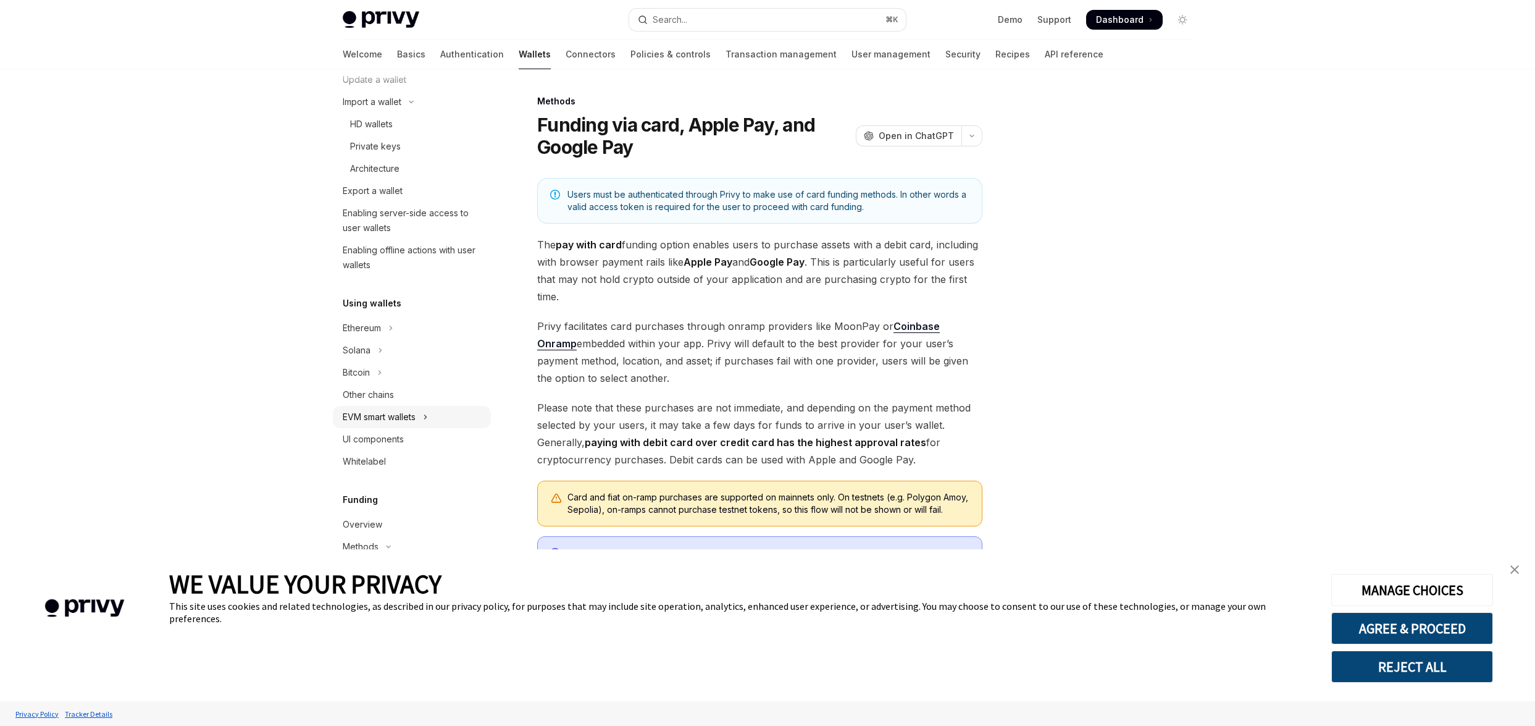
click at [405, 416] on div "EVM smart wallets" at bounding box center [379, 416] width 73 height 15
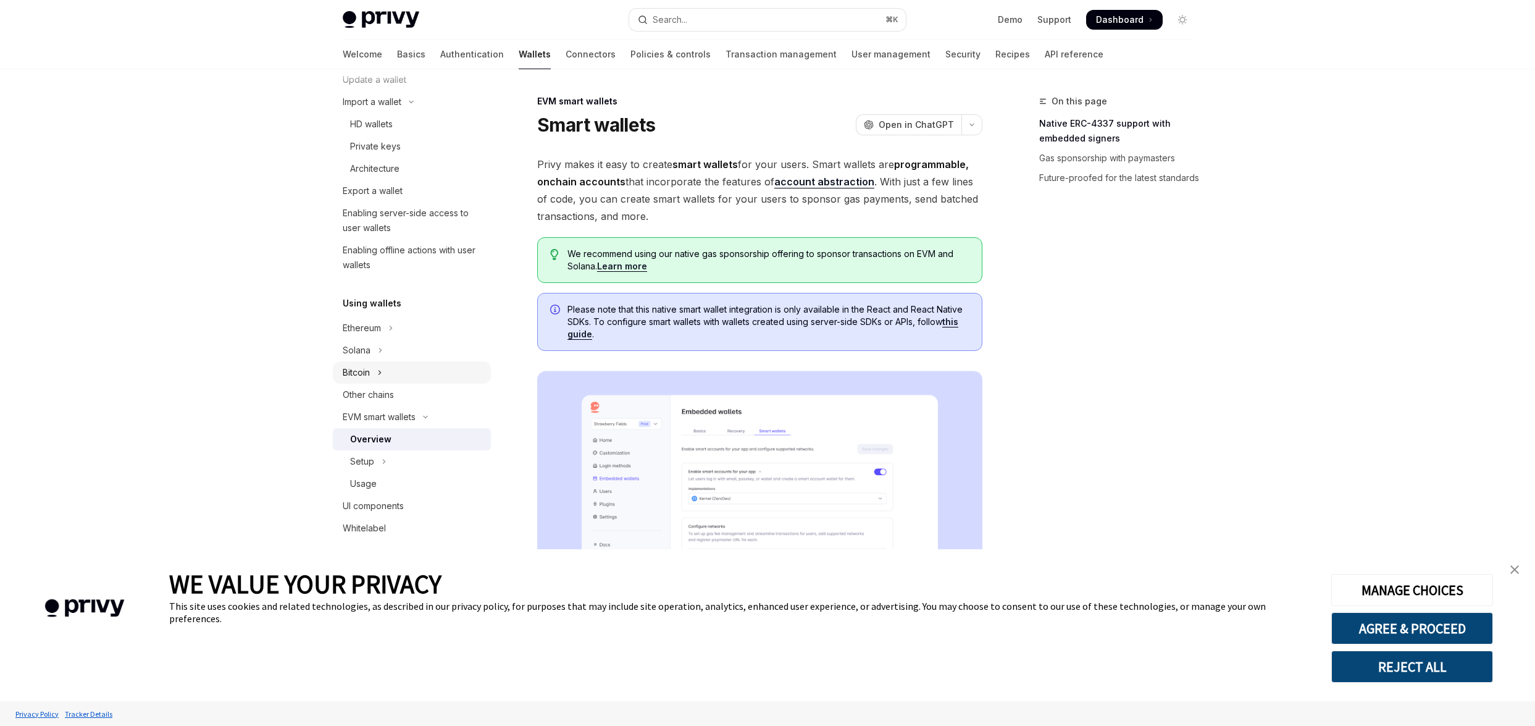
click at [376, 379] on button "Bitcoin" at bounding box center [412, 372] width 158 height 22
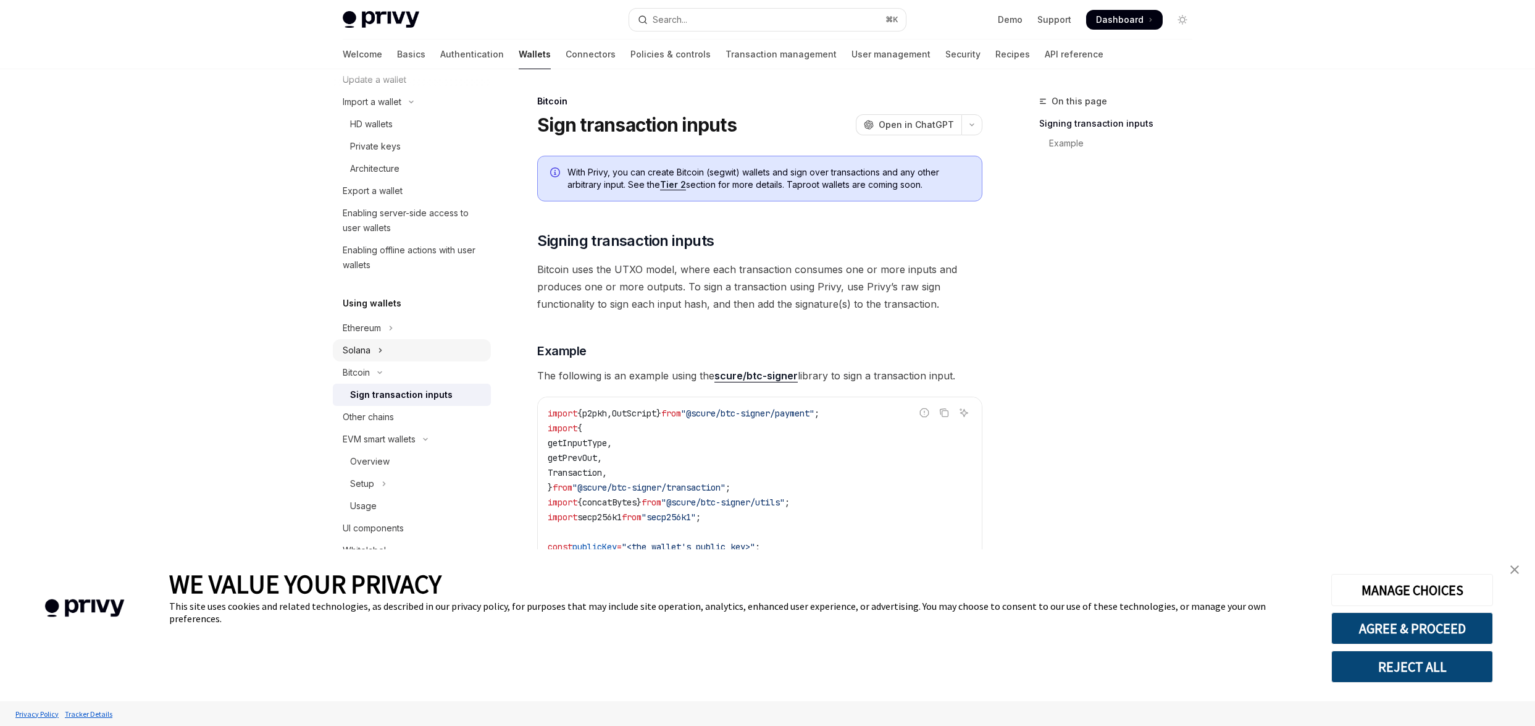
click at [376, 347] on button "Solana" at bounding box center [412, 350] width 158 height 22
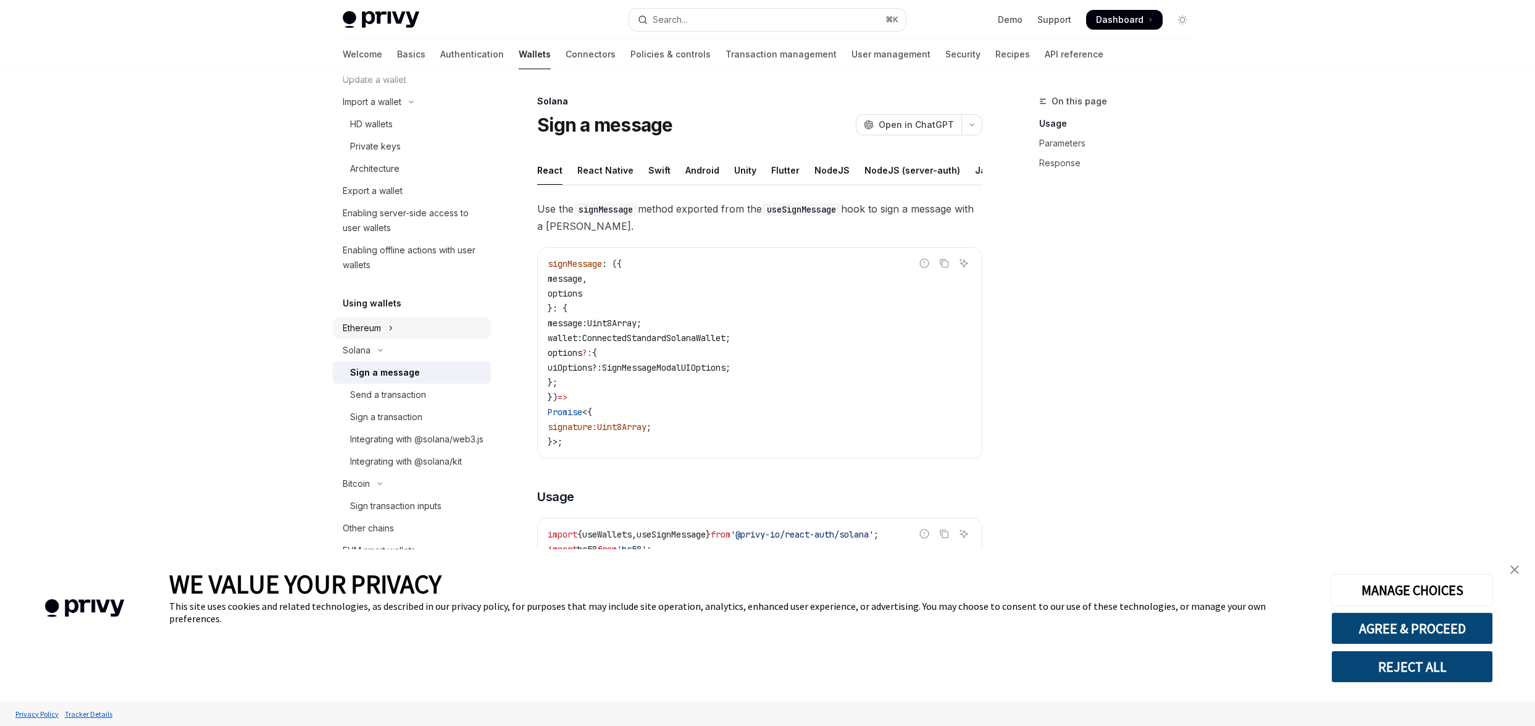
click at [376, 331] on div "Ethereum" at bounding box center [362, 327] width 38 height 15
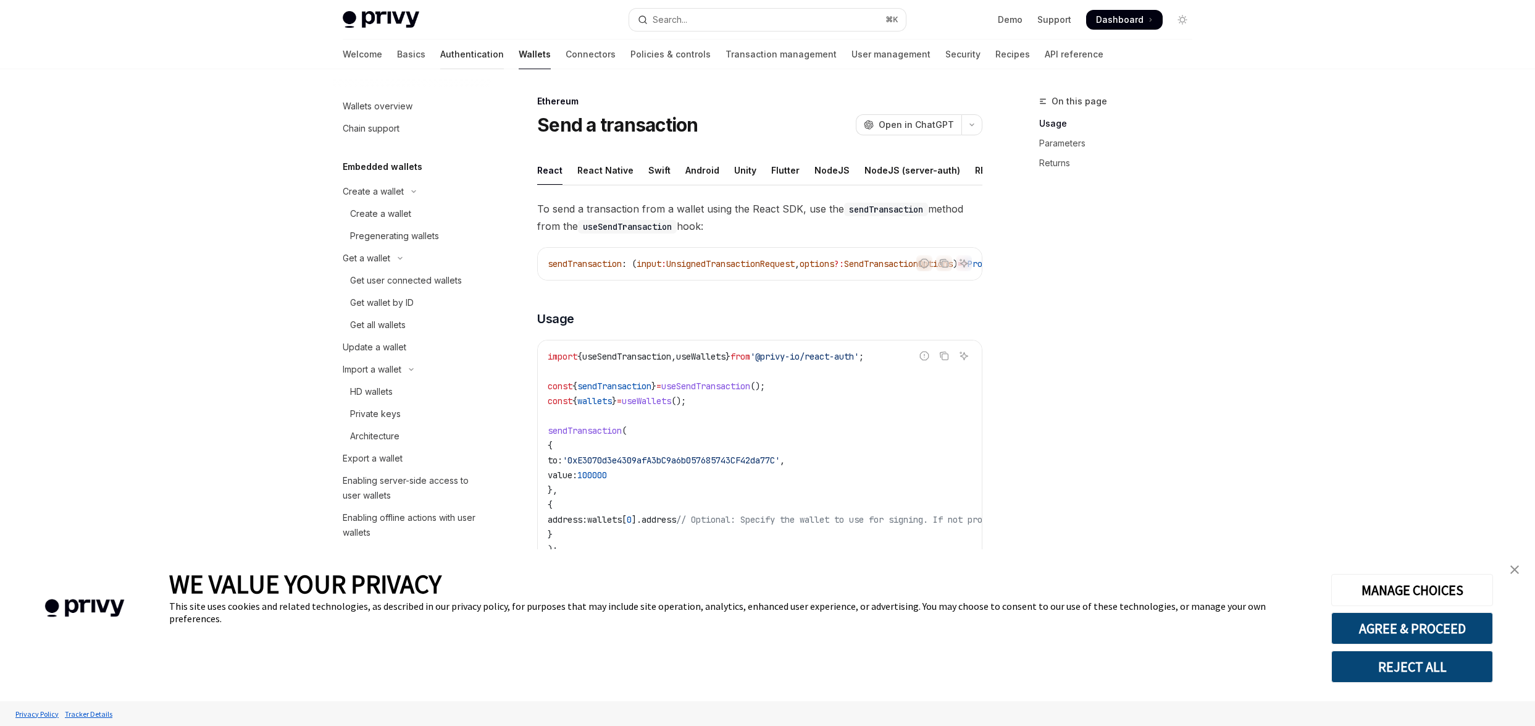
click at [440, 56] on link "Authentication" at bounding box center [472, 55] width 64 height 30
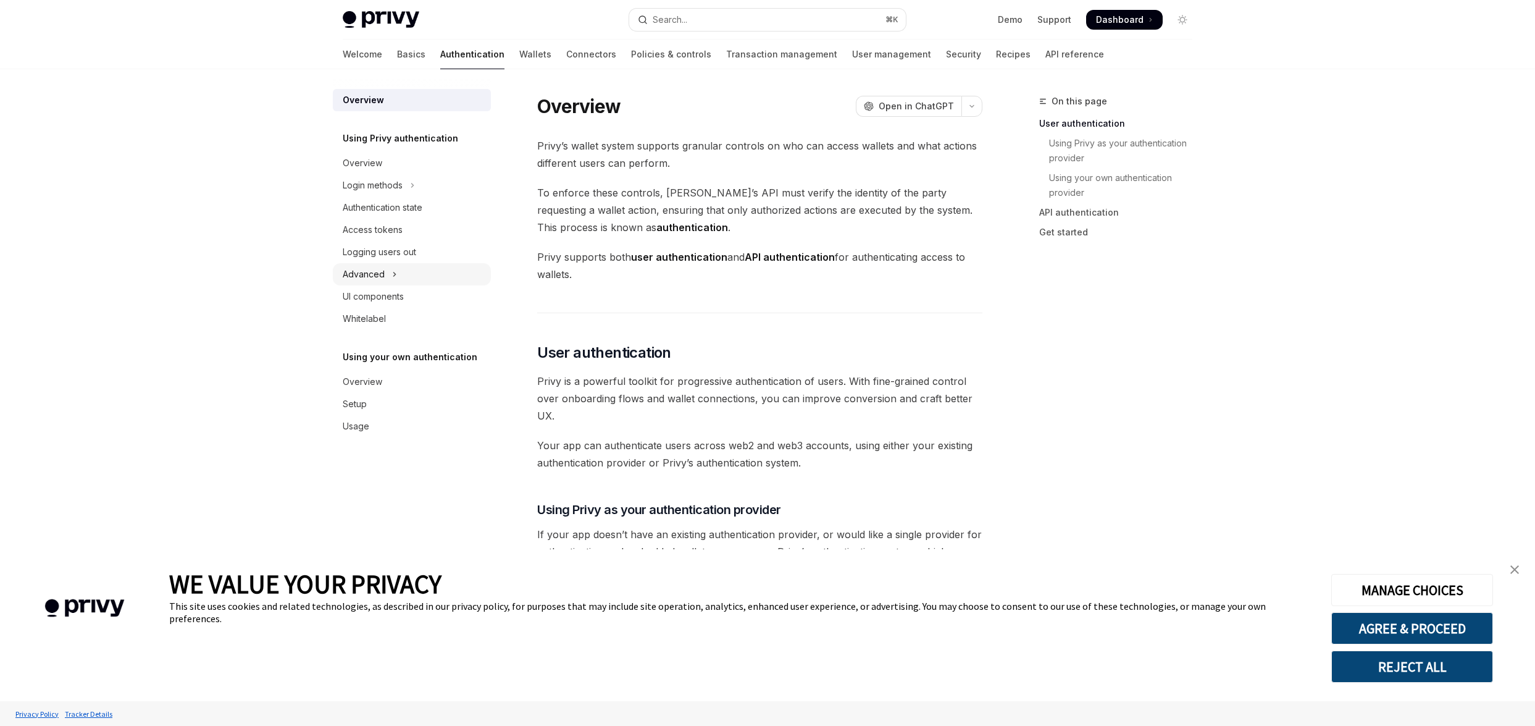
click at [386, 270] on button "Advanced" at bounding box center [412, 274] width 158 height 22
click at [391, 178] on div "Login methods" at bounding box center [373, 185] width 60 height 15
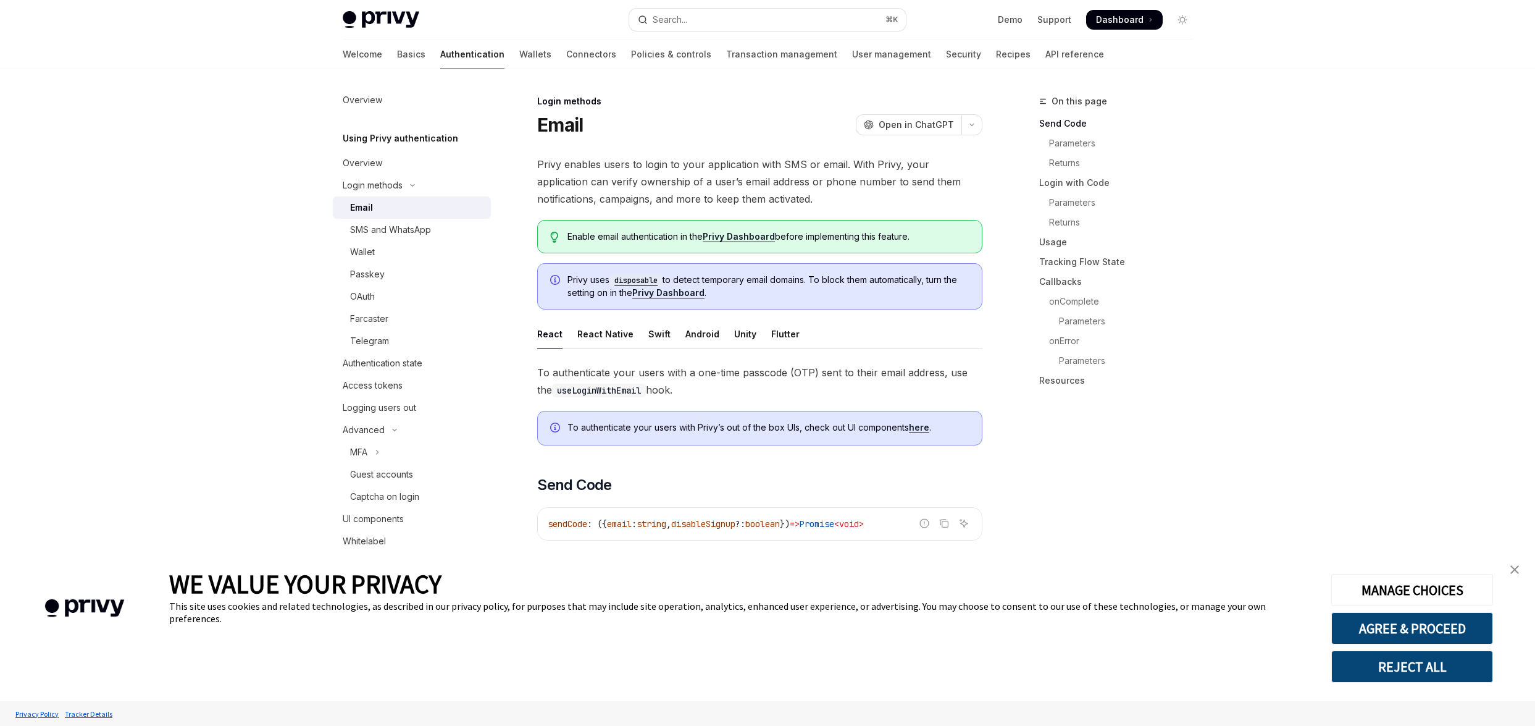
click at [370, 41] on div "Welcome Basics Authentication Wallets Connectors Policies & controls Transactio…" at bounding box center [723, 55] width 761 height 30
click at [397, 52] on link "Basics" at bounding box center [411, 55] width 28 height 30
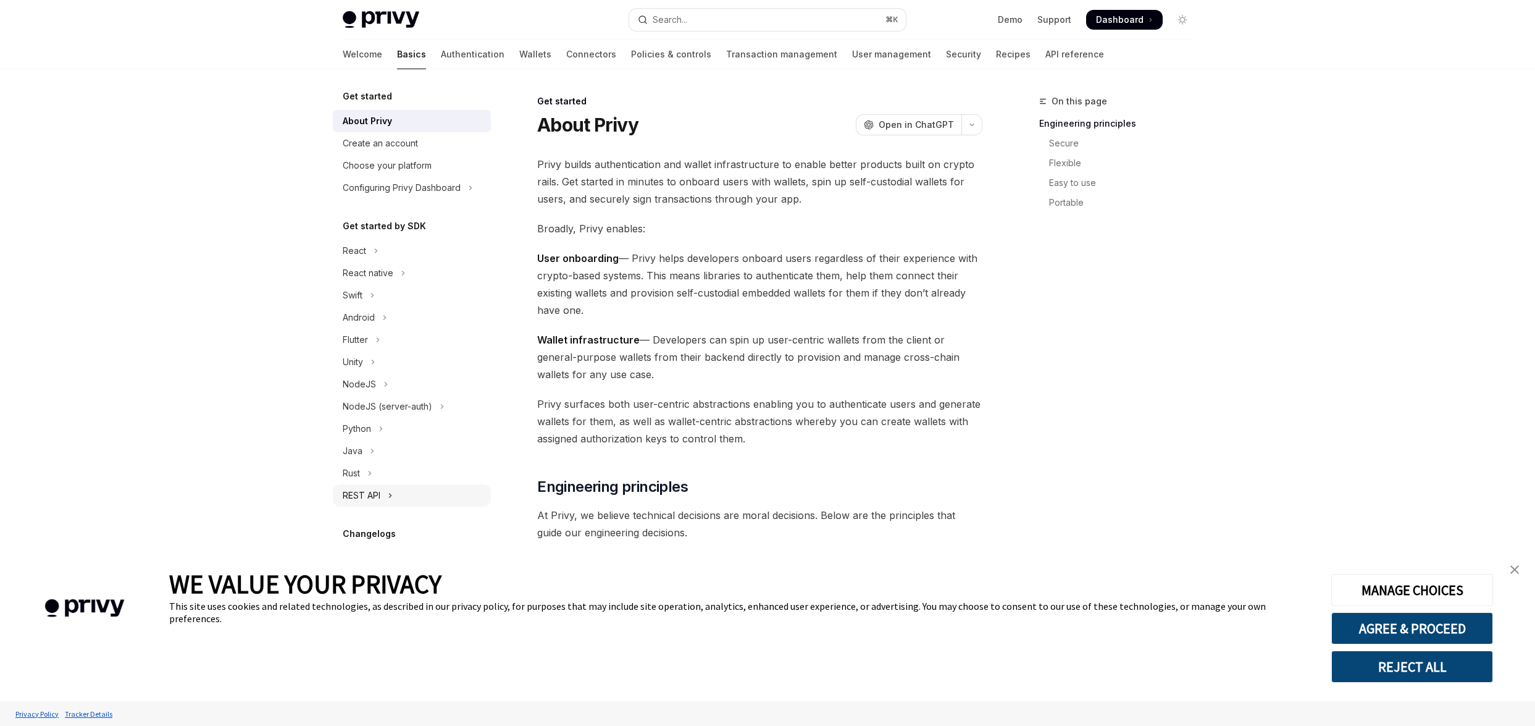
click at [387, 496] on button "REST API" at bounding box center [412, 495] width 158 height 22
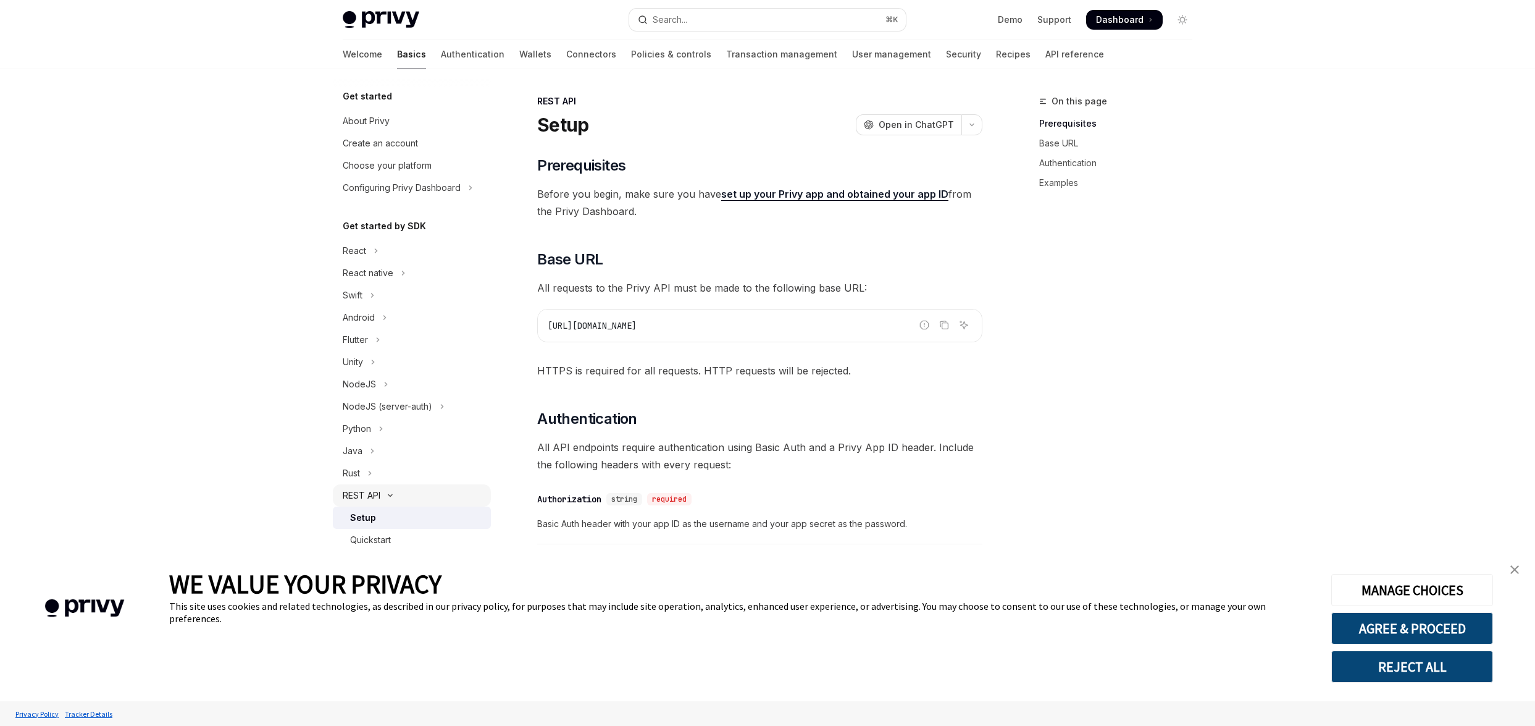
scroll to position [20, 0]
click at [383, 516] on div "Quickstart" at bounding box center [370, 519] width 41 height 15
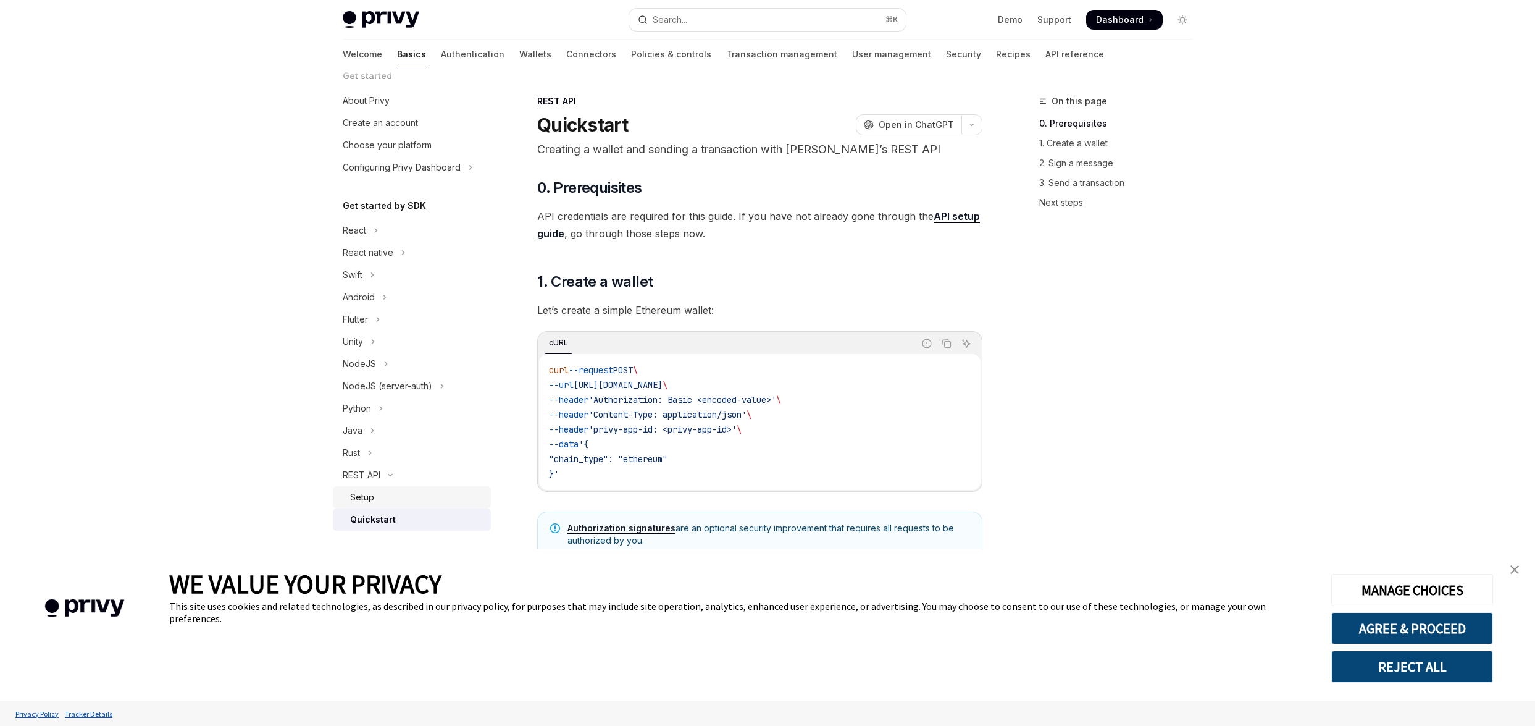
click at [384, 487] on link "Setup" at bounding box center [412, 497] width 158 height 22
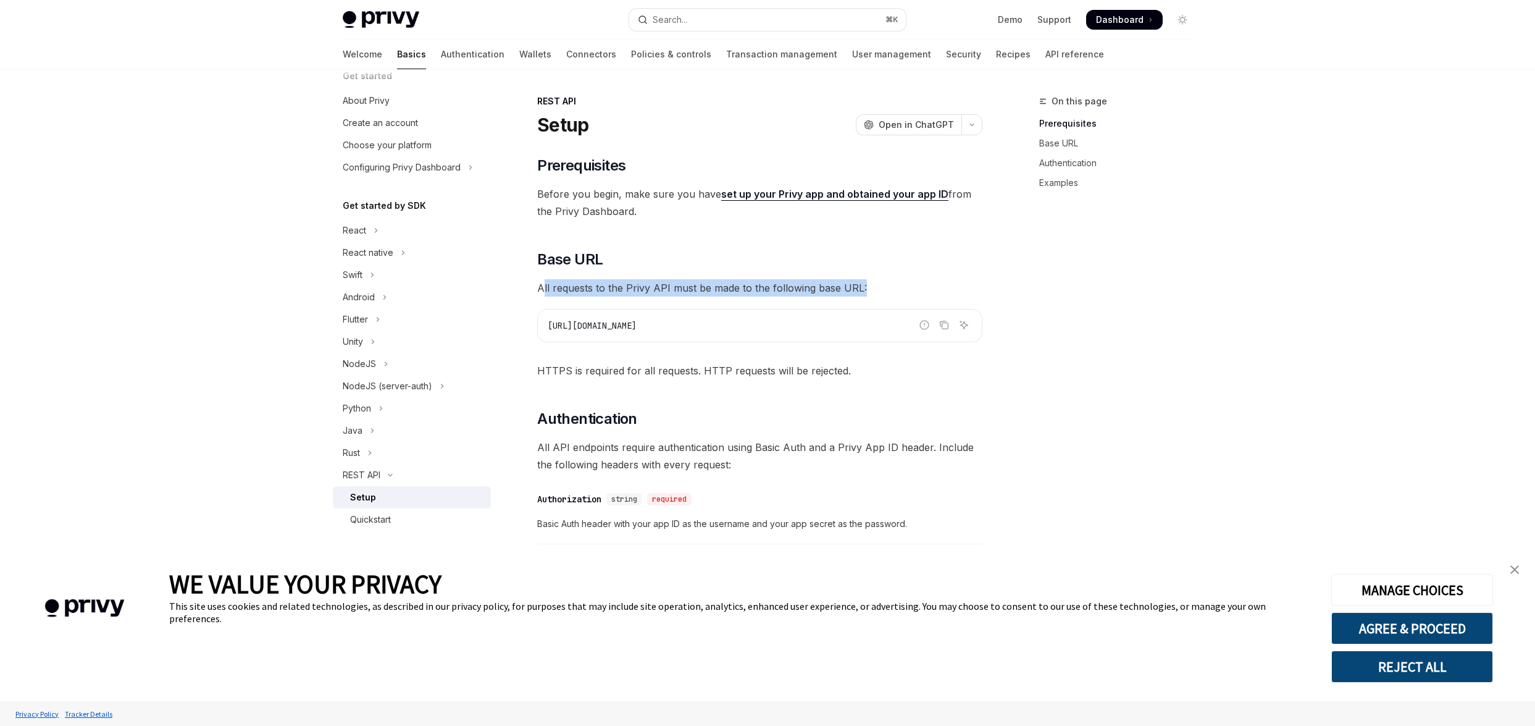
drag, startPoint x: 545, startPoint y: 283, endPoint x: 863, endPoint y: 283, distance: 317.4
click at [862, 283] on span "All requests to the Privy API must be made to the following base URL:" at bounding box center [759, 287] width 445 height 17
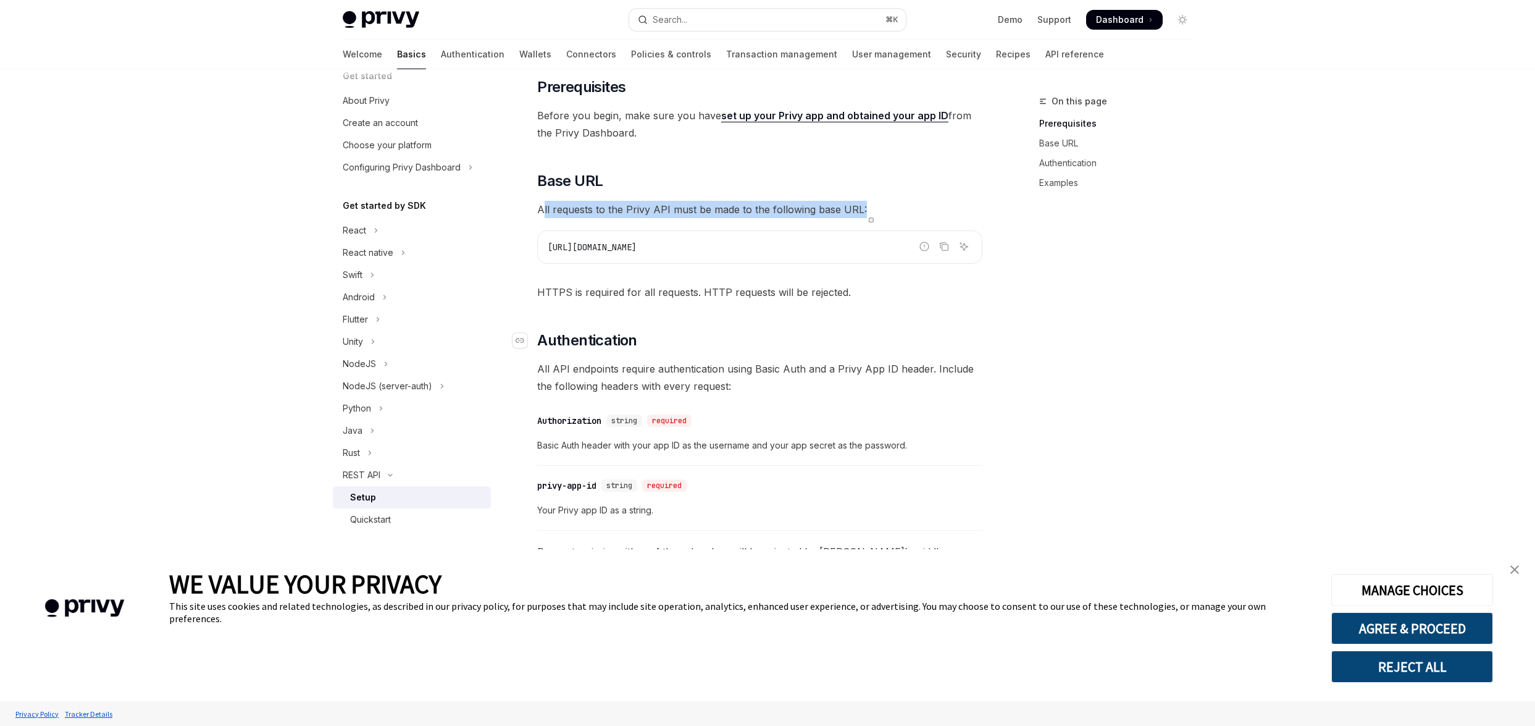
scroll to position [94, 0]
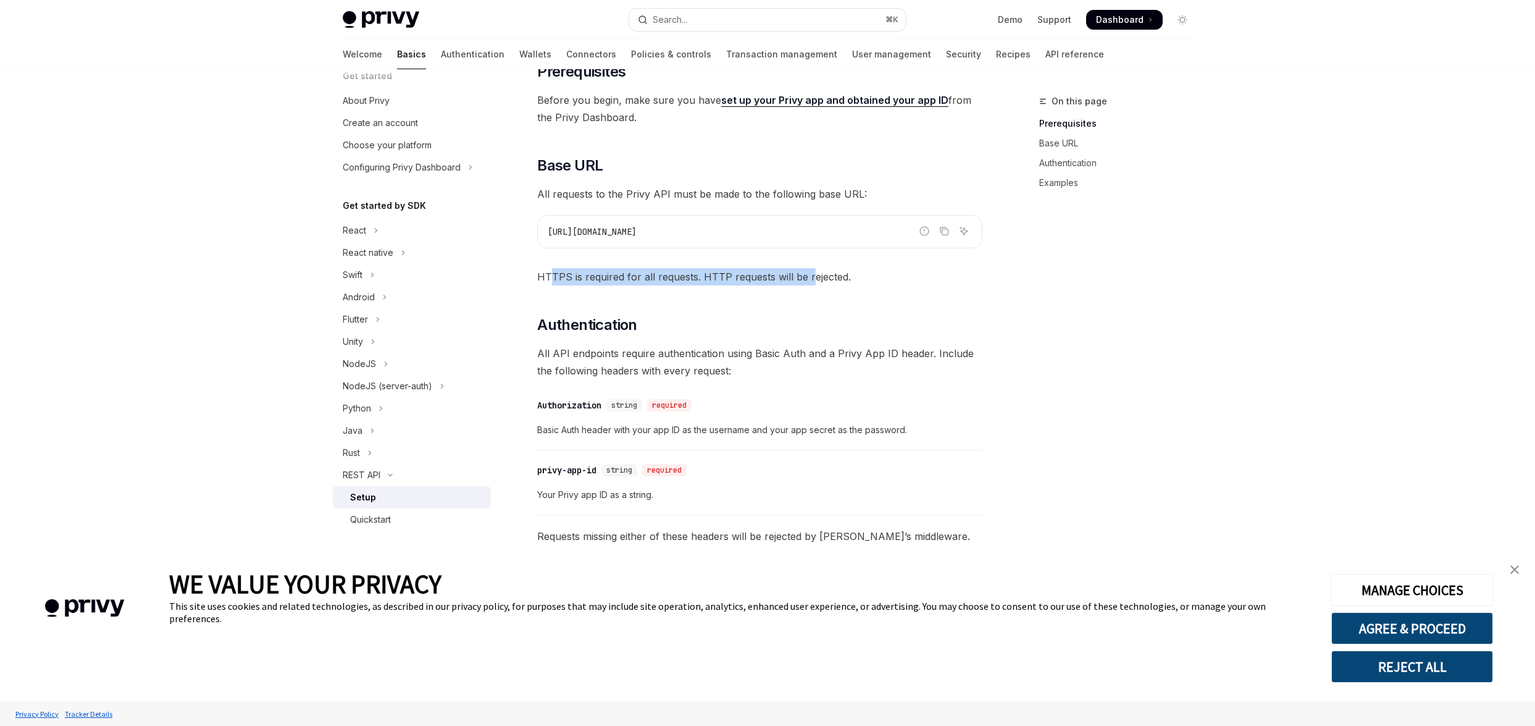
drag, startPoint x: 553, startPoint y: 271, endPoint x: 808, endPoint y: 271, distance: 255.0
click at [808, 271] on span "HTTPS is required for all requests. HTTP requests will be rejected." at bounding box center [759, 276] width 445 height 17
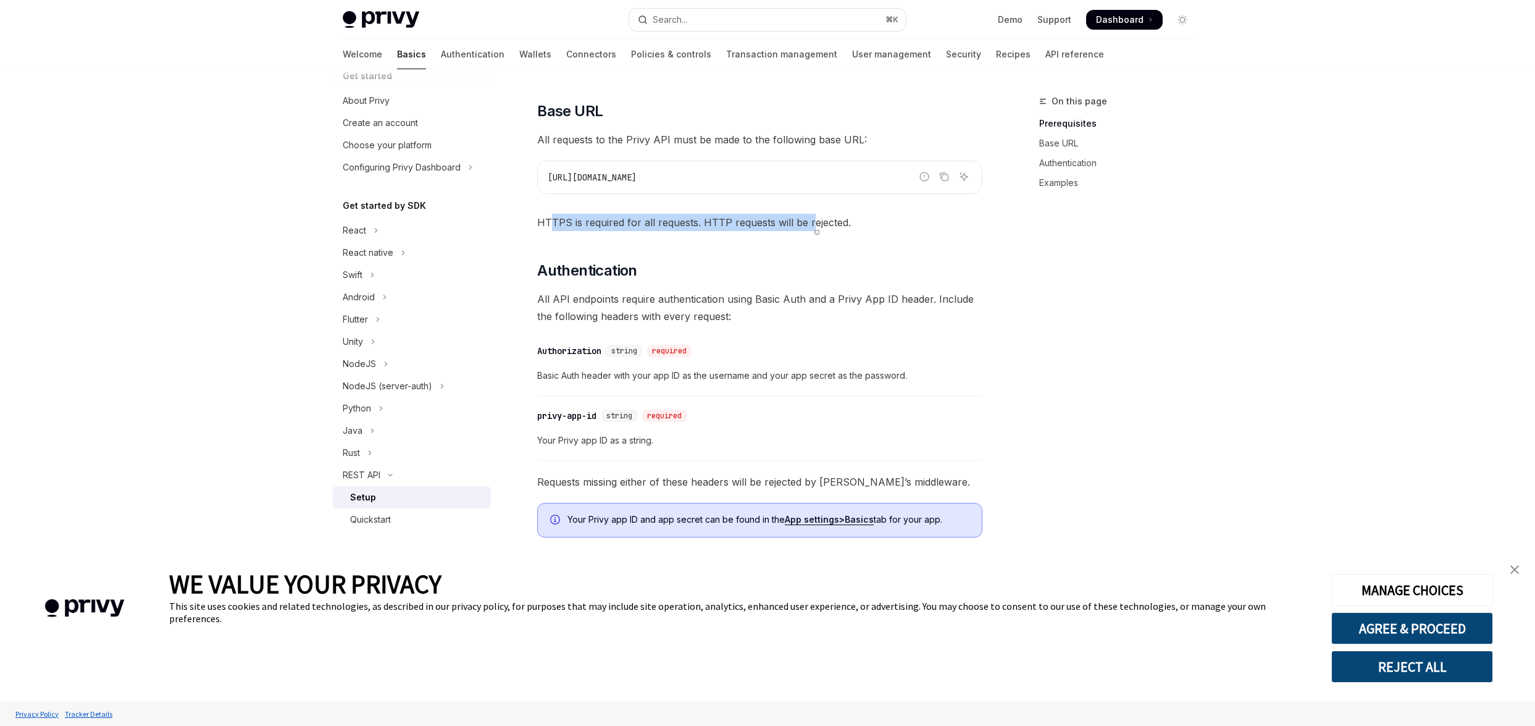
scroll to position [163, 0]
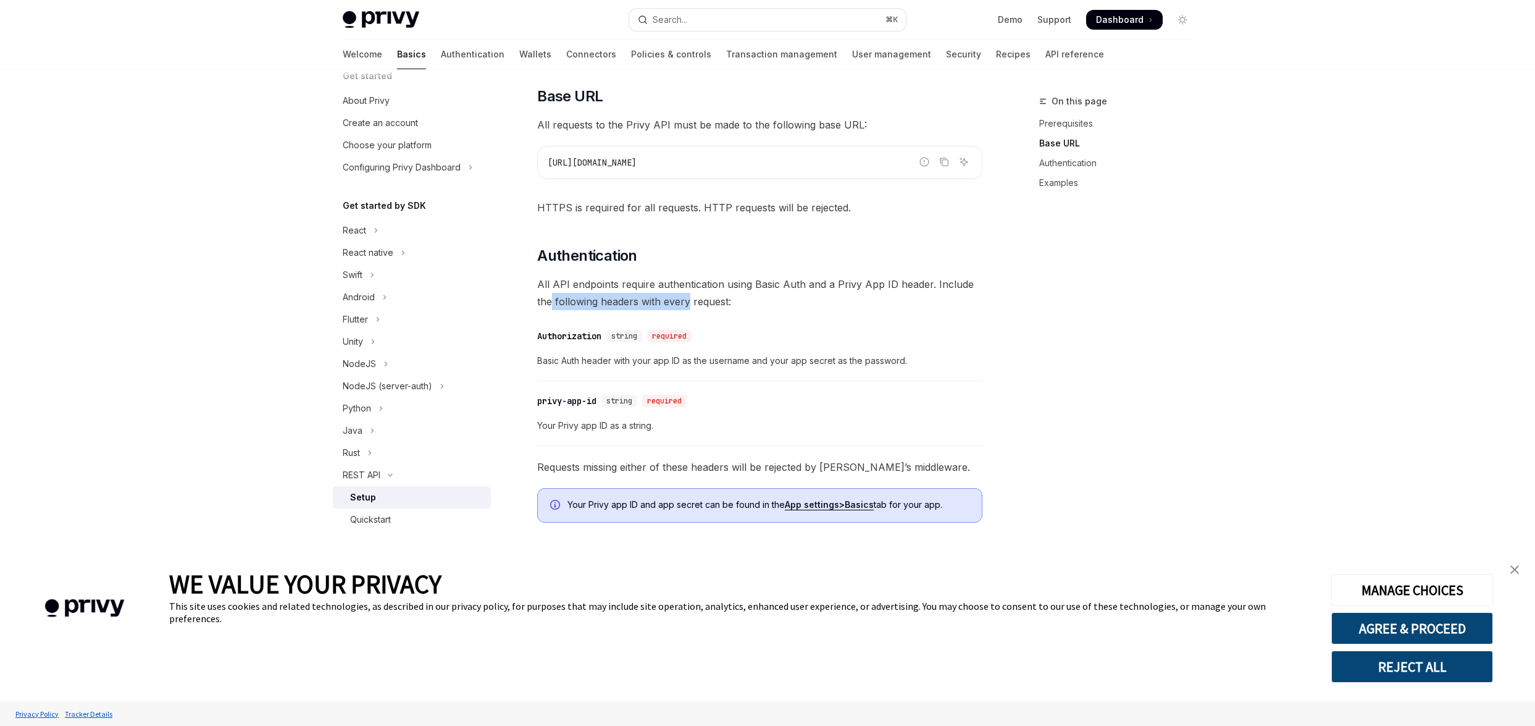
drag, startPoint x: 552, startPoint y: 295, endPoint x: 692, endPoint y: 295, distance: 139.6
click at [692, 295] on span "All API endpoints require authentication using Basic Auth and a Privy App ID he…" at bounding box center [759, 292] width 445 height 35
drag, startPoint x: 553, startPoint y: 359, endPoint x: 826, endPoint y: 361, distance: 272.9
click at [824, 362] on span "Basic Auth header with your app ID as the username and your app secret as the p…" at bounding box center [759, 360] width 445 height 15
drag, startPoint x: 868, startPoint y: 360, endPoint x: 661, endPoint y: 359, distance: 206.2
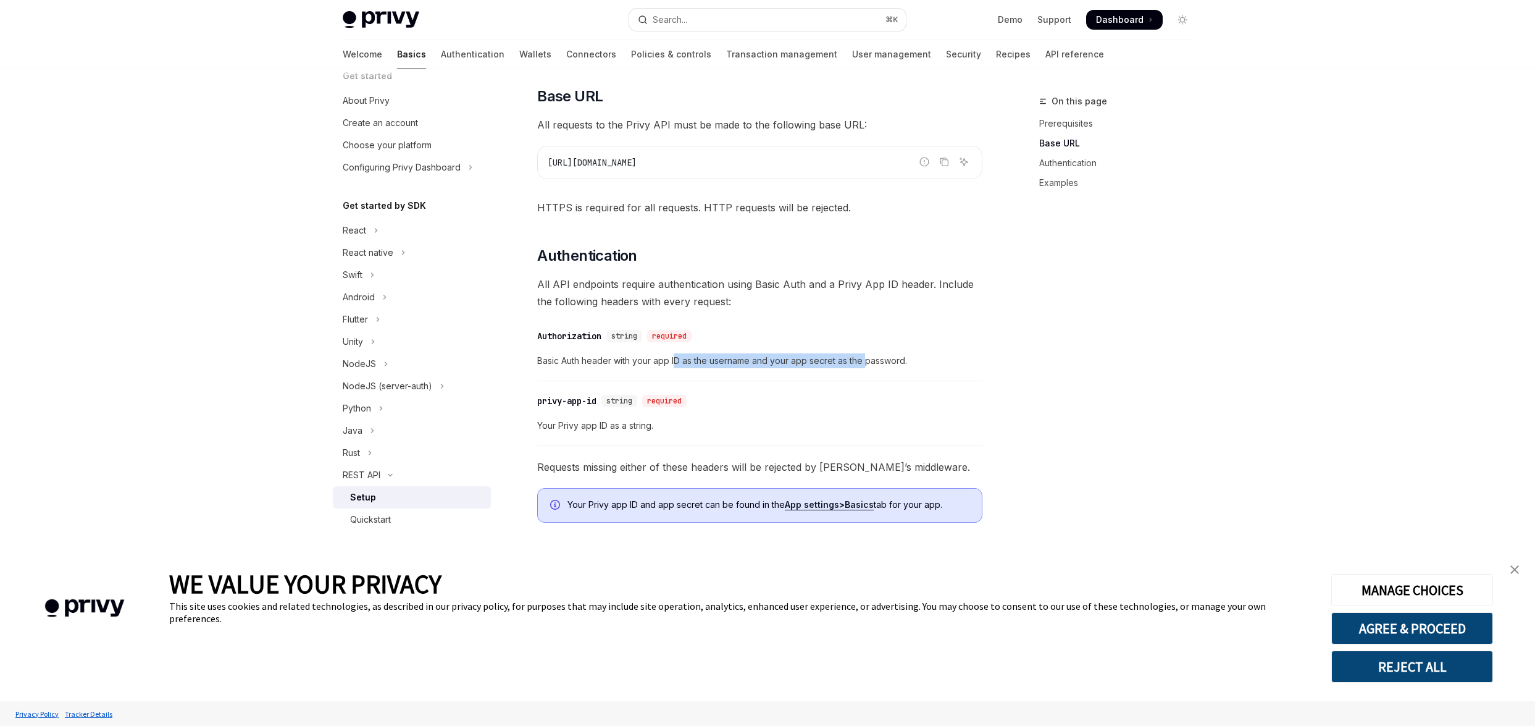
click at [670, 359] on span "Basic Auth header with your app ID as the username and your app secret as the p…" at bounding box center [759, 360] width 445 height 15
click at [564, 344] on div "​ Authorization string required Basic Auth header with your app ID as the usern…" at bounding box center [759, 351] width 445 height 59
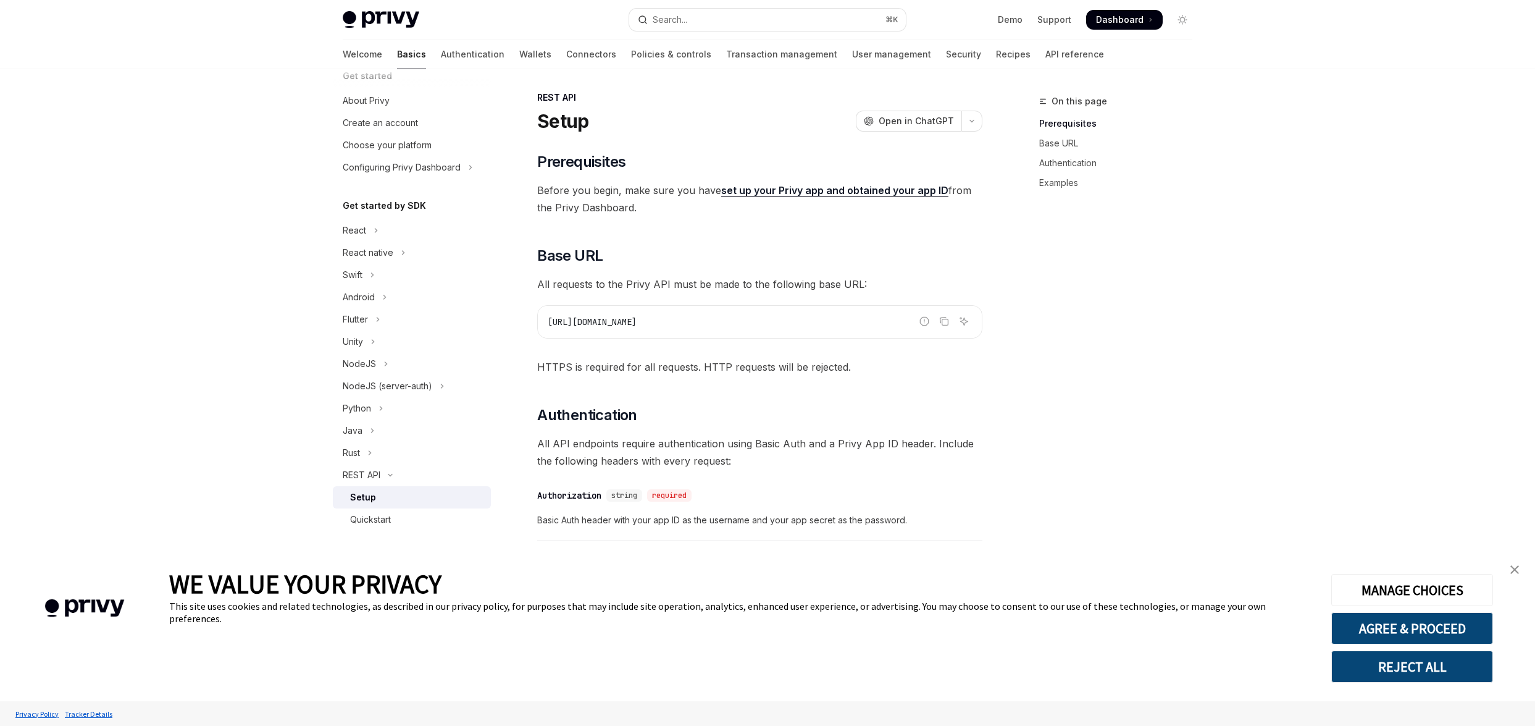
scroll to position [0, 0]
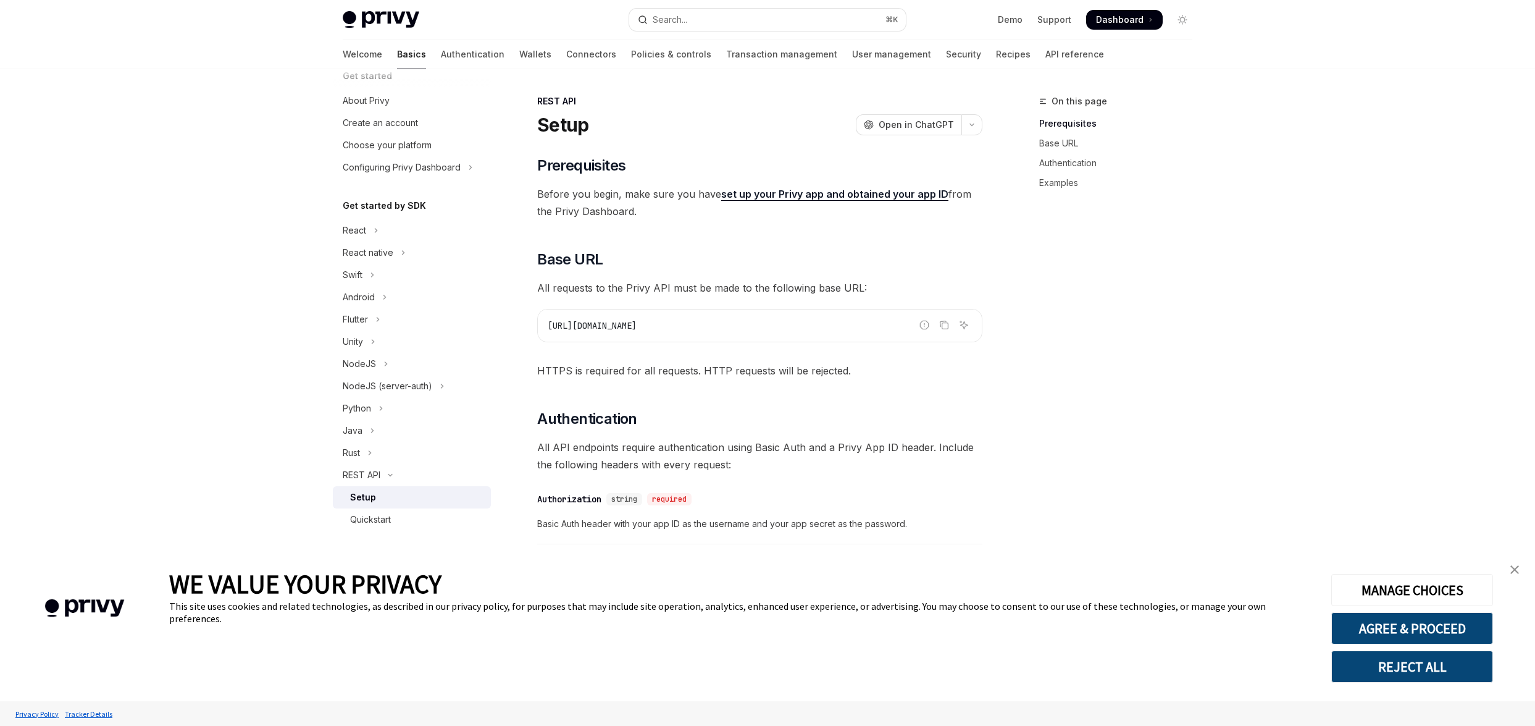
drag, startPoint x: 540, startPoint y: 283, endPoint x: 629, endPoint y: 281, distance: 89.0
click at [629, 281] on span "All requests to the Privy API must be made to the following base URL:" at bounding box center [759, 287] width 445 height 17
drag, startPoint x: 545, startPoint y: 287, endPoint x: 614, endPoint y: 286, distance: 69.2
click at [614, 287] on span "All requests to the Privy API must be made to the following base URL:" at bounding box center [759, 287] width 445 height 17
drag, startPoint x: 546, startPoint y: 288, endPoint x: 832, endPoint y: 284, distance: 286.6
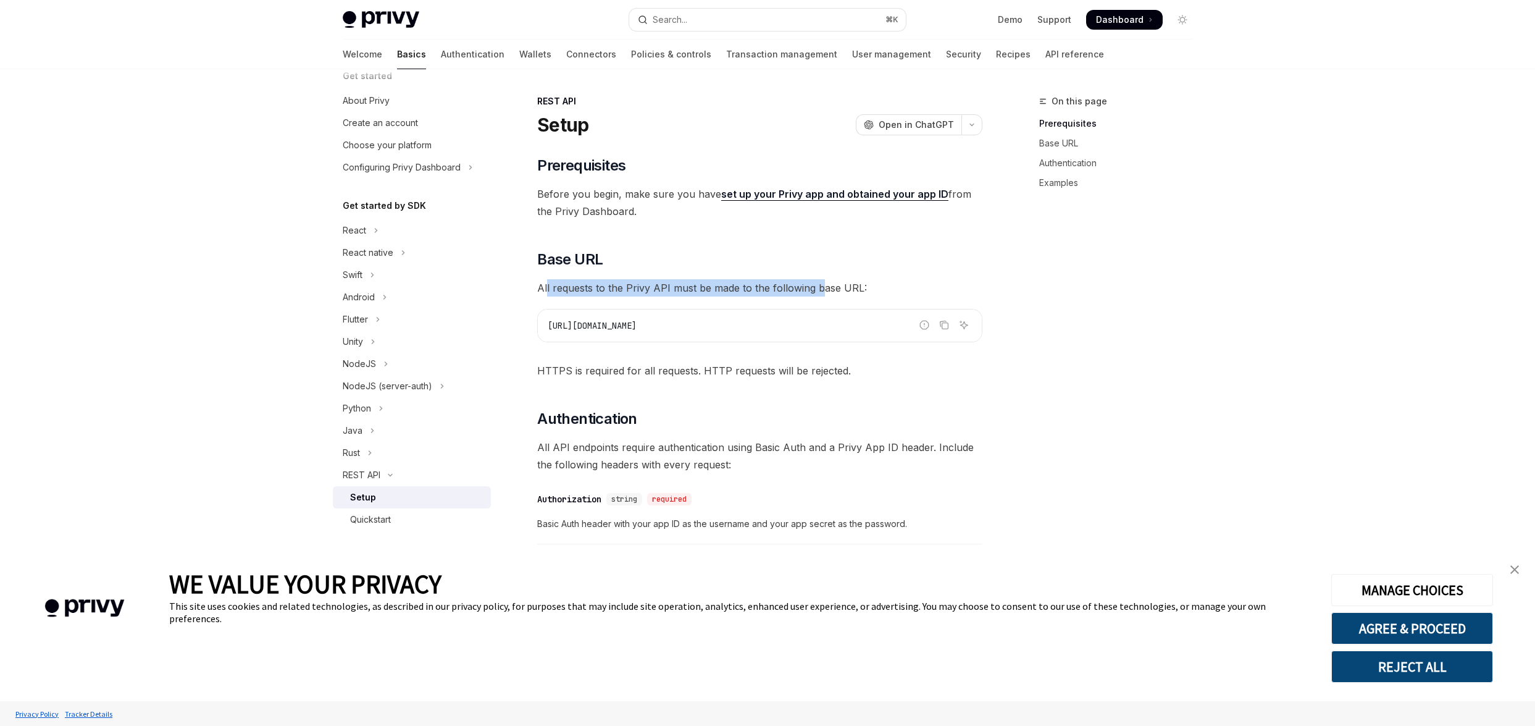
click at [832, 284] on span "All requests to the Privy API must be made to the following base URL:" at bounding box center [759, 287] width 445 height 17
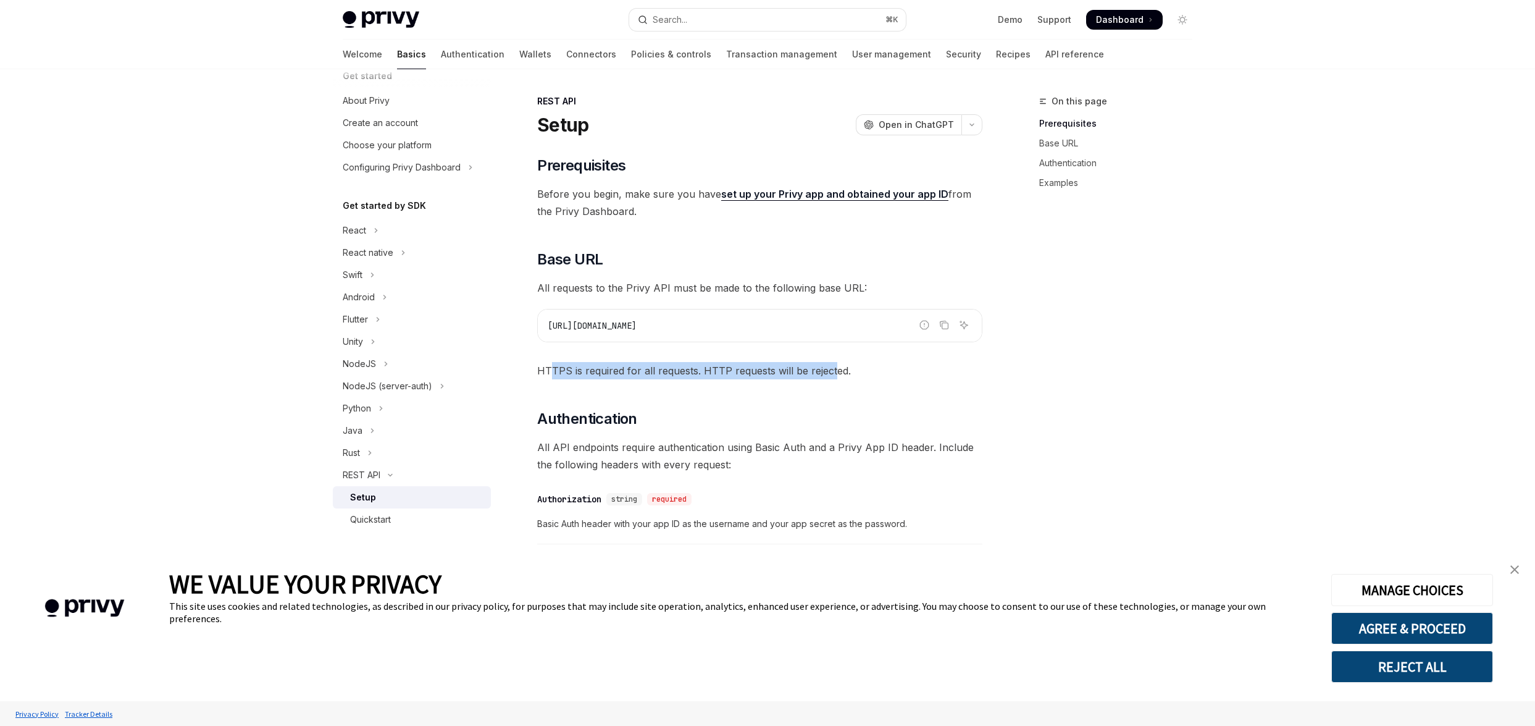
drag, startPoint x: 550, startPoint y: 367, endPoint x: 834, endPoint y: 369, distance: 284.1
click at [834, 369] on span "HTTPS is required for all requests. HTTP requests will be rejected." at bounding box center [759, 370] width 445 height 17
drag, startPoint x: 871, startPoint y: 369, endPoint x: 577, endPoint y: 366, distance: 294.6
click at [577, 366] on span "HTTPS is required for all requests. HTTP requests will be rejected." at bounding box center [759, 370] width 445 height 17
click at [858, 404] on div "​ Prerequisites Before you begin, make sure you have set up your Privy app and …" at bounding box center [759, 572] width 445 height 832
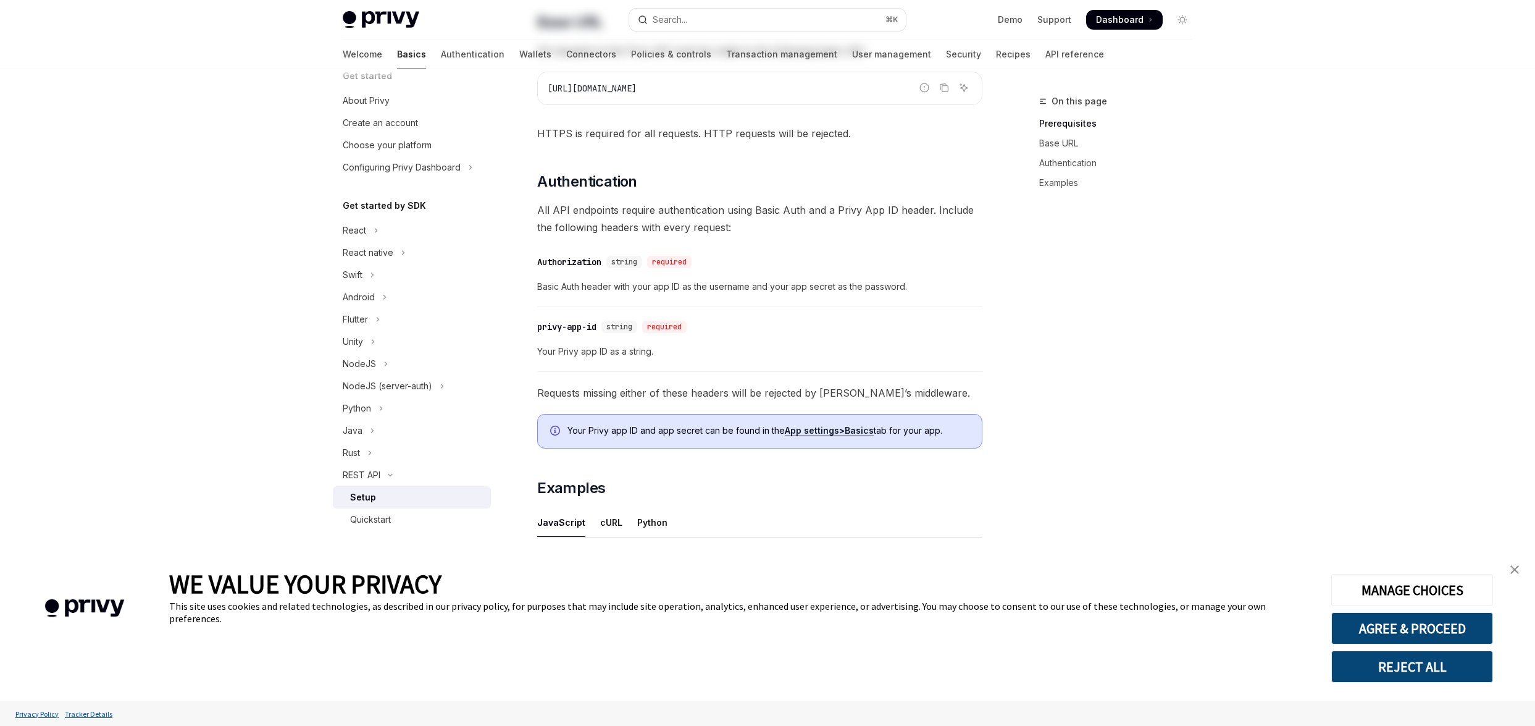
scroll to position [467, 0]
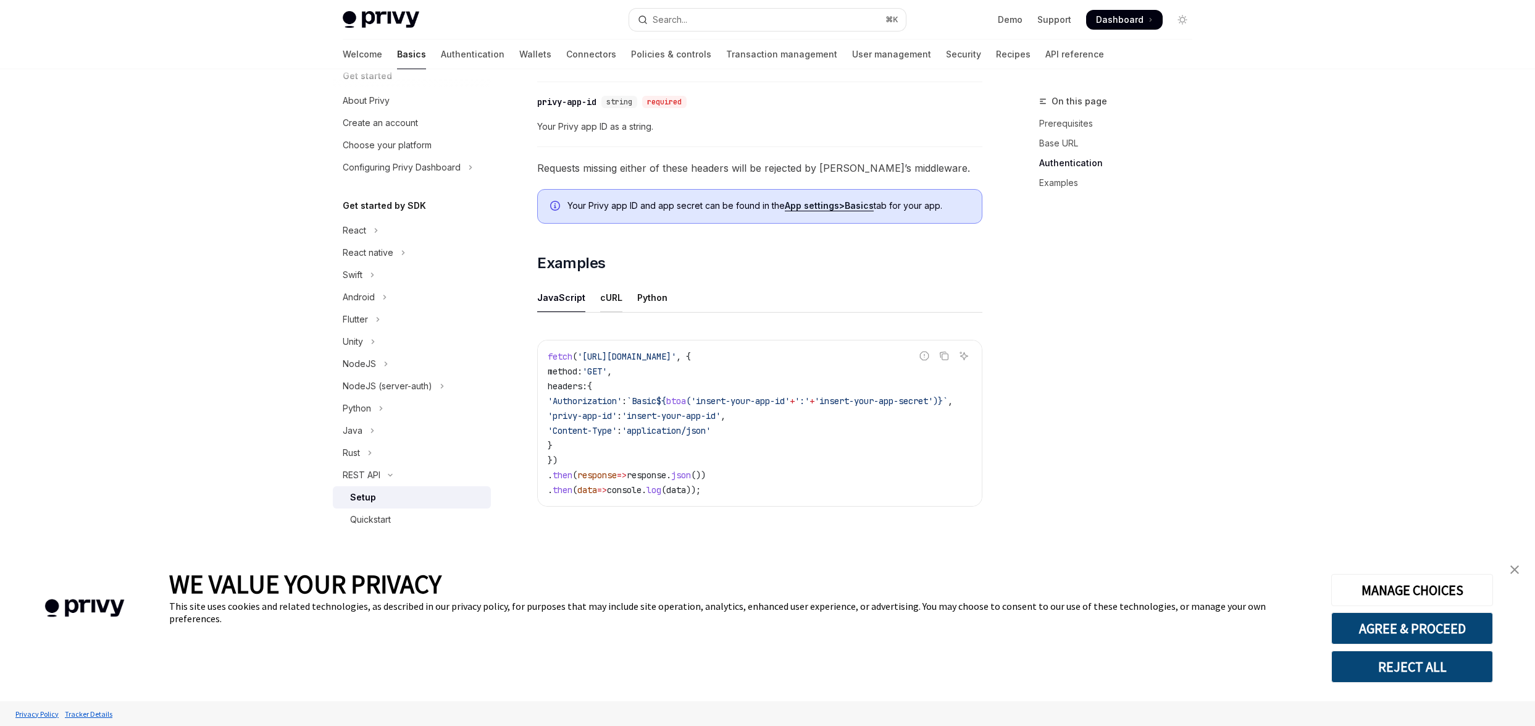
click at [609, 291] on div "cURL" at bounding box center [611, 297] width 22 height 29
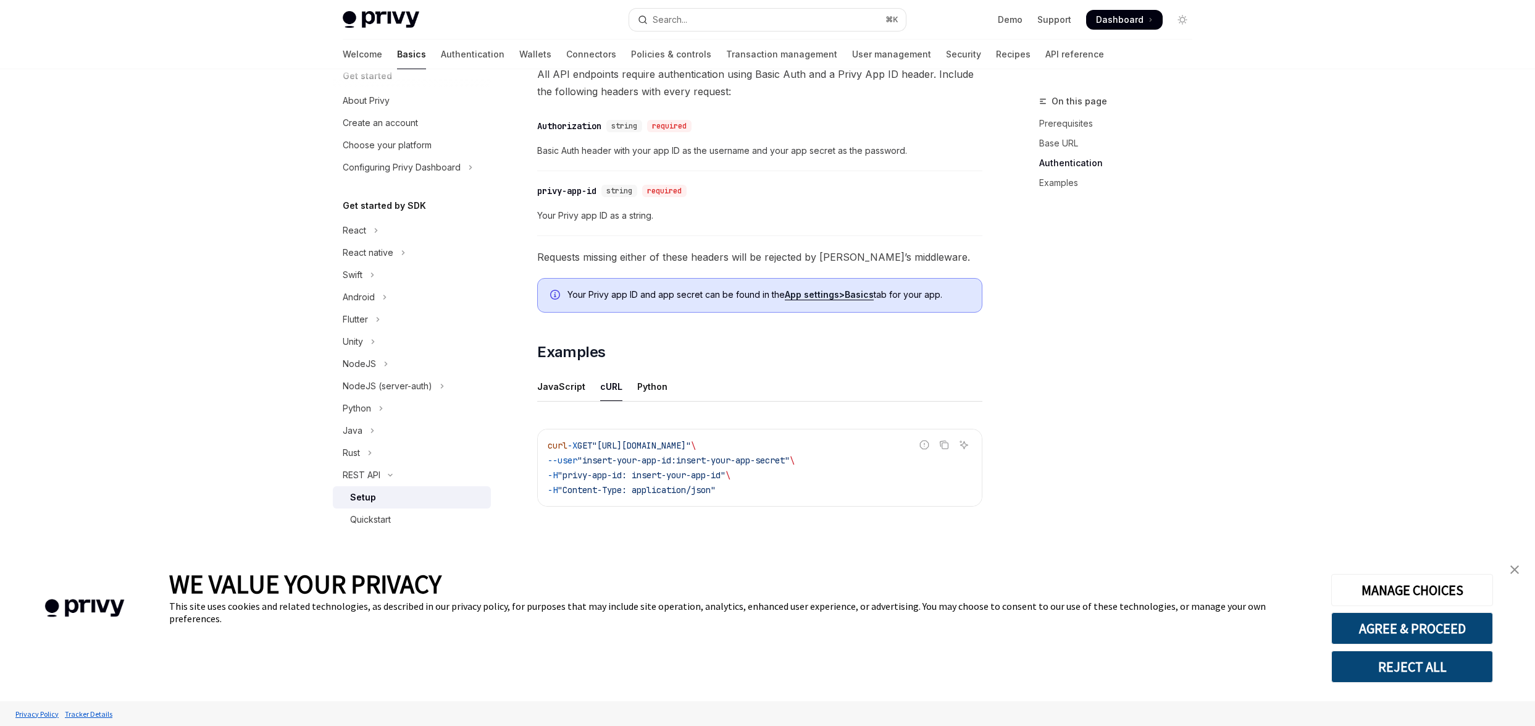
scroll to position [373, 0]
click at [562, 383] on div "JavaScript" at bounding box center [561, 386] width 48 height 29
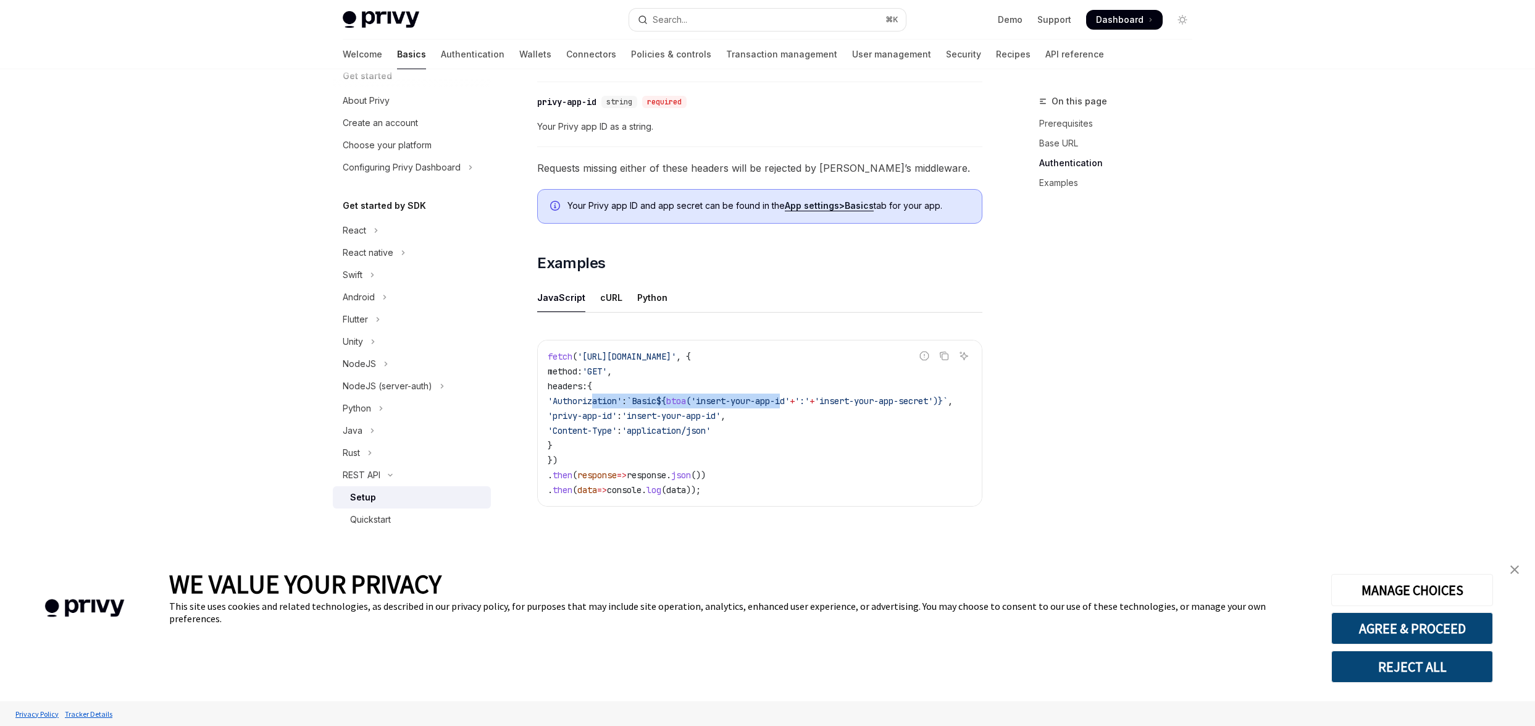
drag, startPoint x: 593, startPoint y: 398, endPoint x: 822, endPoint y: 391, distance: 229.2
click at [821, 395] on span "'Authorization' : `Basic ${ btoa ( 'insert-your-app-id' + ':' + 'insert-your-ap…" at bounding box center [750, 400] width 405 height 11
drag, startPoint x: 593, startPoint y: 409, endPoint x: 699, endPoint y: 409, distance: 106.2
click at [699, 410] on span "'privy-app-id' : 'insert-your-app-id' ," at bounding box center [637, 415] width 178 height 11
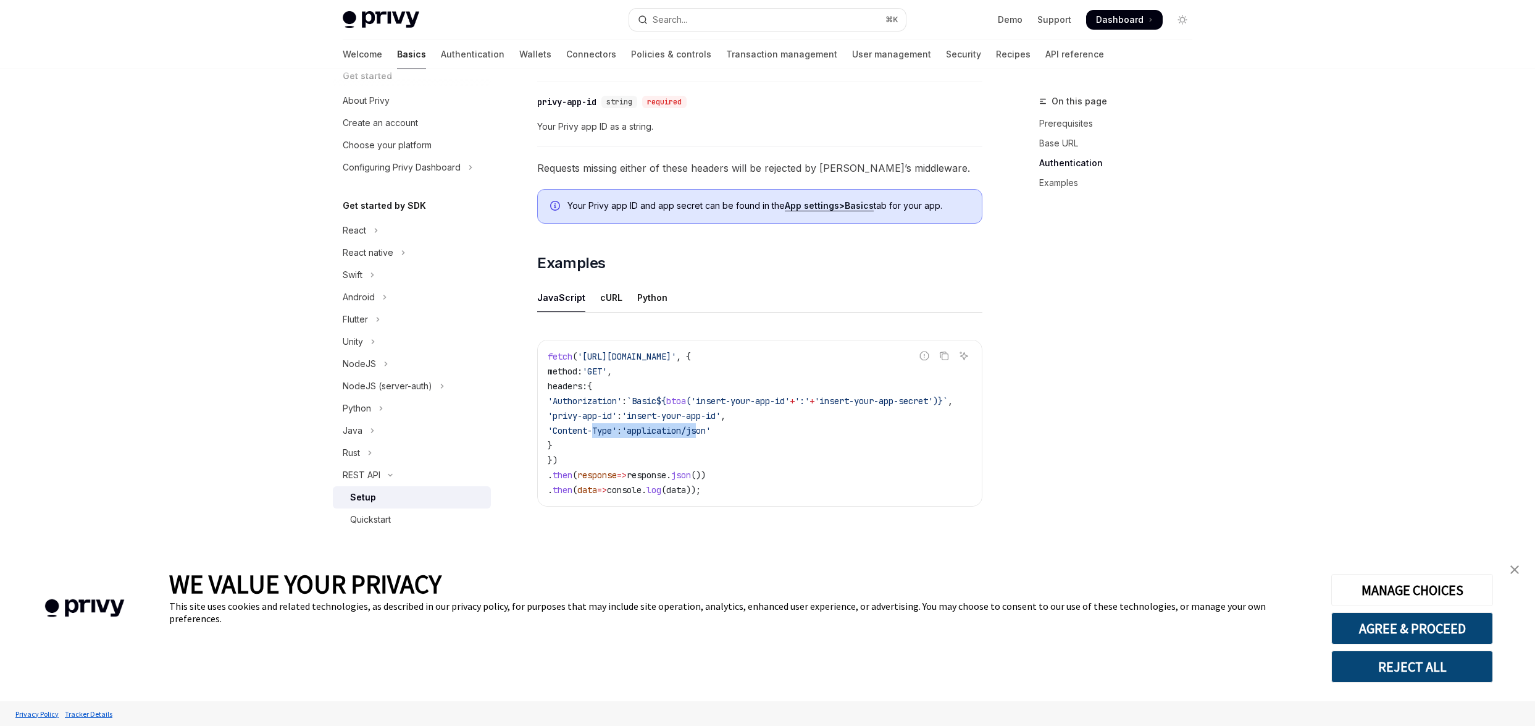
drag, startPoint x: 592, startPoint y: 427, endPoint x: 729, endPoint y: 425, distance: 137.1
click at [711, 426] on span "'Content-Type' : 'application/json'" at bounding box center [629, 430] width 163 height 11
click at [777, 412] on code "fetch ( '[URL][DOMAIN_NAME]' , { method: 'GET' , headers: { 'Authorization' : `…" at bounding box center [765, 423] width 435 height 148
click at [384, 512] on div "Quickstart" at bounding box center [370, 519] width 41 height 15
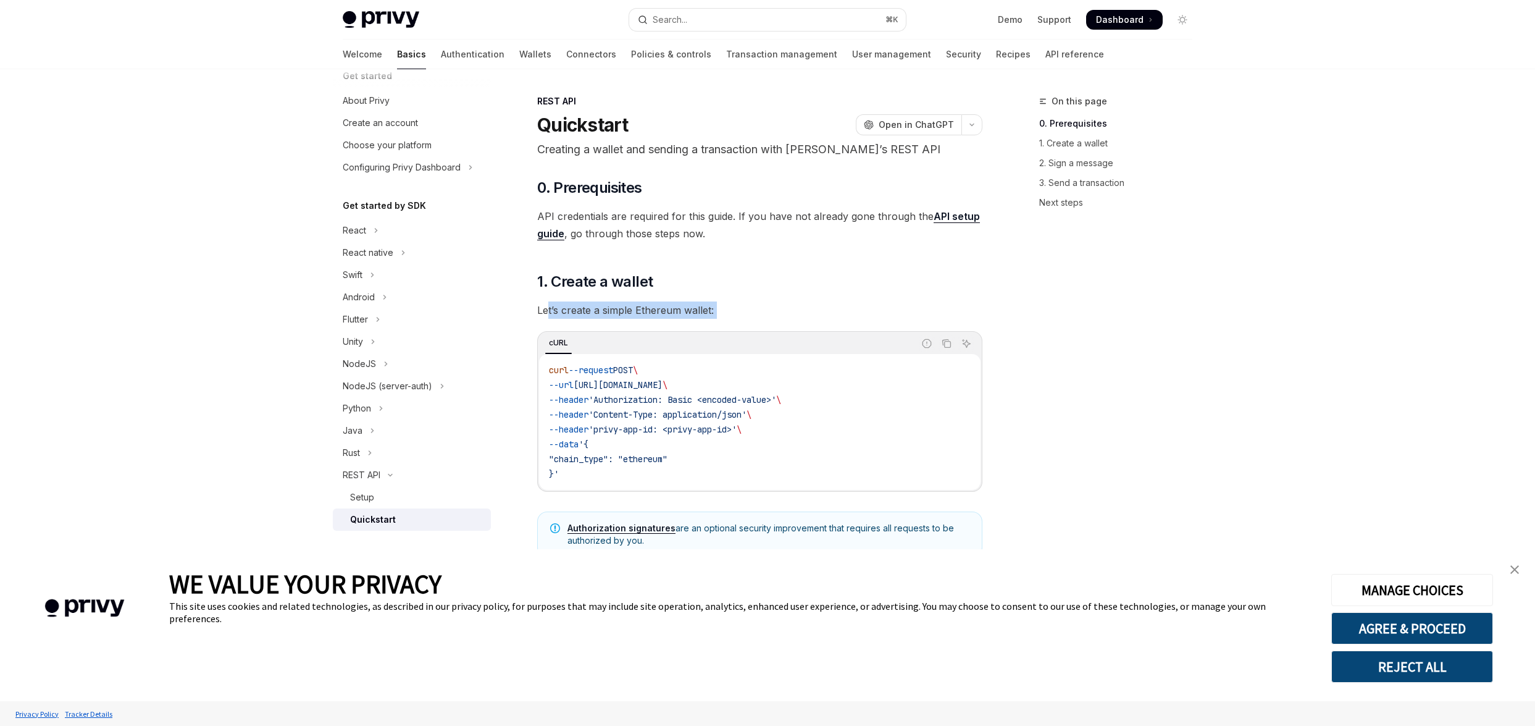
drag, startPoint x: 548, startPoint y: 307, endPoint x: 679, endPoint y: 340, distance: 134.9
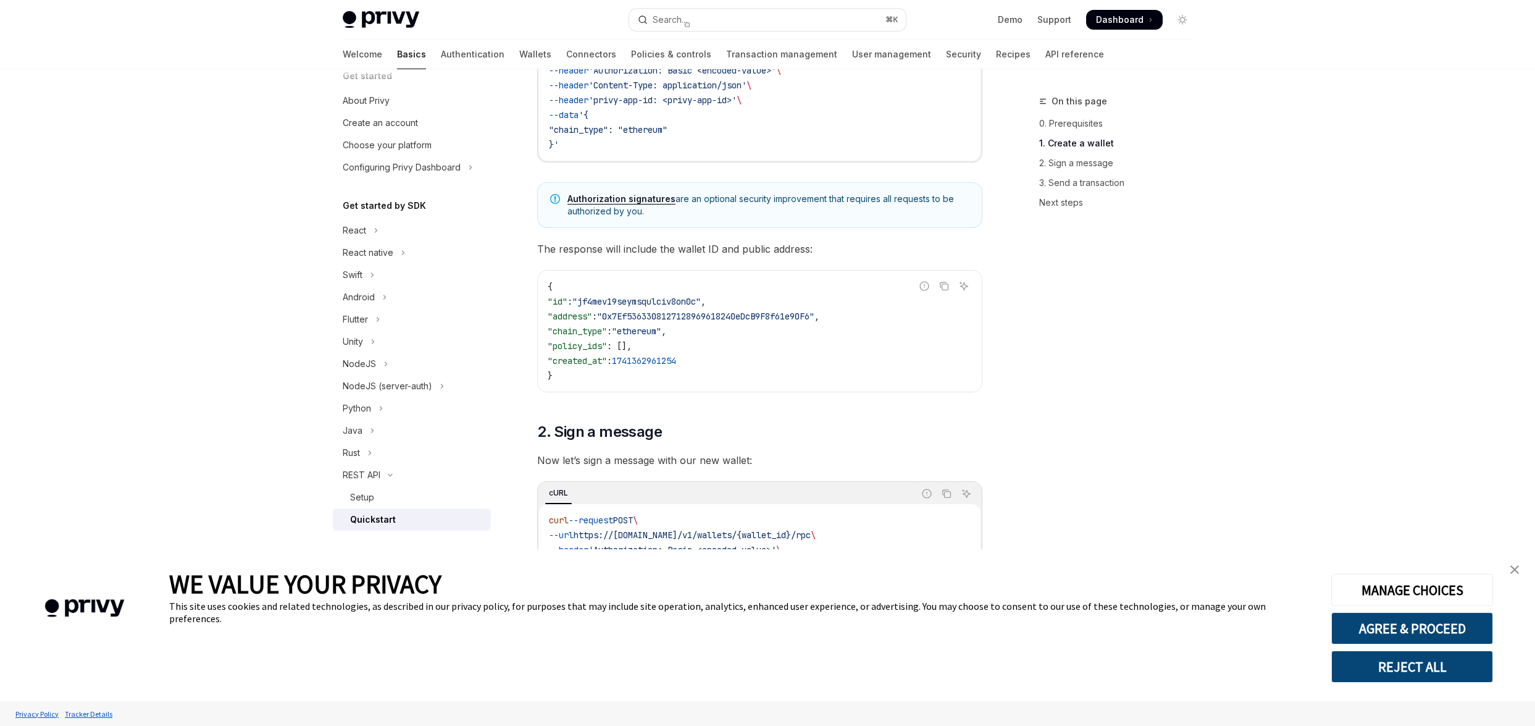
scroll to position [351, 0]
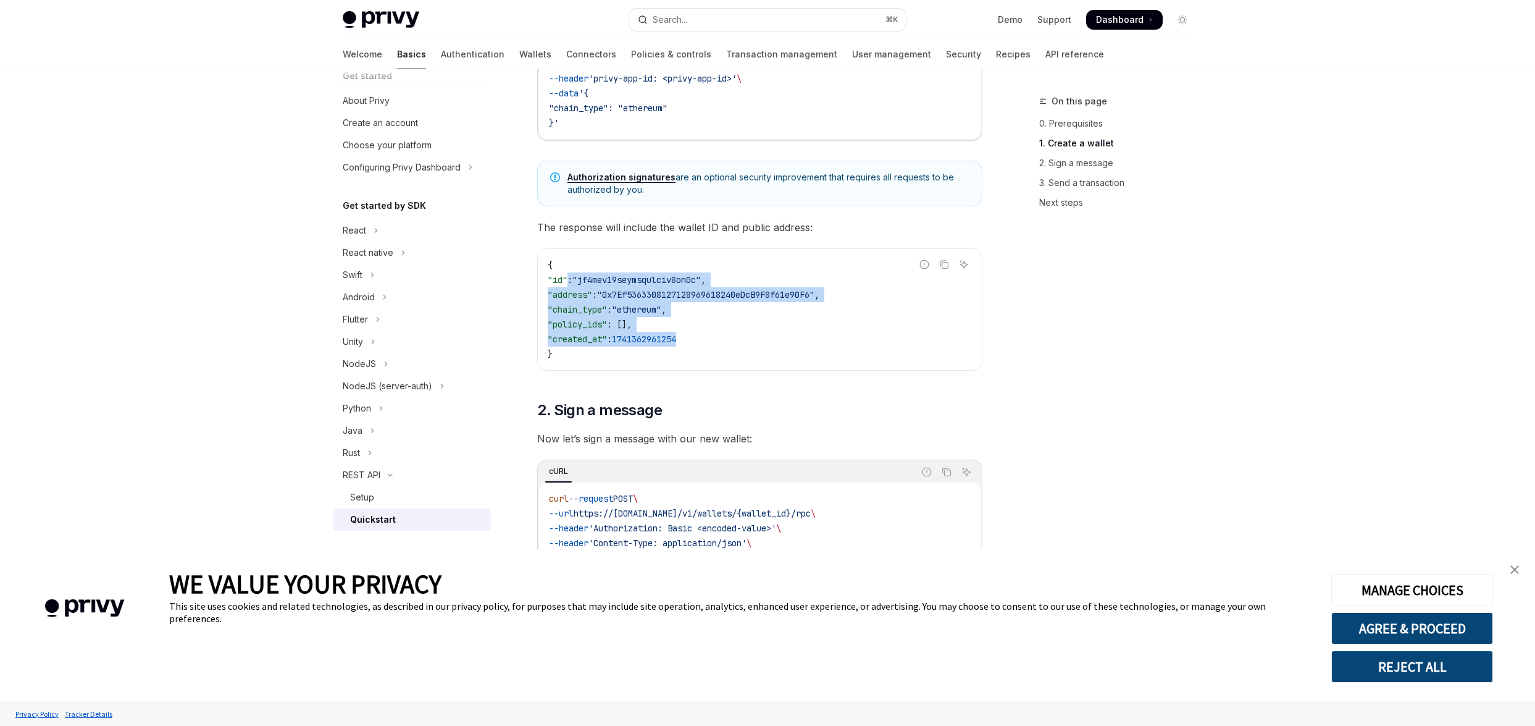
drag, startPoint x: 566, startPoint y: 275, endPoint x: 753, endPoint y: 340, distance: 197.2
click at [753, 340] on code "{ "id" : "jf4mev19seymsqulciv8on0c" , "address" : "0x7Ef5363308127128969618240e…" at bounding box center [760, 309] width 424 height 104
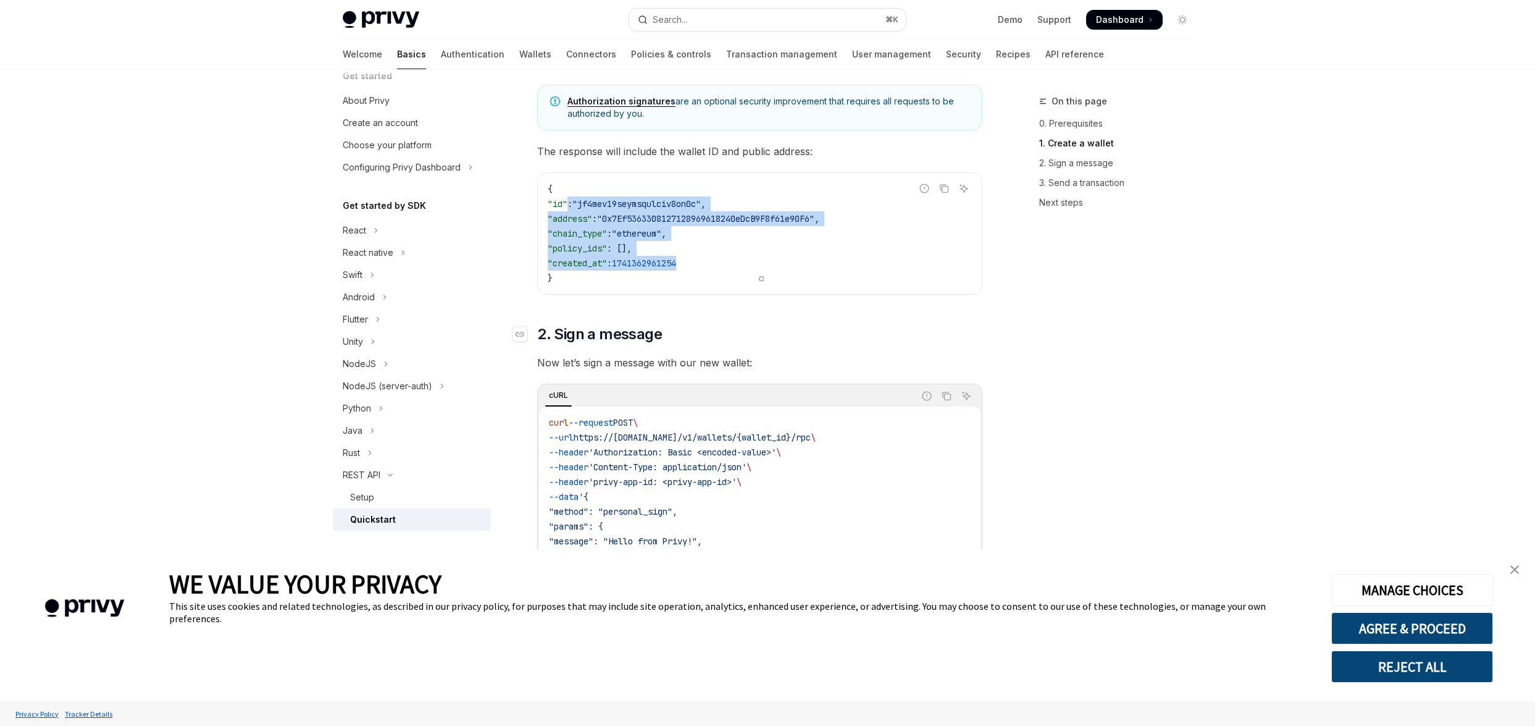
scroll to position [492, 0]
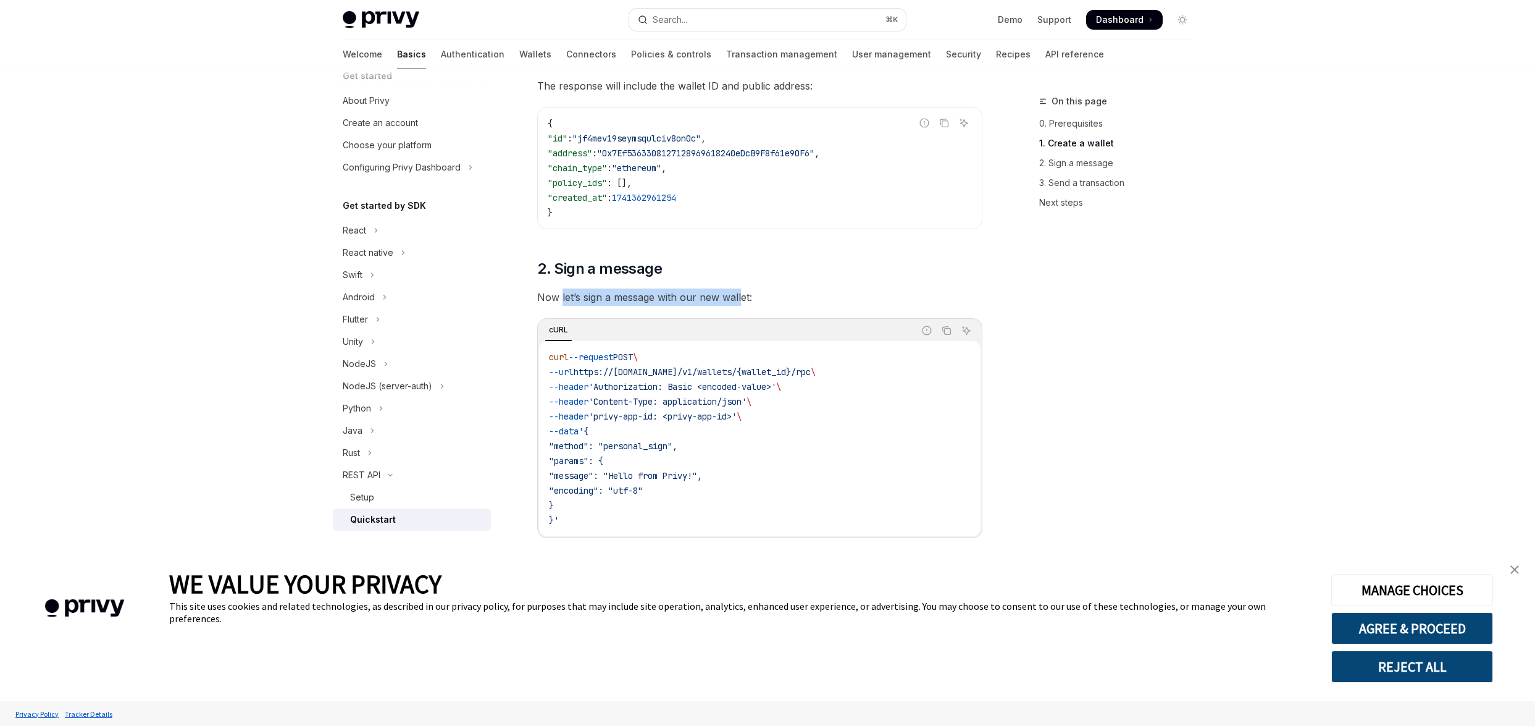
drag, startPoint x: 561, startPoint y: 298, endPoint x: 756, endPoint y: 299, distance: 195.8
click at [755, 299] on span "Now let’s sign a message with our new wallet:" at bounding box center [759, 296] width 445 height 17
drag, startPoint x: 569, startPoint y: 378, endPoint x: 704, endPoint y: 523, distance: 198.4
click at [704, 522] on code "curl --request POST \ --url https://[DOMAIN_NAME]/v1/wallets/{wallet_id}/rpc \ …" at bounding box center [760, 439] width 422 height 178
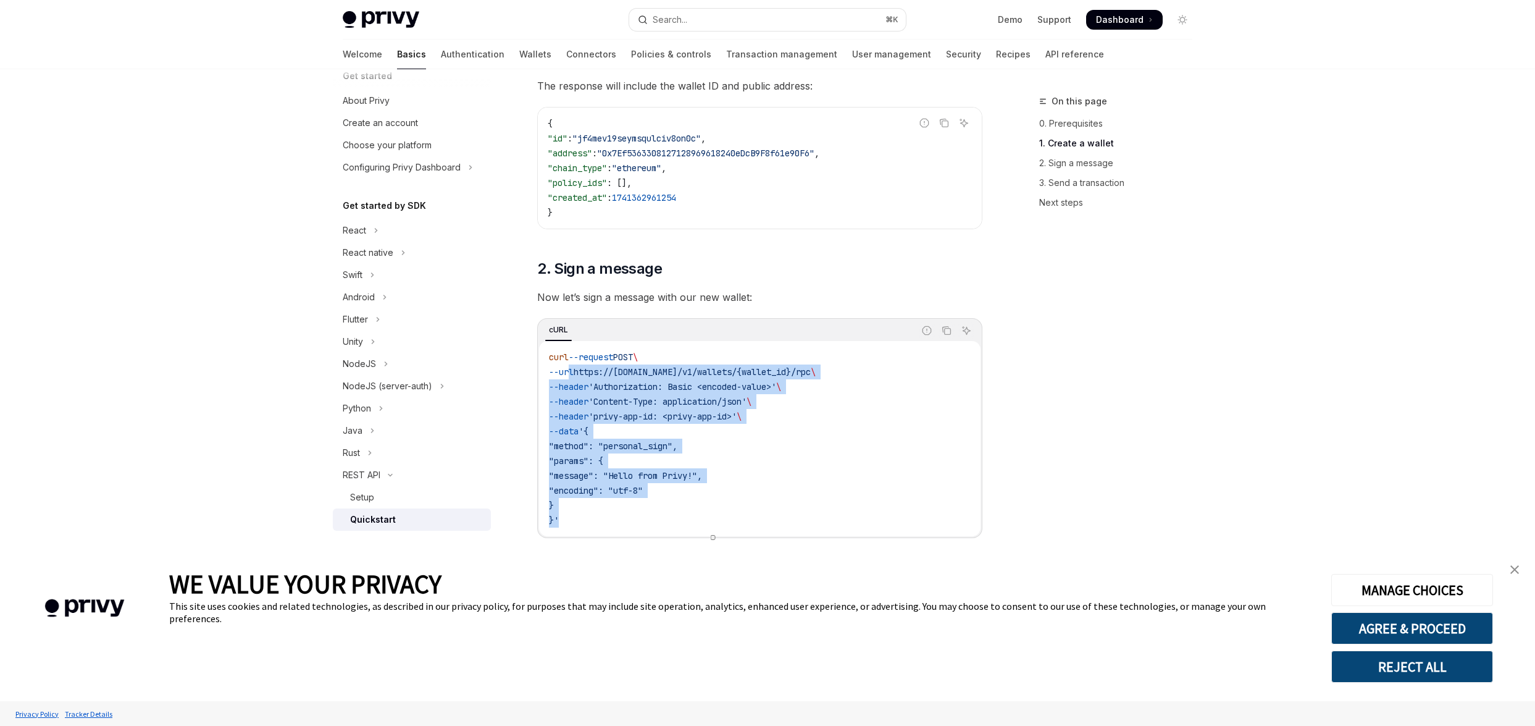
click at [683, 492] on code "curl --request POST \ --url https://[DOMAIN_NAME]/v1/wallets/{wallet_id}/rpc \ …" at bounding box center [760, 439] width 422 height 178
drag, startPoint x: 697, startPoint y: 492, endPoint x: 561, endPoint y: 367, distance: 184.9
click at [561, 367] on code "curl --request POST \ --url https://[DOMAIN_NAME]/v1/wallets/{wallet_id}/rpc \ …" at bounding box center [760, 439] width 422 height 178
click at [726, 401] on span "'Content-Type: application/json'" at bounding box center [667, 401] width 158 height 11
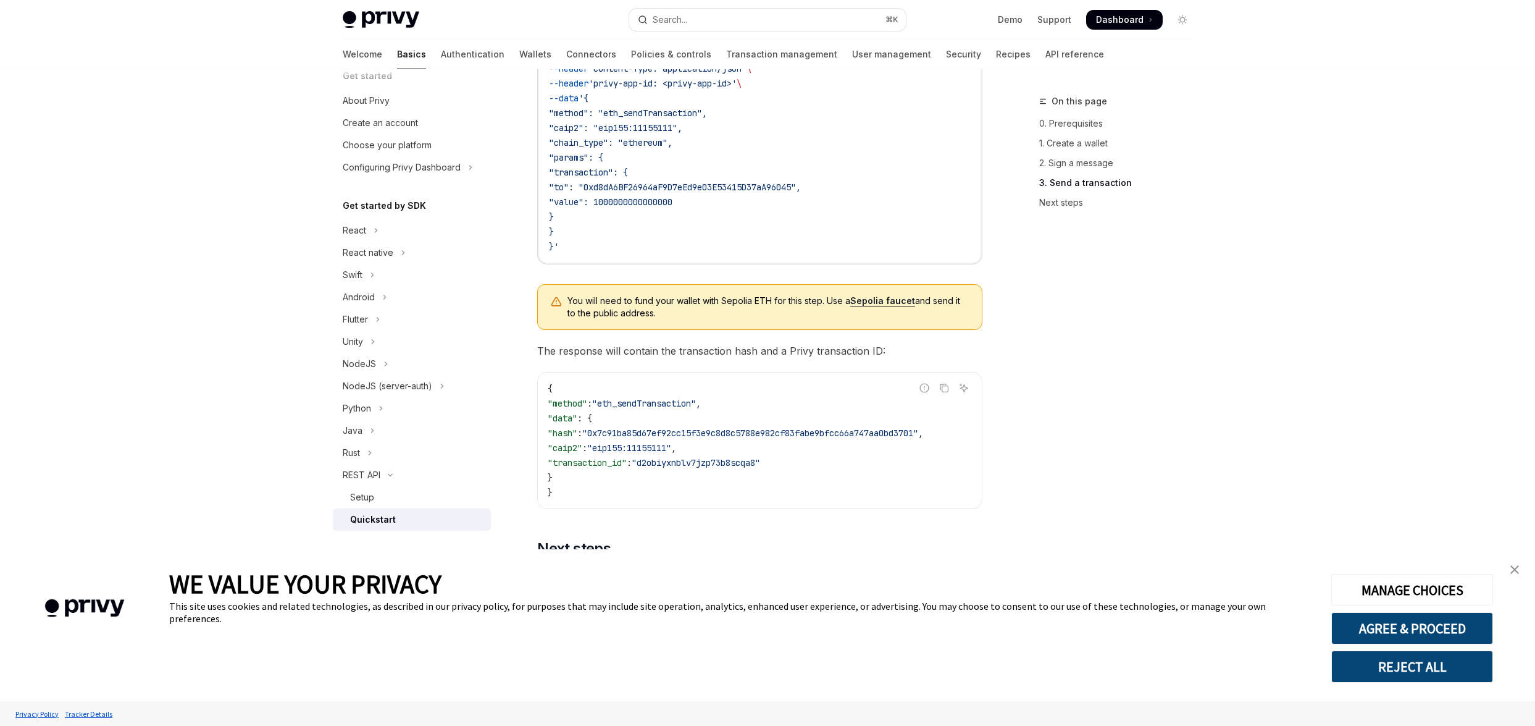
scroll to position [1471, 0]
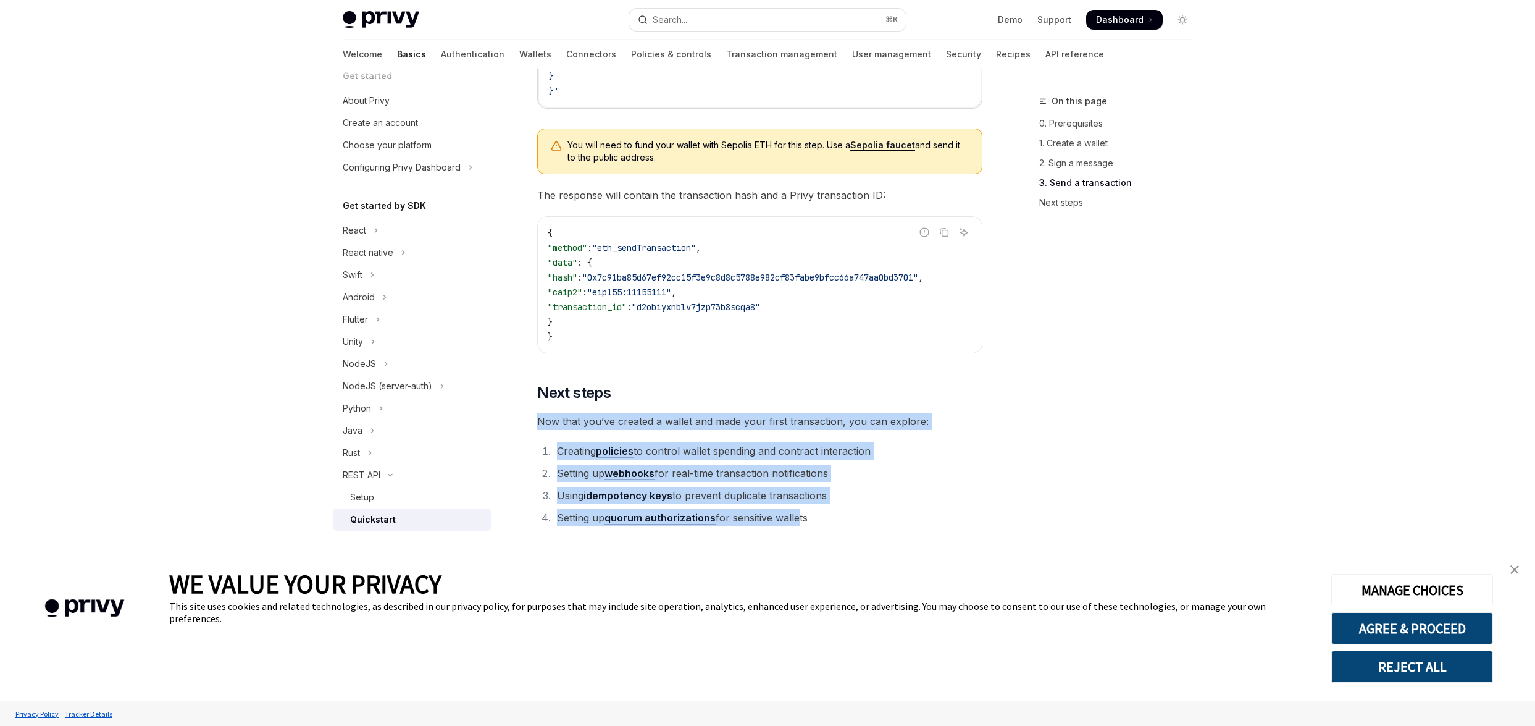
drag, startPoint x: 798, startPoint y: 518, endPoint x: 550, endPoint y: 411, distance: 271.1
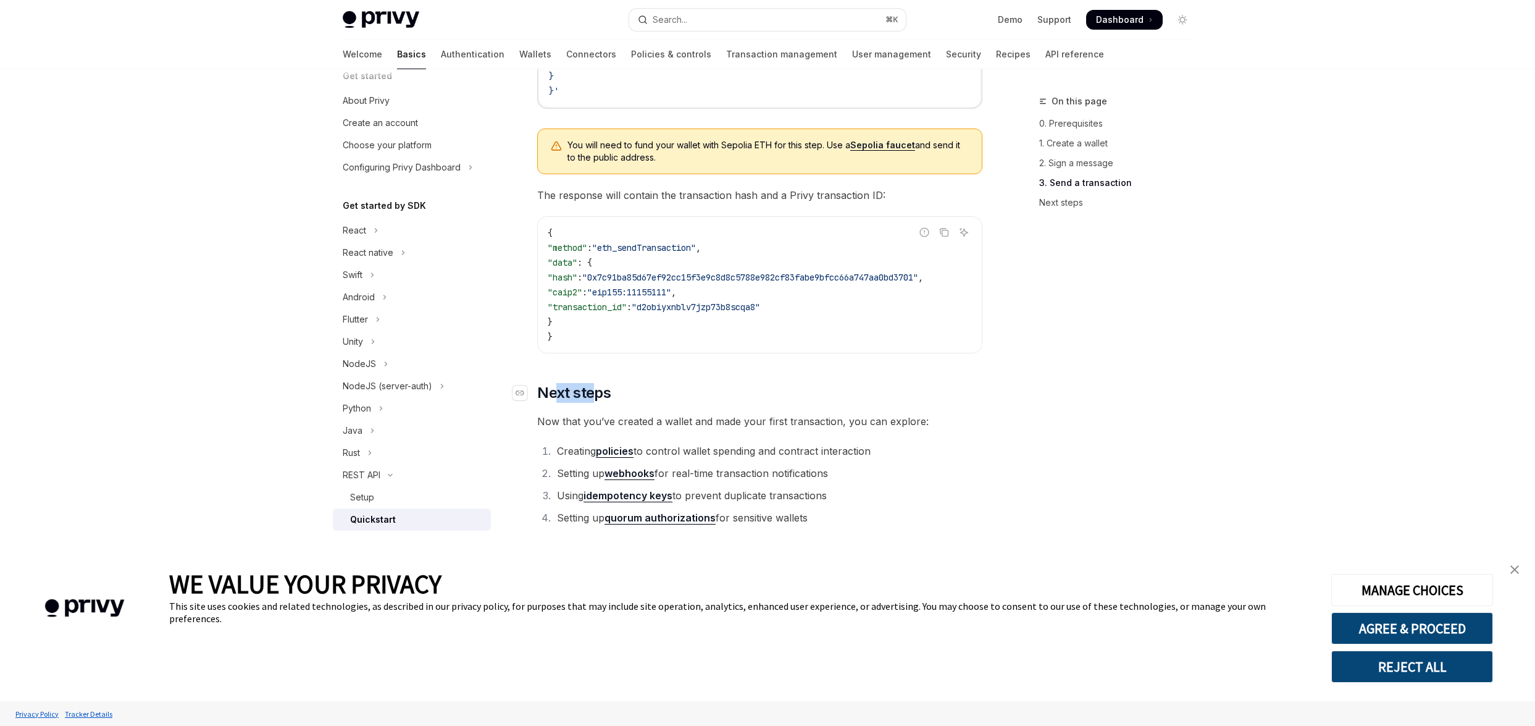
drag, startPoint x: 556, startPoint y: 392, endPoint x: 590, endPoint y: 392, distance: 33.3
click at [590, 392] on span "Next steps" at bounding box center [573, 393] width 73 height 20
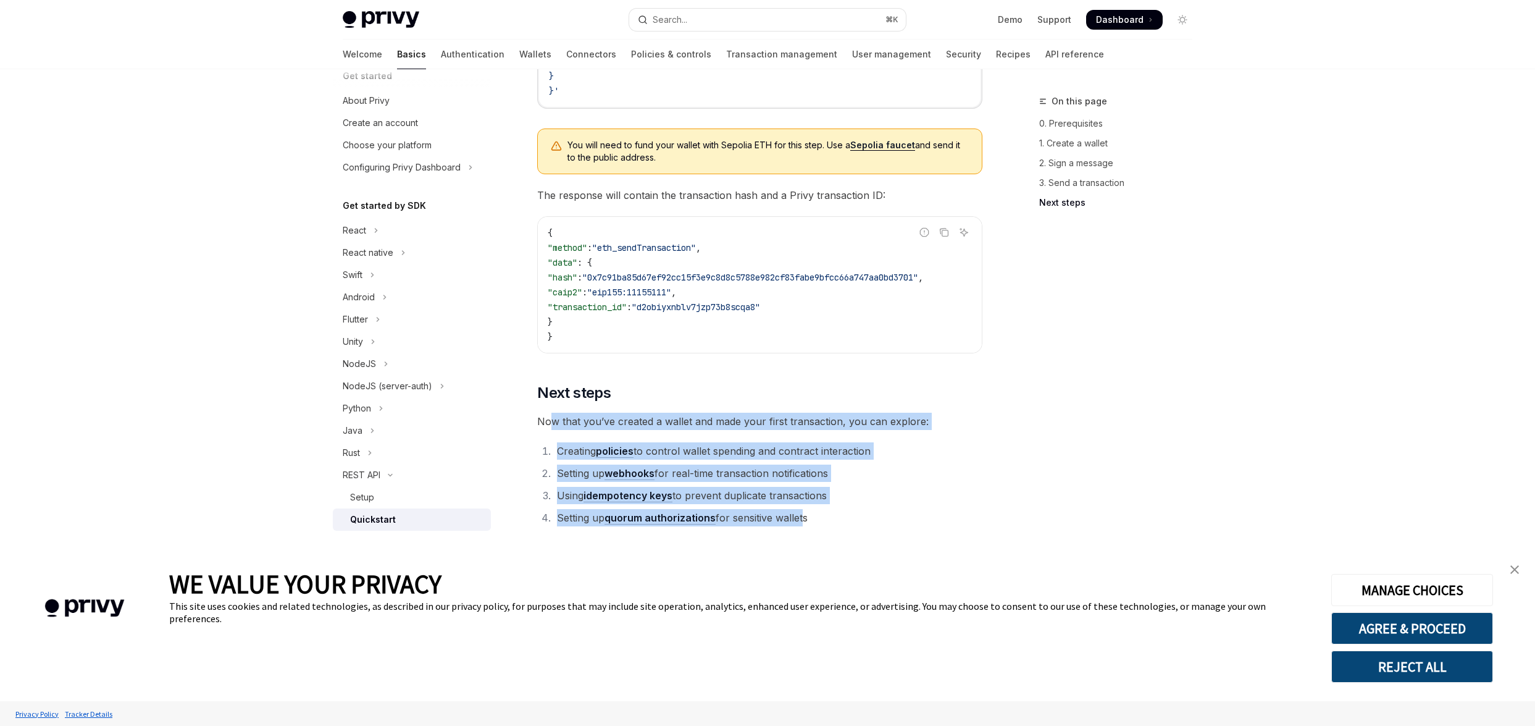
drag, startPoint x: 803, startPoint y: 516, endPoint x: 546, endPoint y: 420, distance: 274.3
click at [822, 457] on li "Creating policies to control wallet spending and contract interaction" at bounding box center [767, 450] width 429 height 17
drag, startPoint x: 800, startPoint y: 519, endPoint x: 551, endPoint y: 417, distance: 268.7
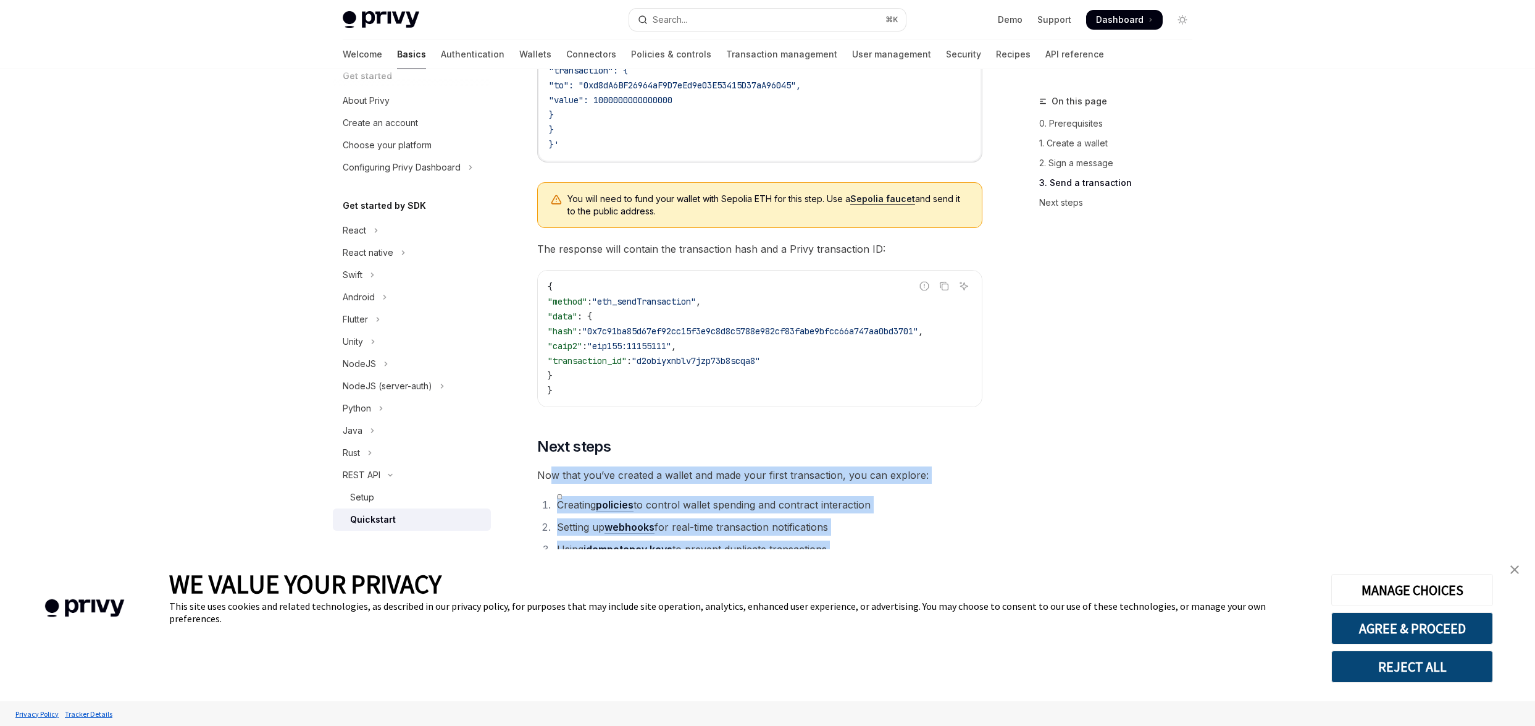
scroll to position [1471, 0]
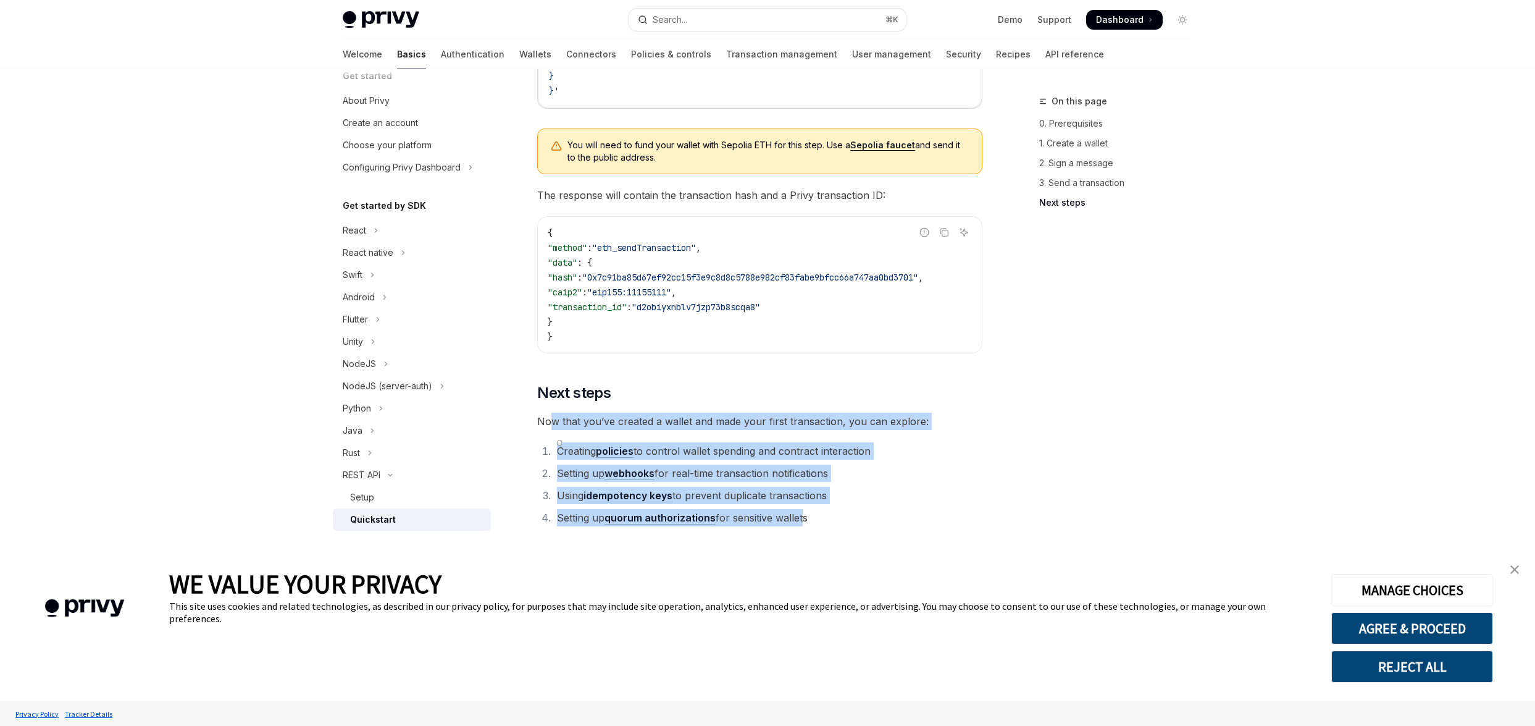
click at [801, 516] on li "Setting up quorum authorizations for sensitive wallets" at bounding box center [767, 517] width 429 height 17
drag, startPoint x: 797, startPoint y: 516, endPoint x: 546, endPoint y: 419, distance: 269.6
click at [545, 419] on span "Now that you’ve created a wallet and made your first transaction, you can explo…" at bounding box center [759, 420] width 445 height 17
drag, startPoint x: 545, startPoint y: 422, endPoint x: 797, endPoint y: 513, distance: 267.2
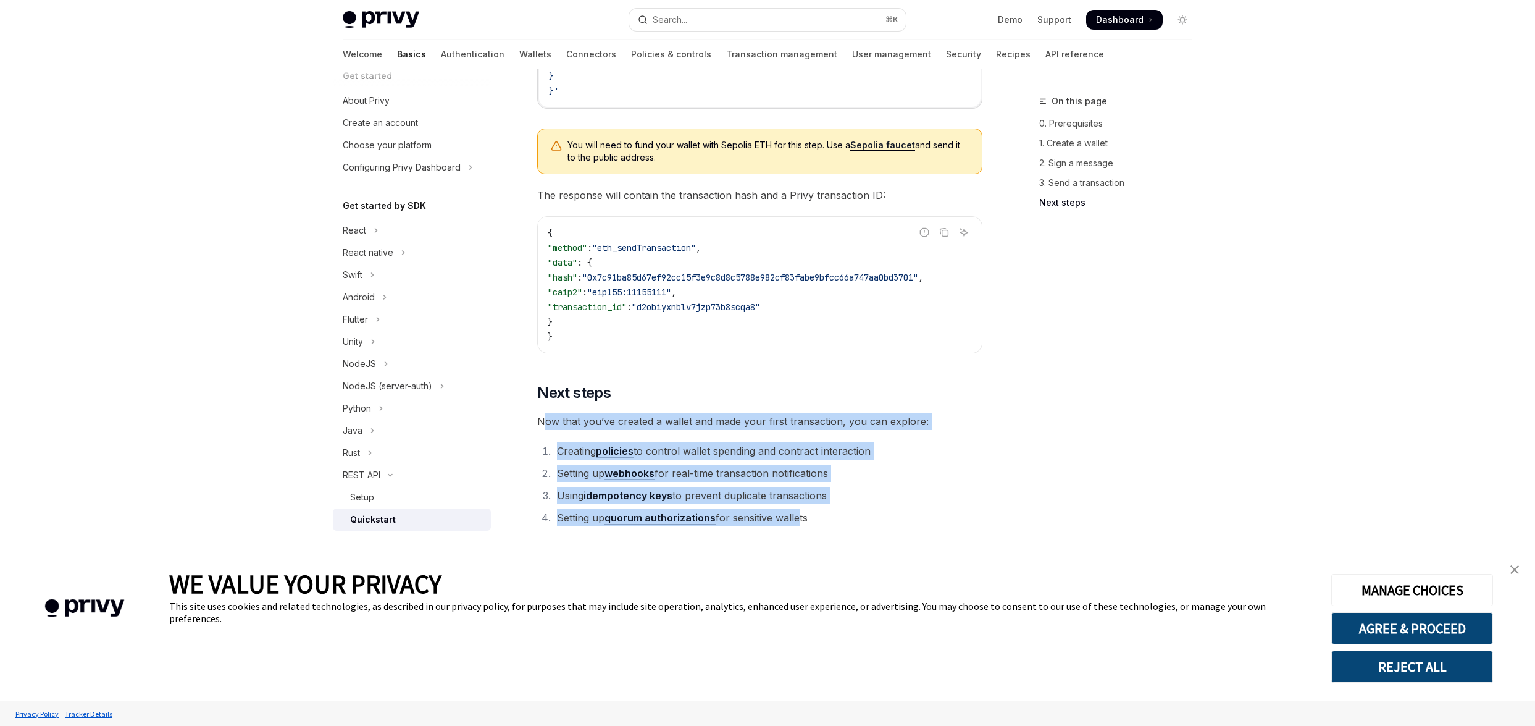
click at [810, 492] on li "Using idempotency keys to prevent duplicate transactions" at bounding box center [767, 495] width 429 height 17
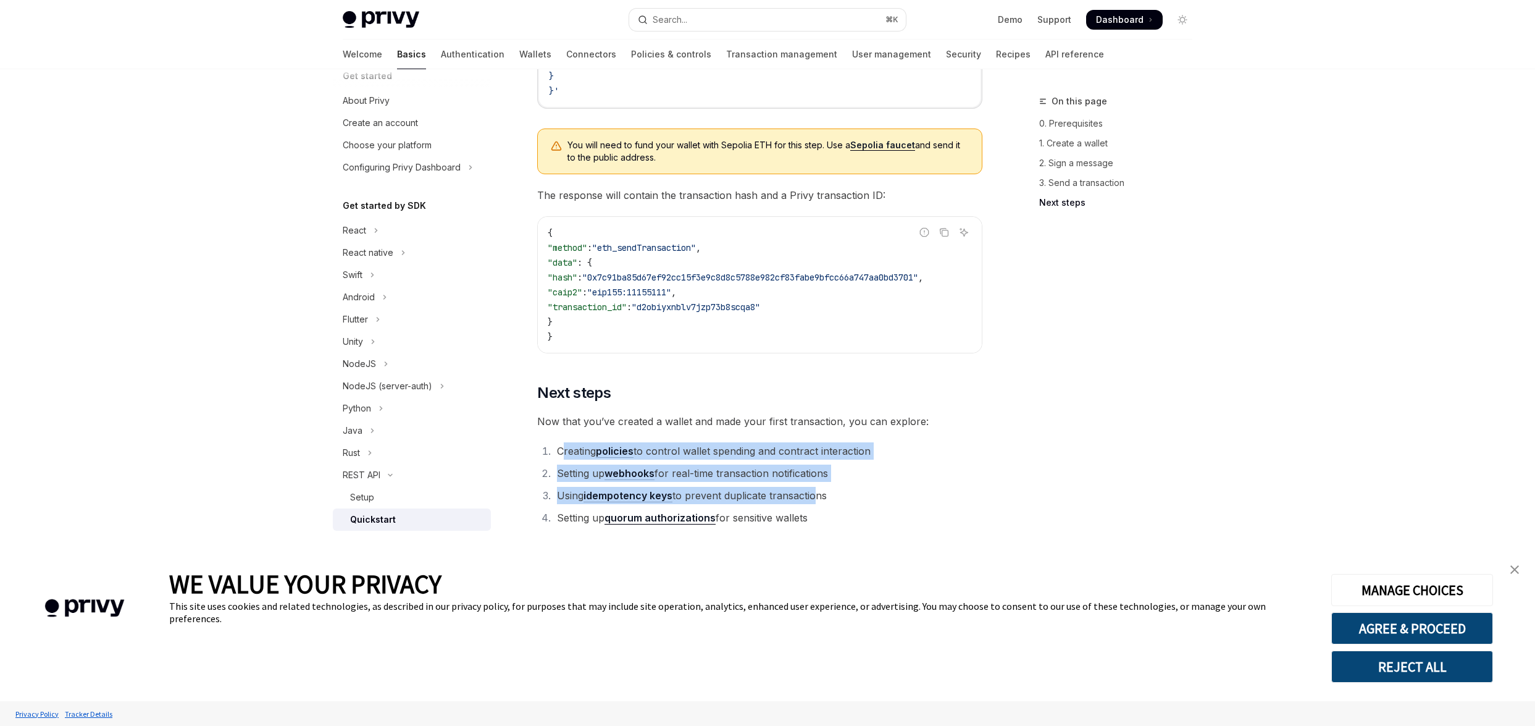
drag, startPoint x: 815, startPoint y: 492, endPoint x: 566, endPoint y: 452, distance: 252.0
click at [566, 452] on ol "Creating policies to control wallet spending and contract interaction Setting u…" at bounding box center [759, 484] width 445 height 84
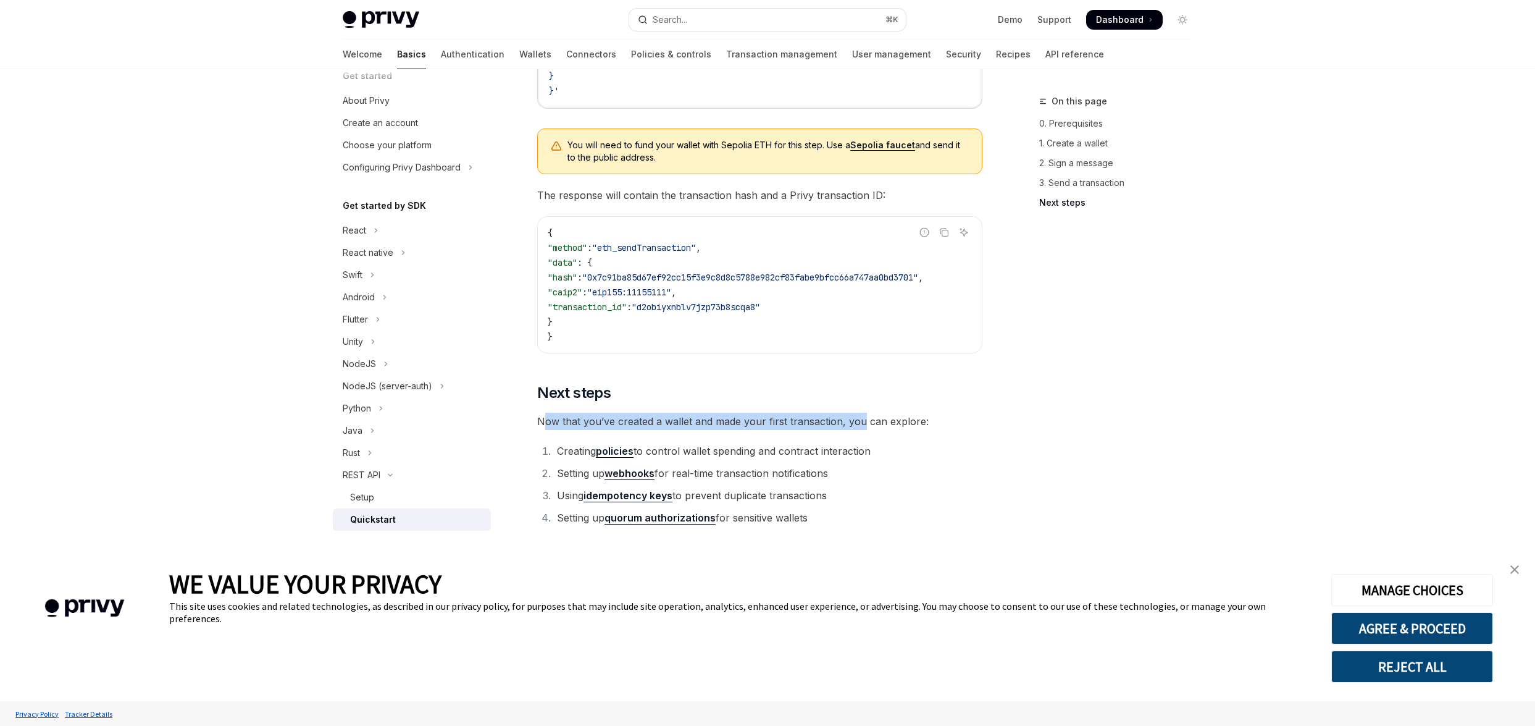
drag, startPoint x: 546, startPoint y: 421, endPoint x: 866, endPoint y: 421, distance: 320.5
click at [866, 421] on span "Now that you’ve created a wallet and made your first transaction, you can explo…" at bounding box center [759, 420] width 445 height 17
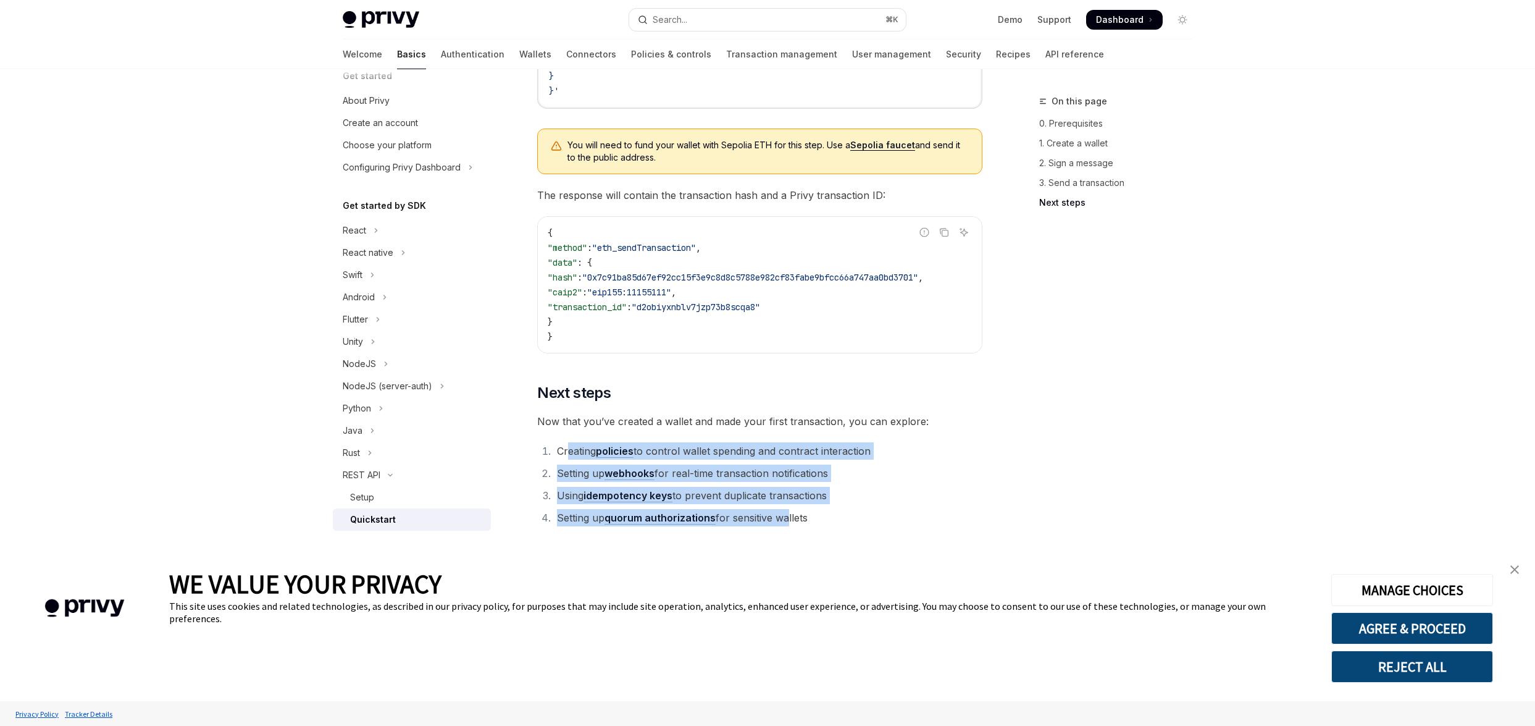
drag, startPoint x: 784, startPoint y: 512, endPoint x: 564, endPoint y: 447, distance: 228.6
click at [565, 448] on ol "Creating policies to control wallet spending and contract interaction Setting u…" at bounding box center [759, 484] width 445 height 84
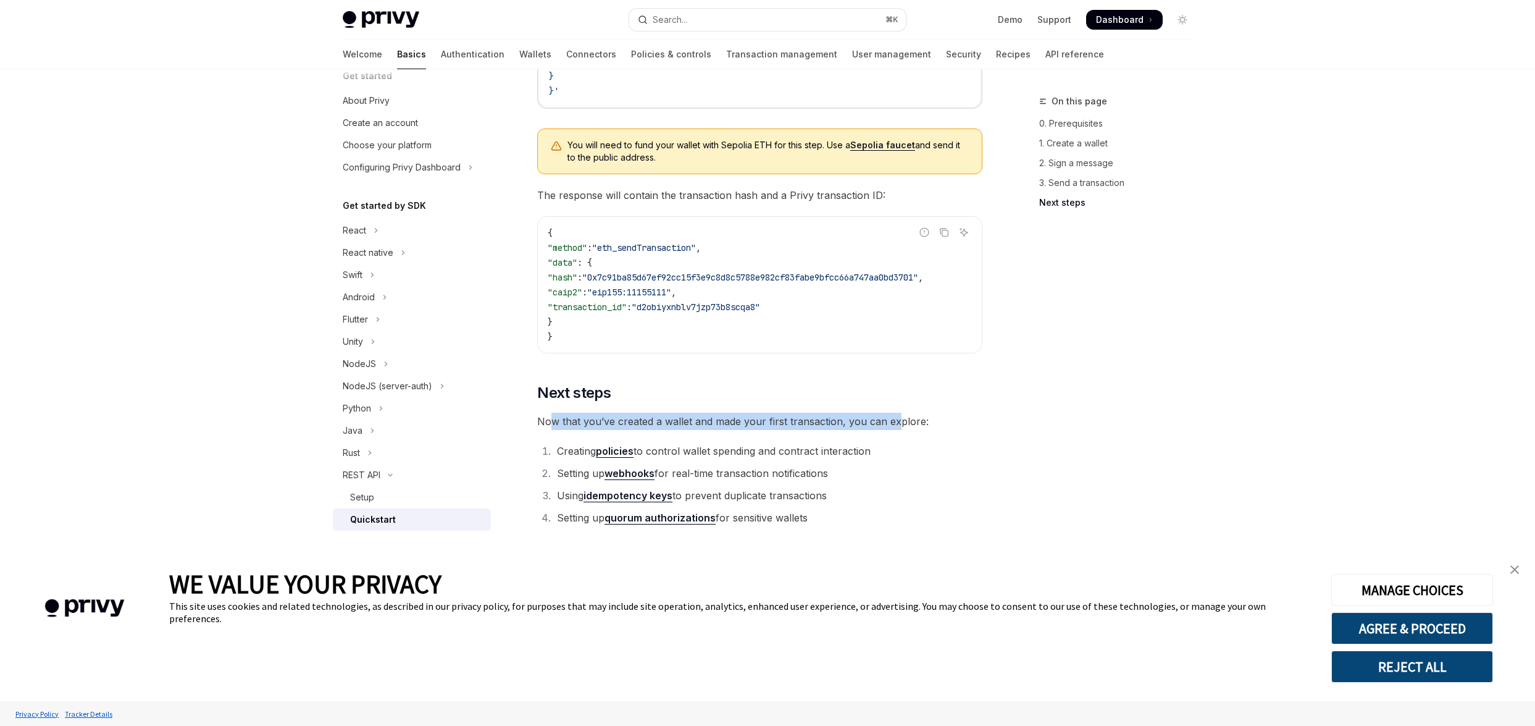
drag, startPoint x: 548, startPoint y: 425, endPoint x: 893, endPoint y: 426, distance: 344.6
click at [893, 426] on span "Now that you’ve created a wallet and made your first transaction, you can explo…" at bounding box center [759, 420] width 445 height 17
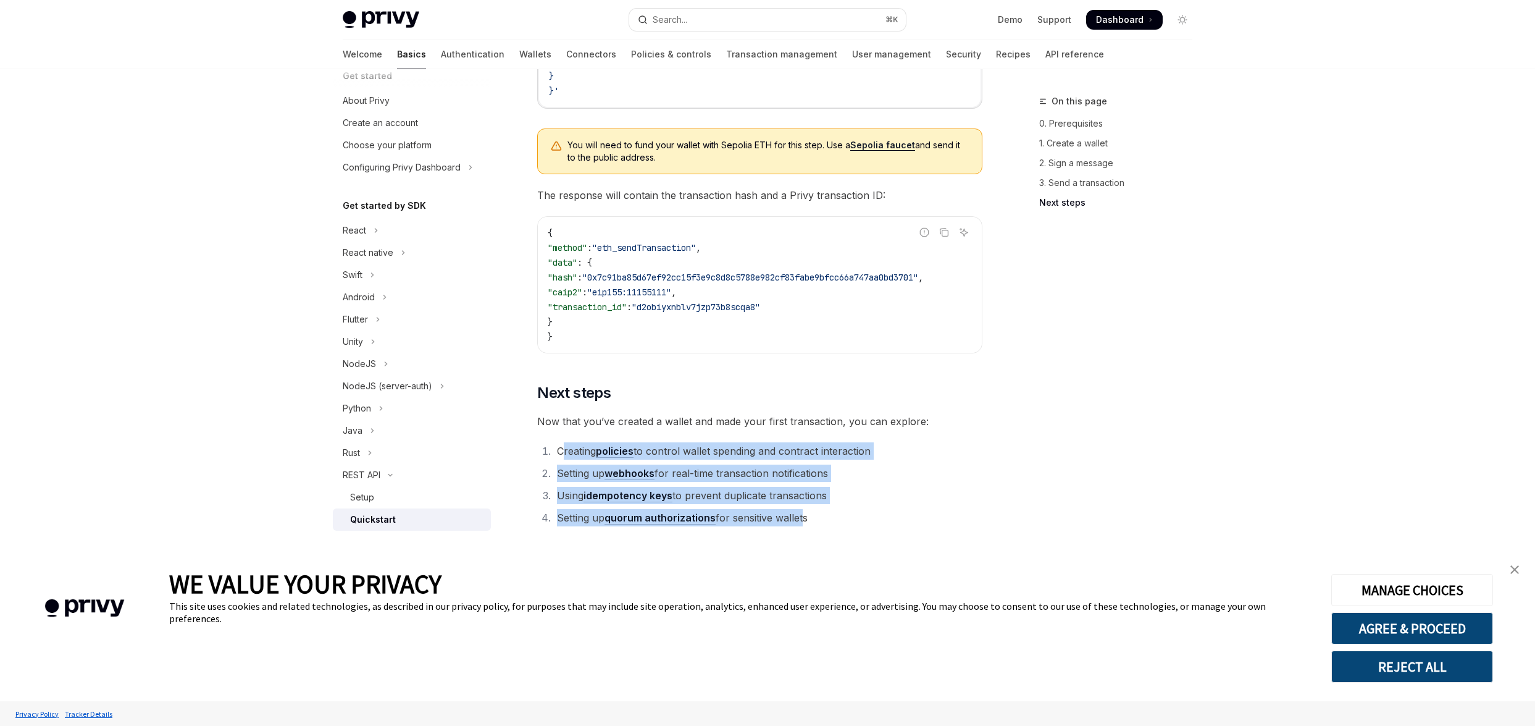
drag, startPoint x: 802, startPoint y: 514, endPoint x: 561, endPoint y: 452, distance: 248.6
click at [561, 452] on ol "Creating policies to control wallet spending and contract interaction Setting u…" at bounding box center [759, 484] width 445 height 84
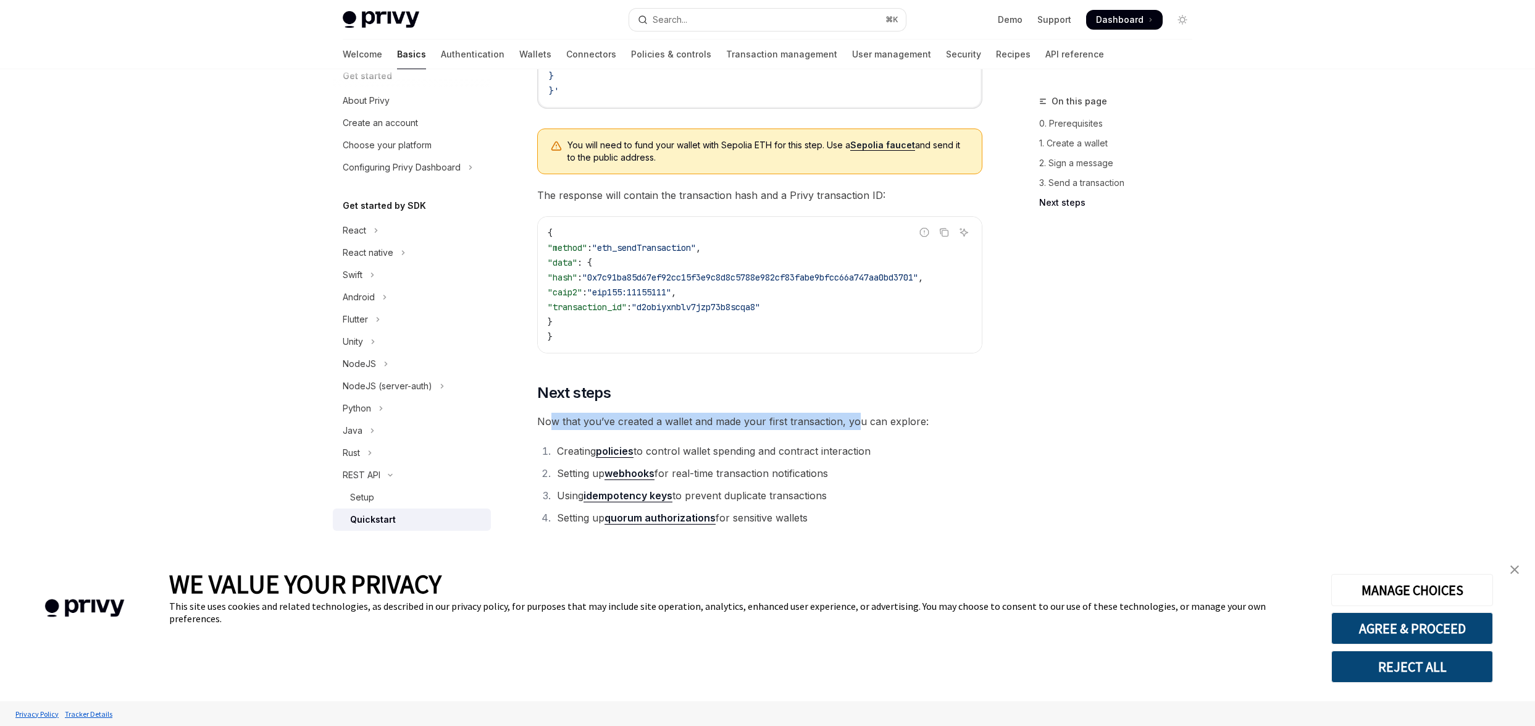
drag, startPoint x: 549, startPoint y: 425, endPoint x: 933, endPoint y: 426, distance: 384.1
click at [924, 427] on span "Now that you’ve created a wallet and made your first transaction, you can explo…" at bounding box center [759, 420] width 445 height 17
click at [892, 425] on span "Now that you’ve created a wallet and made your first transaction, you can explo…" at bounding box center [759, 420] width 445 height 17
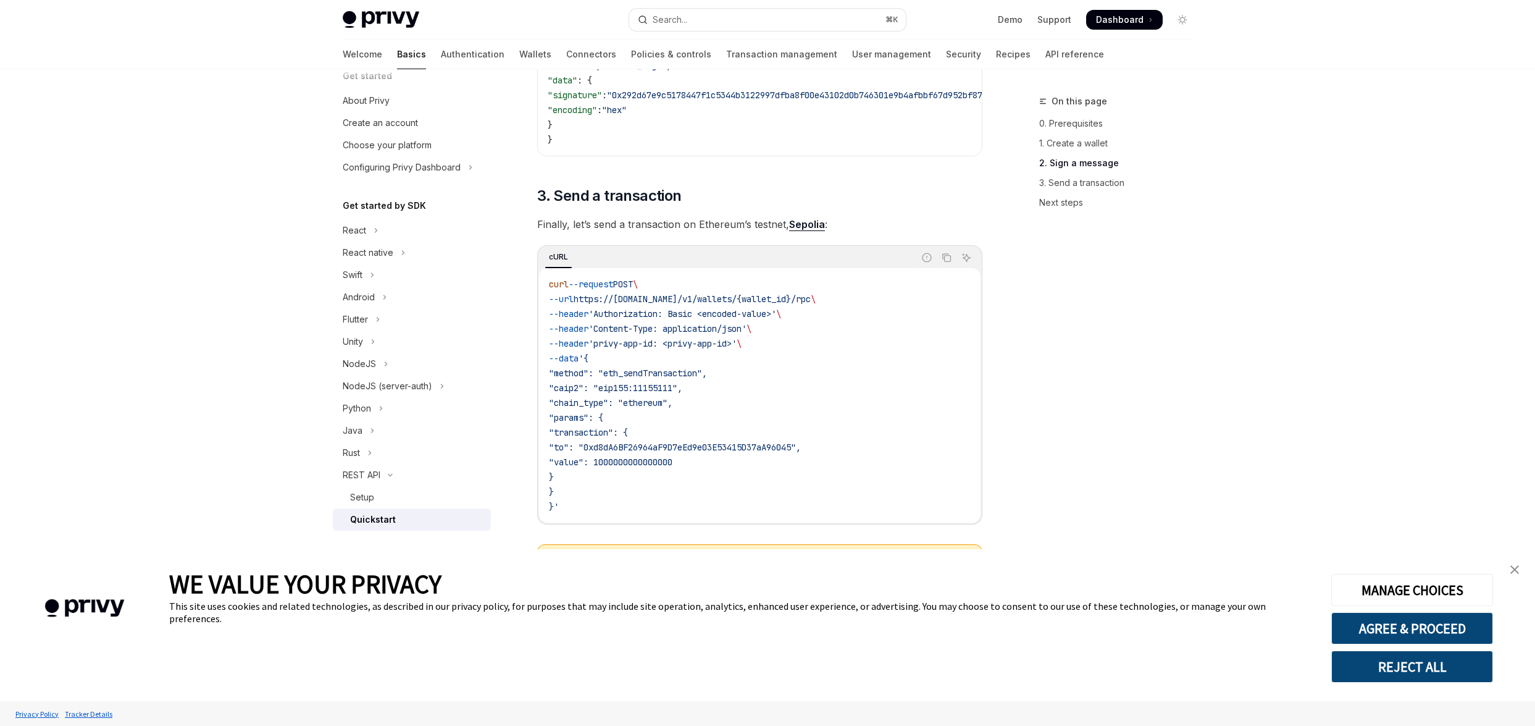
scroll to position [1043, 0]
click at [587, 490] on code "curl --request POST \ --url https://[DOMAIN_NAME]/v1/wallets/{wallet_id}/rpc \ …" at bounding box center [760, 397] width 422 height 237
drag, startPoint x: 578, startPoint y: 491, endPoint x: 562, endPoint y: 303, distance: 189.0
click at [562, 303] on code "curl --request POST \ --url https://[DOMAIN_NAME]/v1/wallets/{wallet_id}/rpc \ …" at bounding box center [760, 397] width 422 height 237
click at [659, 411] on span ""chain_type": "ethereum"," at bounding box center [610, 405] width 123 height 11
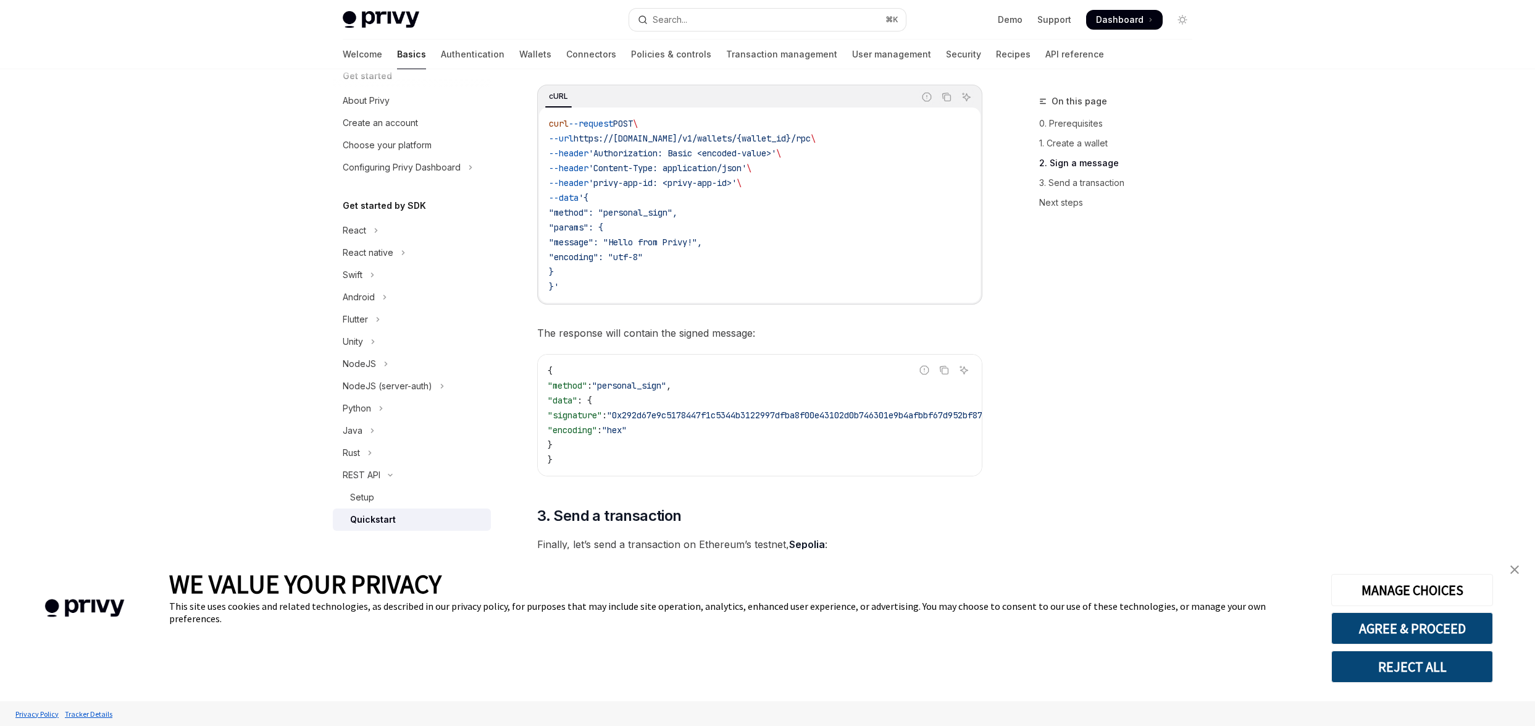
scroll to position [715, 0]
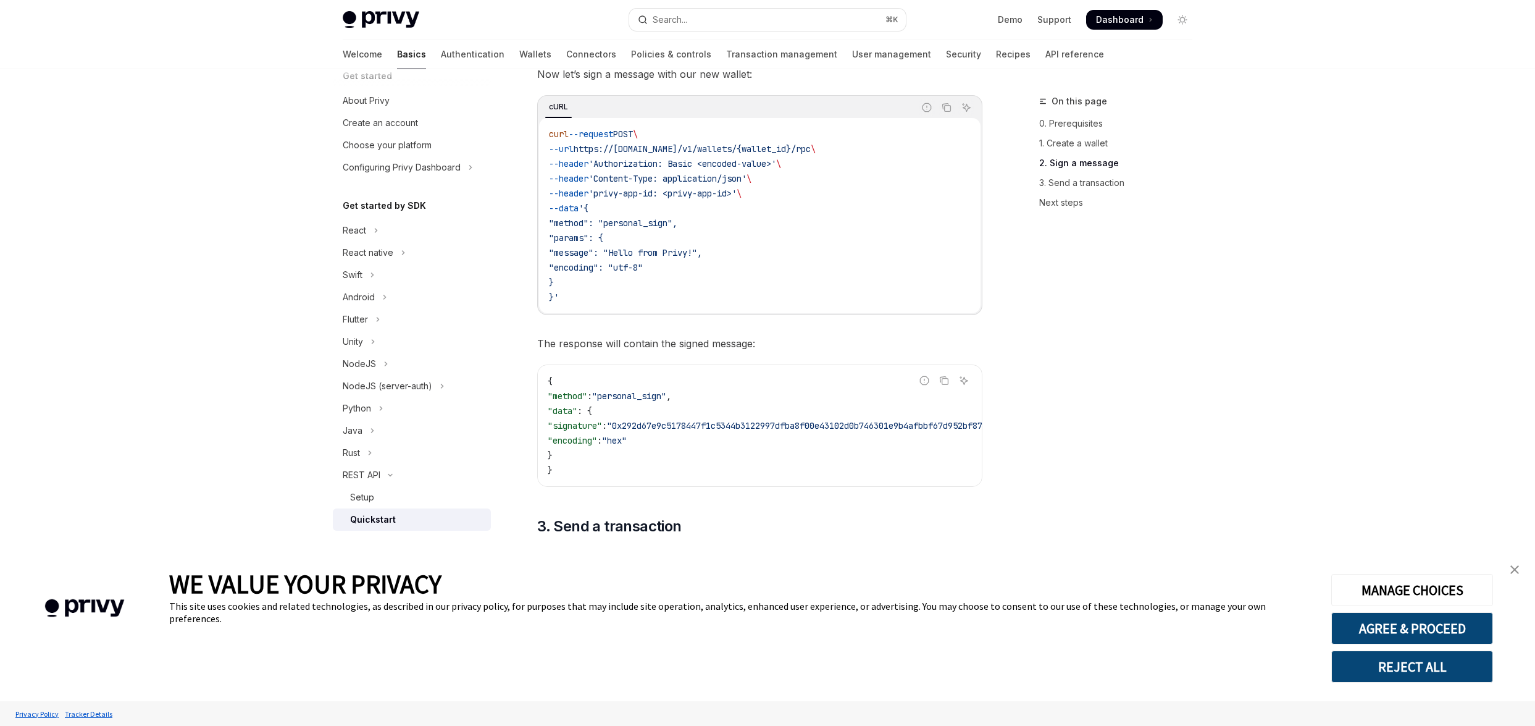
drag, startPoint x: 634, startPoint y: 450, endPoint x: 560, endPoint y: 393, distance: 93.4
click at [560, 393] on code "{ "method" : "personal_sign" , "data" : { "signature" : "0x292d67e9c5178447f1c5…" at bounding box center [926, 426] width 756 height 104
click at [712, 416] on code "{ "method" : "personal_sign" , "data" : { "signature" : "0x292d67e9c5178447f1c5…" at bounding box center [926, 426] width 756 height 104
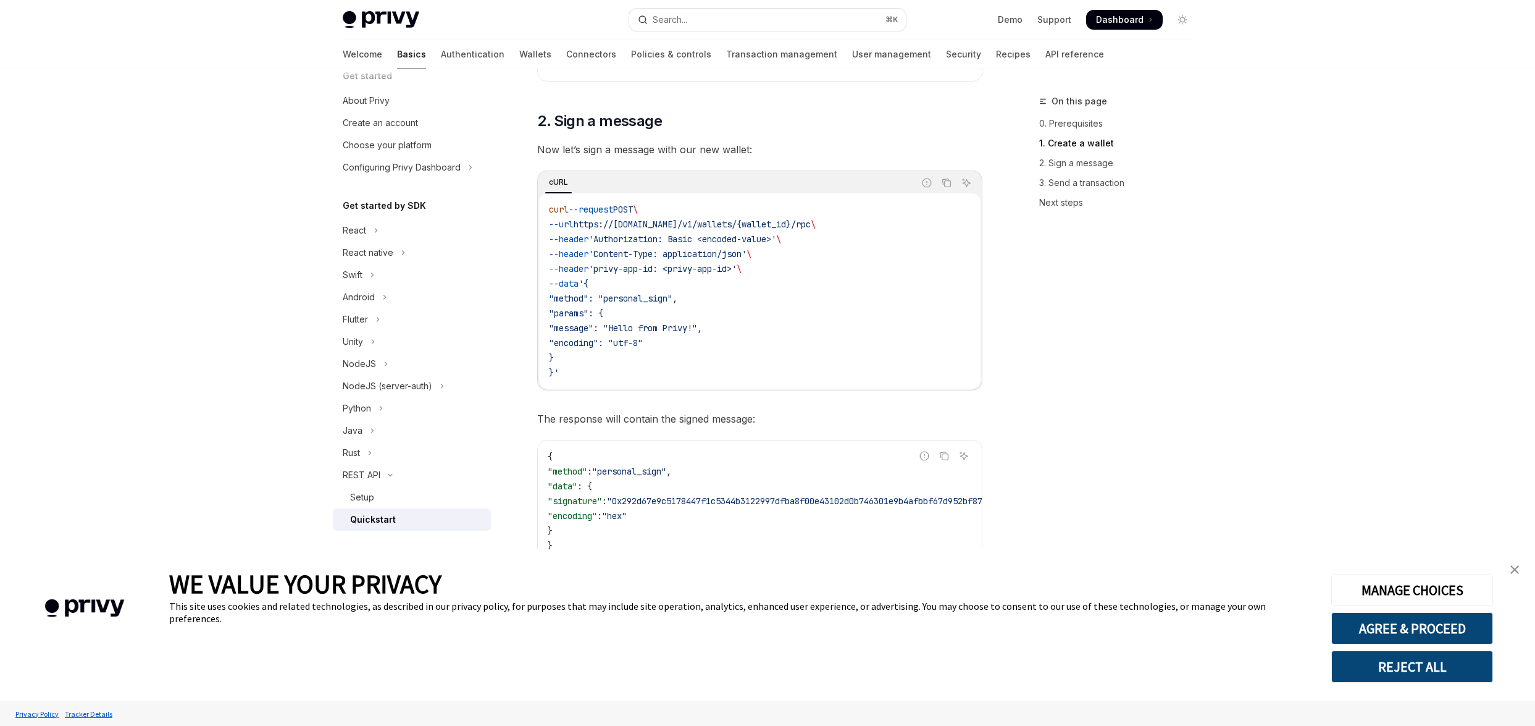
scroll to position [636, 0]
drag, startPoint x: 680, startPoint y: 350, endPoint x: 548, endPoint y: 265, distance: 157.8
click at [548, 265] on div "curl --request POST \ --url https://[DOMAIN_NAME]/v1/wallets/{wallet_id}/rpc \ …" at bounding box center [760, 294] width 442 height 195
click at [771, 327] on code "curl --request POST \ --url https://[DOMAIN_NAME]/v1/wallets/{wallet_id}/rpc \ …" at bounding box center [760, 295] width 422 height 178
drag, startPoint x: 711, startPoint y: 338, endPoint x: 595, endPoint y: 235, distance: 155.2
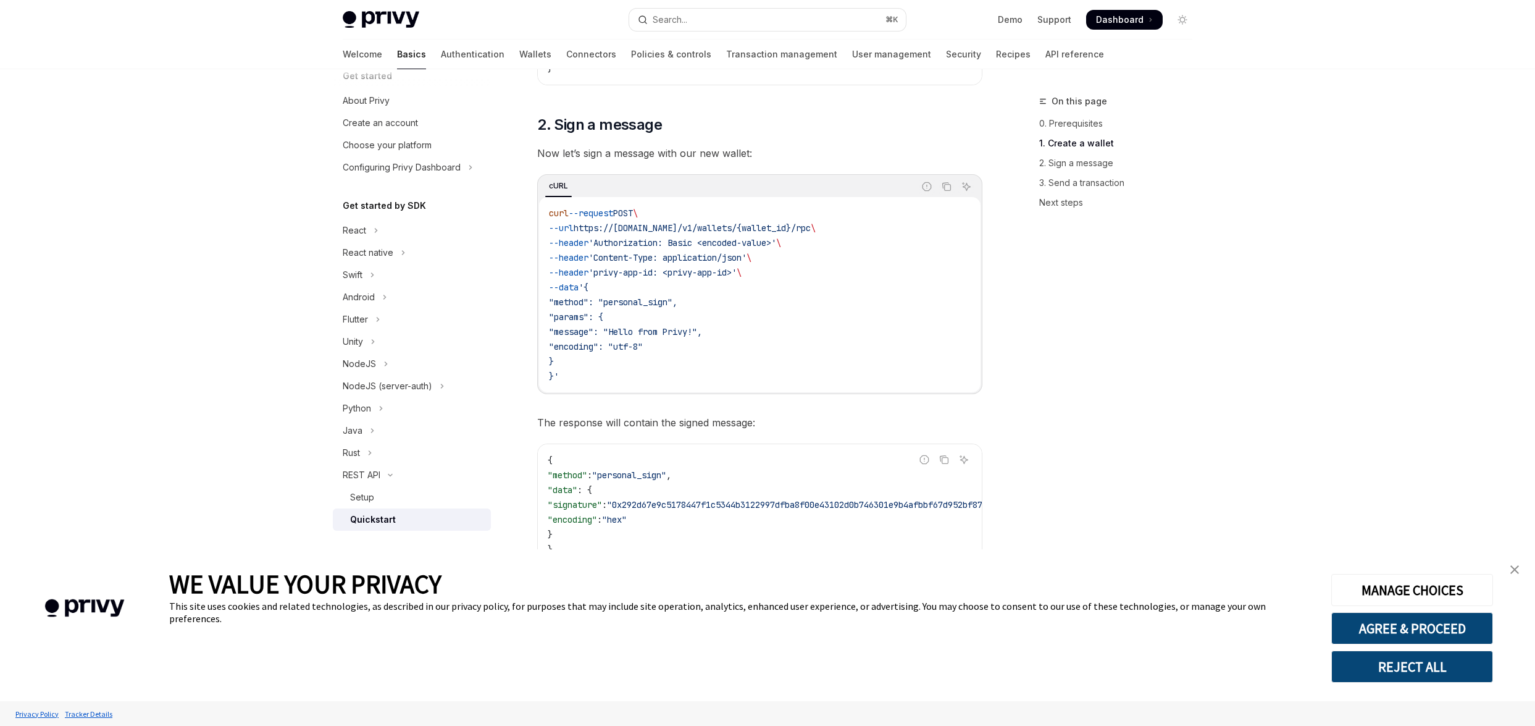
click at [596, 236] on code "curl --request POST \ --url https://[DOMAIN_NAME]/v1/wallets/{wallet_id}/rpc \ …" at bounding box center [760, 295] width 422 height 178
click at [763, 305] on code "curl --request POST \ --url https://[DOMAIN_NAME]/v1/wallets/{wallet_id}/rpc \ …" at bounding box center [760, 295] width 422 height 178
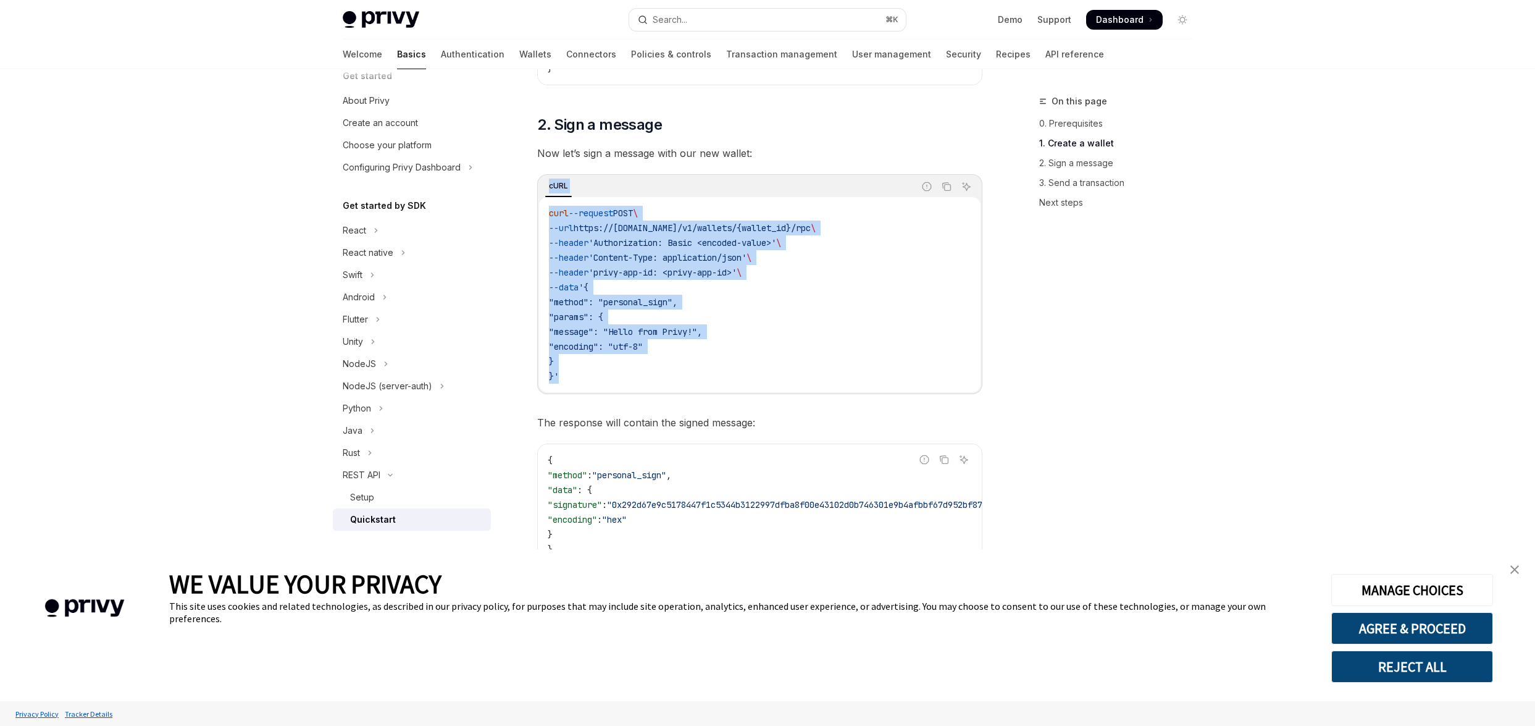
drag, startPoint x: 573, startPoint y: 371, endPoint x: 542, endPoint y: 185, distance: 189.1
click at [542, 184] on div "cURL Report incorrect code Copy Ask AI curl --request POST \ --url https://[DOM…" at bounding box center [759, 284] width 445 height 220
click at [703, 338] on code "curl --request POST \ --url https://[DOMAIN_NAME]/v1/wallets/{wallet_id}/rpc \ …" at bounding box center [760, 295] width 422 height 178
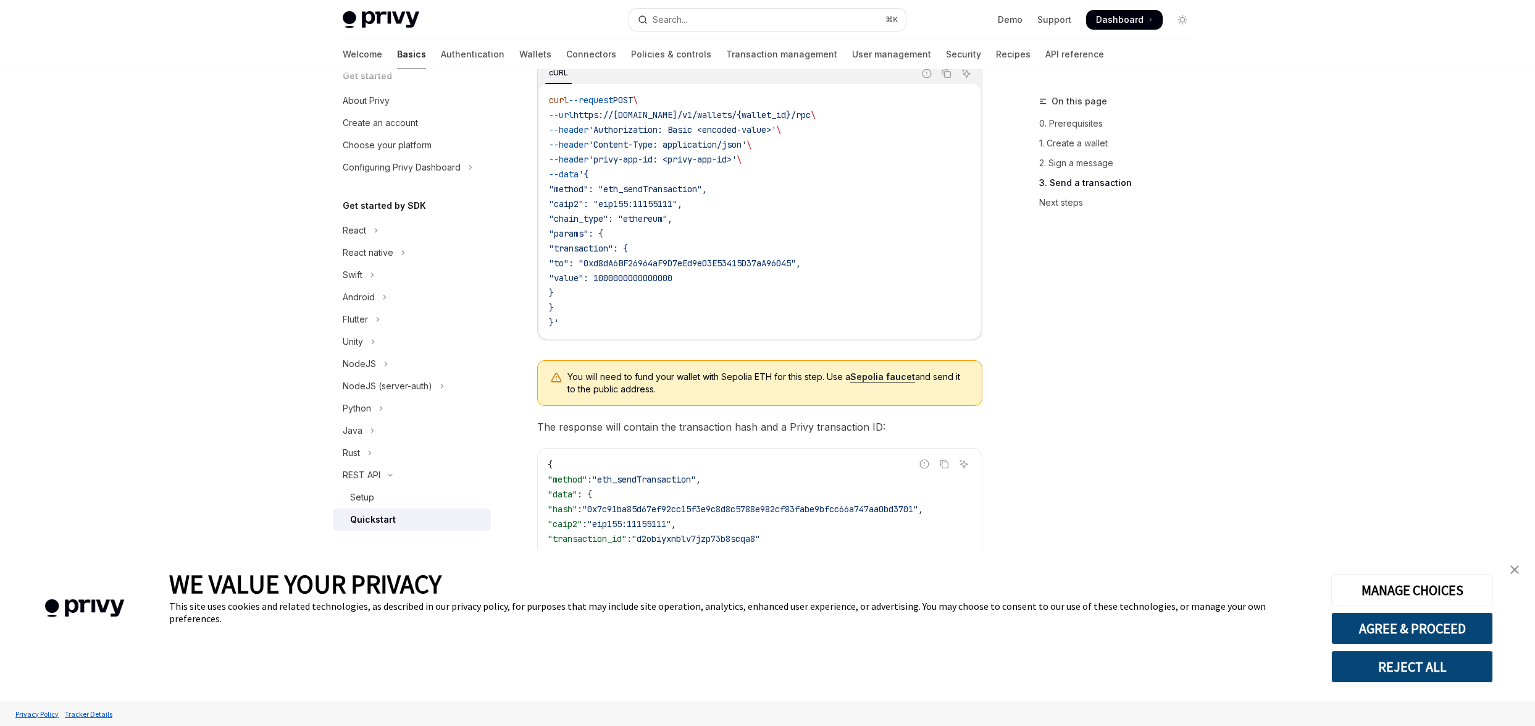
scroll to position [1471, 0]
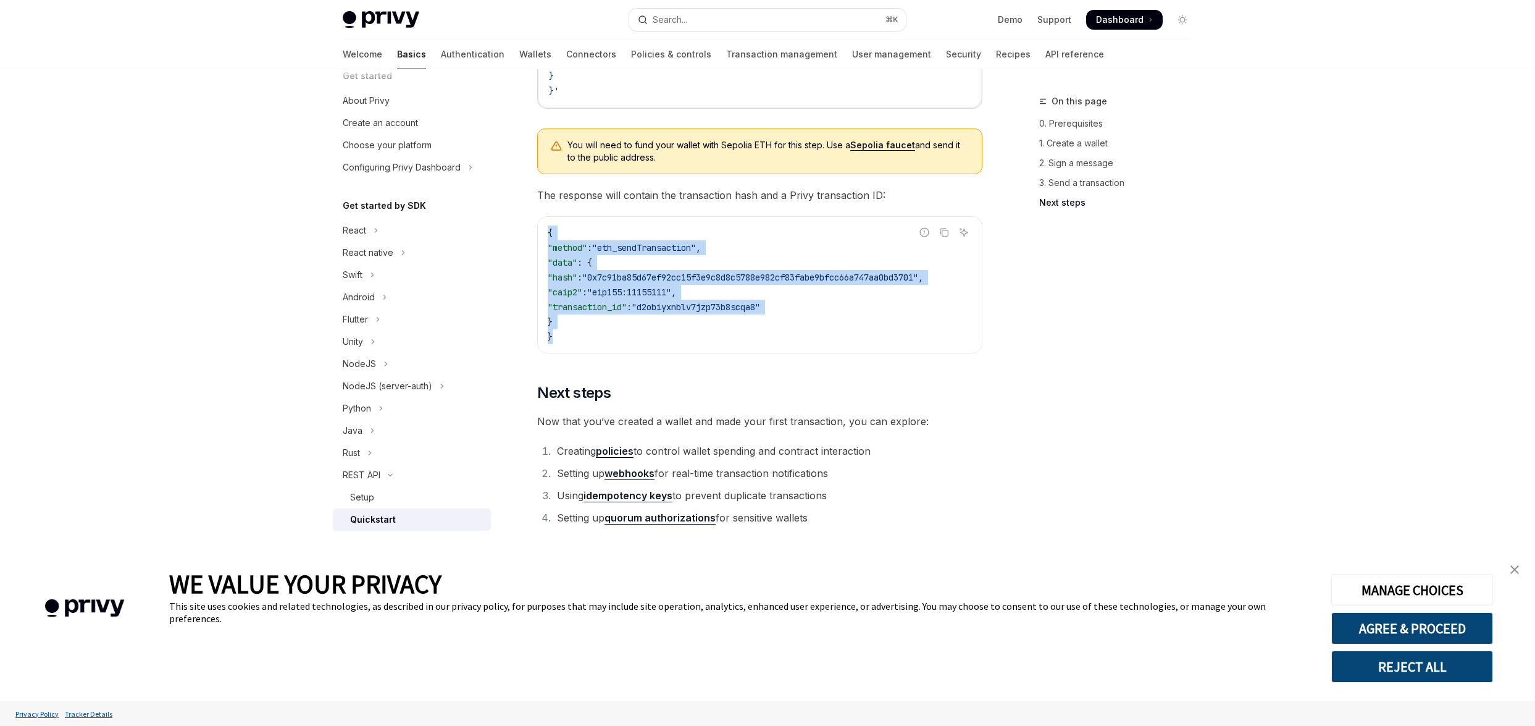
drag, startPoint x: 559, startPoint y: 327, endPoint x: 542, endPoint y: 222, distance: 107.0
click at [542, 222] on div "{ "method" : "eth_sendTransaction" , "data" : { "hash" : "0x7c91ba85d67ef92cc15…" at bounding box center [760, 285] width 444 height 136
click at [634, 287] on span ""eip155:11155111"" at bounding box center [629, 292] width 84 height 11
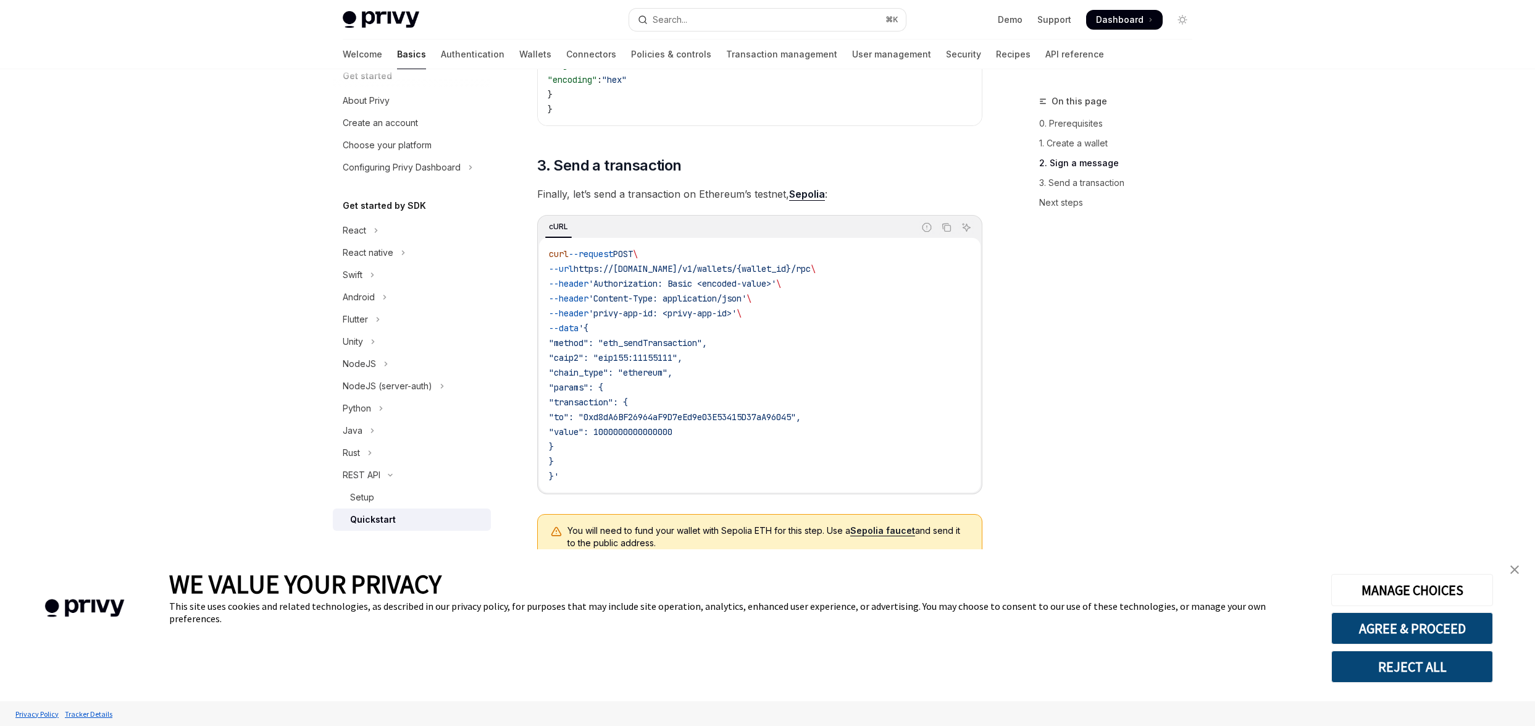
scroll to position [1061, 0]
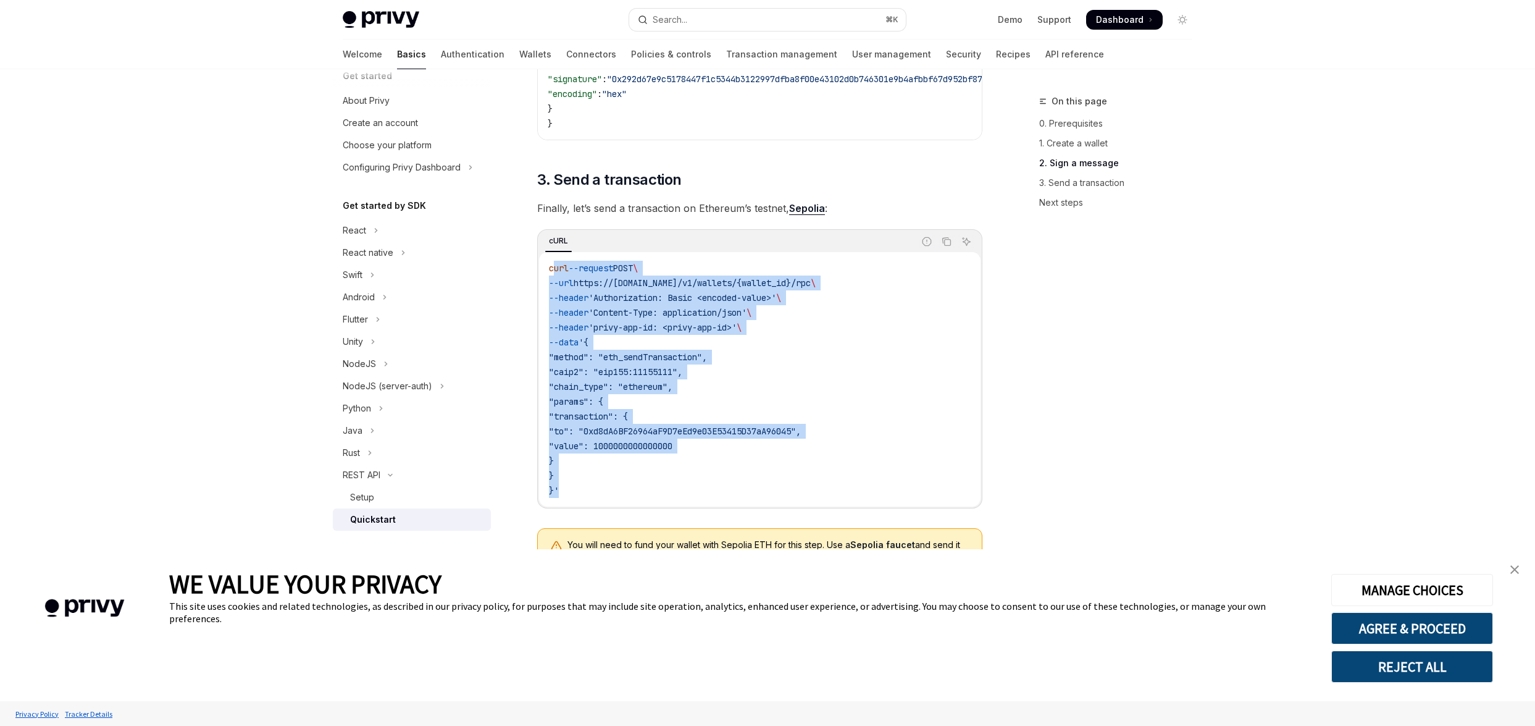
drag, startPoint x: 565, startPoint y: 492, endPoint x: 556, endPoint y: 276, distance: 216.3
click at [556, 276] on code "curl --request POST \ --url https://[DOMAIN_NAME]/v1/wallets/{wallet_id}/rpc \ …" at bounding box center [760, 379] width 422 height 237
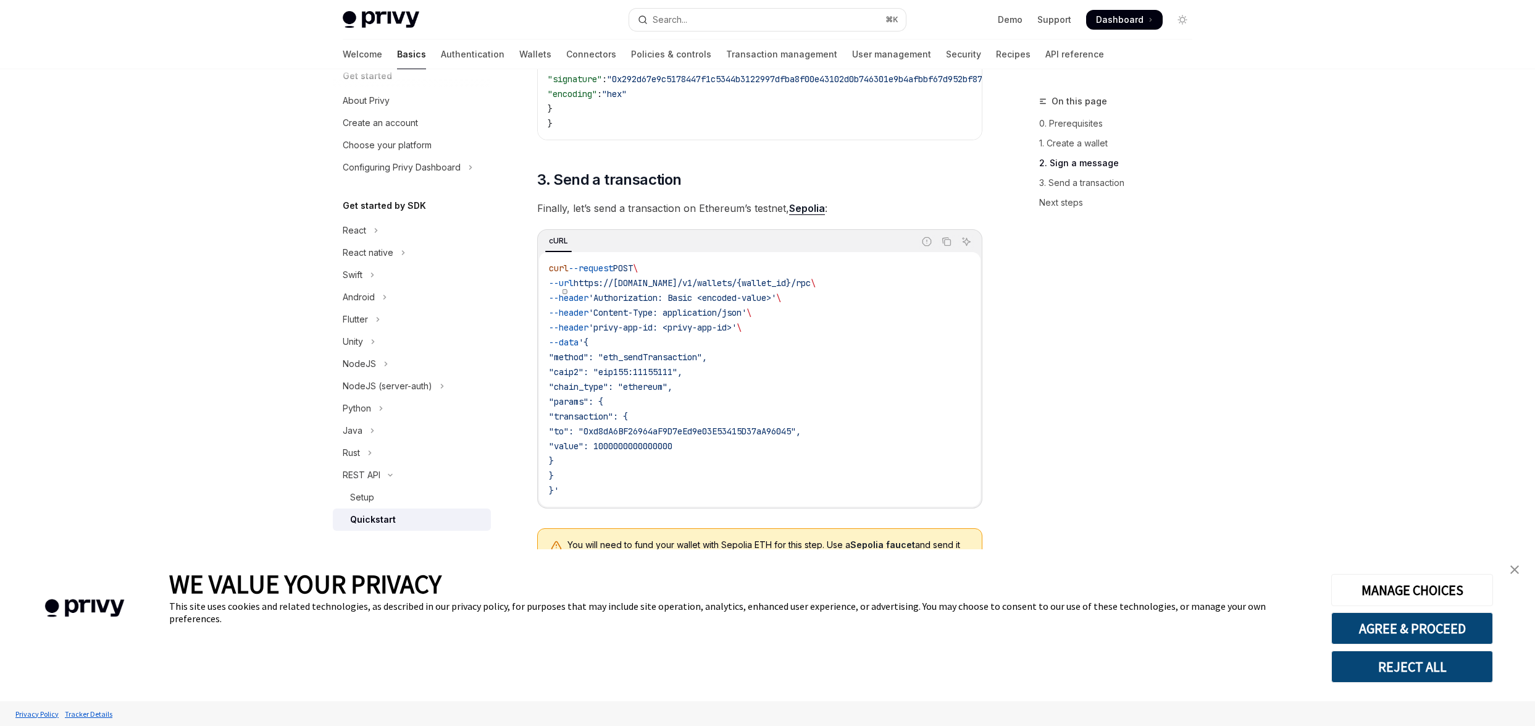
click at [695, 339] on code "curl --request POST \ --url https://[DOMAIN_NAME]/v1/wallets/{wallet_id}/rpc \ …" at bounding box center [760, 379] width 422 height 237
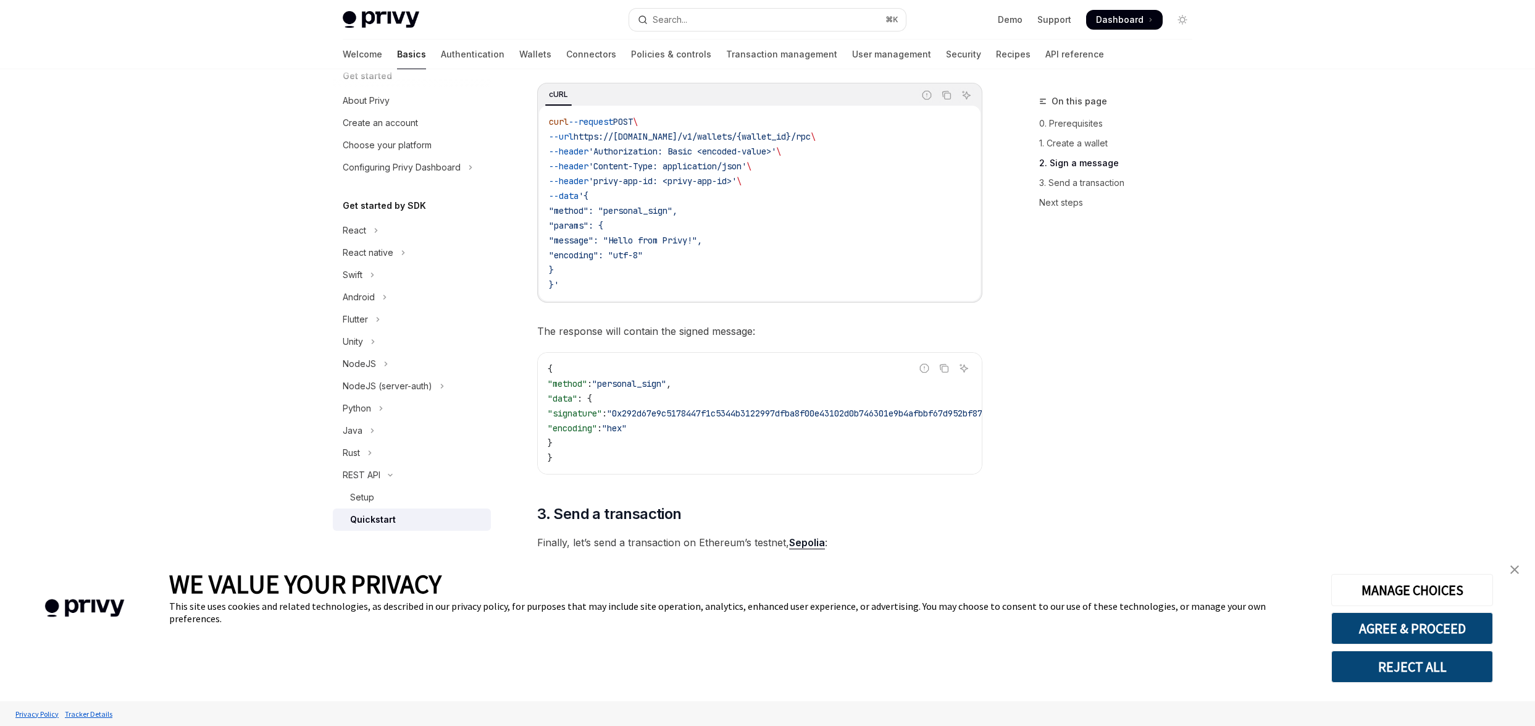
scroll to position [692, 0]
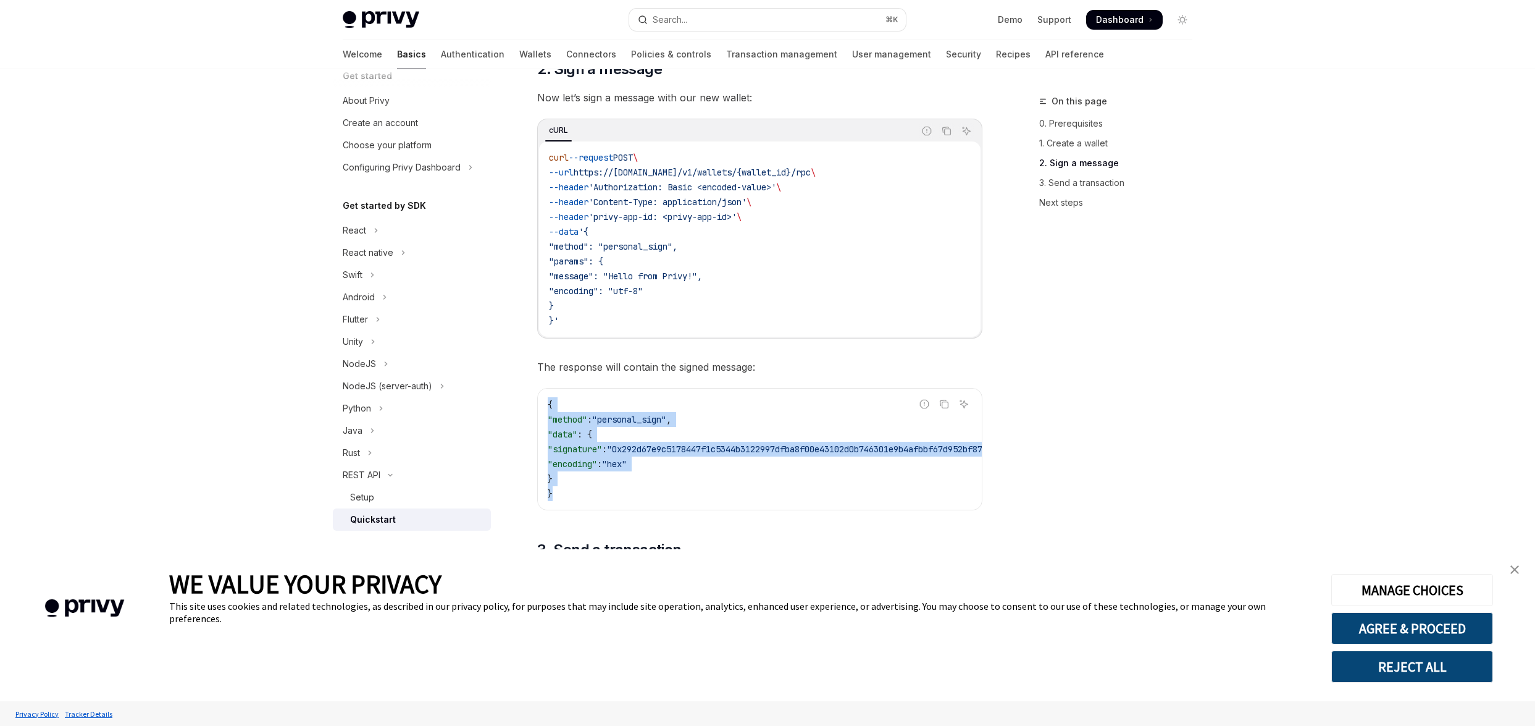
drag, startPoint x: 569, startPoint y: 490, endPoint x: 541, endPoint y: 395, distance: 99.8
click at [541, 395] on div "{ "method" : "personal_sign" , "data" : { "signature" : "0x292d67e9c5178447f1c5…" at bounding box center [760, 448] width 444 height 121
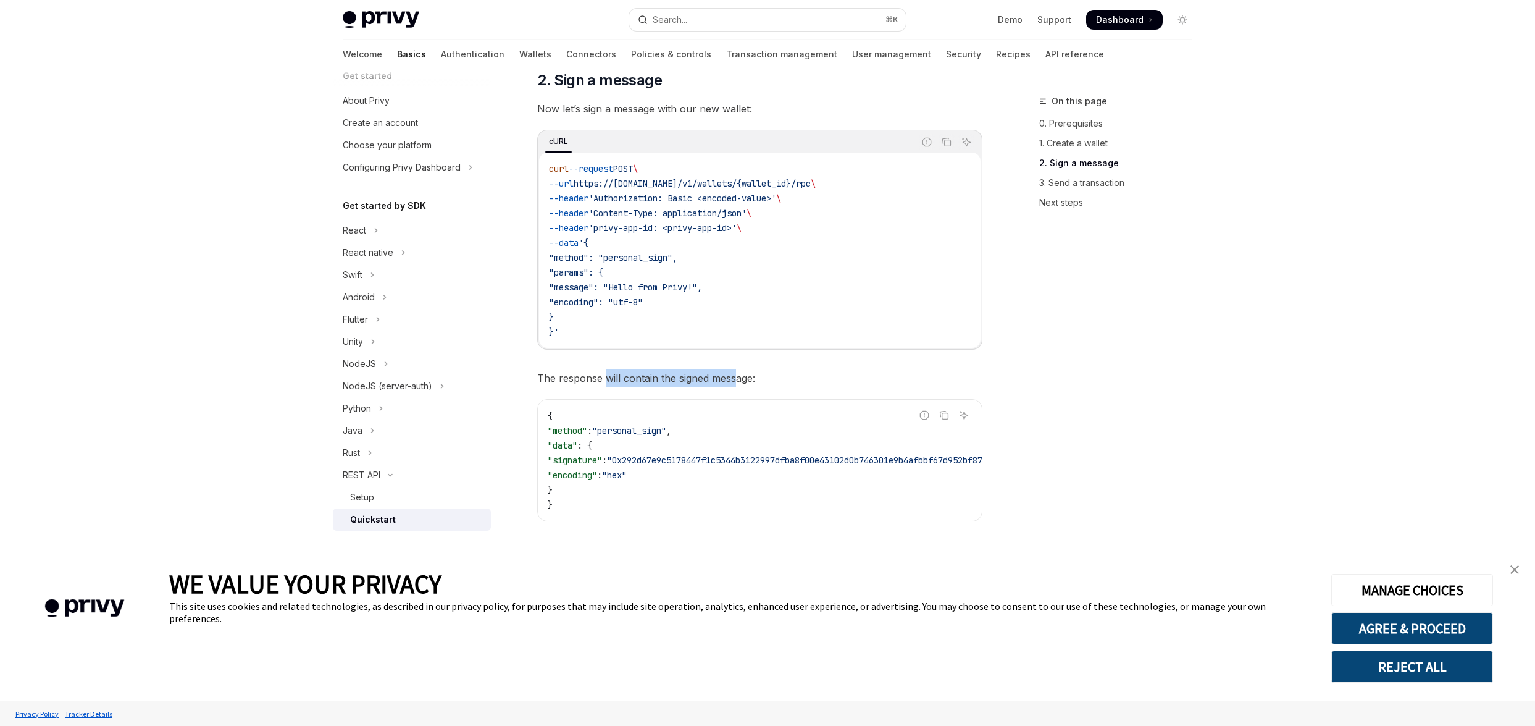
drag, startPoint x: 737, startPoint y: 379, endPoint x: 593, endPoint y: 377, distance: 143.9
click at [593, 377] on span "The response will contain the signed message:" at bounding box center [759, 377] width 445 height 17
drag, startPoint x: 538, startPoint y: 377, endPoint x: 717, endPoint y: 377, distance: 178.5
click at [713, 377] on span "The response will contain the signed message:" at bounding box center [759, 377] width 445 height 17
click at [719, 377] on span "The response will contain the signed message:" at bounding box center [759, 377] width 445 height 17
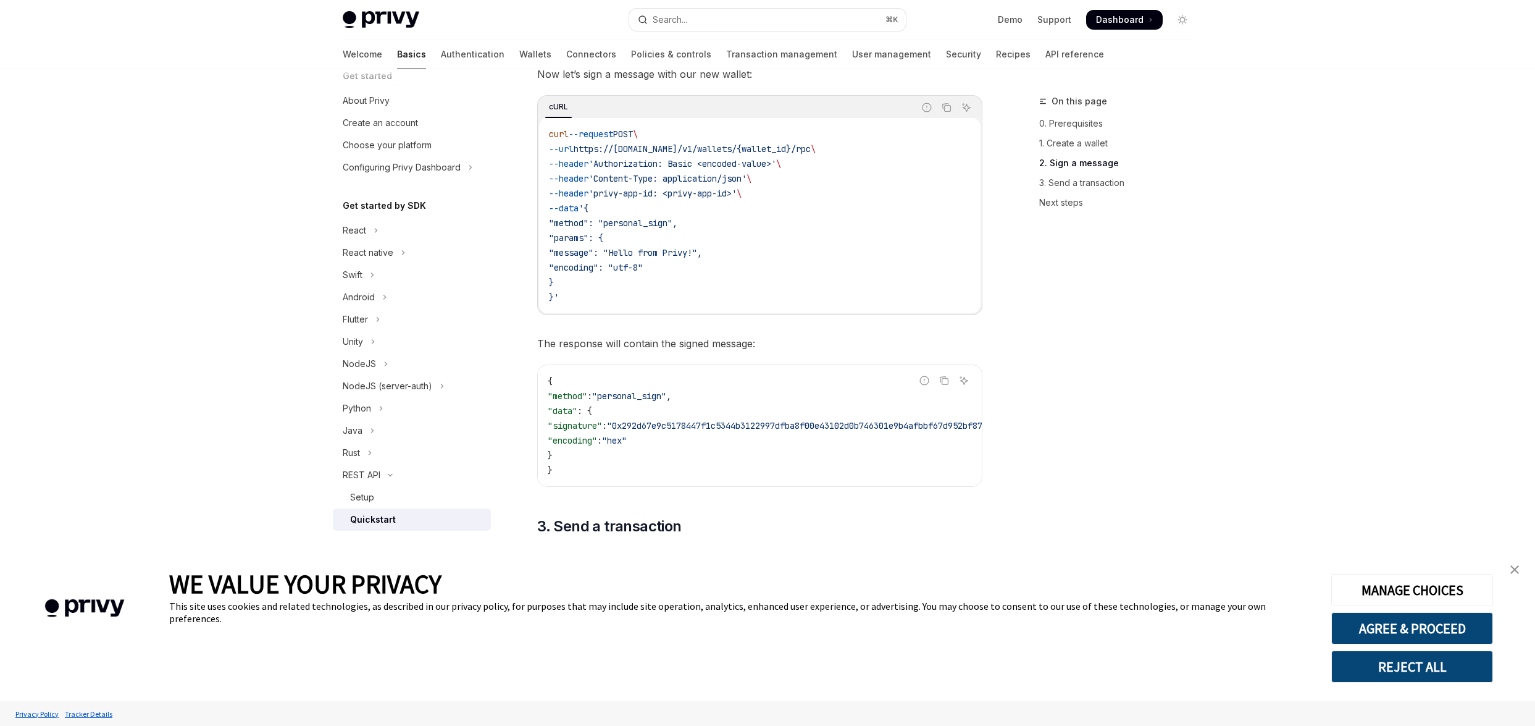
scroll to position [707, 0]
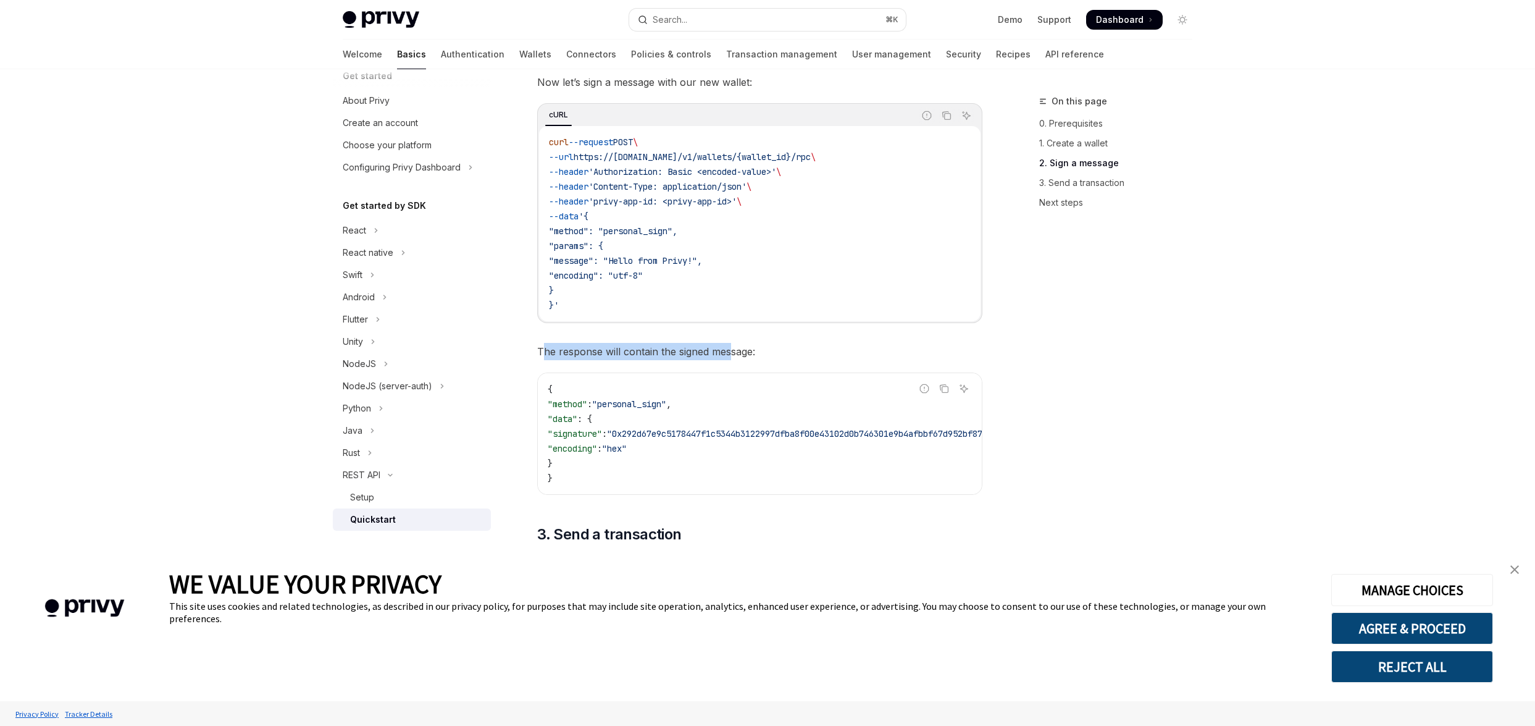
drag, startPoint x: 545, startPoint y: 350, endPoint x: 733, endPoint y: 351, distance: 188.3
click at [730, 351] on span "The response will contain the signed message:" at bounding box center [759, 351] width 445 height 17
drag, startPoint x: 739, startPoint y: 351, endPoint x: 626, endPoint y: 350, distance: 113.6
click at [630, 350] on span "The response will contain the signed message:" at bounding box center [759, 351] width 445 height 17
drag, startPoint x: 559, startPoint y: 350, endPoint x: 682, endPoint y: 351, distance: 122.3
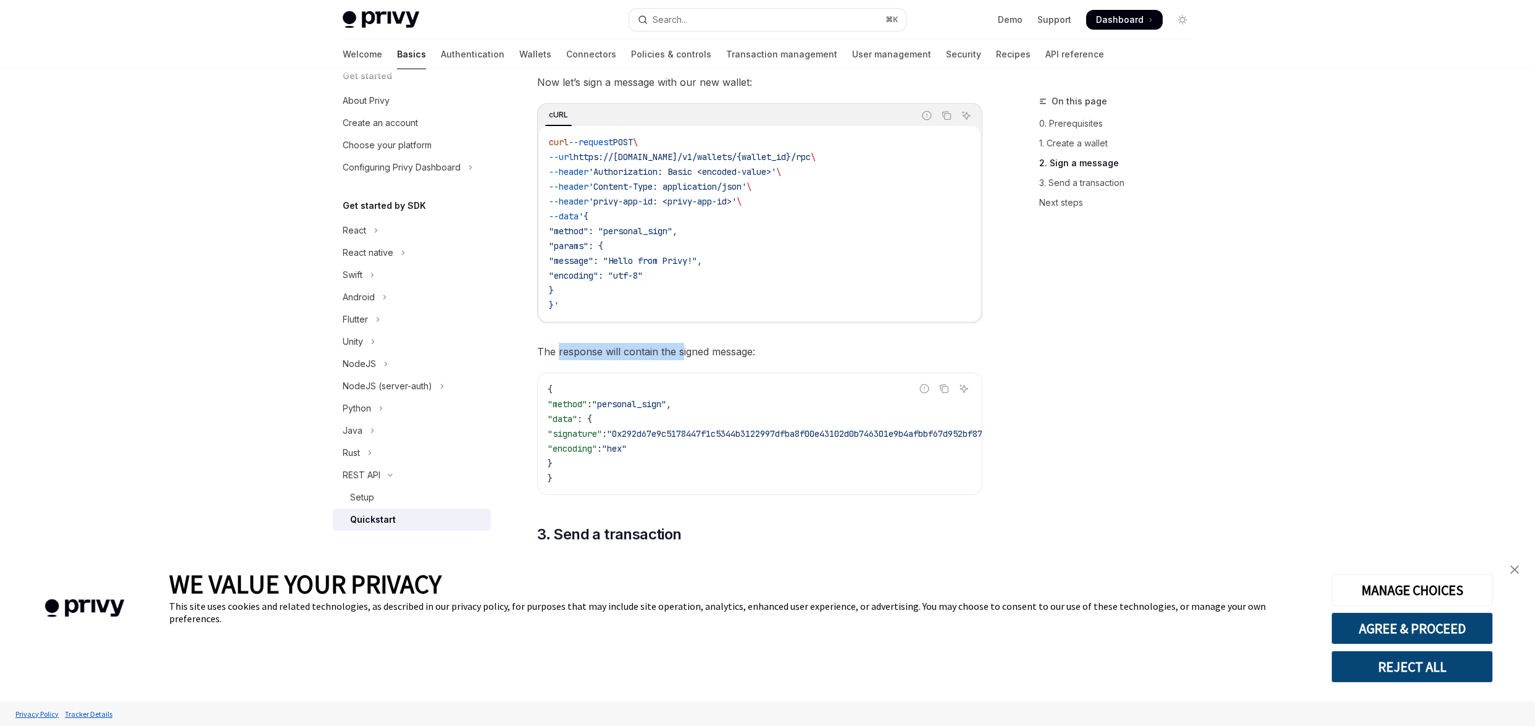
click at [682, 351] on span "The response will contain the signed message:" at bounding box center [759, 351] width 445 height 17
click at [718, 353] on span "The response will contain the signed message:" at bounding box center [759, 351] width 445 height 17
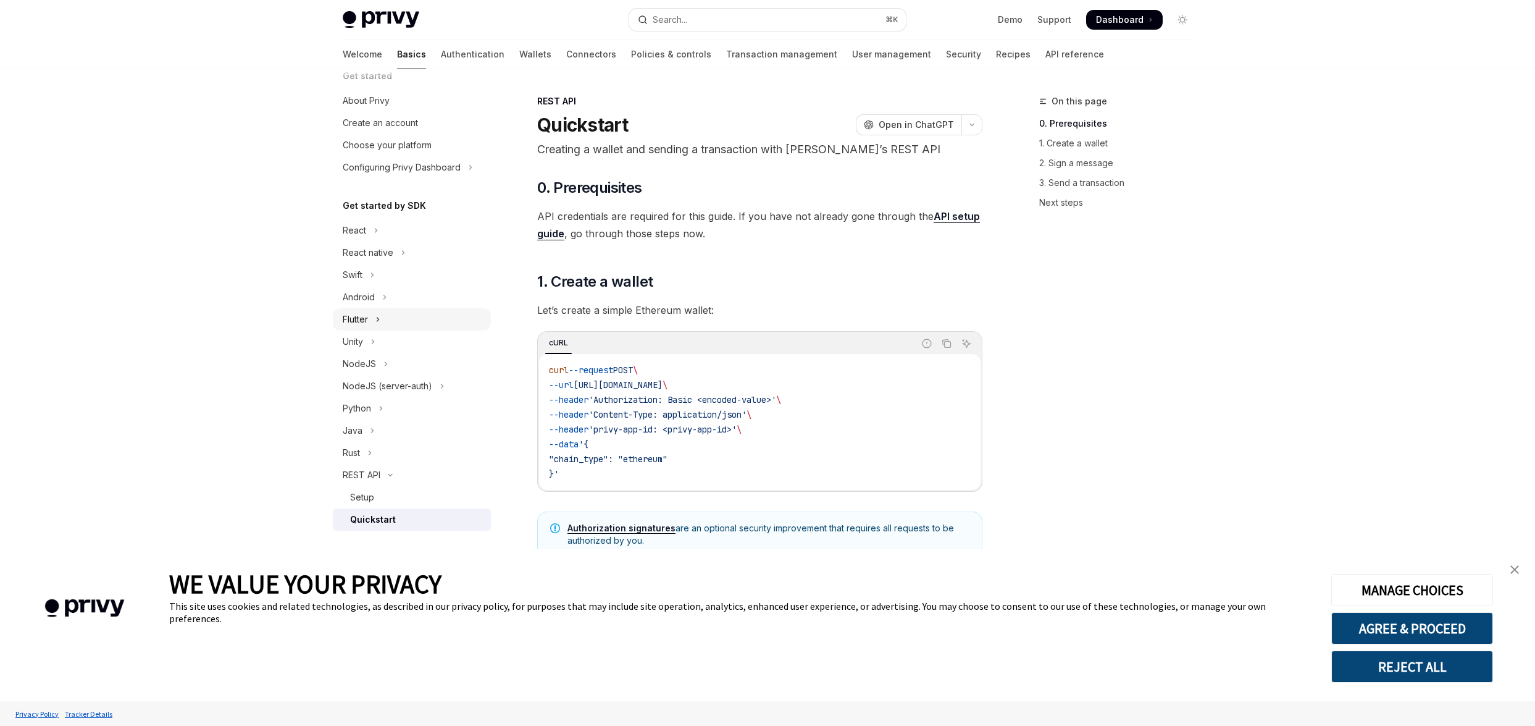
scroll to position [0, 0]
click at [441, 54] on link "Authentication" at bounding box center [473, 55] width 64 height 30
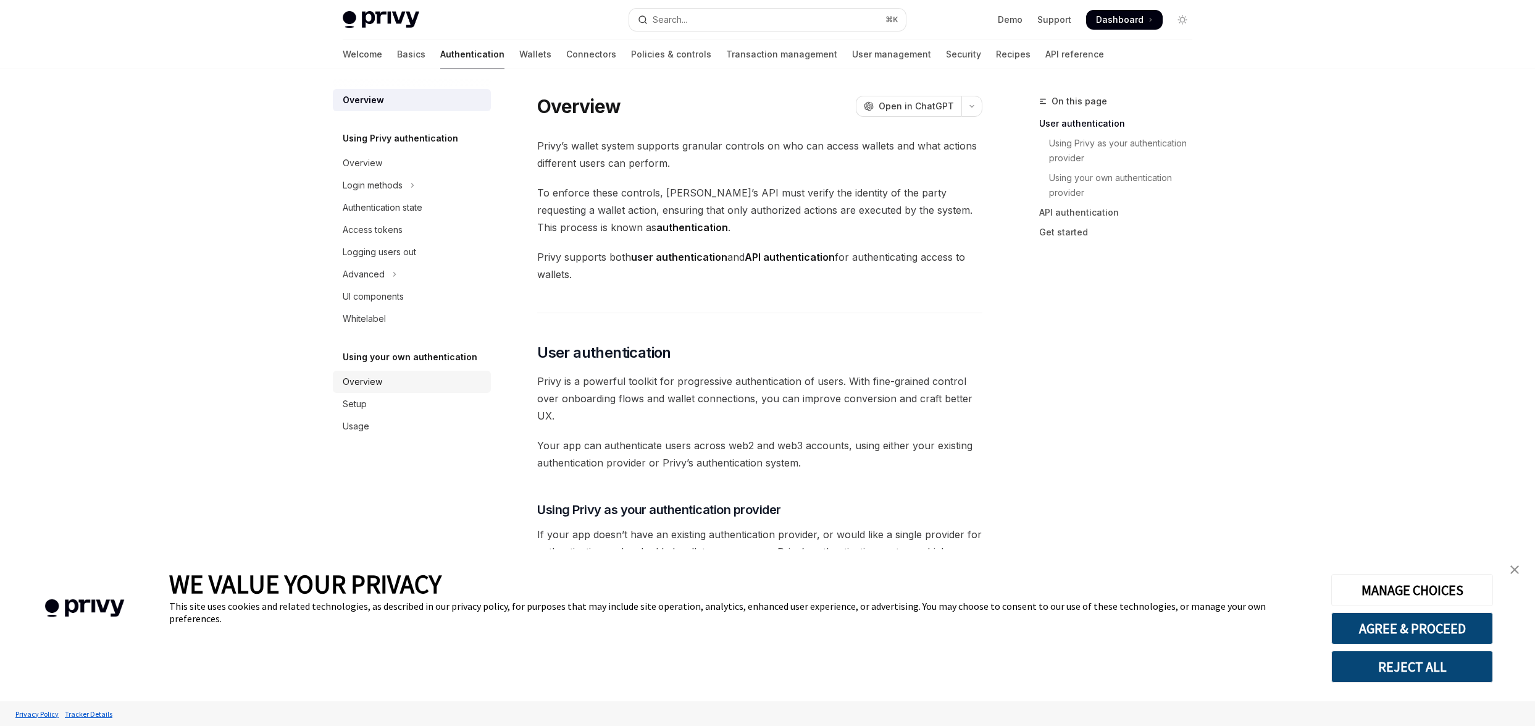
click at [359, 390] on link "Overview" at bounding box center [412, 381] width 158 height 22
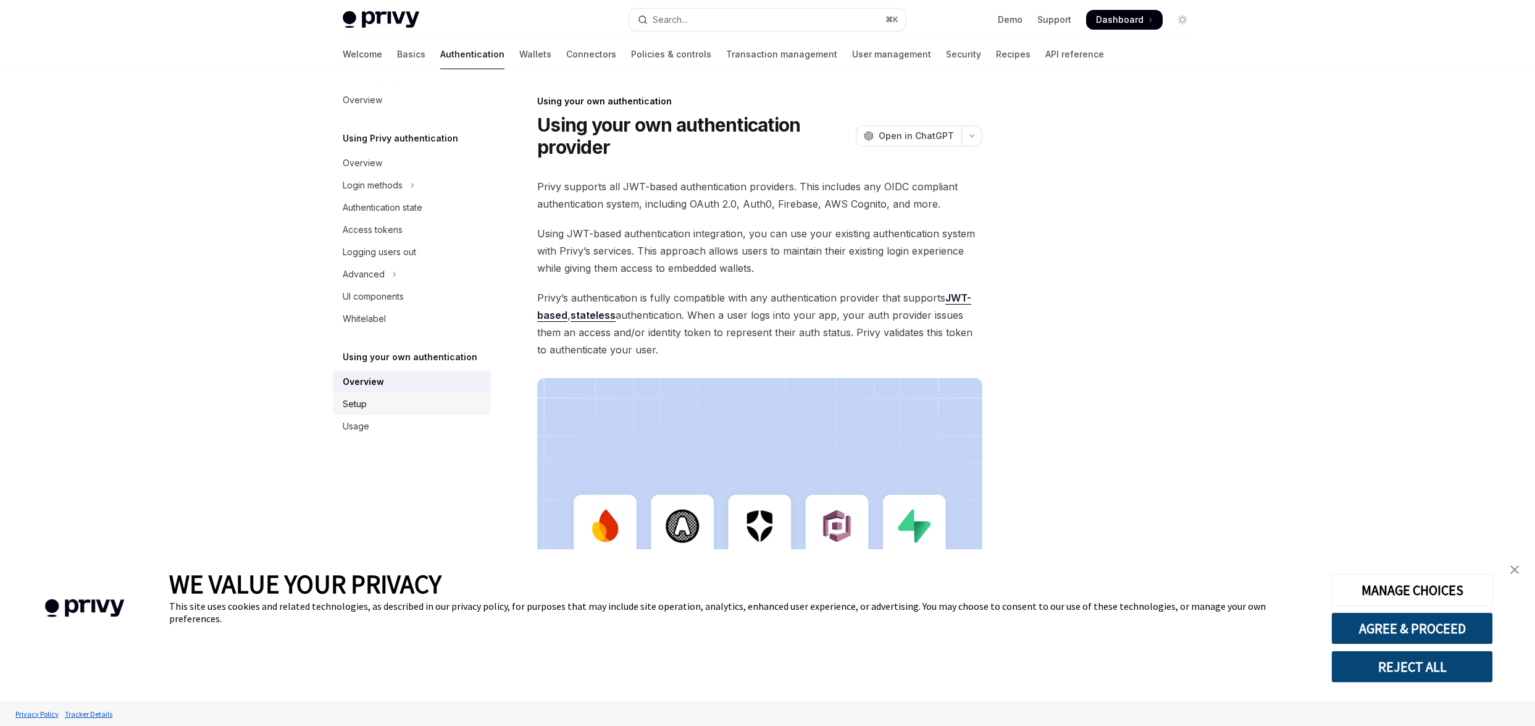
click at [358, 407] on div "Setup" at bounding box center [355, 403] width 24 height 15
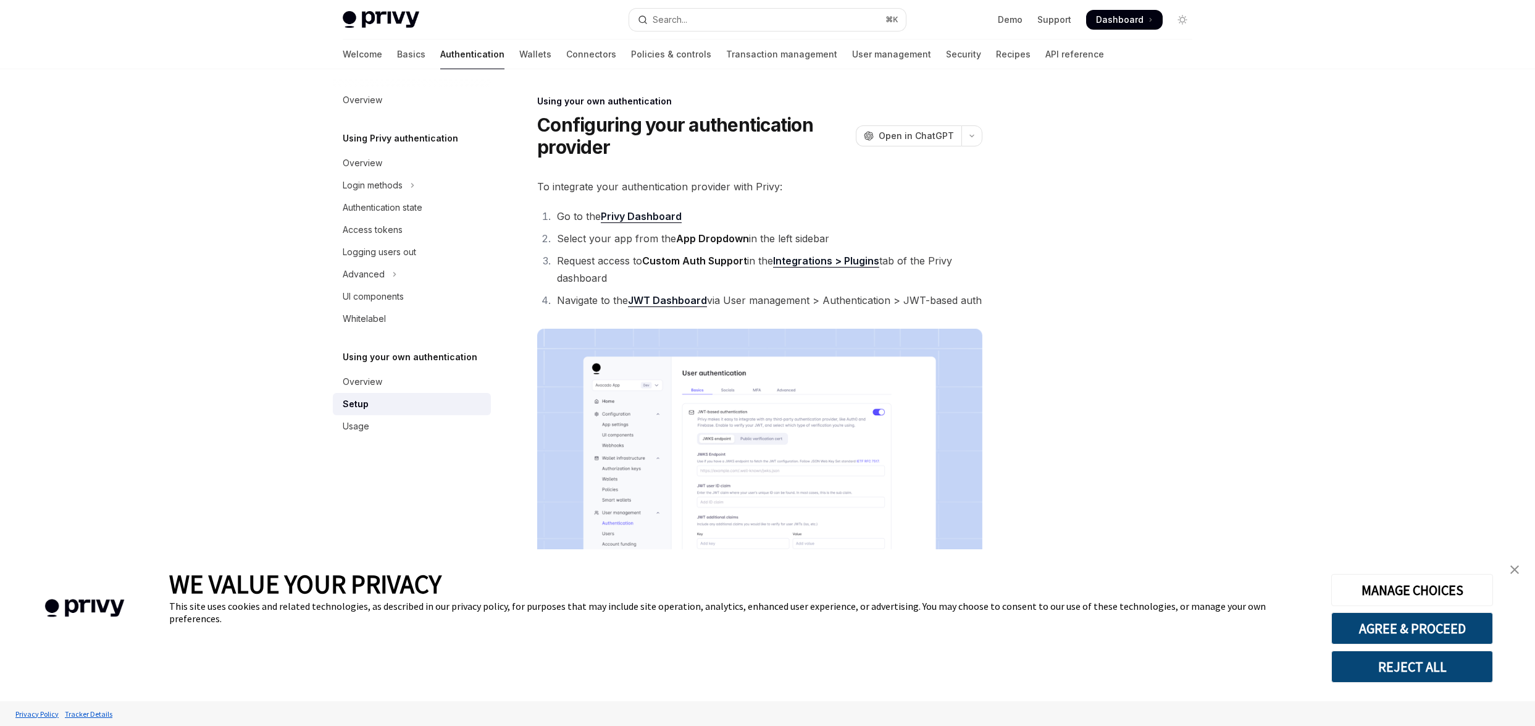
click at [358, 439] on div "Overview Using Privy authentication Overview Login methods Authentication state…" at bounding box center [422, 397] width 178 height 656
click at [361, 424] on div "Usage" at bounding box center [356, 426] width 27 height 15
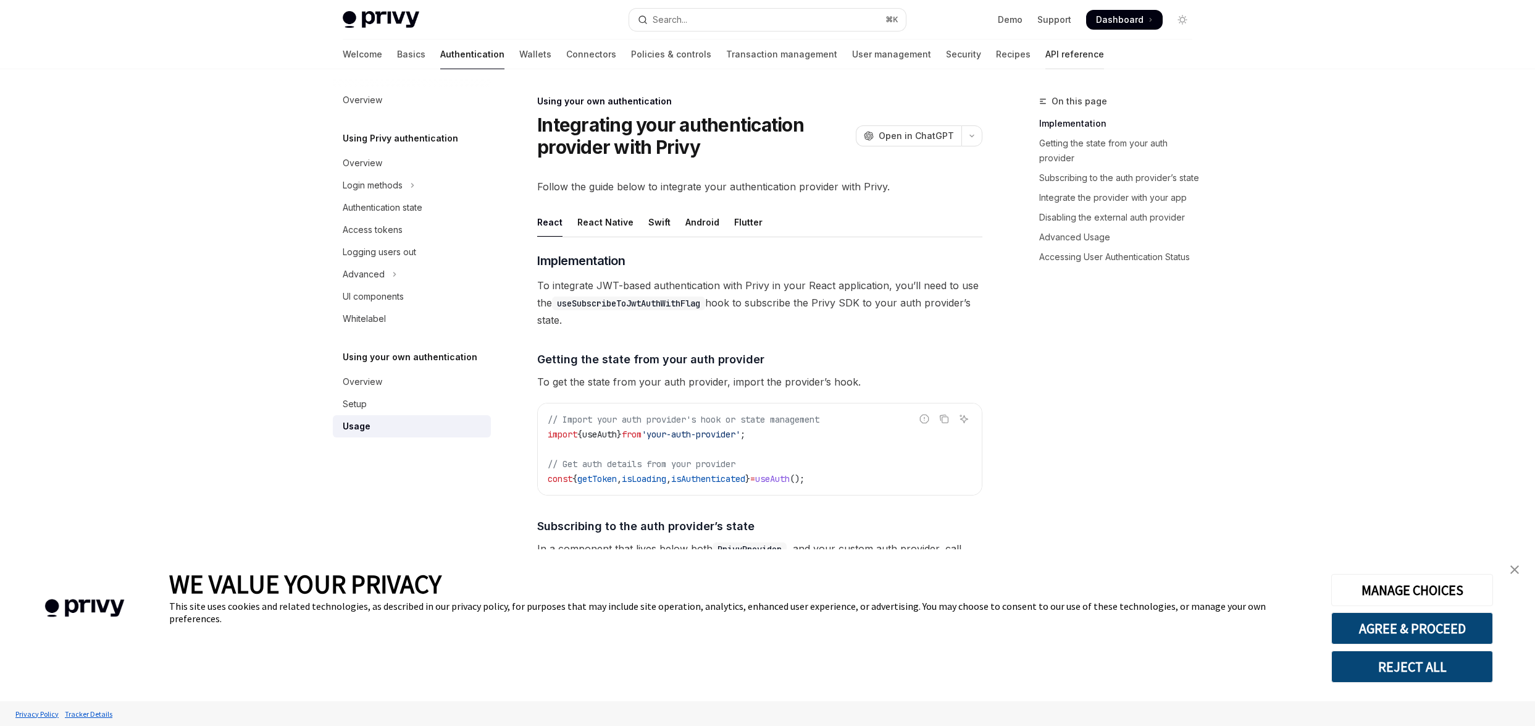
click at [1045, 56] on link "API reference" at bounding box center [1074, 55] width 59 height 30
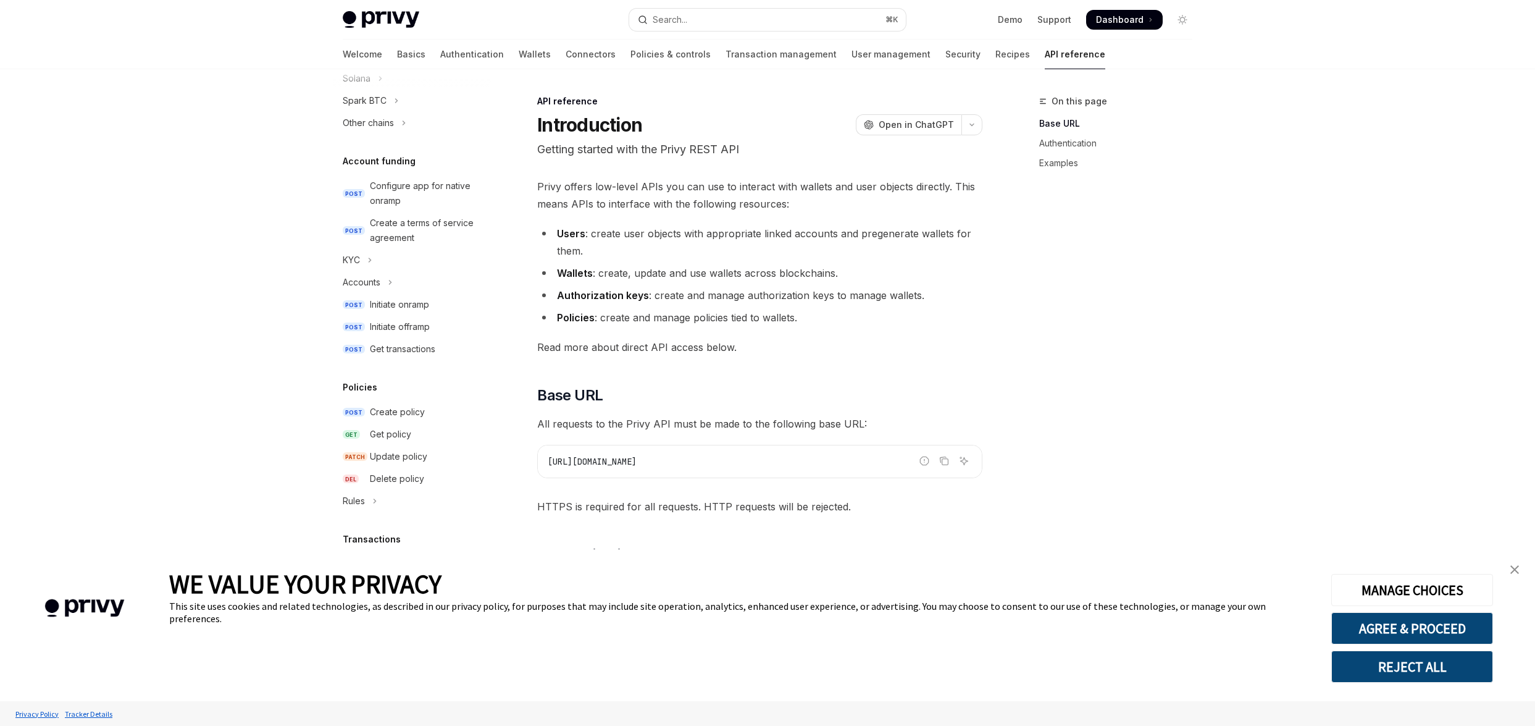
scroll to position [354, 0]
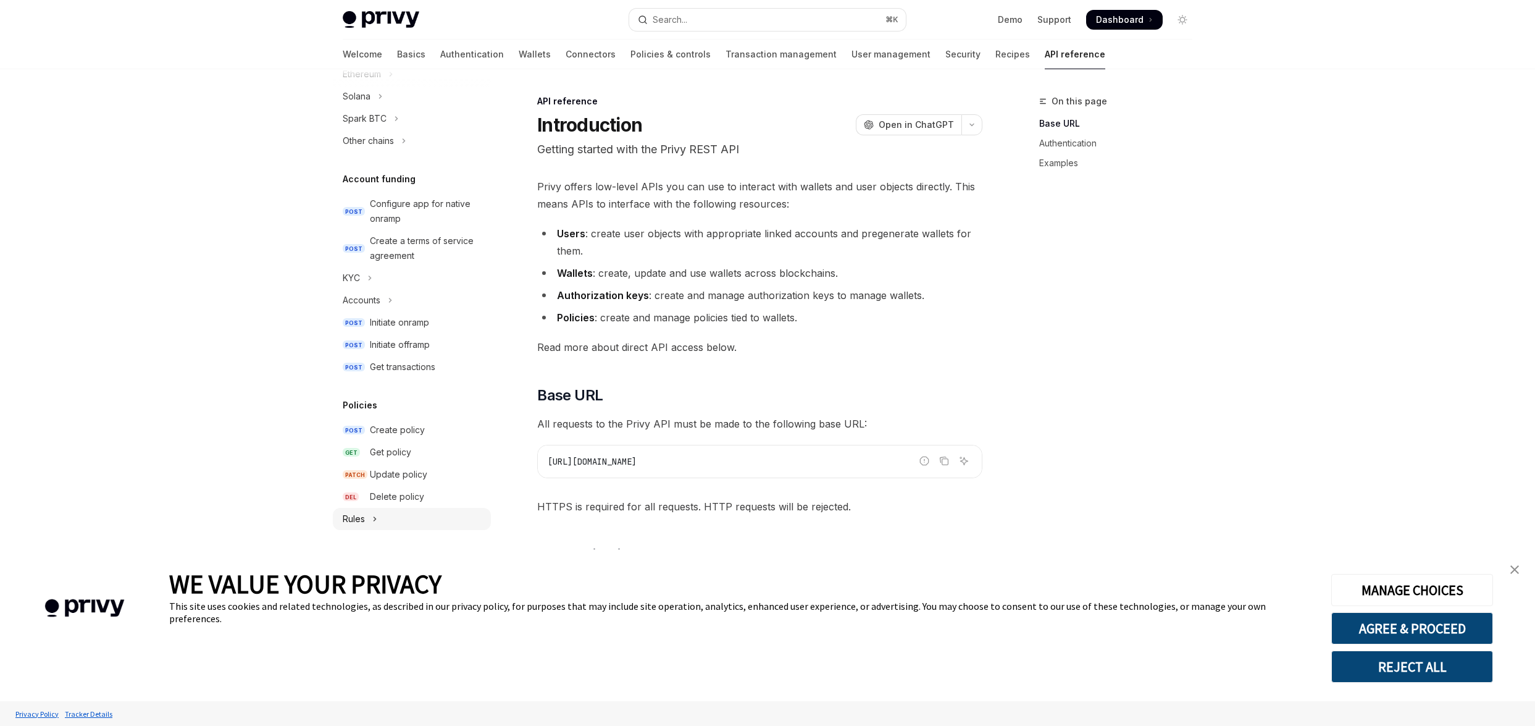
click at [370, 521] on button "Rules" at bounding box center [412, 519] width 158 height 22
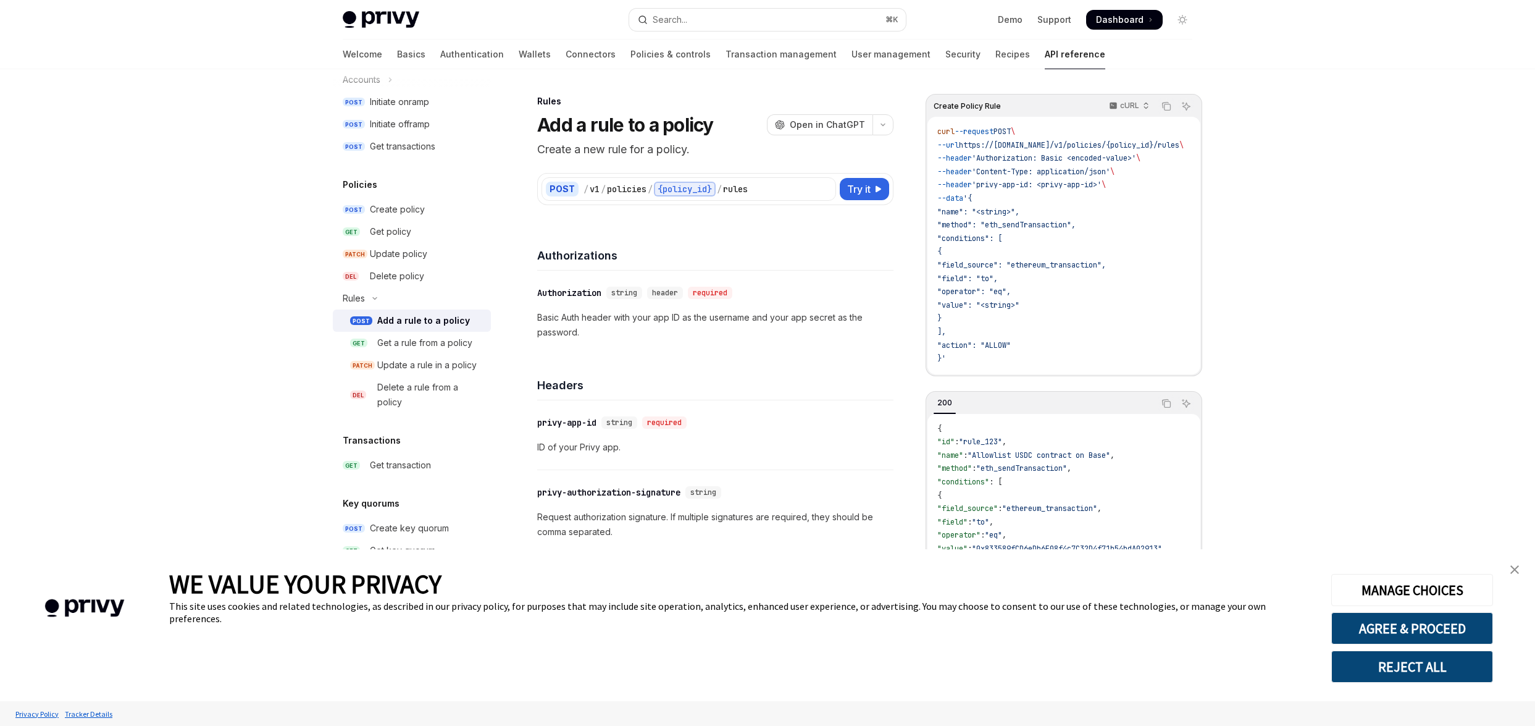
scroll to position [579, 0]
click at [400, 459] on div "Get transaction" at bounding box center [400, 460] width 61 height 15
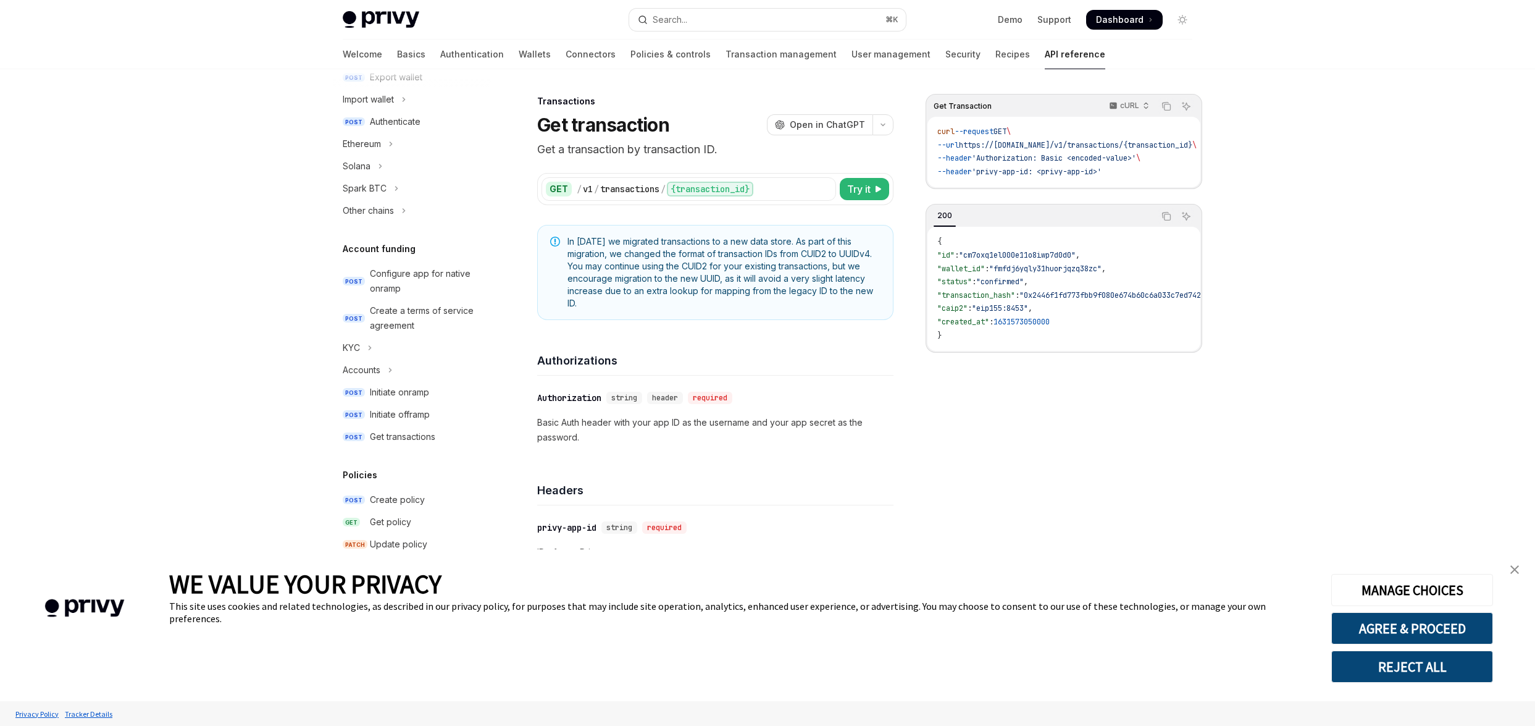
scroll to position [283, 0]
click at [401, 350] on button "KYC" at bounding box center [412, 349] width 158 height 22
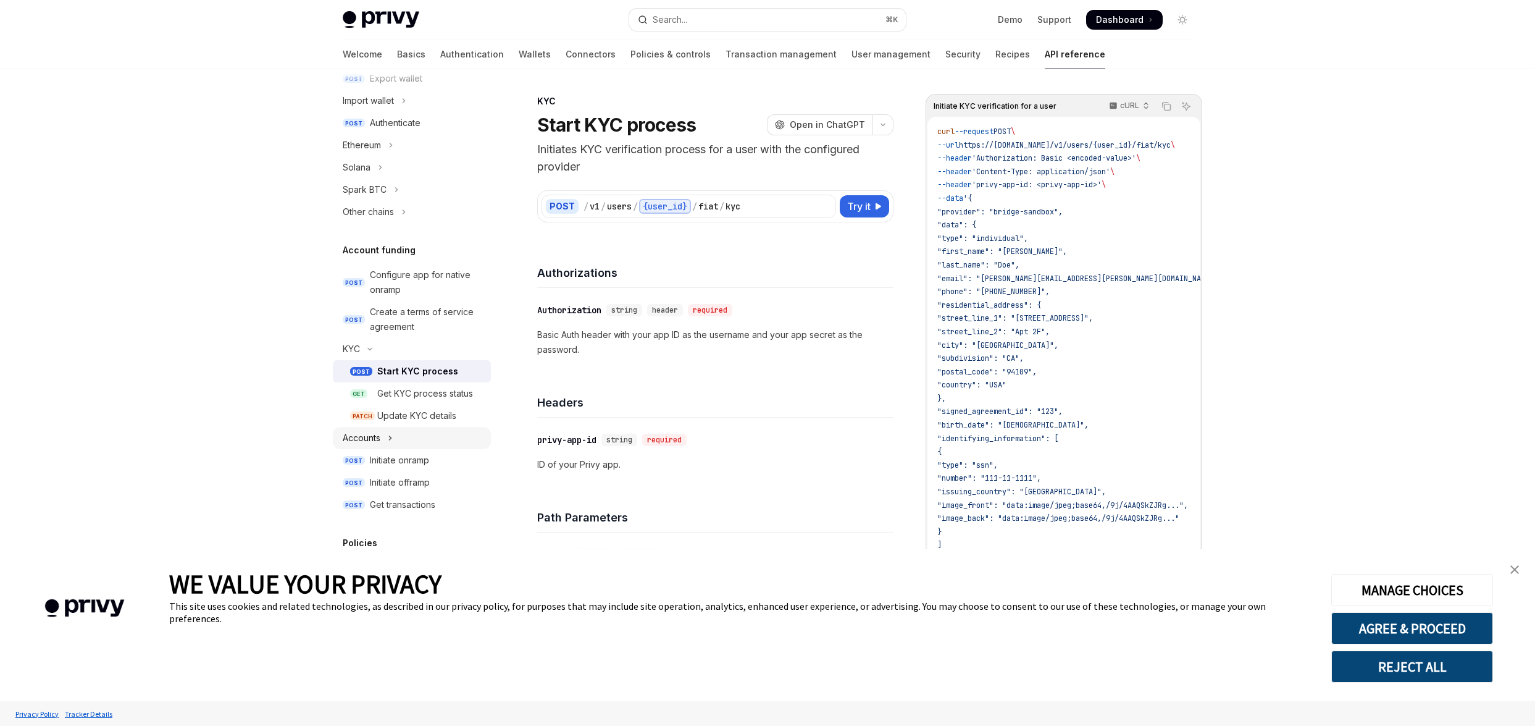
click at [392, 441] on icon "Toggle Accounts section" at bounding box center [390, 437] width 5 height 15
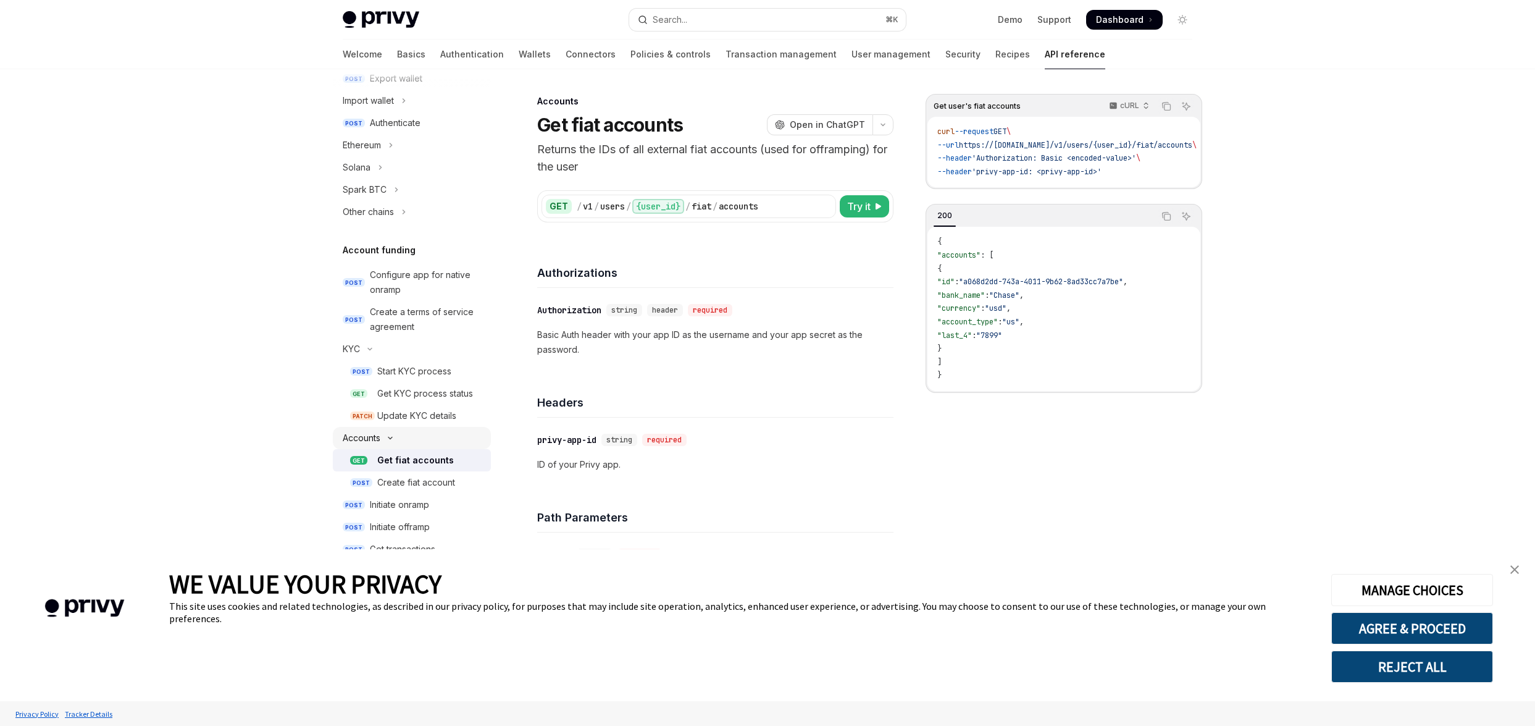
scroll to position [380, 0]
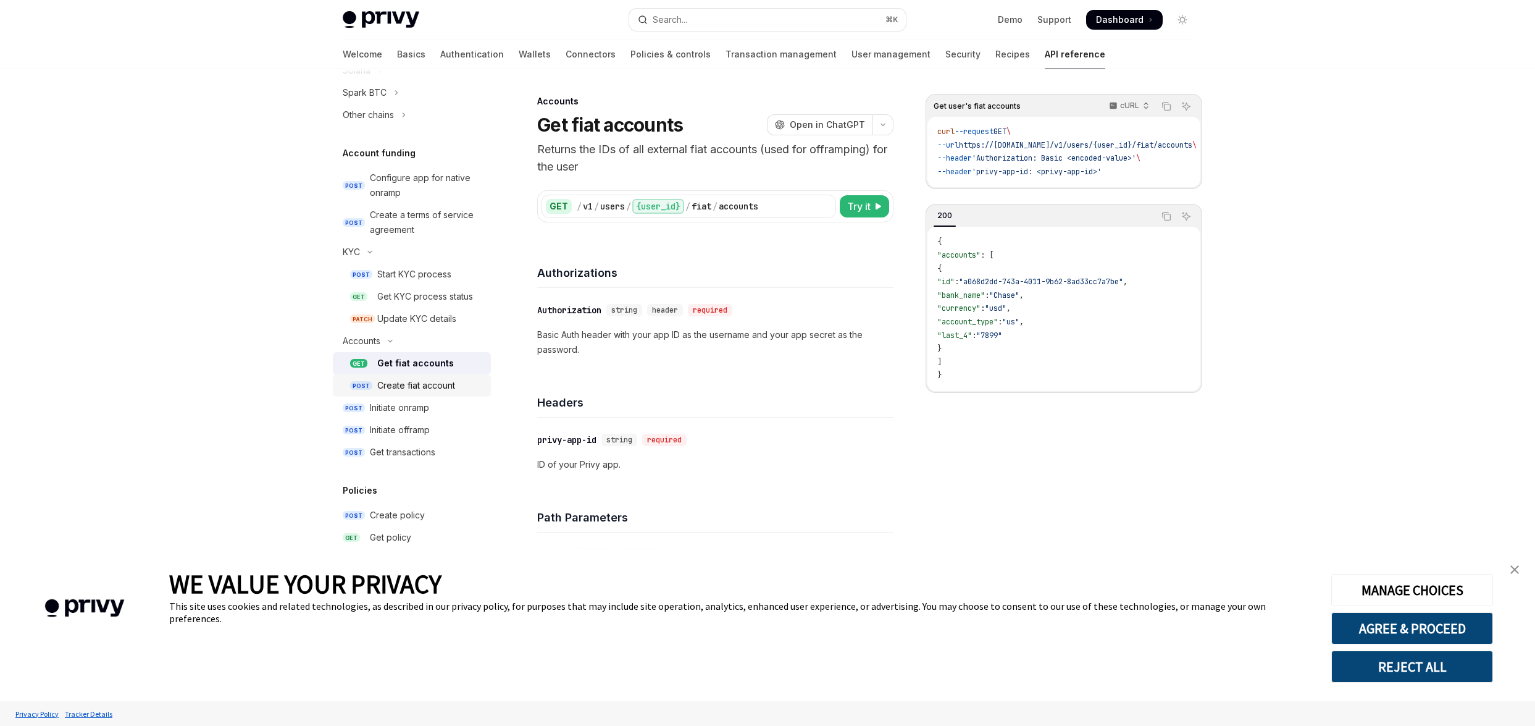
click at [412, 387] on div "Create fiat account" at bounding box center [416, 385] width 78 height 15
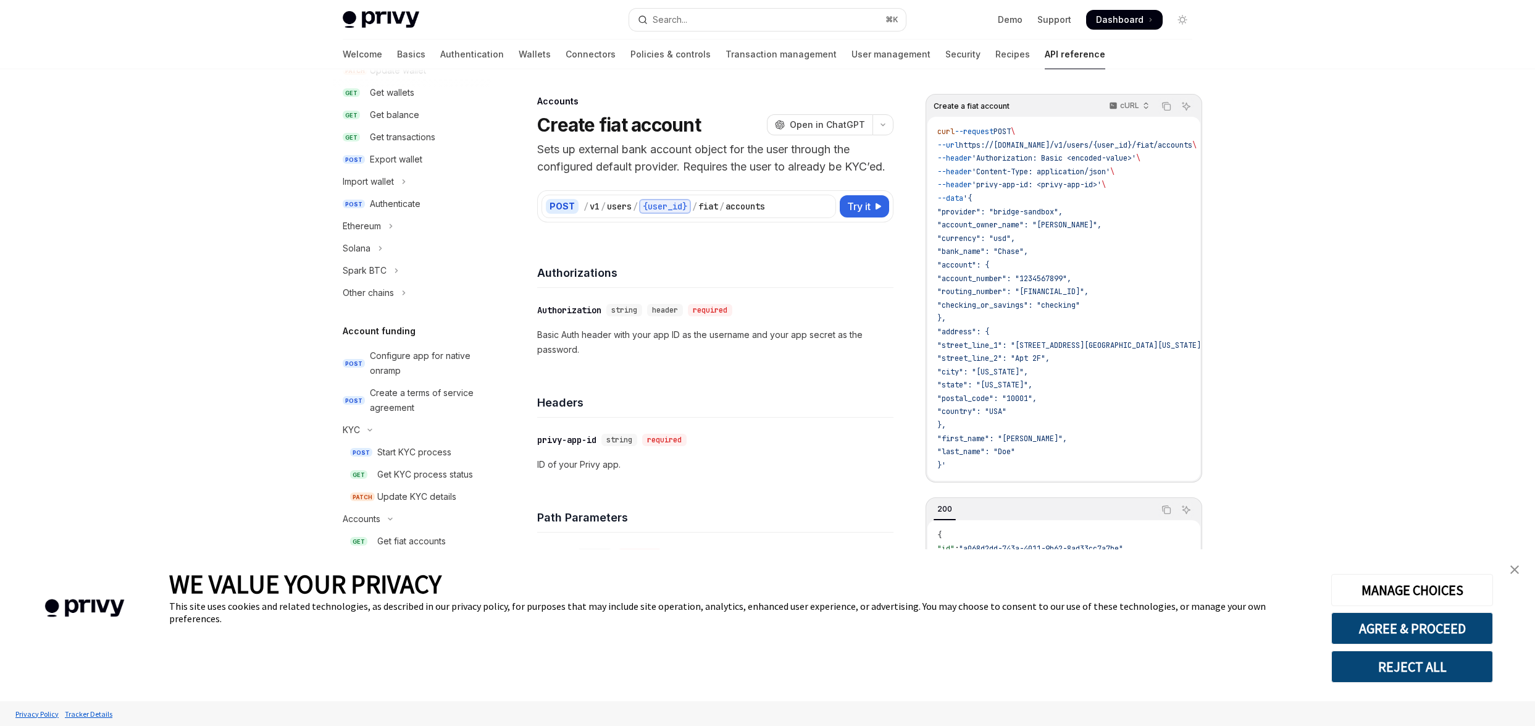
scroll to position [200, 0]
click at [409, 449] on div "Start KYC process" at bounding box center [414, 454] width 74 height 15
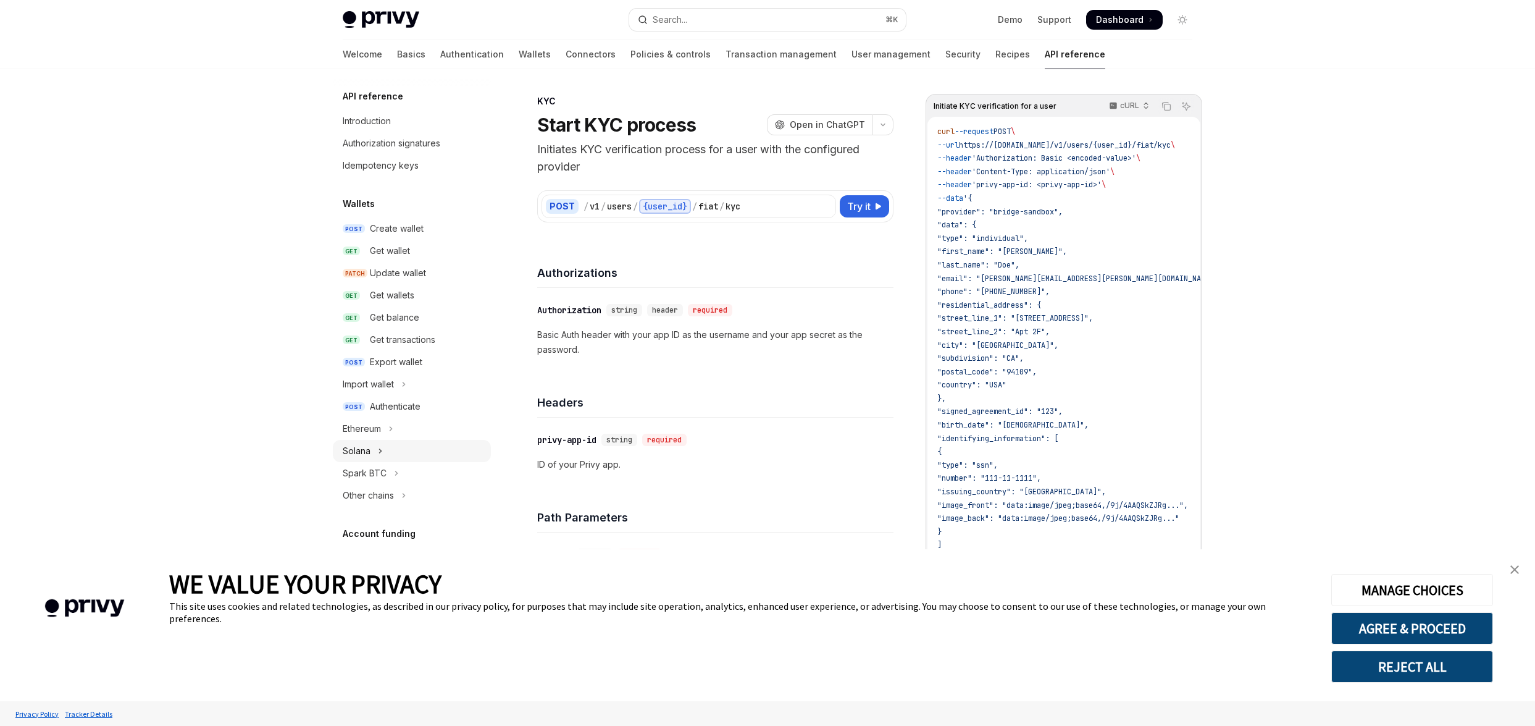
click at [383, 453] on button "Solana" at bounding box center [412, 451] width 158 height 22
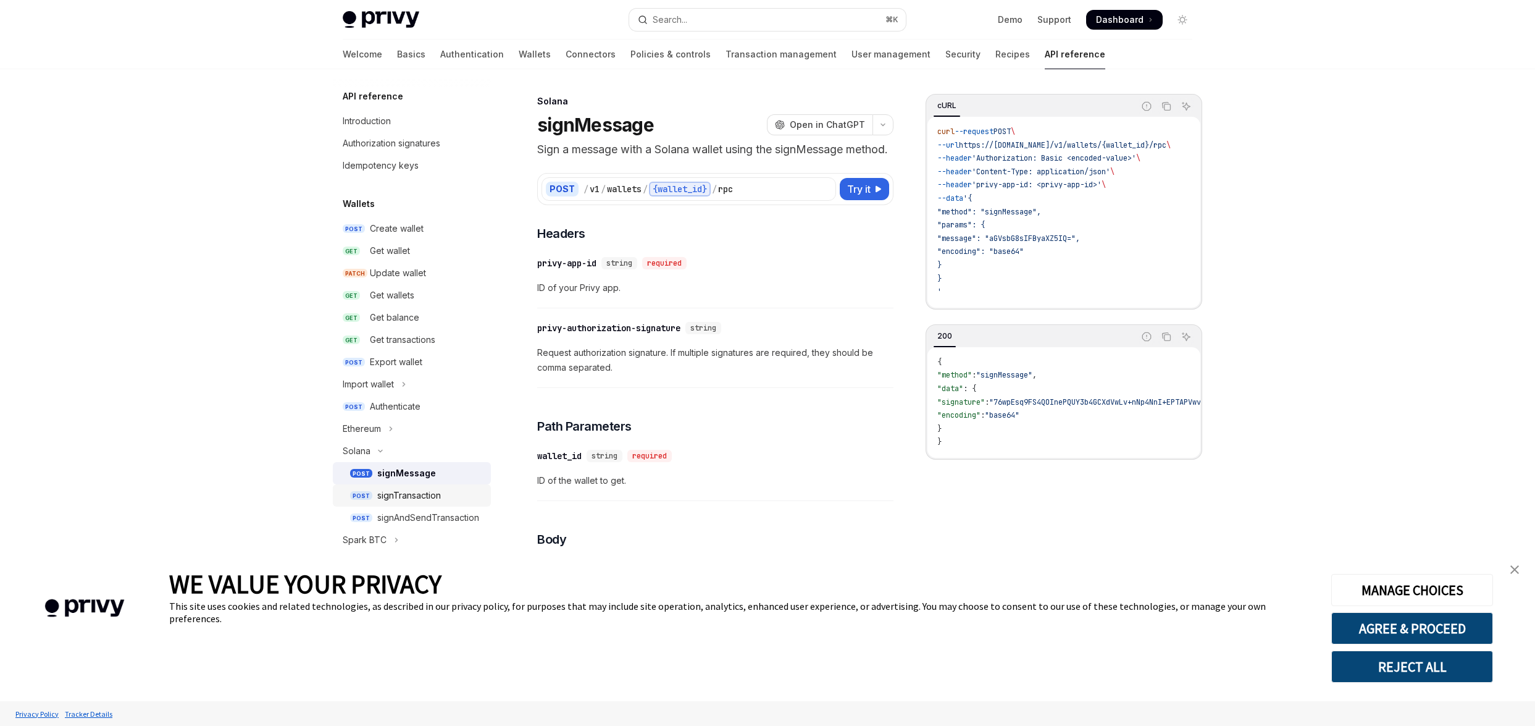
scroll to position [195, 0]
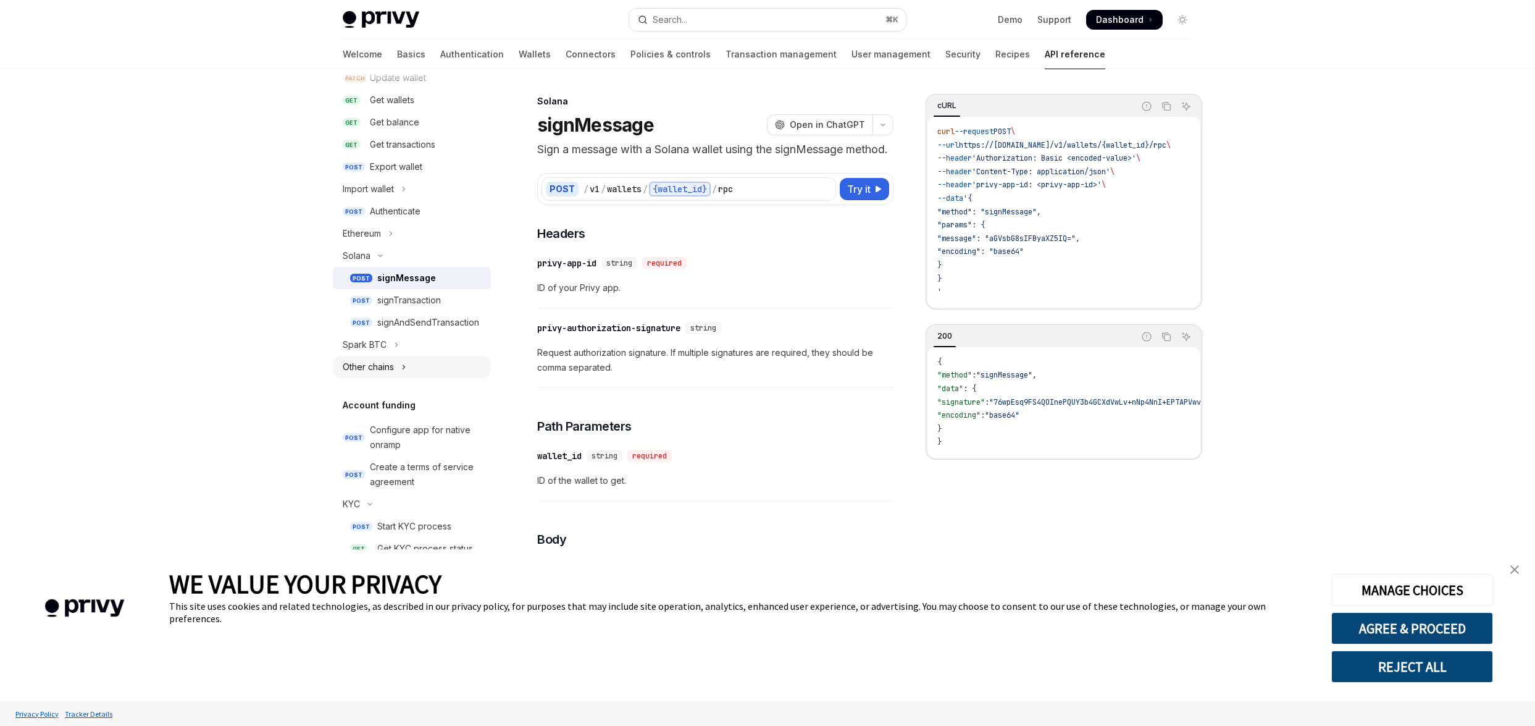
click at [398, 369] on button "Other chains" at bounding box center [412, 367] width 158 height 22
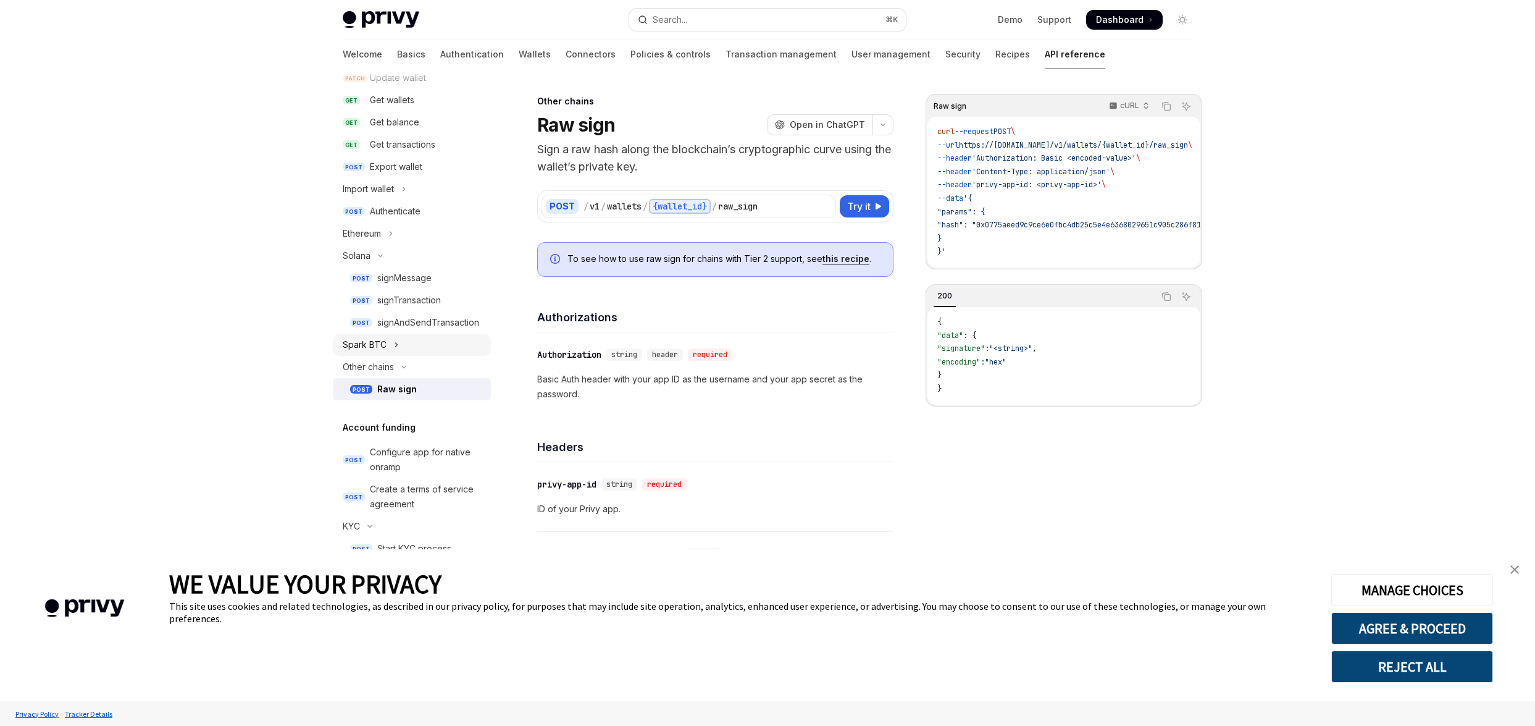
click at [390, 344] on button "Spark BTC" at bounding box center [412, 344] width 158 height 22
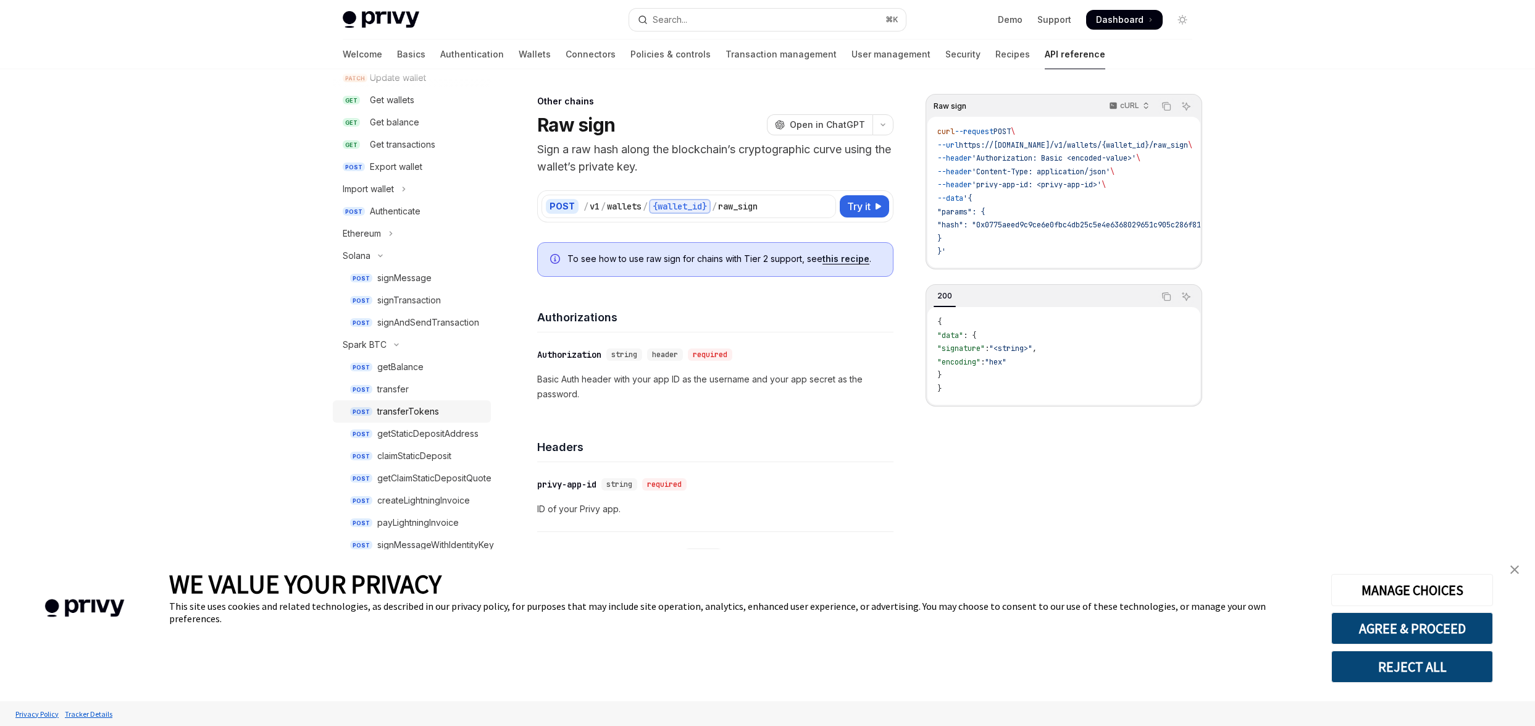
type textarea "*"
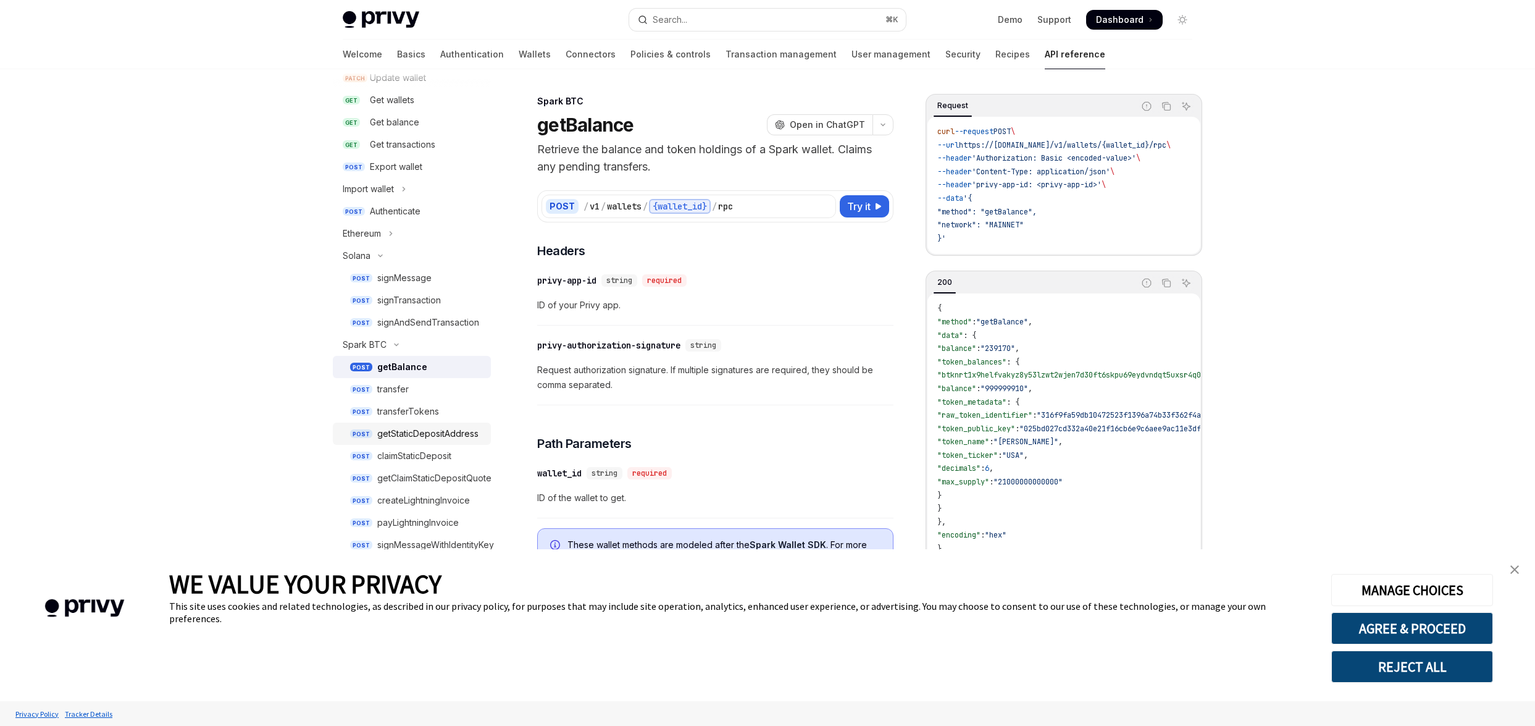
scroll to position [380, 0]
